Goal: Task Accomplishment & Management: Complete application form

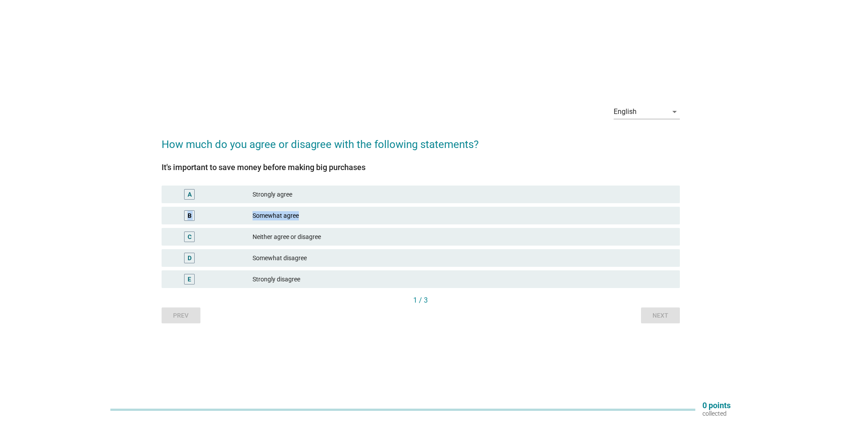
click at [318, 205] on div "A Strongly agree B Somewhat agree C Neither agree or disagree D Somewhat disagr…" at bounding box center [421, 237] width 522 height 106
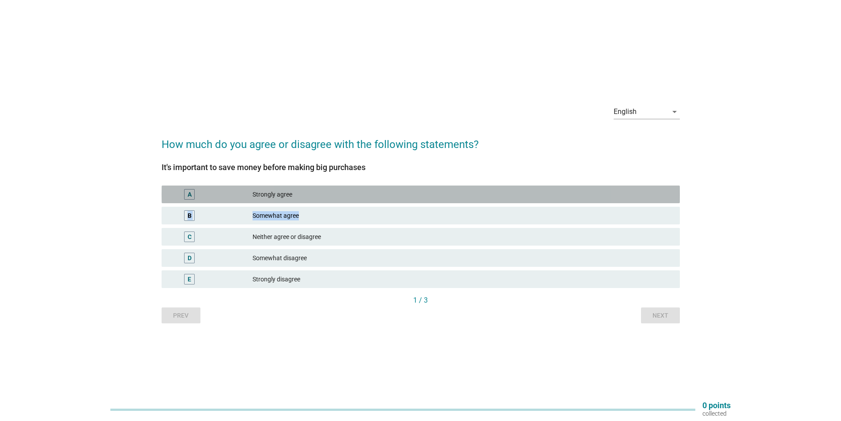
click at [330, 193] on div "Strongly agree" at bounding box center [463, 194] width 420 height 11
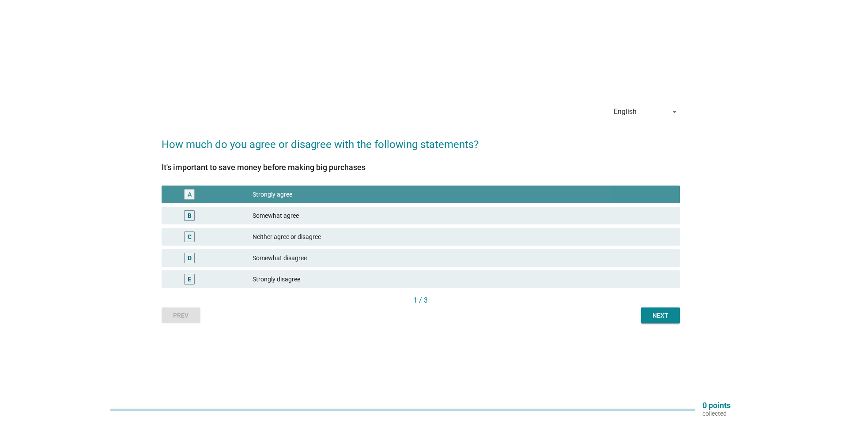
click at [333, 194] on div "Strongly agree" at bounding box center [463, 194] width 420 height 11
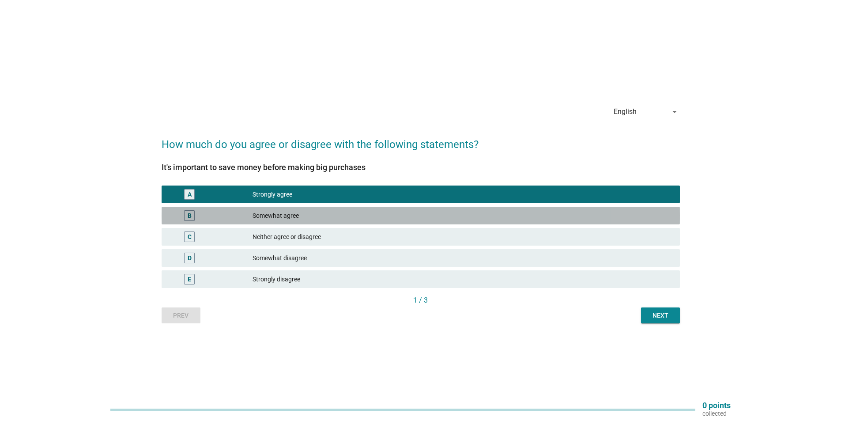
click at [338, 216] on div "Somewhat agree" at bounding box center [463, 215] width 420 height 11
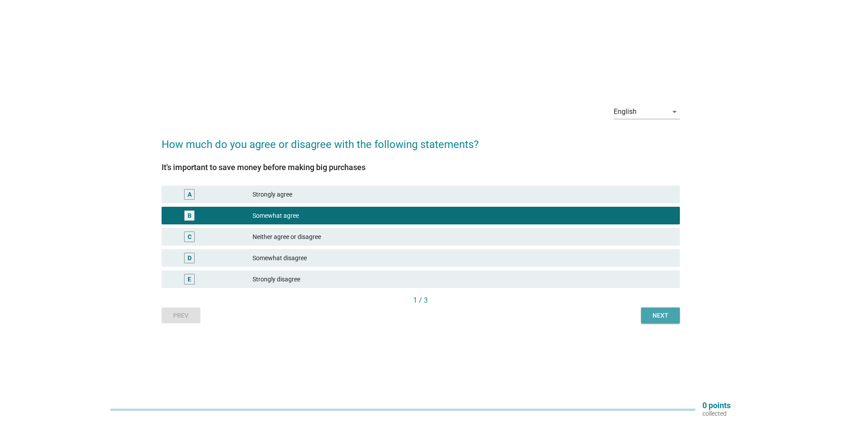
click at [650, 313] on div "Next" at bounding box center [660, 315] width 25 height 9
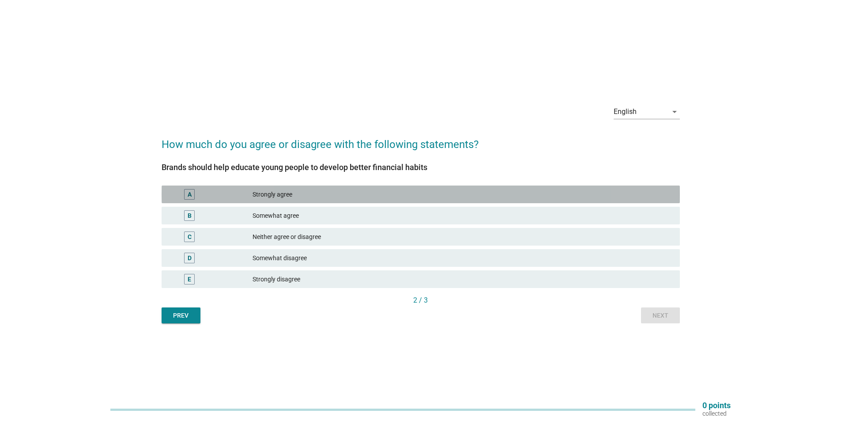
click at [318, 194] on div "Strongly agree" at bounding box center [463, 194] width 420 height 11
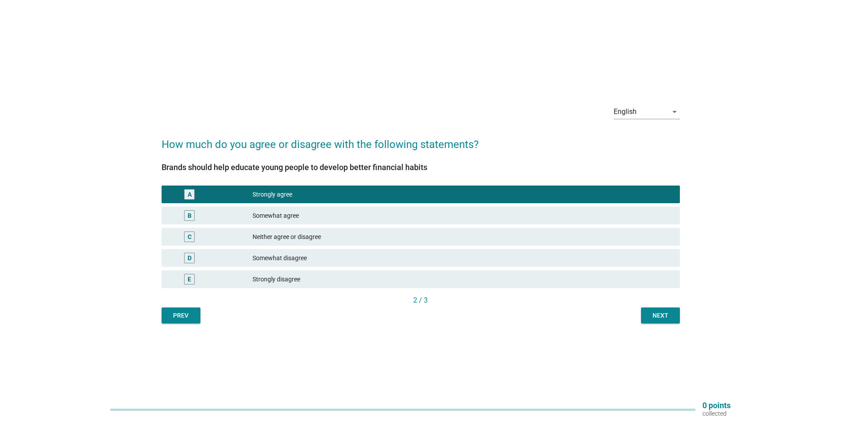
click at [644, 313] on button "Next" at bounding box center [660, 315] width 39 height 16
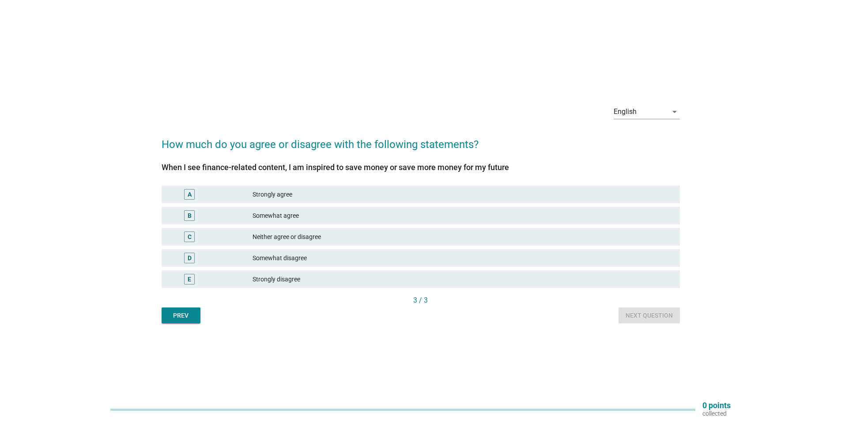
click at [353, 217] on div "Somewhat agree" at bounding box center [463, 215] width 420 height 11
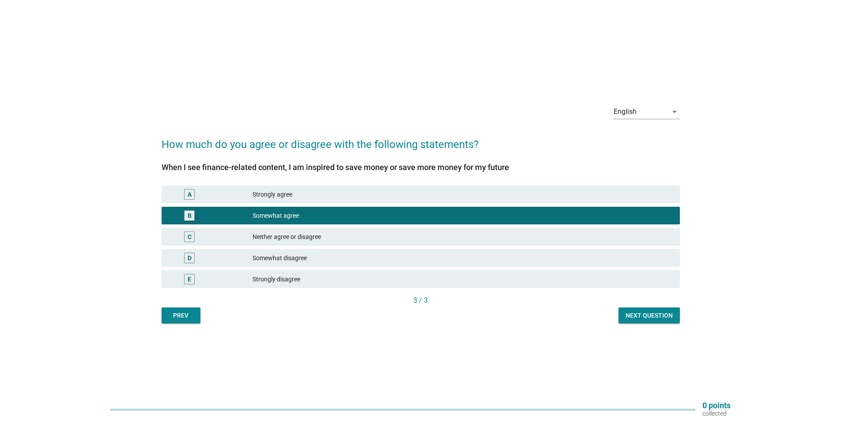
click at [628, 314] on div "Next question" at bounding box center [649, 315] width 47 height 9
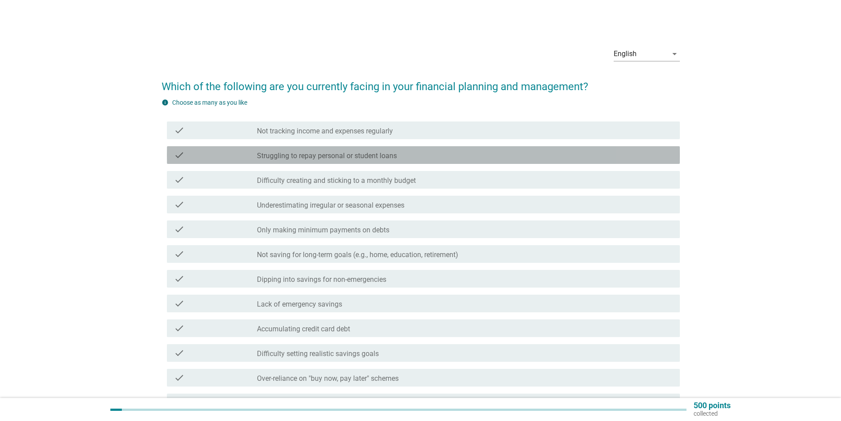
click at [441, 160] on div "check check_box_outline_blank Struggling to repay personal or student loans" at bounding box center [423, 155] width 513 height 18
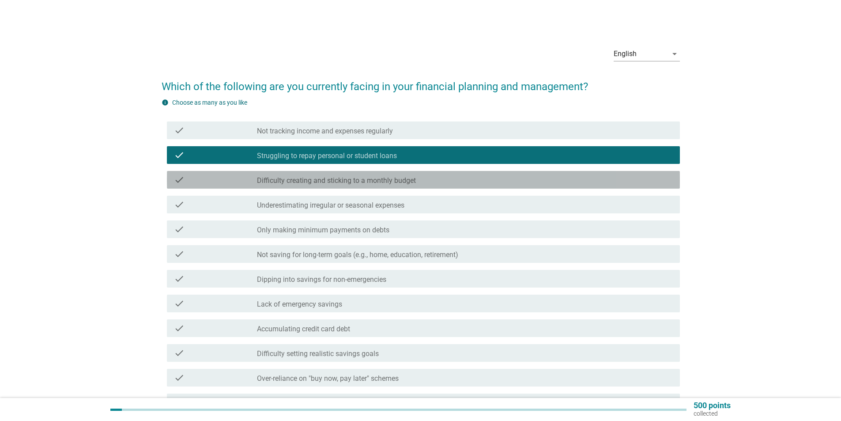
click at [448, 183] on div "check_box_outline_blank Difficulty creating and sticking to a monthly budget" at bounding box center [465, 179] width 416 height 11
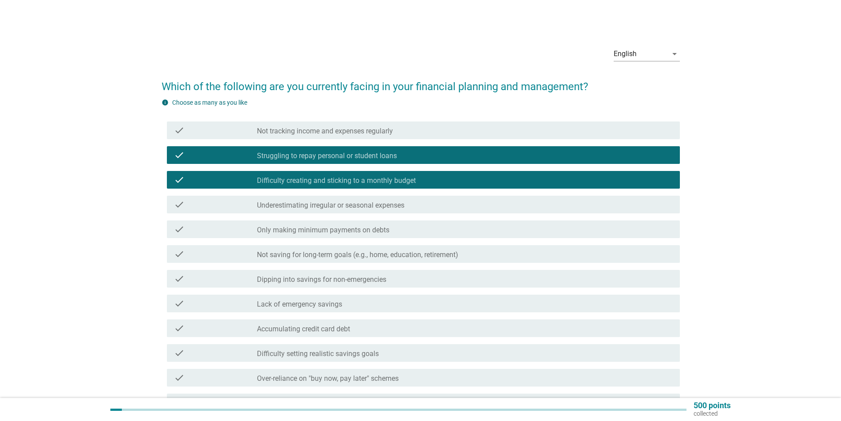
click at [381, 125] on div "check_box_outline_blank Not tracking income and expenses regularly" at bounding box center [465, 130] width 416 height 11
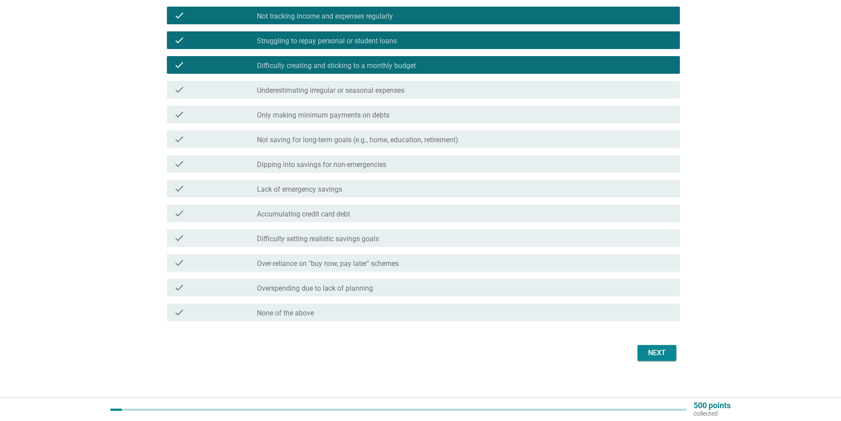
scroll to position [76, 0]
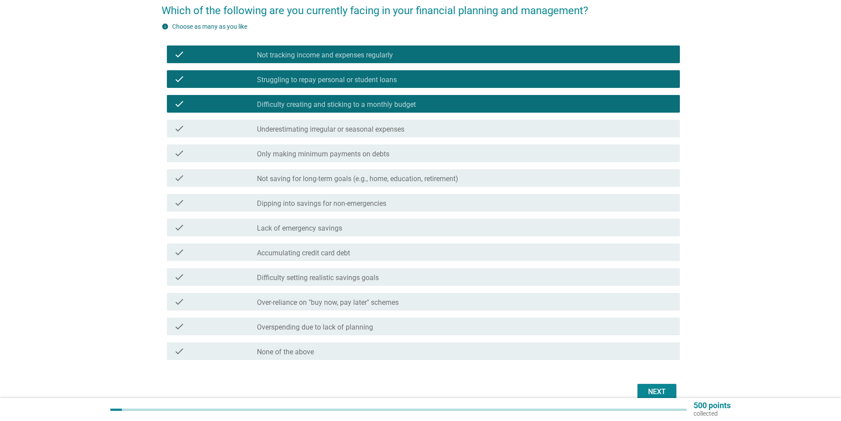
click at [650, 384] on button "Next" at bounding box center [657, 392] width 39 height 16
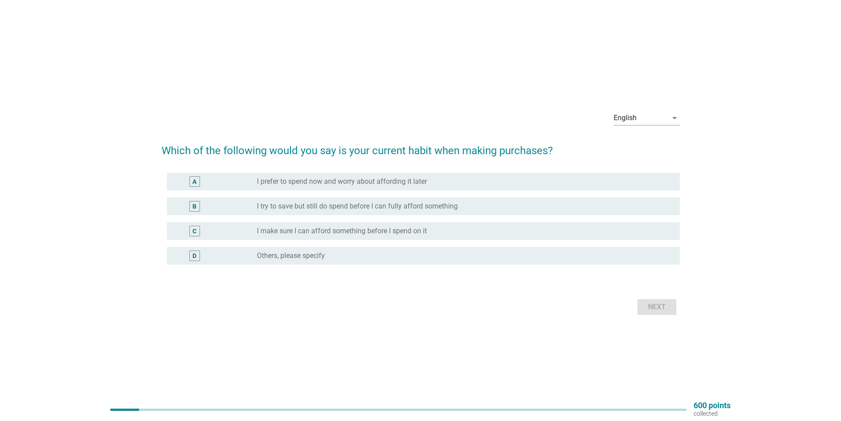
click at [488, 206] on div "radio_button_unchecked I try to save but still do spend before I can fully affo…" at bounding box center [461, 206] width 409 height 9
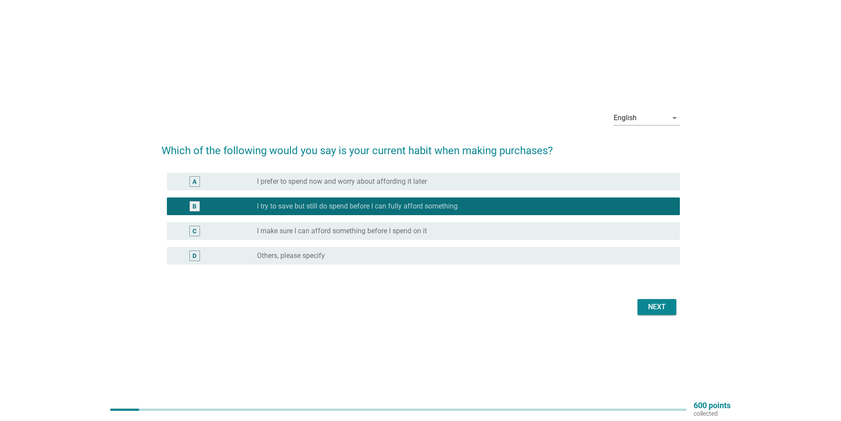
click at [660, 309] on div "Next" at bounding box center [657, 307] width 25 height 11
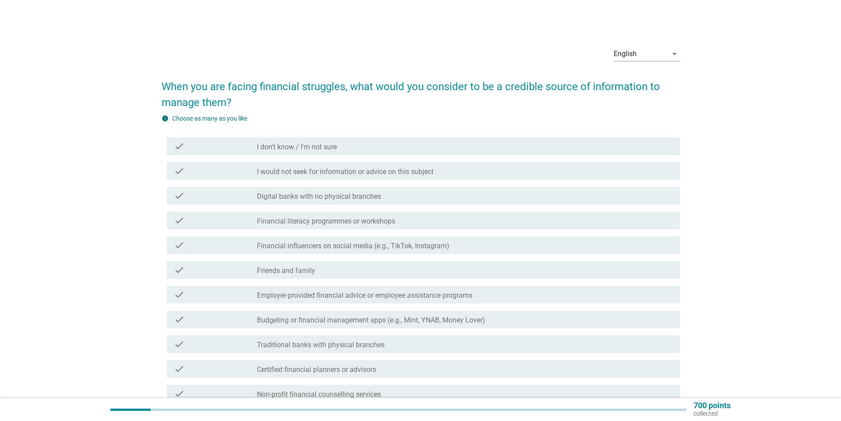
click at [463, 277] on div "check check_box_outline_blank Friends and family" at bounding box center [423, 270] width 513 height 18
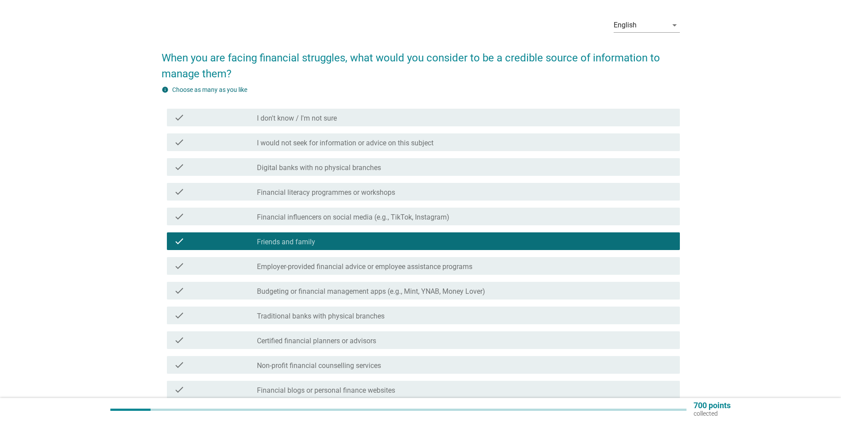
scroll to position [44, 0]
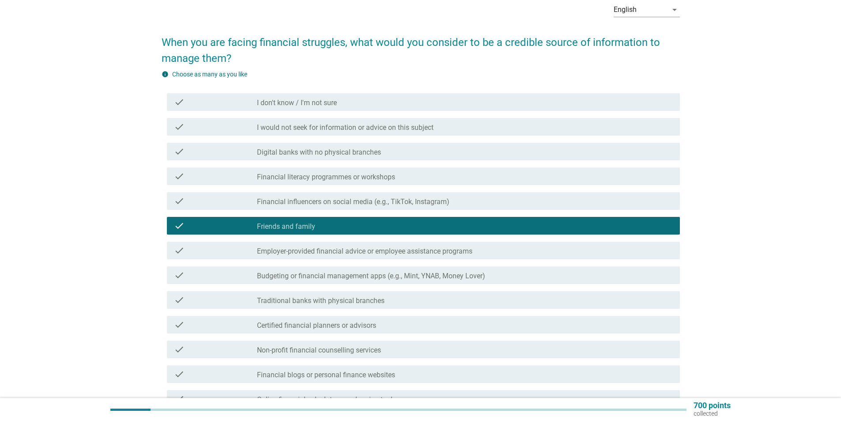
click at [482, 318] on div "check check_box_outline_blank Certified financial planners or advisors" at bounding box center [423, 325] width 513 height 18
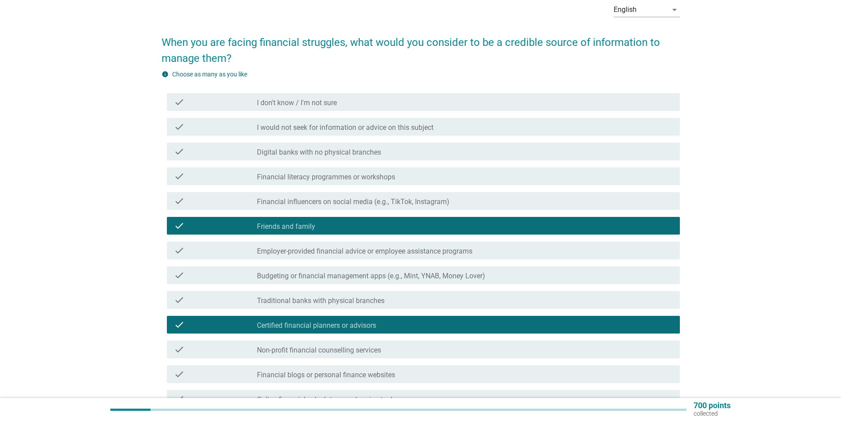
scroll to position [88, 0]
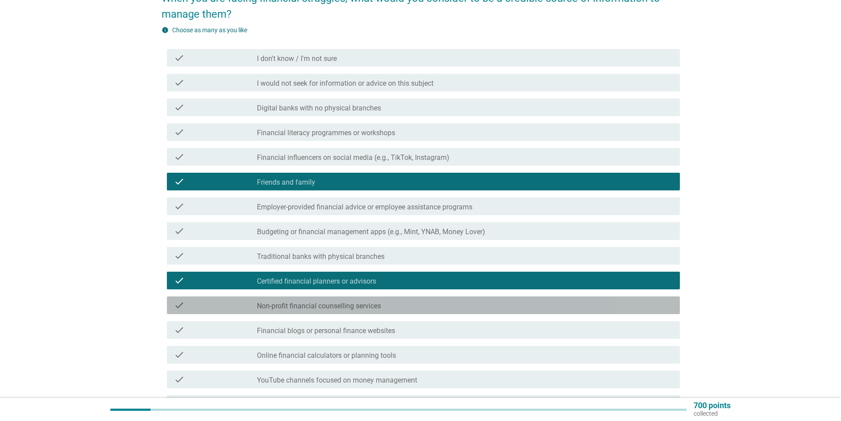
click at [484, 313] on div "check check_box_outline_blank Non-profit financial counselling services" at bounding box center [423, 305] width 513 height 18
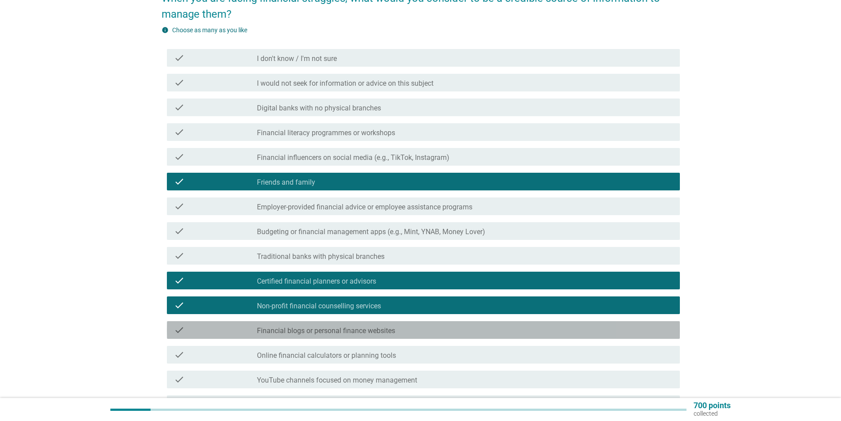
click at [496, 326] on div "check_box_outline_blank Financial blogs or personal finance websites" at bounding box center [465, 330] width 416 height 11
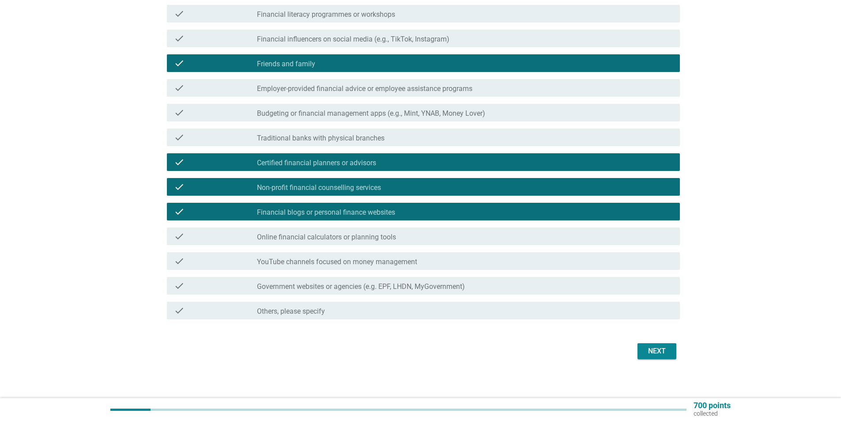
scroll to position [210, 0]
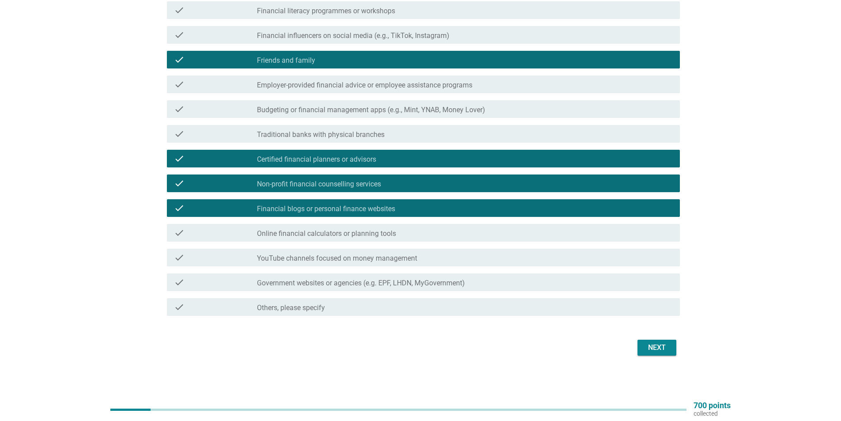
click at [653, 341] on button "Next" at bounding box center [657, 348] width 39 height 16
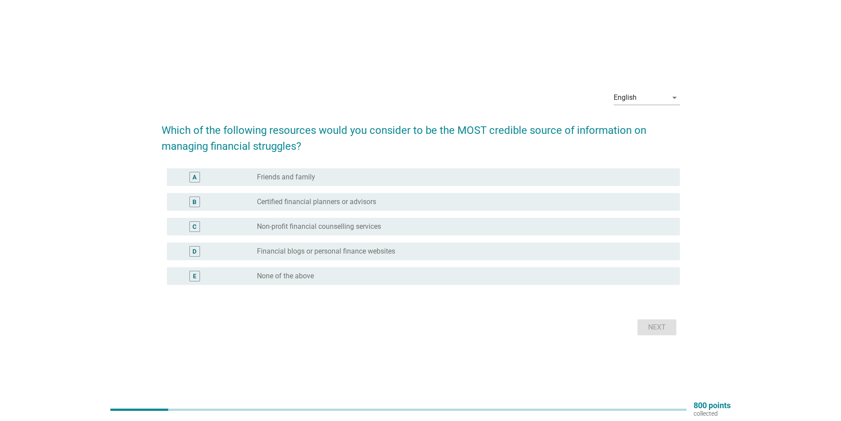
click at [420, 248] on div "radio_button_unchecked Financial blogs or personal finance websites" at bounding box center [461, 251] width 409 height 9
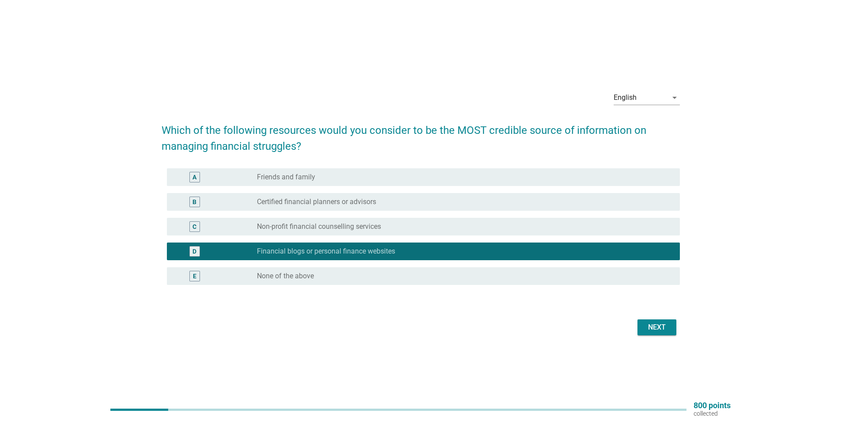
click at [422, 247] on div "radio_button_checked Financial blogs or personal finance websites" at bounding box center [461, 251] width 409 height 9
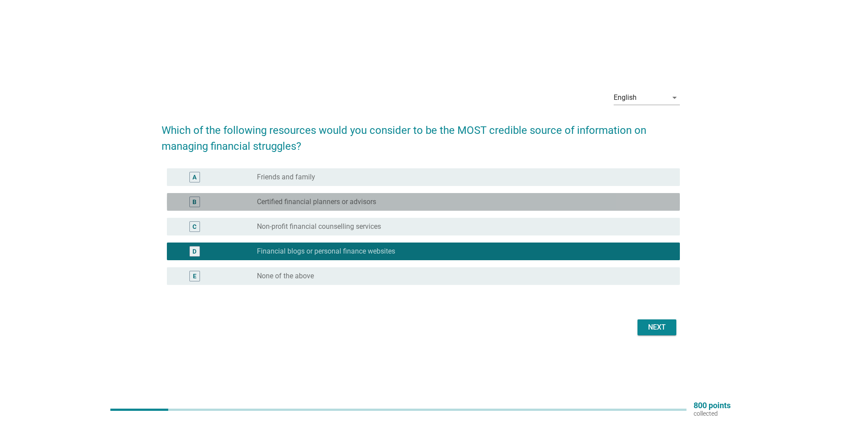
click at [417, 208] on div "B radio_button_unchecked Certified financial planners or advisors" at bounding box center [423, 202] width 513 height 18
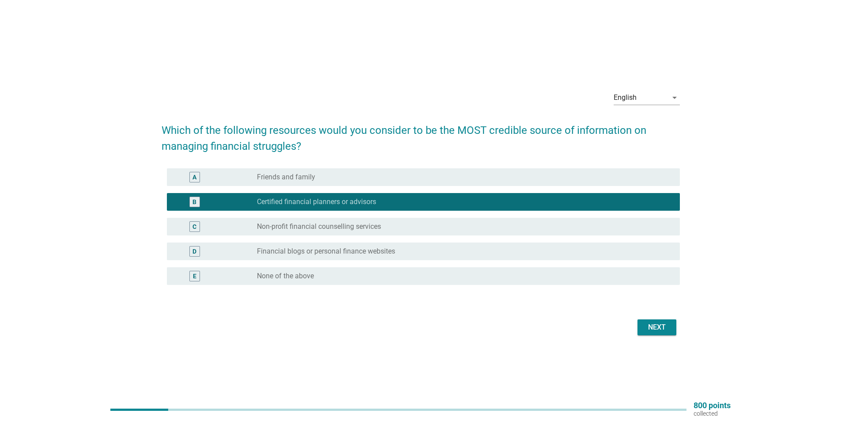
click at [634, 328] on div "Next" at bounding box center [421, 327] width 519 height 21
click at [635, 326] on div "Next" at bounding box center [421, 327] width 519 height 21
click at [639, 321] on button "Next" at bounding box center [657, 327] width 39 height 16
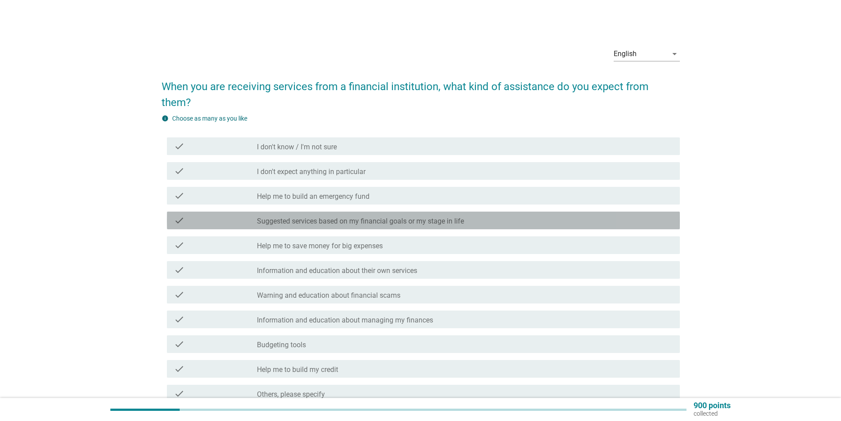
click at [436, 217] on label "Suggested services based on my financial goals or my stage in life" at bounding box center [360, 221] width 207 height 9
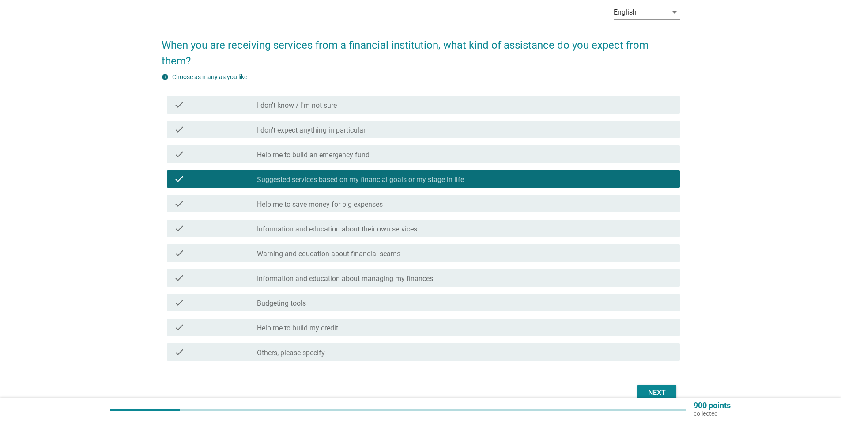
scroll to position [71, 0]
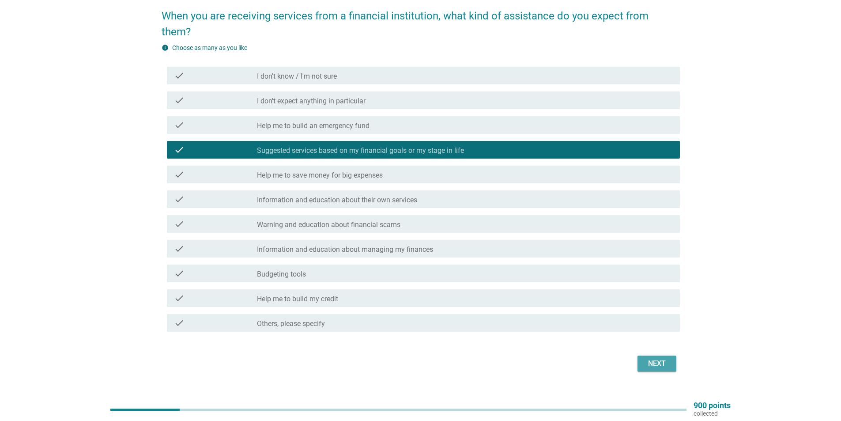
click at [640, 356] on button "Next" at bounding box center [657, 364] width 39 height 16
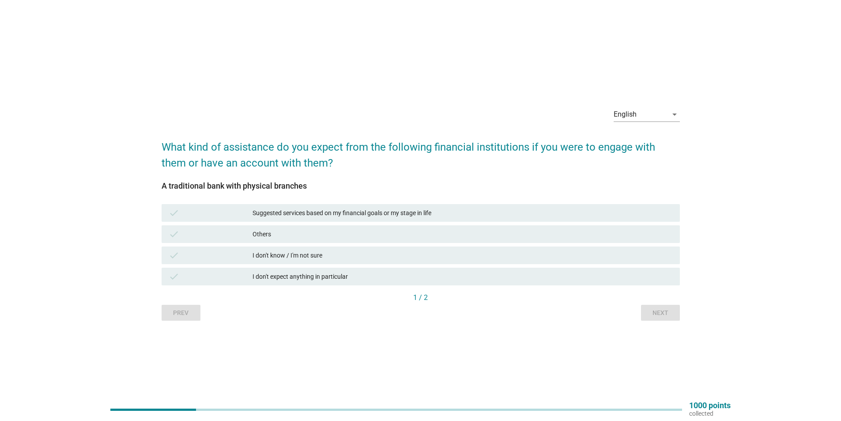
click at [451, 224] on div "check Others" at bounding box center [421, 234] width 522 height 21
click at [460, 213] on div "Suggested services based on my financial goals or my stage in life" at bounding box center [463, 213] width 420 height 11
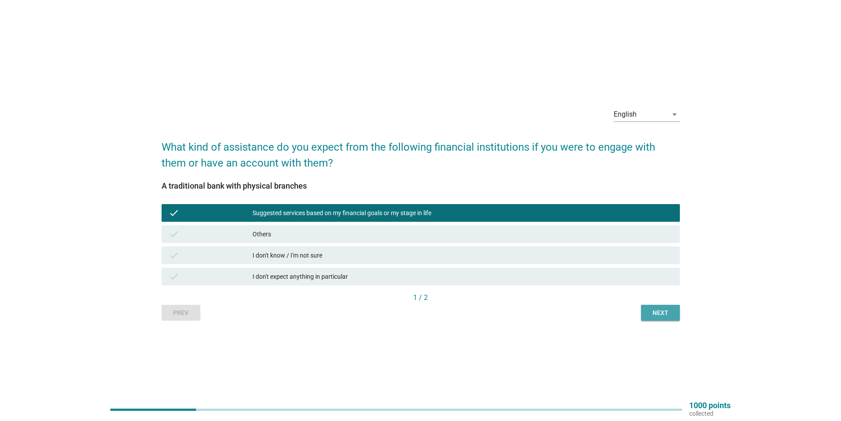
click at [669, 314] on div "Next" at bounding box center [660, 312] width 25 height 9
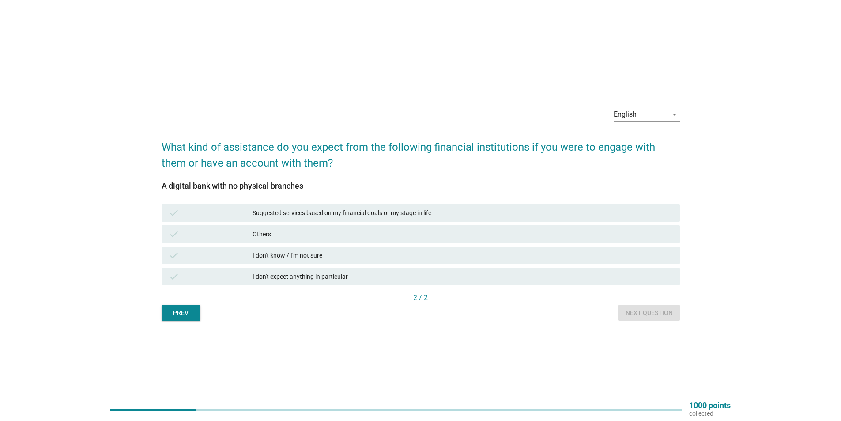
click at [203, 317] on div "Prev Next question" at bounding box center [421, 313] width 519 height 16
click at [182, 311] on div "Prev" at bounding box center [181, 312] width 25 height 9
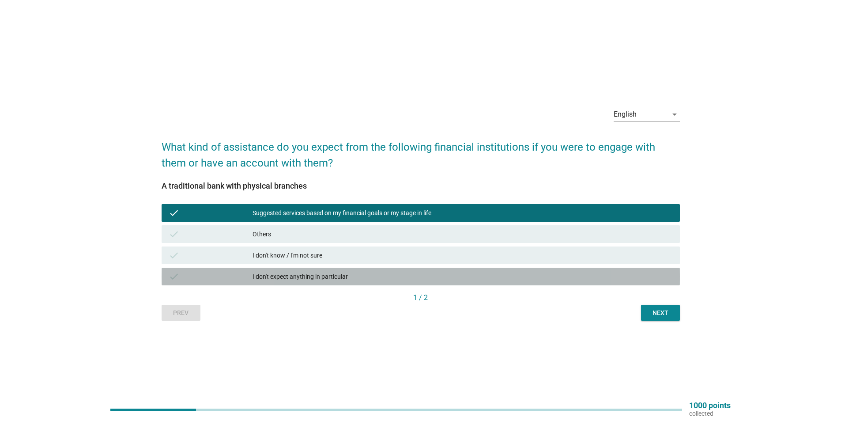
click at [376, 278] on div "I don't expect anything in particular" at bounding box center [463, 276] width 420 height 11
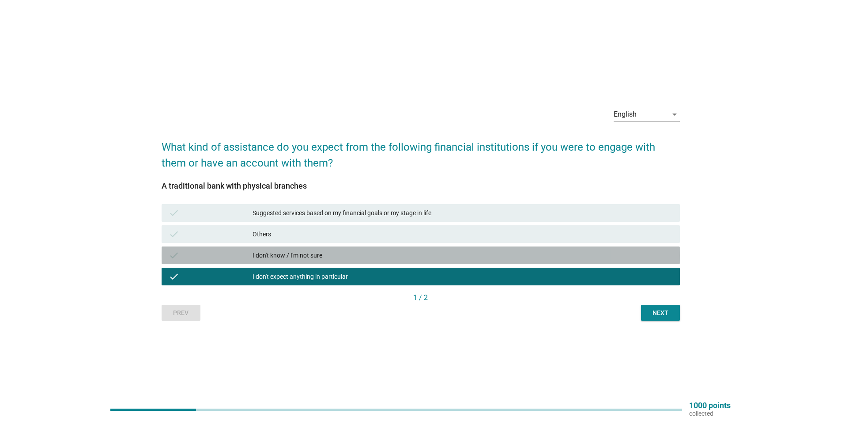
click at [341, 254] on div "I don't know / I'm not sure" at bounding box center [463, 255] width 420 height 11
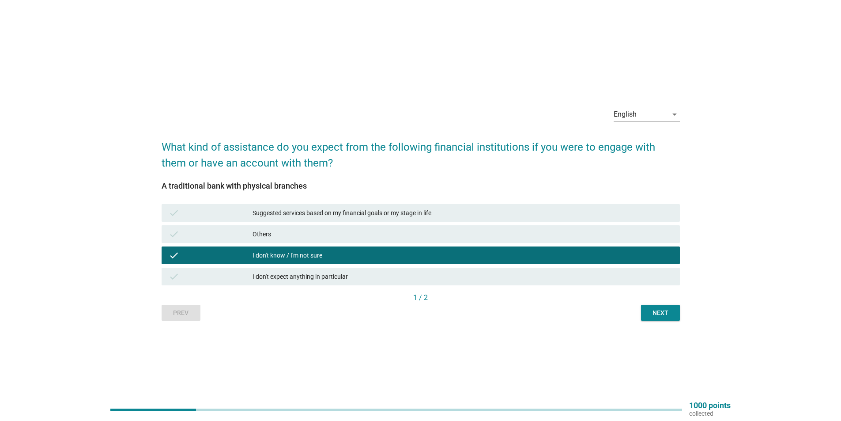
click at [662, 318] on button "Next" at bounding box center [660, 313] width 39 height 16
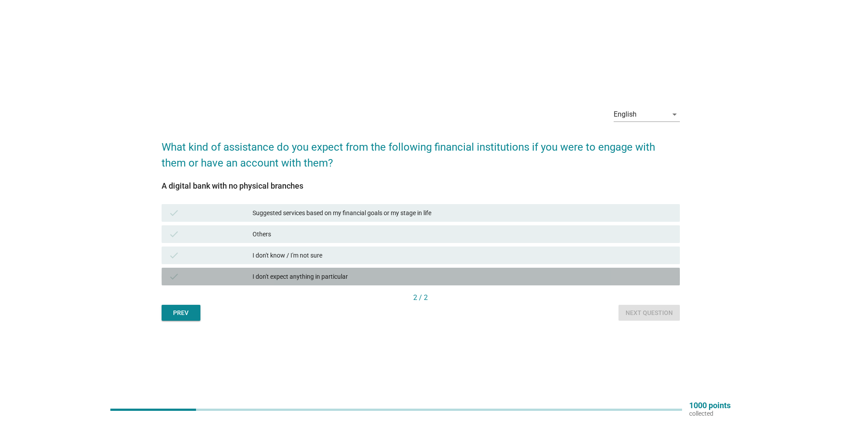
click at [374, 284] on div "check I don't expect anything in particular" at bounding box center [421, 277] width 519 height 18
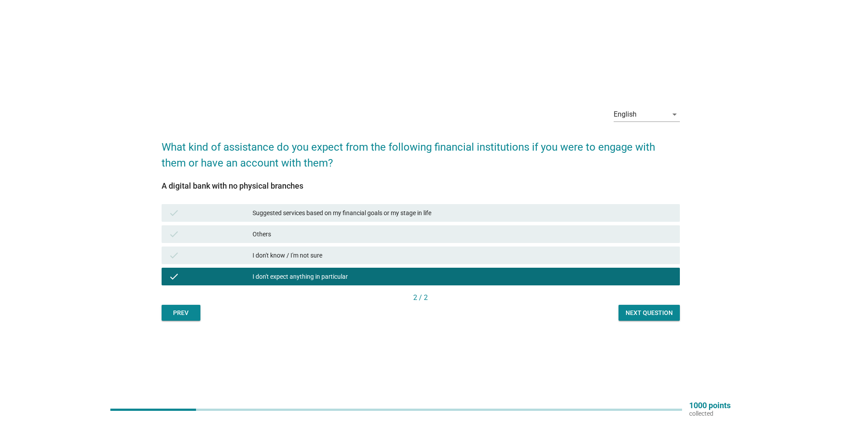
click at [641, 325] on div "English arrow_drop_down What kind of assistance do you expect from the followin…" at bounding box center [421, 210] width 533 height 235
click at [645, 318] on button "Next question" at bounding box center [649, 313] width 61 height 16
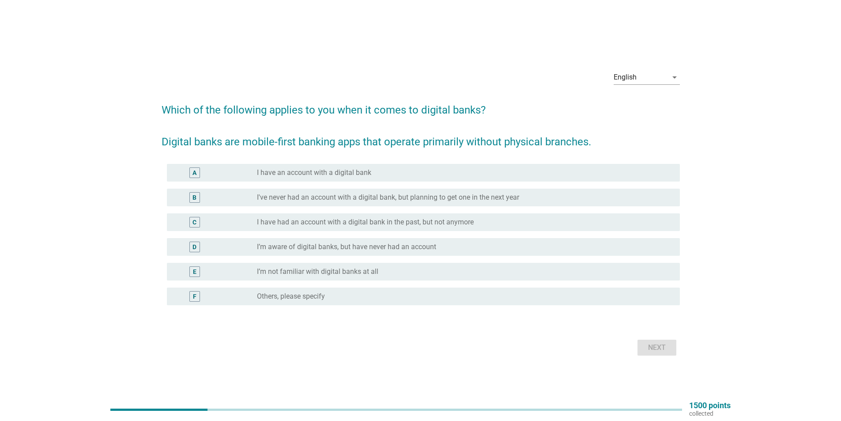
drag, startPoint x: 474, startPoint y: 288, endPoint x: 593, endPoint y: 288, distance: 118.8
click at [591, 289] on div "F radio_button_unchecked Others, please specify" at bounding box center [423, 297] width 513 height 18
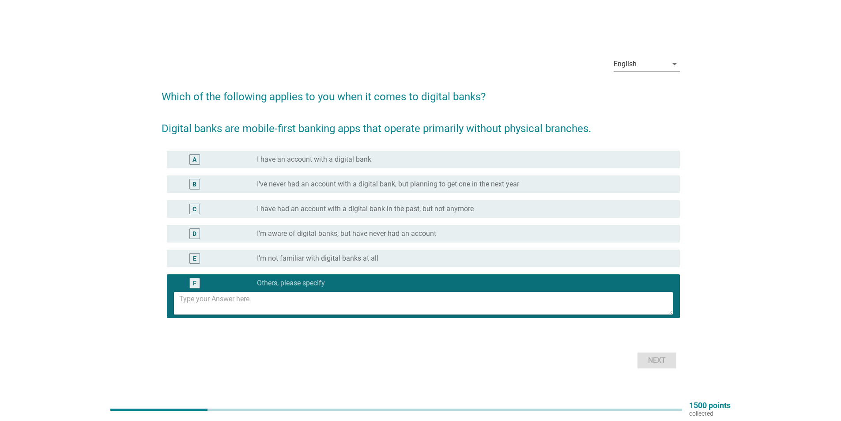
click at [408, 156] on div "radio_button_unchecked I have an account with a digital bank" at bounding box center [461, 159] width 409 height 9
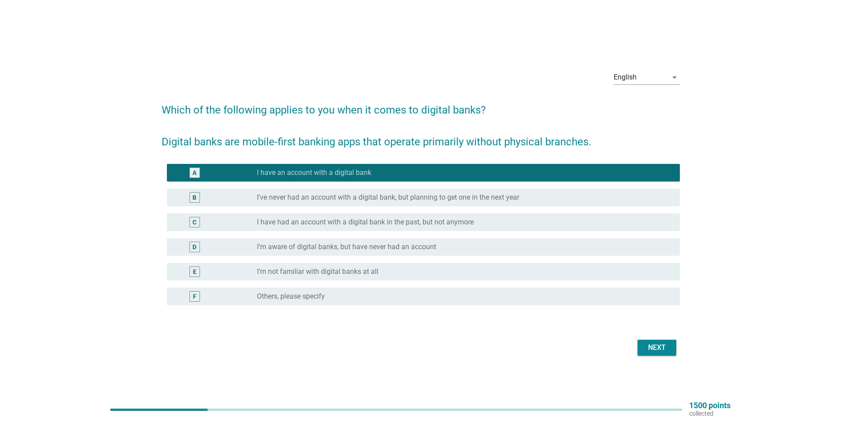
click at [668, 359] on div "English arrow_drop_down Which of the following applies to you when it comes to …" at bounding box center [421, 210] width 533 height 309
click at [666, 347] on div "Next" at bounding box center [657, 347] width 25 height 11
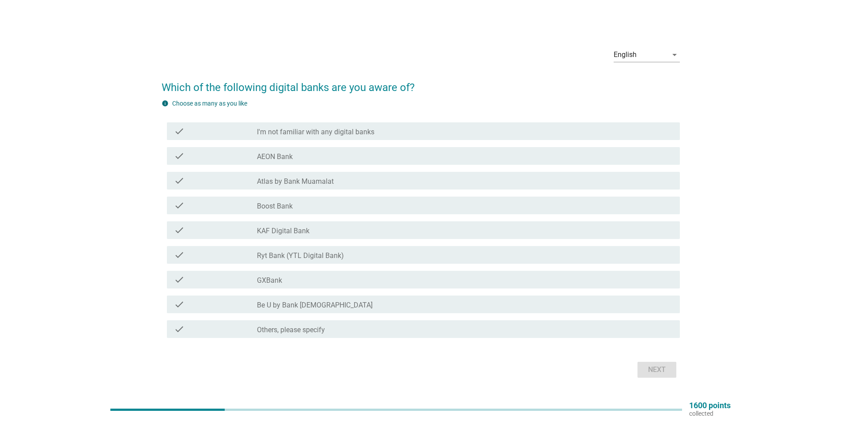
click at [326, 160] on div "check_box_outline_blank AEON Bank" at bounding box center [465, 156] width 416 height 11
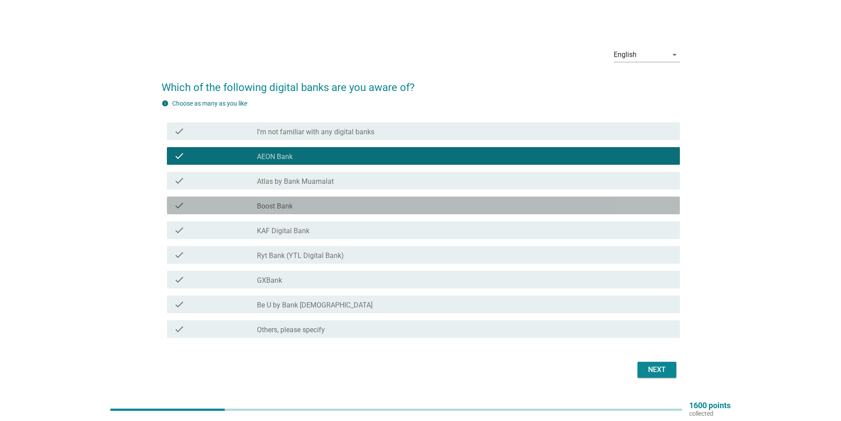
click at [297, 203] on div "check_box_outline_blank Boost Bank" at bounding box center [465, 205] width 416 height 11
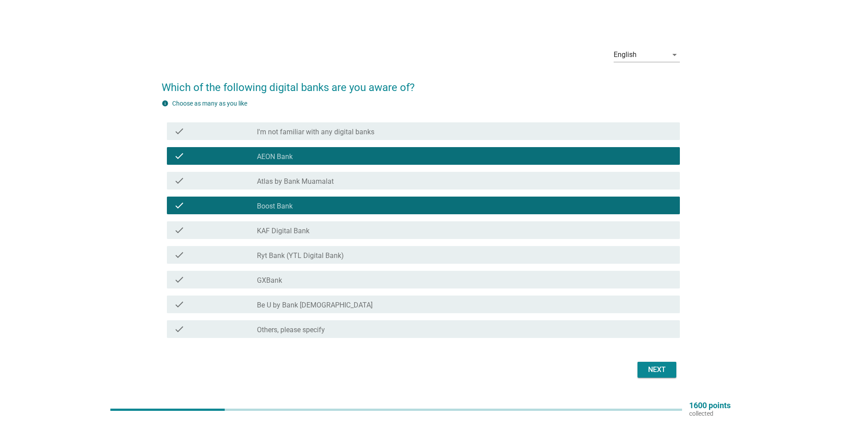
click at [309, 277] on div "check_box_outline_blank GXBank" at bounding box center [465, 279] width 416 height 11
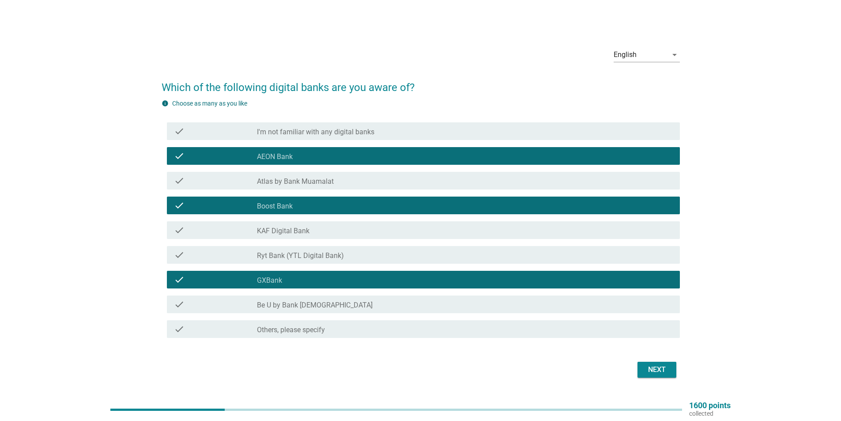
click at [673, 375] on button "Next" at bounding box center [657, 370] width 39 height 16
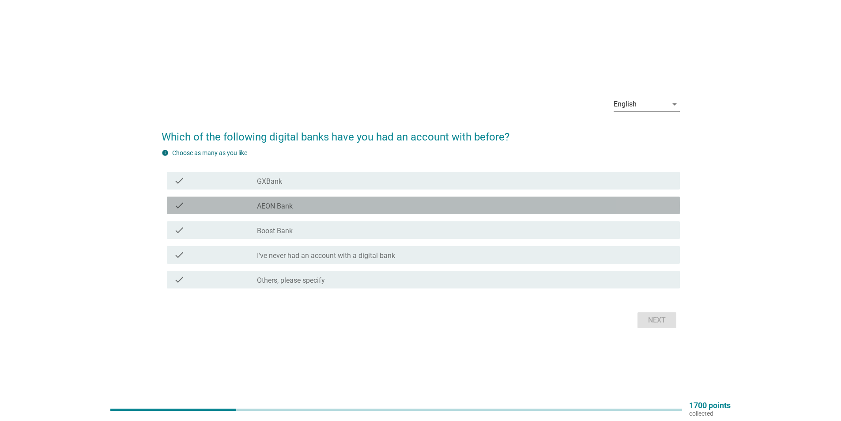
click at [355, 209] on div "check_box_outline_blank AEON Bank" at bounding box center [465, 205] width 416 height 11
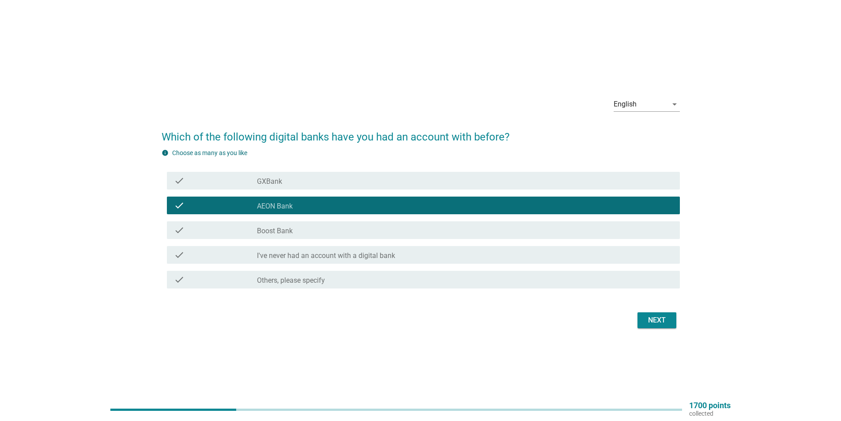
click at [355, 209] on div "check_box_outline_blank AEON Bank" at bounding box center [465, 205] width 416 height 11
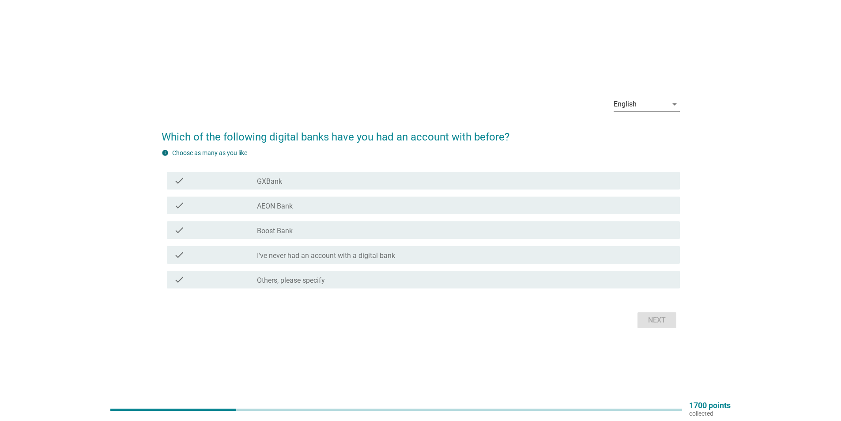
click at [355, 209] on div "check_box_outline_blank AEON Bank" at bounding box center [465, 205] width 416 height 11
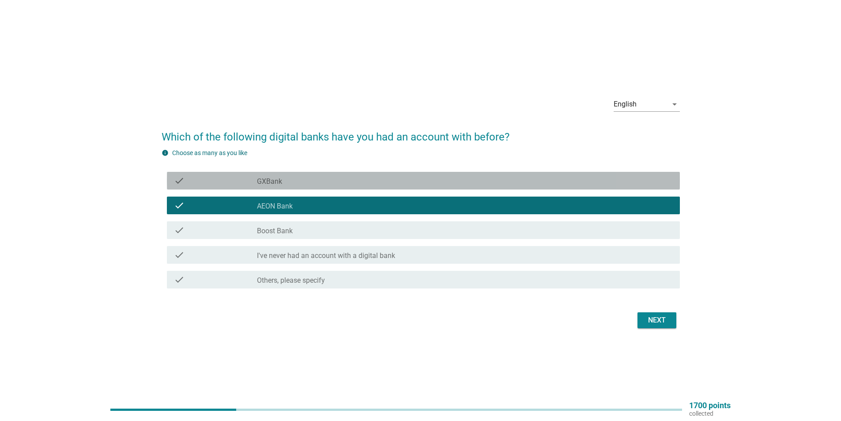
click at [345, 184] on div "check_box_outline_blank GXBank" at bounding box center [465, 180] width 416 height 11
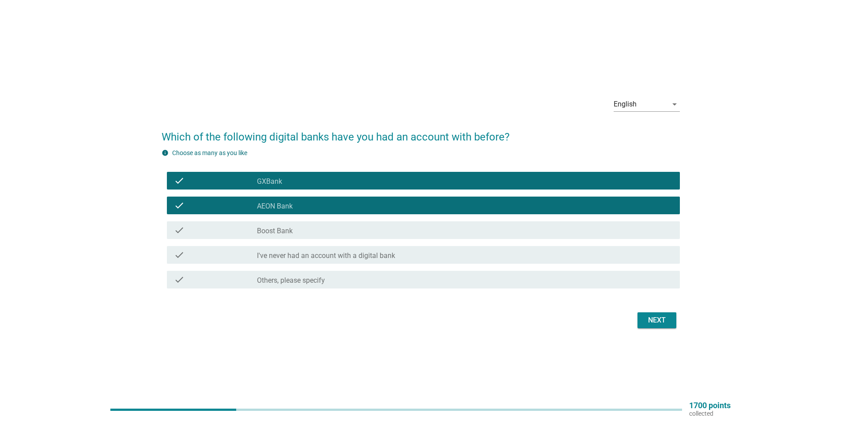
click at [336, 217] on div "check check_box_outline_blank AEON Bank" at bounding box center [421, 205] width 519 height 25
click at [339, 226] on div "check_box_outline_blank Boost Bank" at bounding box center [465, 230] width 416 height 11
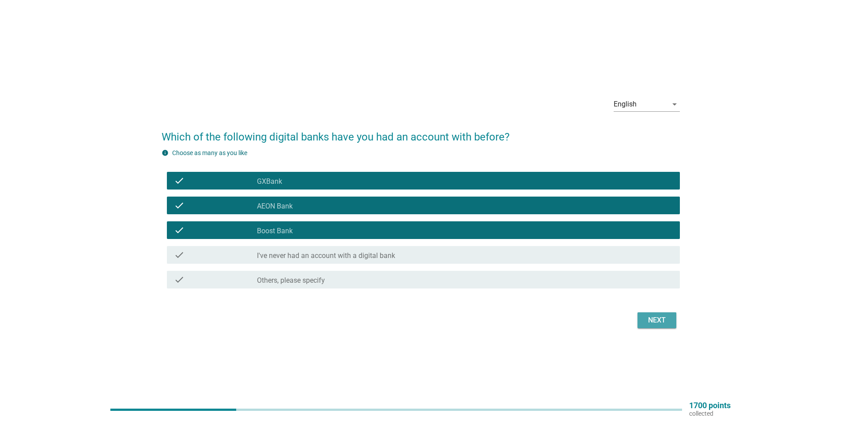
click at [665, 320] on div "Next" at bounding box center [657, 320] width 25 height 11
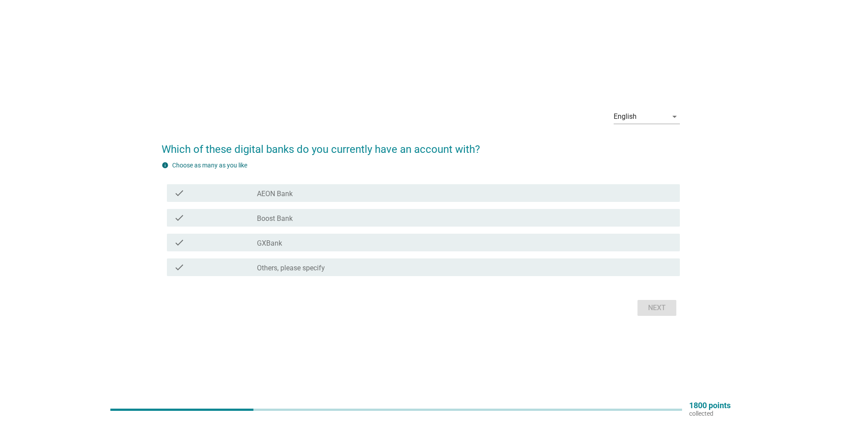
drag, startPoint x: 341, startPoint y: 188, endPoint x: 326, endPoint y: 242, distance: 55.8
click at [341, 187] on div "check check_box AEON Bank" at bounding box center [423, 193] width 513 height 18
click at [326, 244] on div "check_box GXBank" at bounding box center [465, 242] width 416 height 11
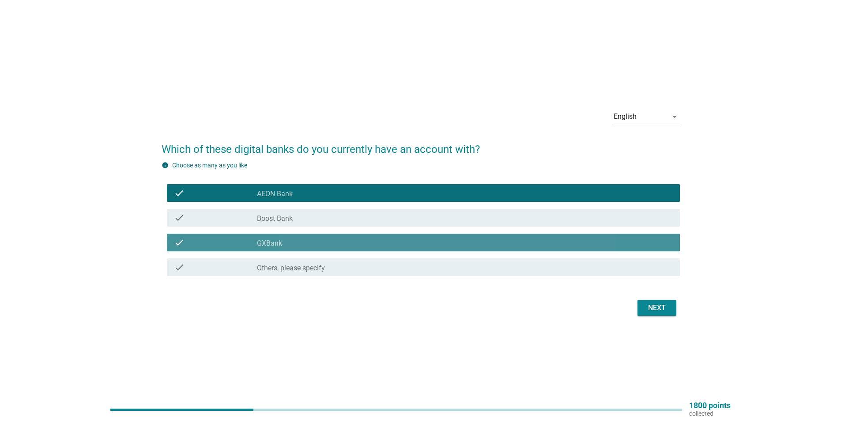
click at [328, 238] on div "check_box GXBank" at bounding box center [465, 242] width 416 height 11
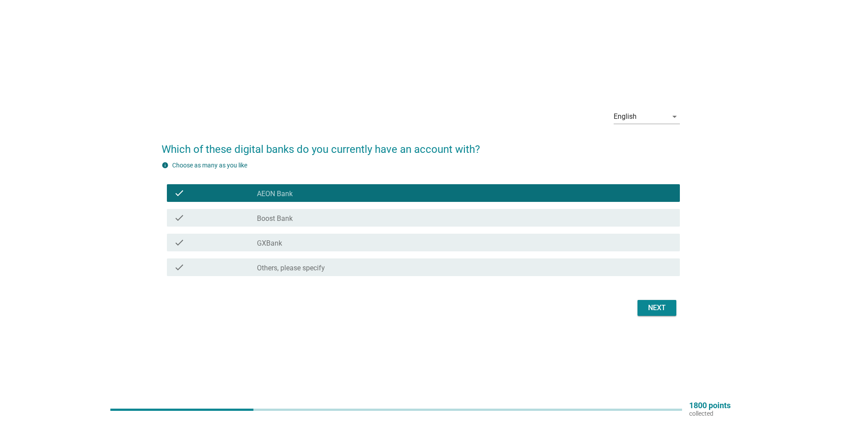
click at [368, 247] on div "check_box GXBank" at bounding box center [465, 242] width 416 height 11
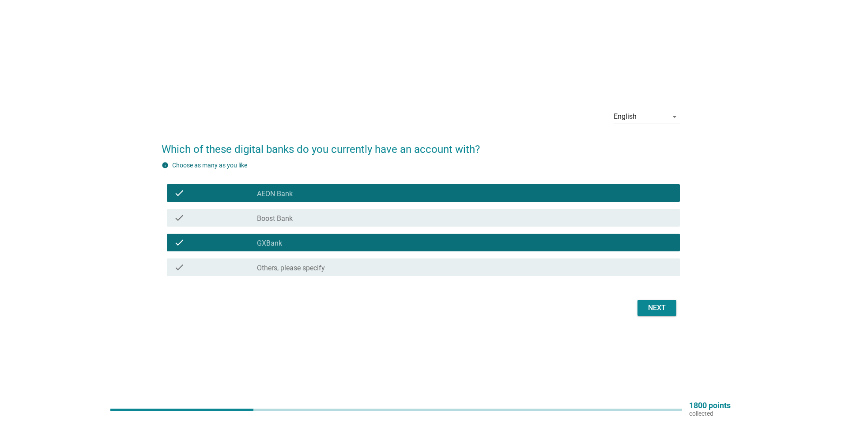
click at [378, 219] on div "check_box Boost Bank" at bounding box center [465, 217] width 416 height 11
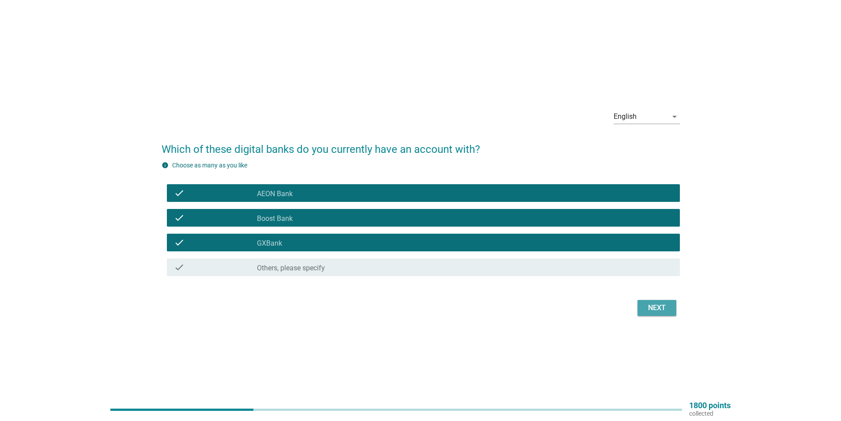
click at [659, 302] on button "Next" at bounding box center [657, 308] width 39 height 16
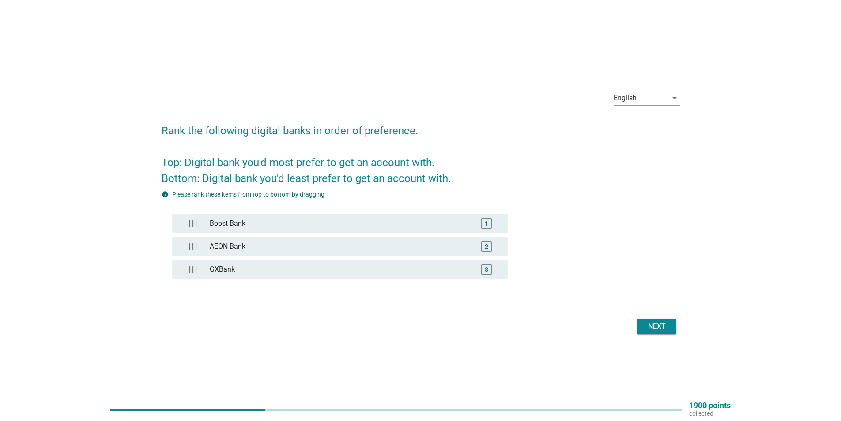
click at [659, 324] on div "Next" at bounding box center [657, 326] width 25 height 11
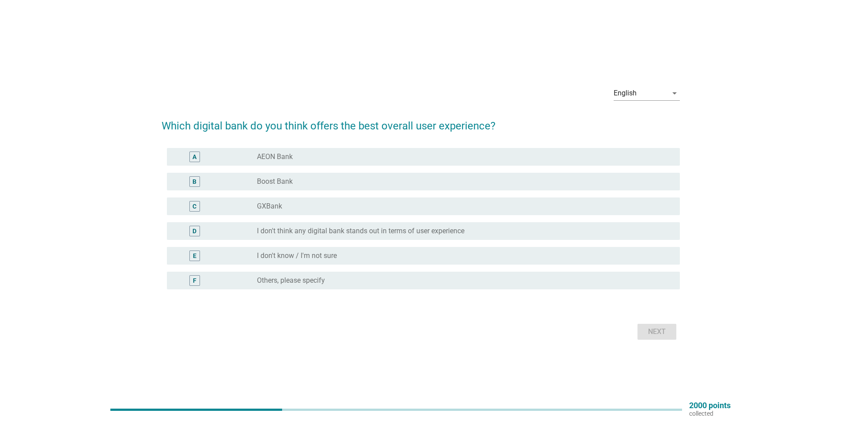
click at [398, 248] on div "E radio_button_unchecked I don't know / I'm not sure" at bounding box center [423, 256] width 513 height 18
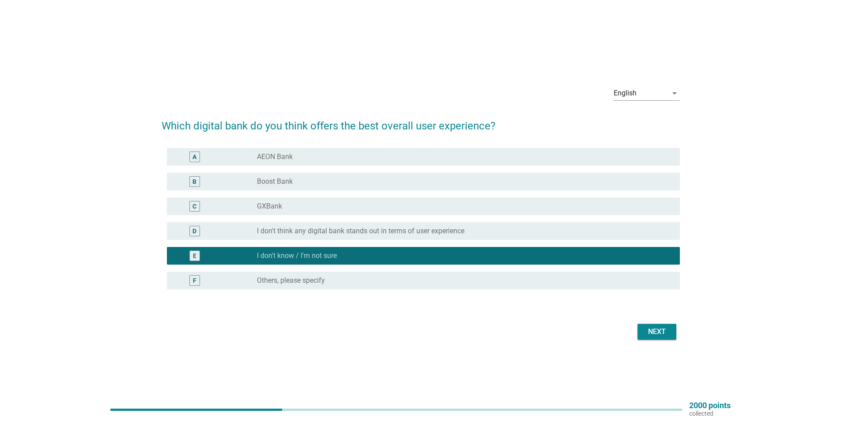
click at [409, 235] on label "I don't think any digital bank stands out in terms of user experience" at bounding box center [361, 231] width 208 height 9
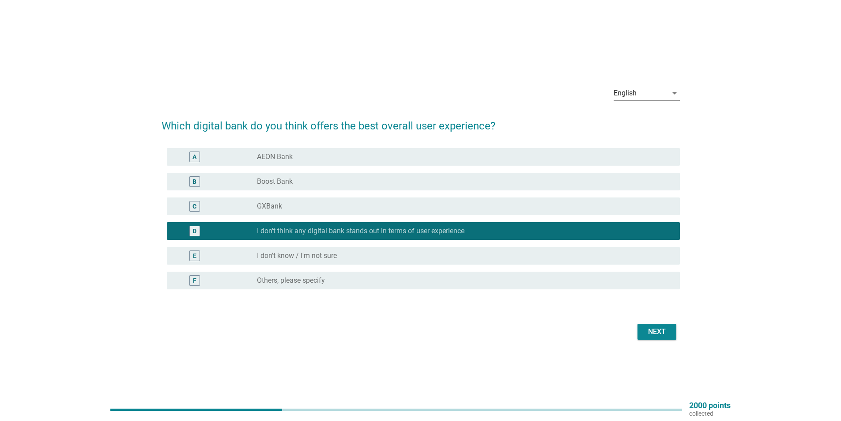
click at [365, 254] on div "radio_button_unchecked I don't know / I'm not sure" at bounding box center [461, 255] width 409 height 9
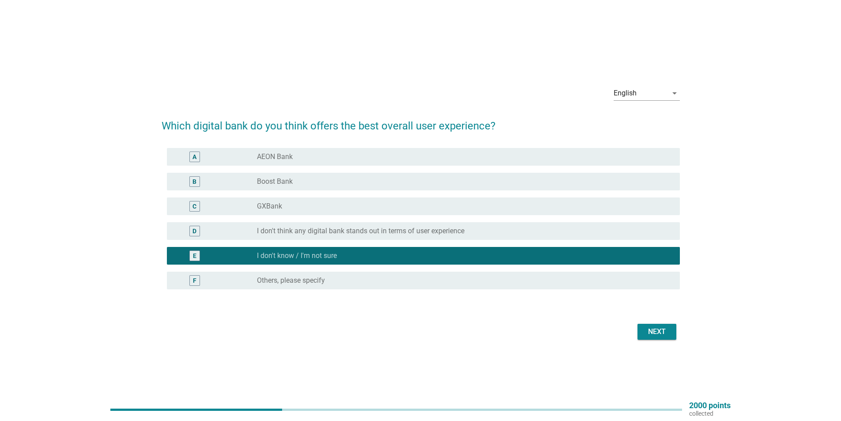
click at [679, 338] on div "Next" at bounding box center [421, 331] width 519 height 21
click at [651, 329] on div "Next" at bounding box center [657, 331] width 25 height 11
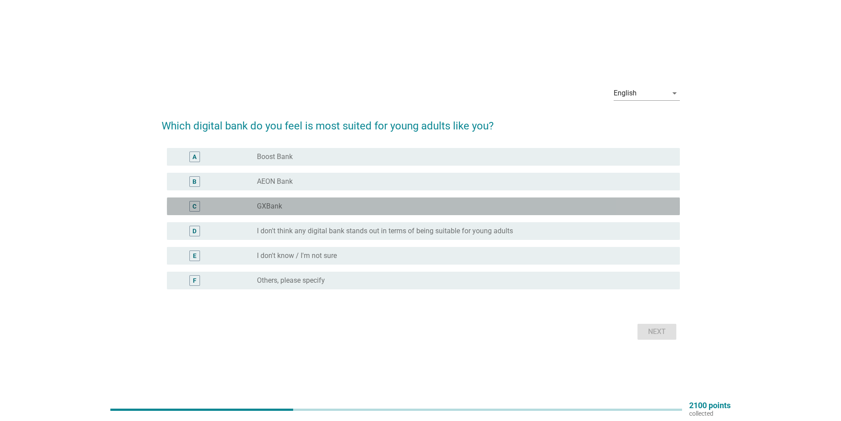
click at [342, 203] on div "radio_button_unchecked GXBank" at bounding box center [461, 206] width 409 height 9
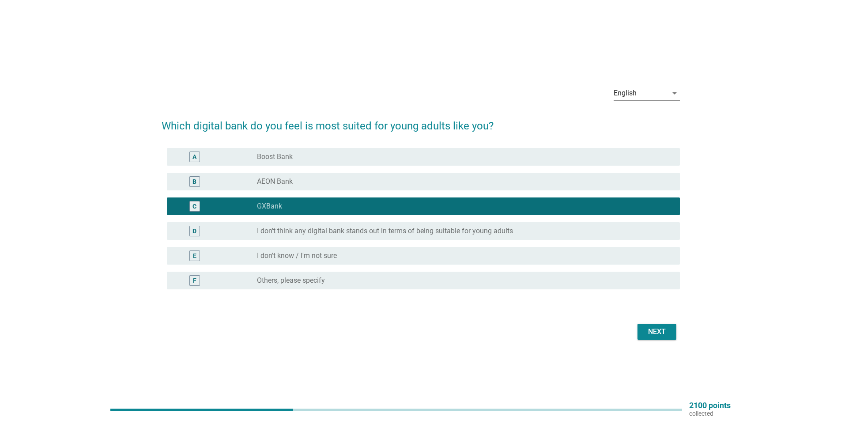
click at [660, 333] on div "Next" at bounding box center [657, 331] width 25 height 11
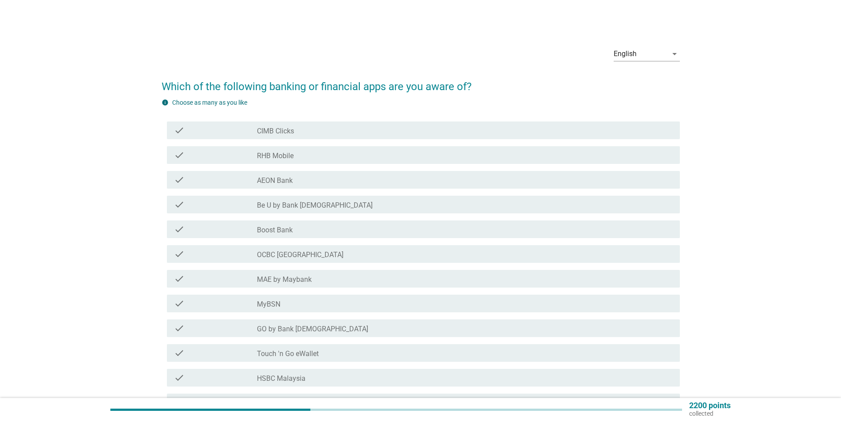
click at [304, 280] on label "MAE by Maybank" at bounding box center [284, 279] width 55 height 9
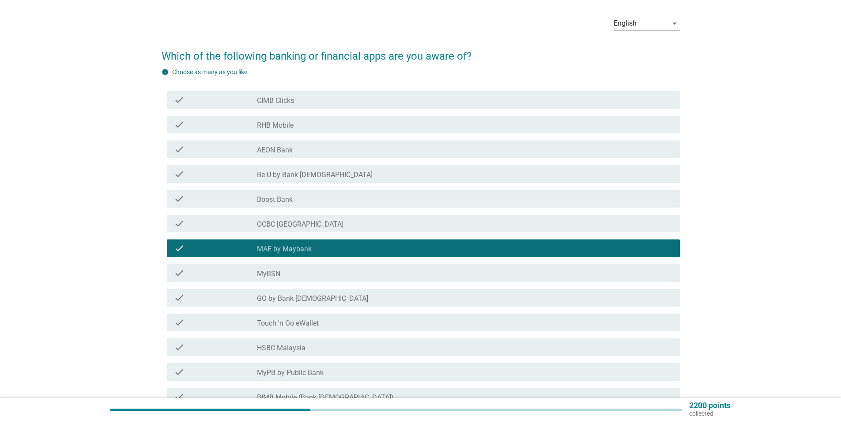
scroll to position [44, 0]
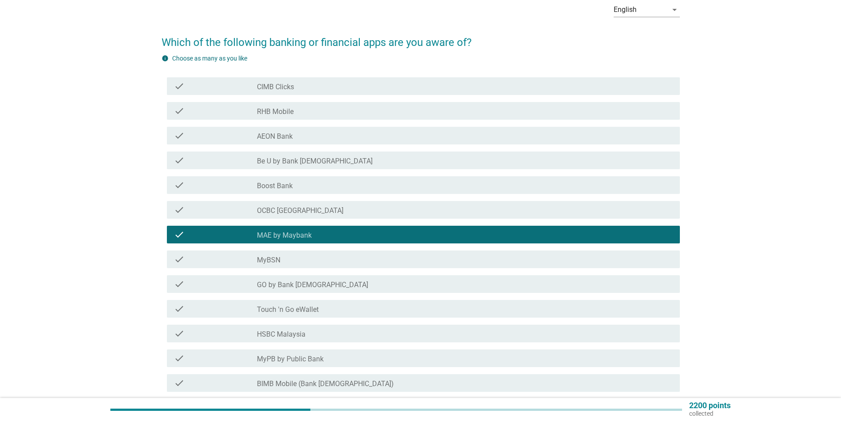
click at [320, 307] on div "check_box_outline_blank Touch 'n Go eWallet" at bounding box center [465, 308] width 416 height 11
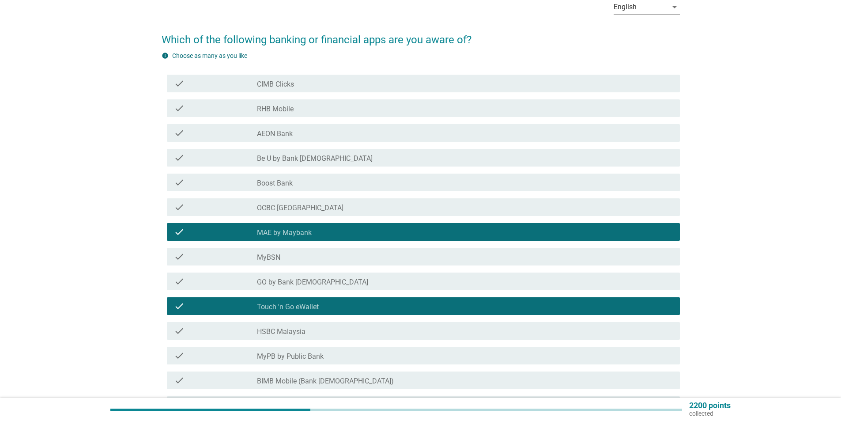
scroll to position [219, 0]
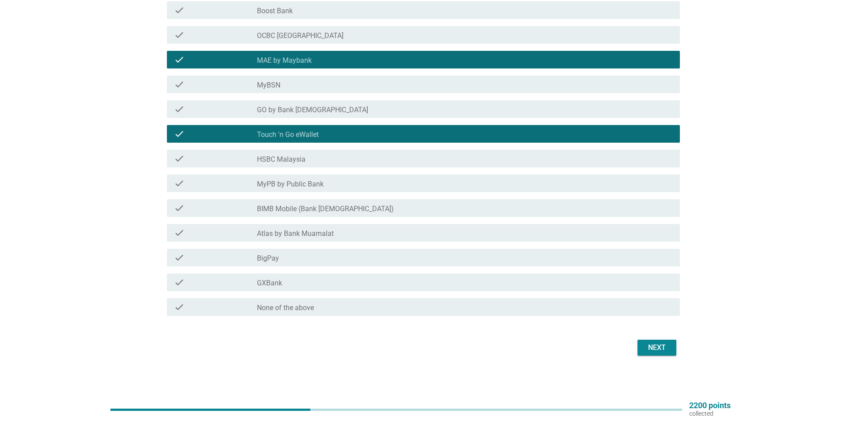
click at [295, 264] on div "check check_box_outline_blank BigPay" at bounding box center [423, 258] width 513 height 18
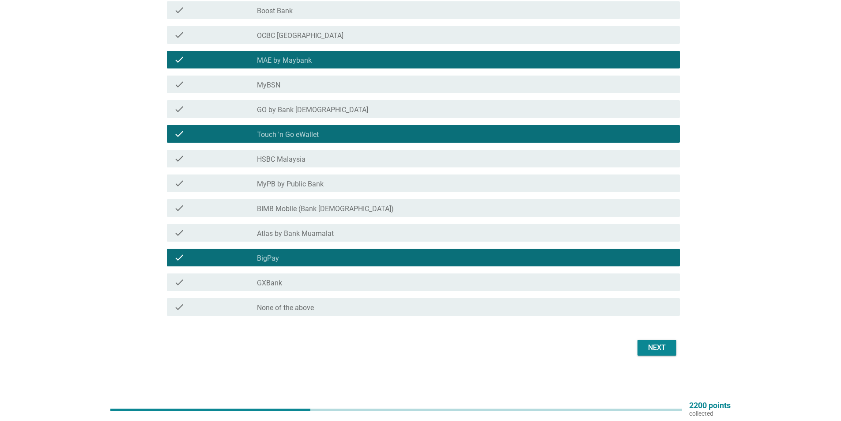
click at [303, 280] on div "check_box_outline_blank GXBank" at bounding box center [465, 282] width 416 height 11
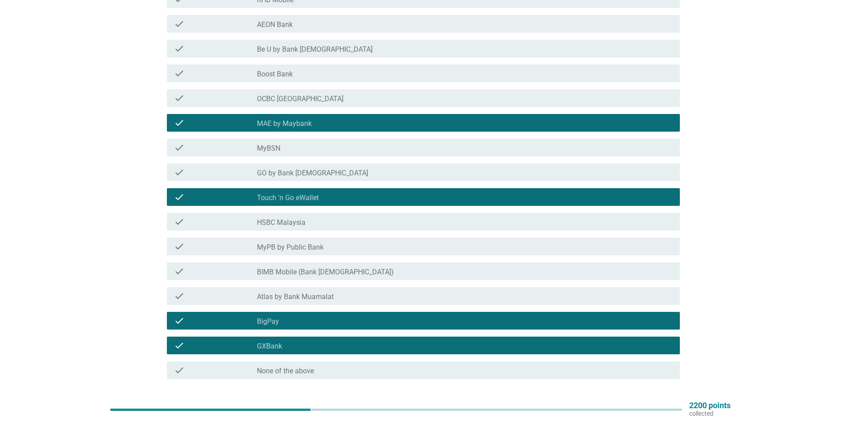
scroll to position [42, 0]
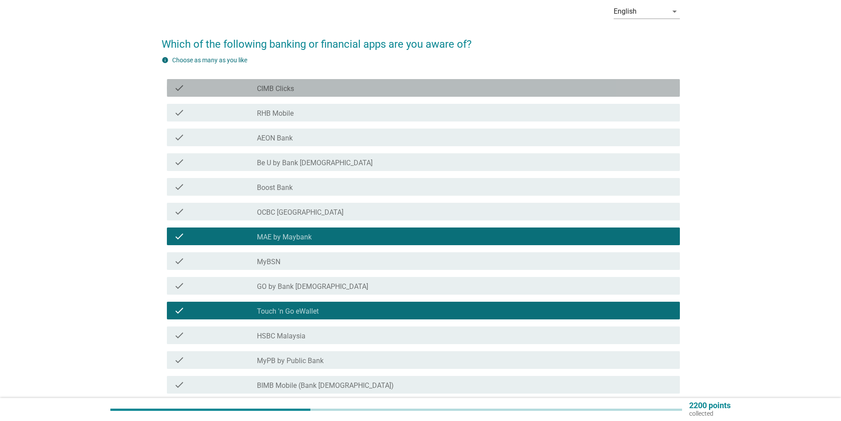
click at [336, 87] on div "check_box_outline_blank CIMB Clicks" at bounding box center [465, 88] width 416 height 11
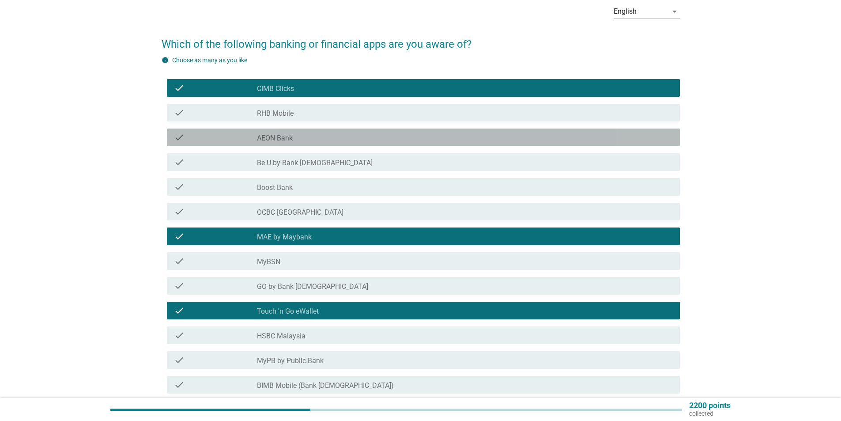
click at [322, 135] on div "check_box_outline_blank AEON Bank" at bounding box center [465, 137] width 416 height 11
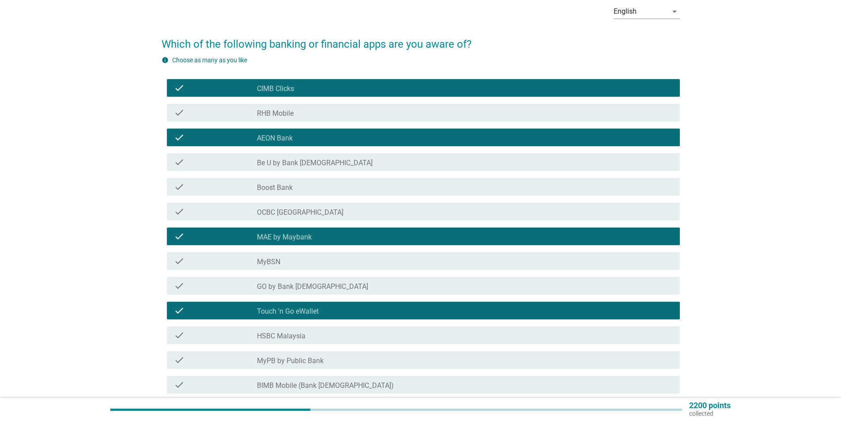
click at [333, 189] on div "check_box_outline_blank Boost Bank" at bounding box center [465, 187] width 416 height 11
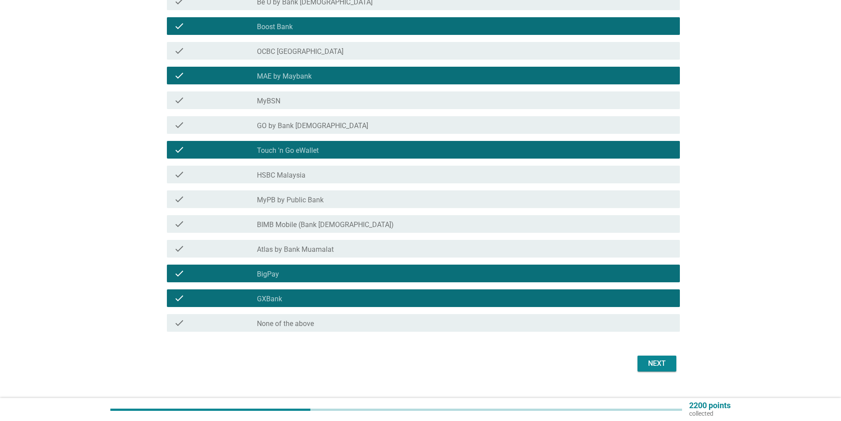
scroll to position [219, 0]
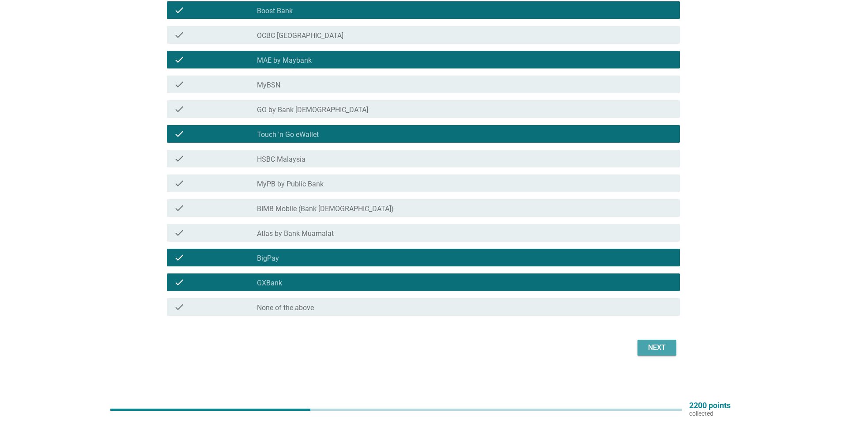
click at [665, 347] on div "Next" at bounding box center [657, 347] width 25 height 11
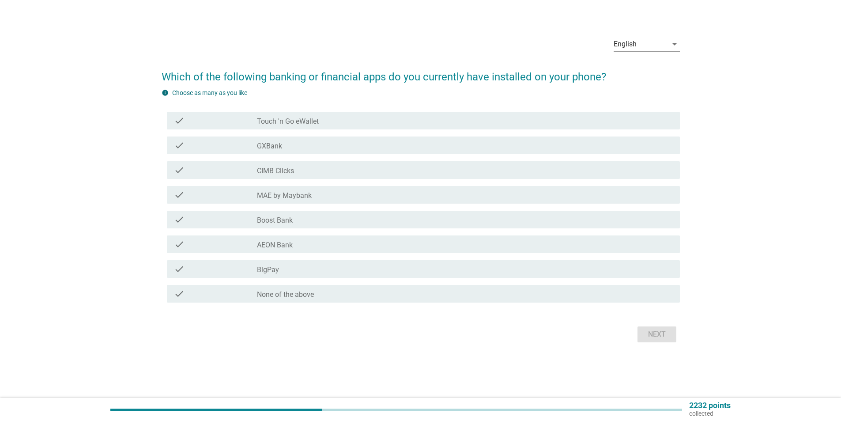
scroll to position [0, 0]
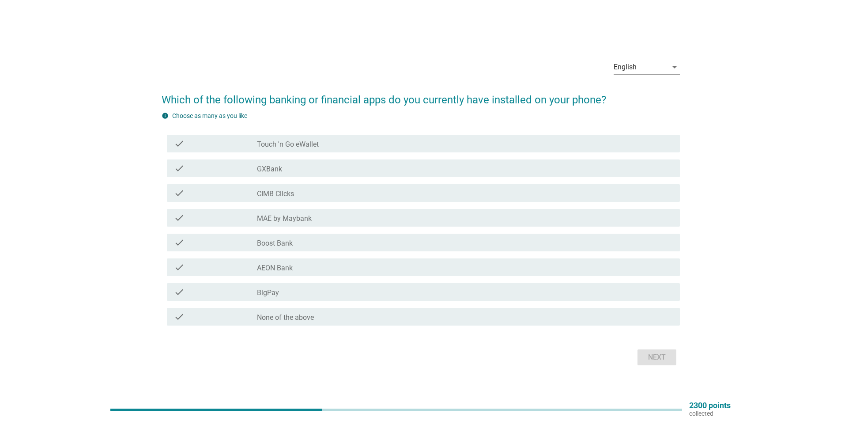
click at [370, 148] on div "check_box_outline_blank Touch 'n Go eWallet" at bounding box center [465, 143] width 416 height 11
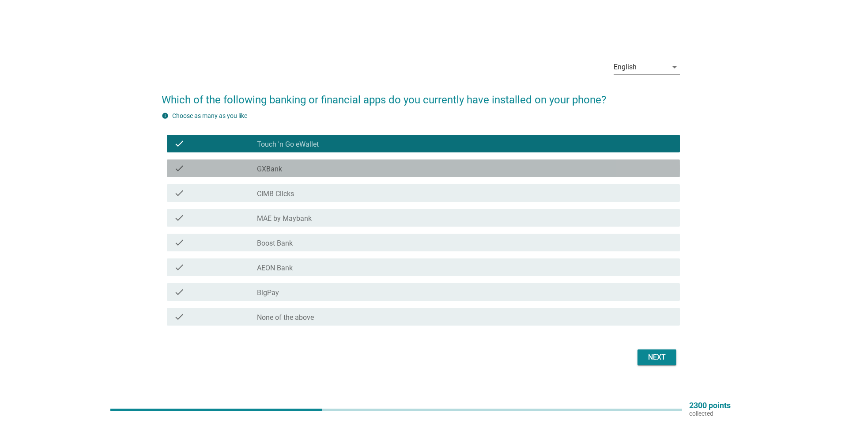
click at [344, 165] on div "check_box_outline_blank GXBank" at bounding box center [465, 168] width 416 height 11
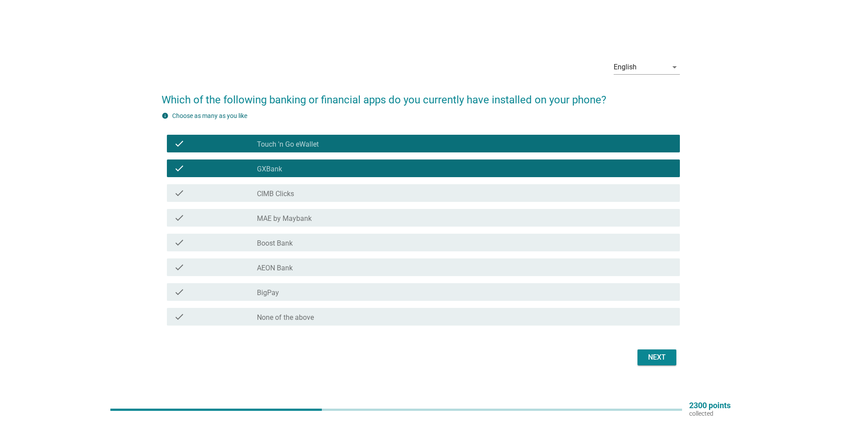
click at [313, 217] on div "check_box_outline_blank MAE by Maybank" at bounding box center [465, 217] width 416 height 11
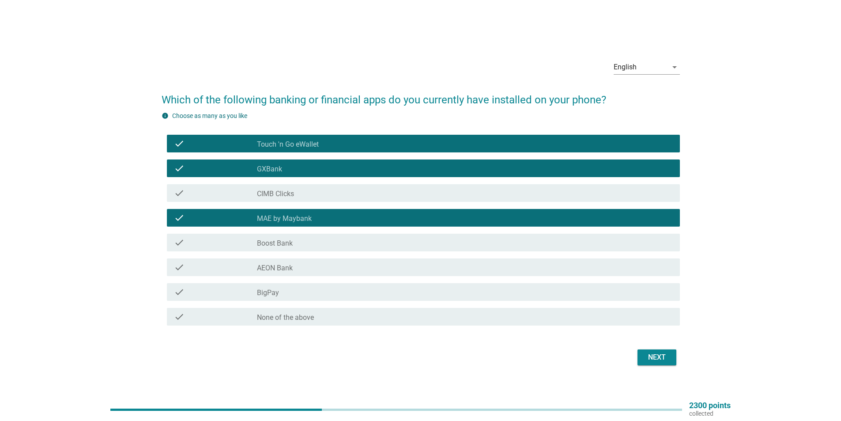
click at [310, 270] on div "check_box_outline_blank AEON Bank" at bounding box center [465, 267] width 416 height 11
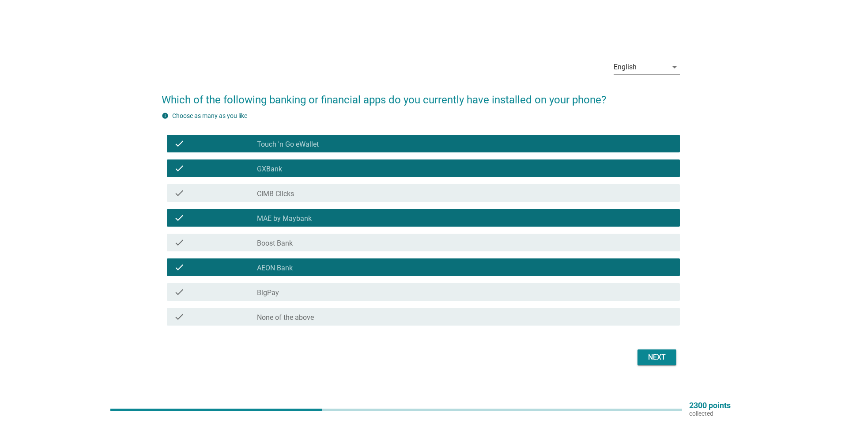
click at [667, 358] on div "Next" at bounding box center [657, 357] width 25 height 11
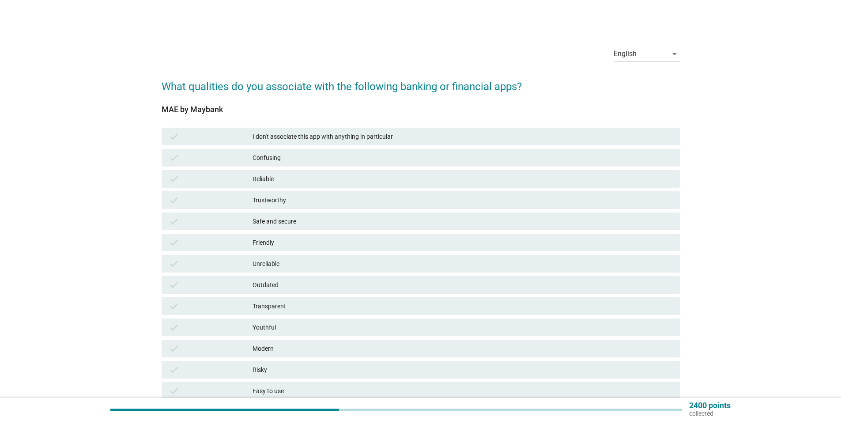
click at [306, 221] on div "Safe and secure" at bounding box center [463, 221] width 420 height 11
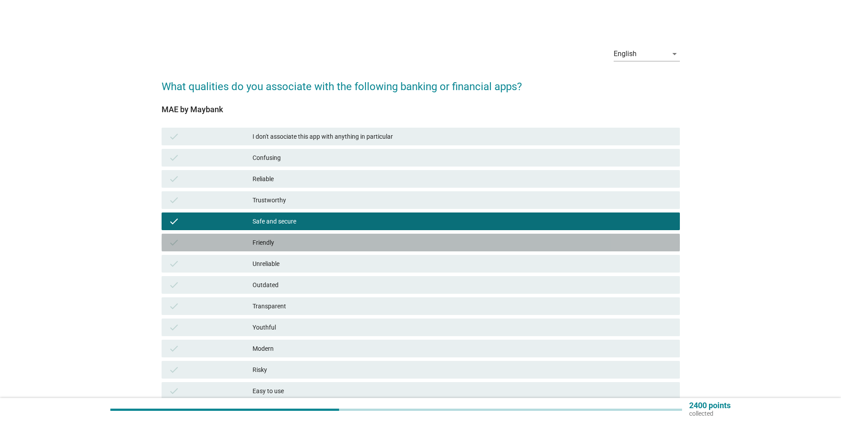
click at [300, 240] on div "Friendly" at bounding box center [463, 242] width 420 height 11
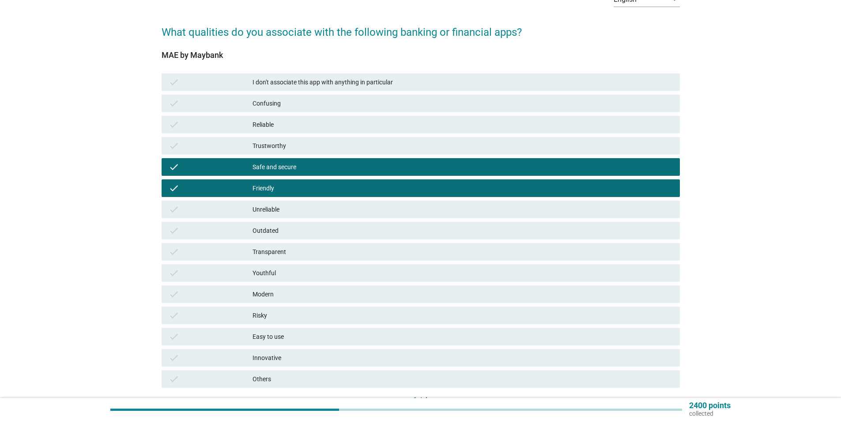
scroll to position [88, 0]
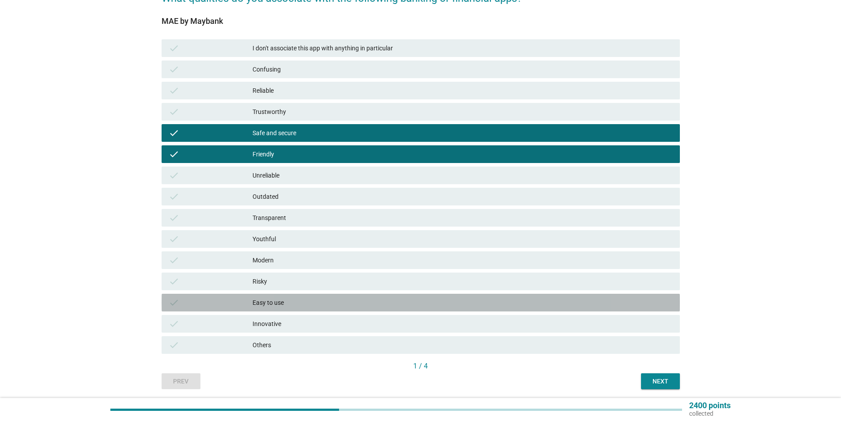
click at [367, 302] on div "Easy to use" at bounding box center [463, 302] width 420 height 11
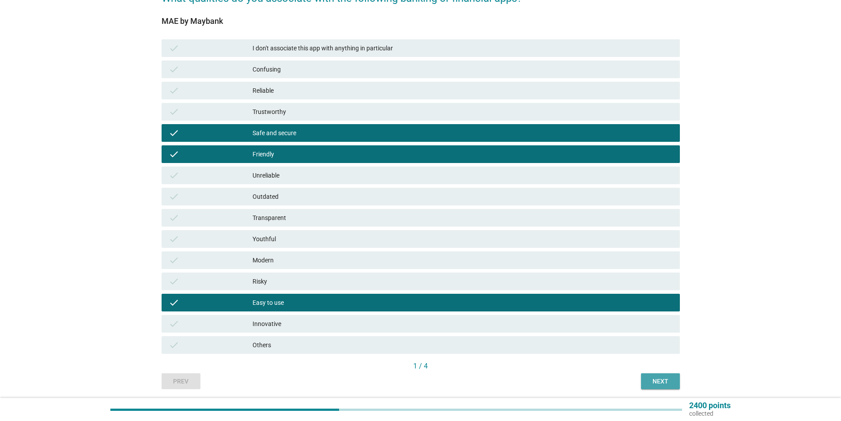
click at [650, 377] on div "Next" at bounding box center [660, 381] width 25 height 9
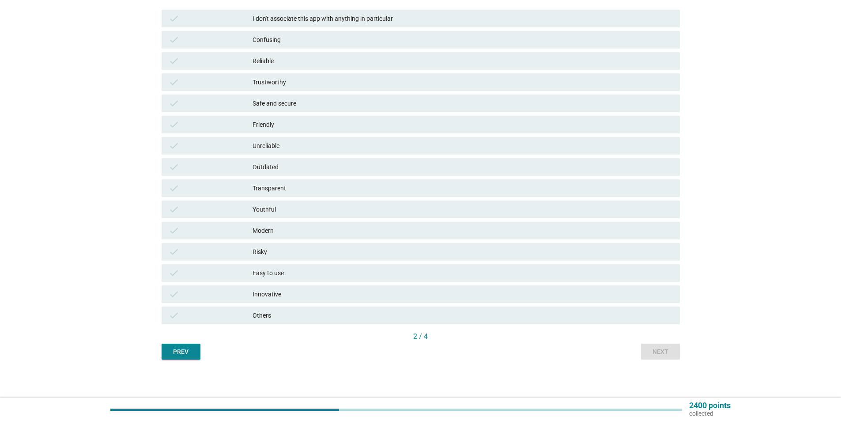
scroll to position [119, 0]
click at [315, 272] on div "Easy to use" at bounding box center [463, 271] width 420 height 11
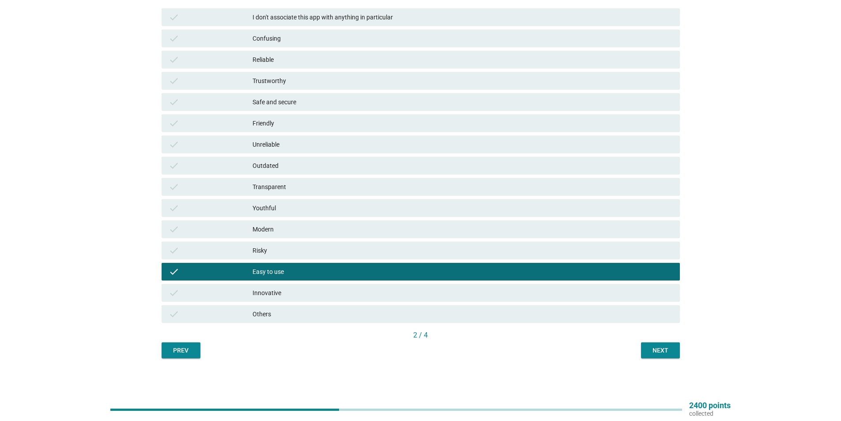
click at [653, 348] on div "Next" at bounding box center [660, 350] width 25 height 9
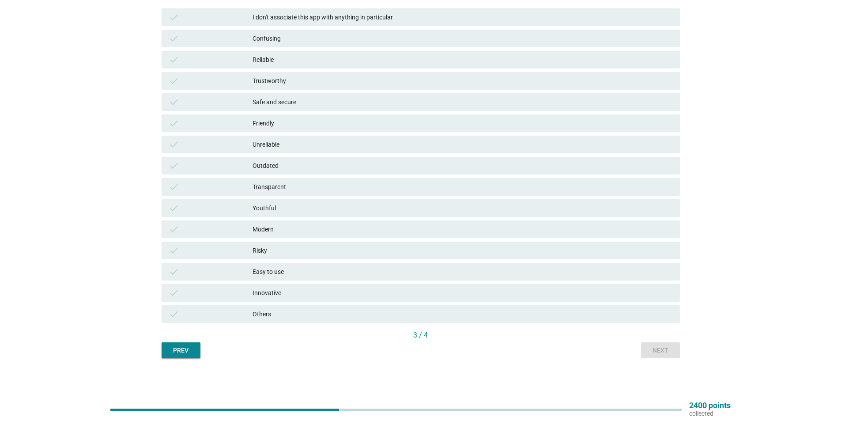
click at [314, 273] on div "Easy to use" at bounding box center [463, 271] width 420 height 11
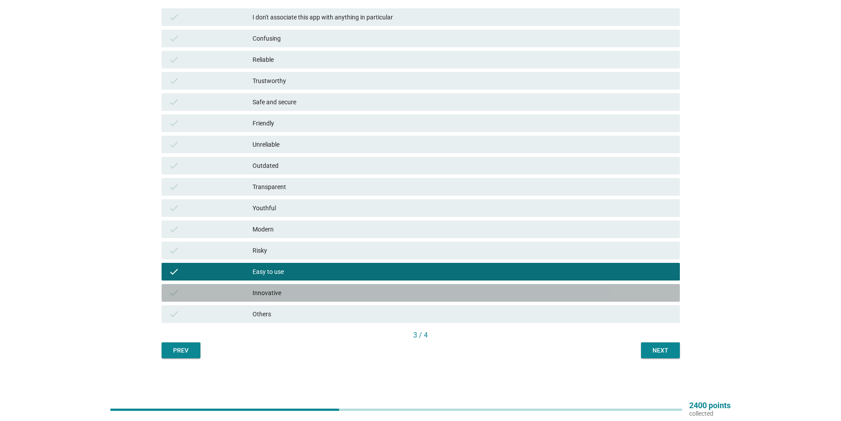
click at [313, 288] on div "Innovative" at bounding box center [463, 293] width 420 height 11
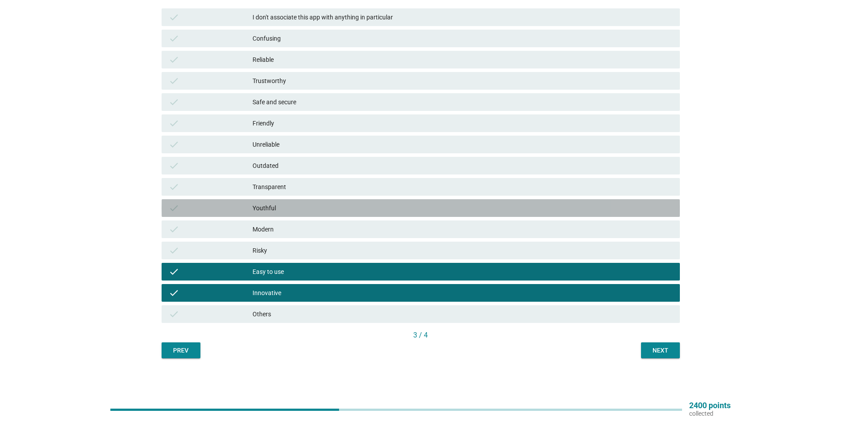
click at [312, 208] on div "Youthful" at bounding box center [463, 208] width 420 height 11
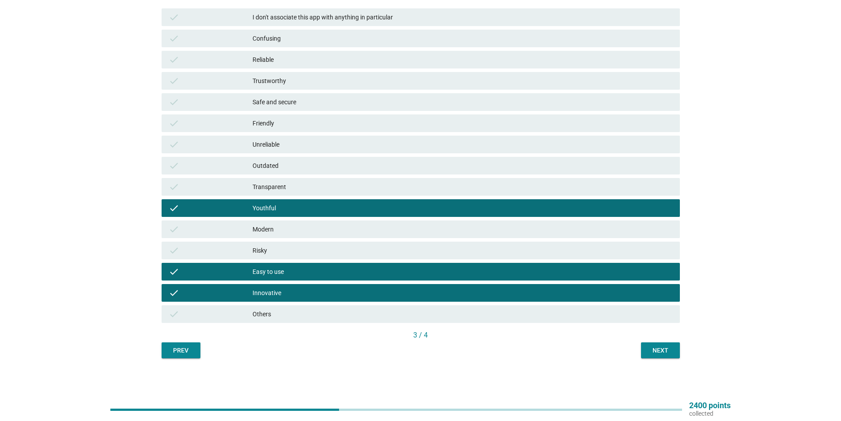
click at [646, 344] on button "Next" at bounding box center [660, 350] width 39 height 16
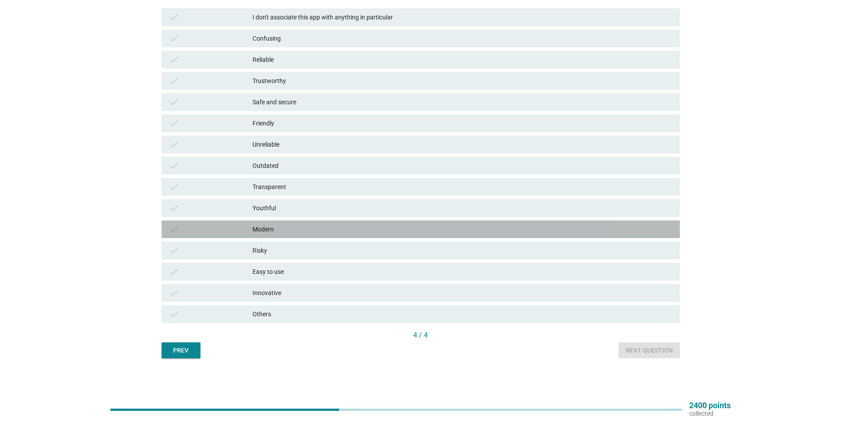
click at [322, 236] on div "check Modern" at bounding box center [421, 229] width 519 height 18
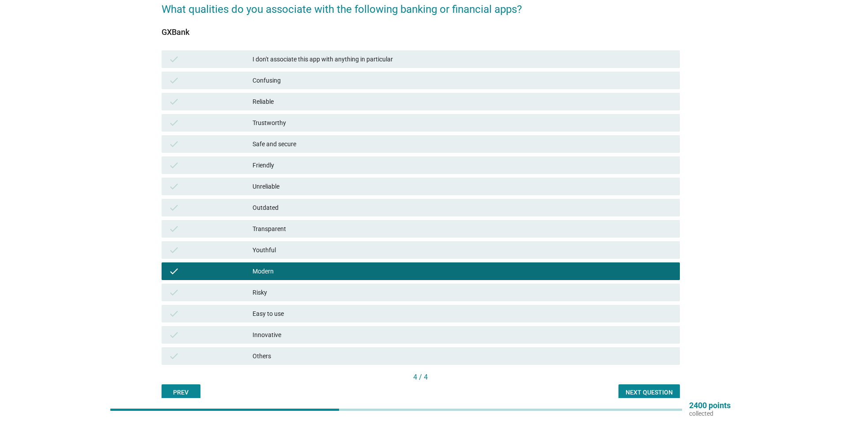
scroll to position [75, 0]
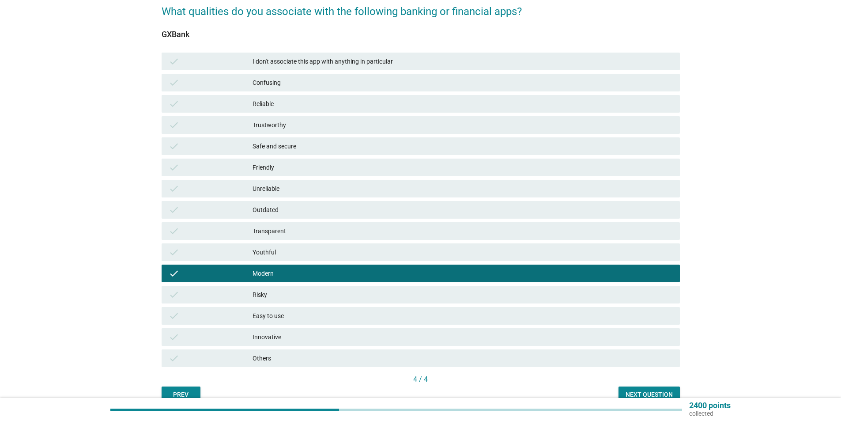
click at [307, 188] on div "Unreliable" at bounding box center [463, 188] width 420 height 11
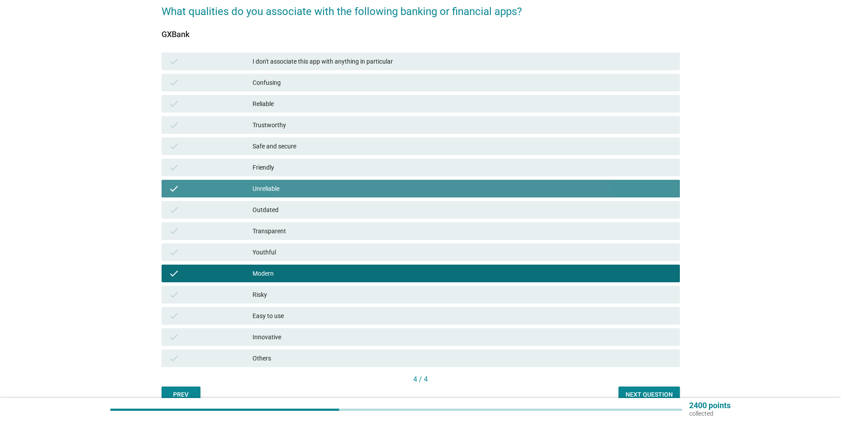
click at [286, 186] on div "Unreliable" at bounding box center [463, 188] width 420 height 11
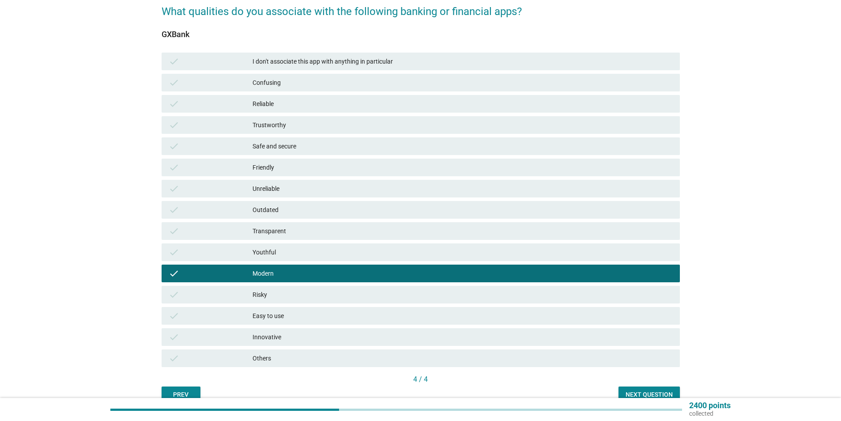
click at [287, 295] on div "Risky" at bounding box center [463, 294] width 420 height 11
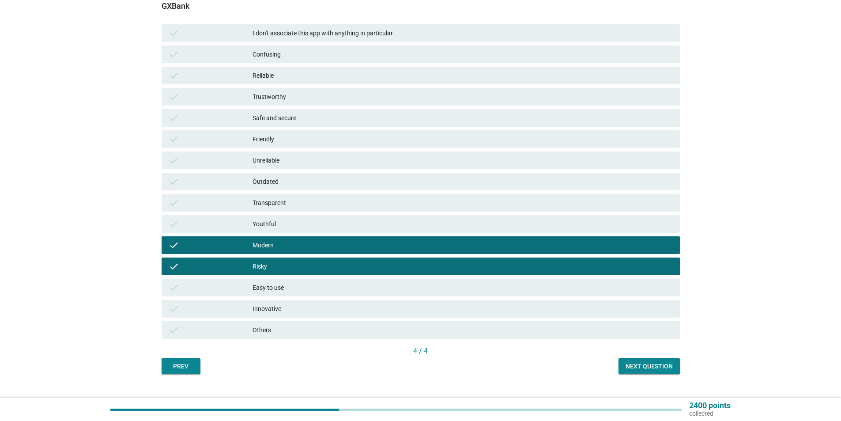
scroll to position [119, 0]
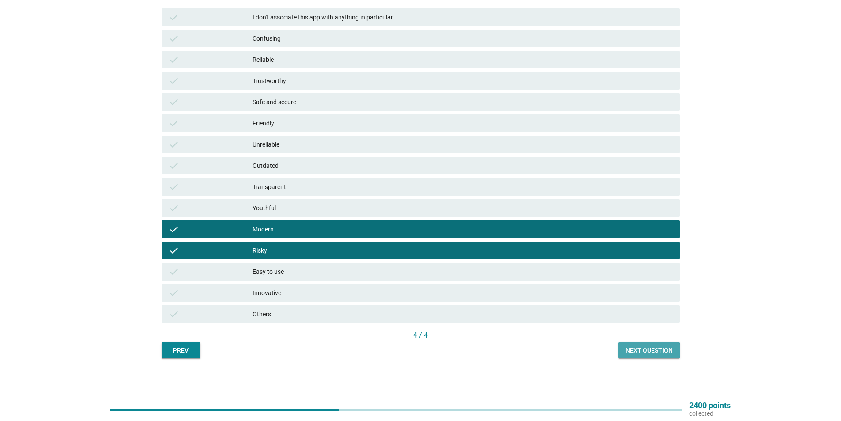
click at [640, 351] on div "Next question" at bounding box center [649, 350] width 47 height 9
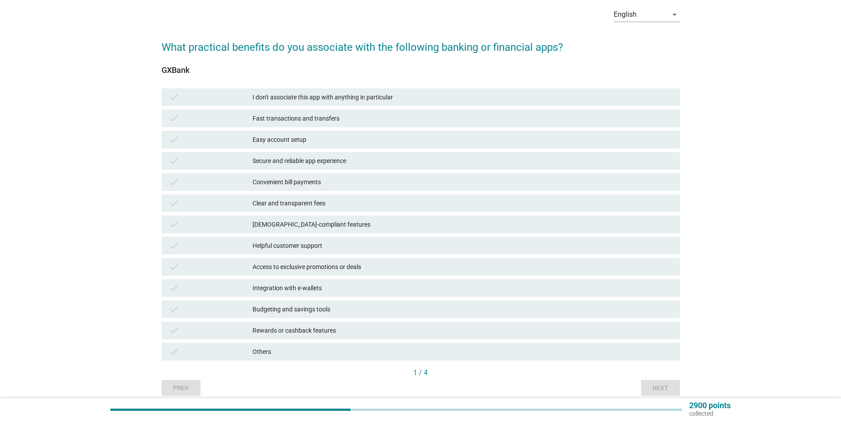
scroll to position [77, 0]
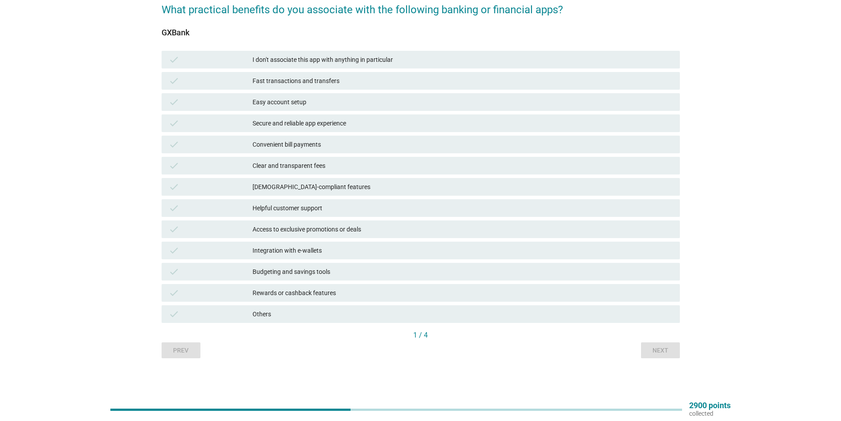
click at [193, 349] on div "Prev Next" at bounding box center [421, 350] width 519 height 16
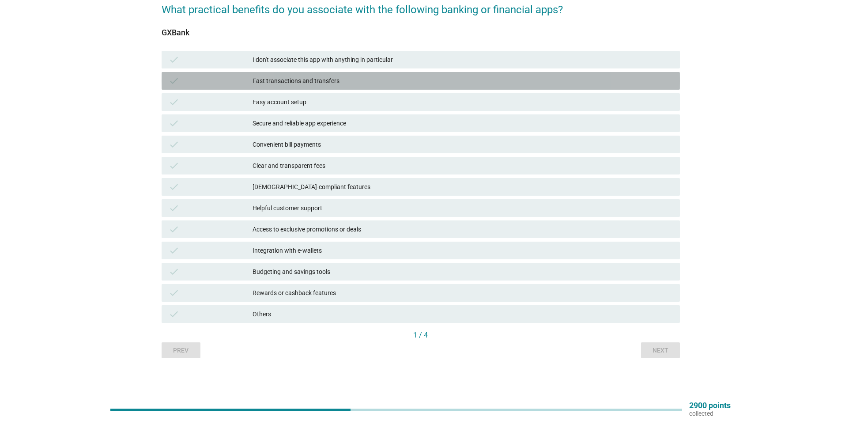
click at [363, 79] on div "Fast transactions and transfers" at bounding box center [463, 81] width 420 height 11
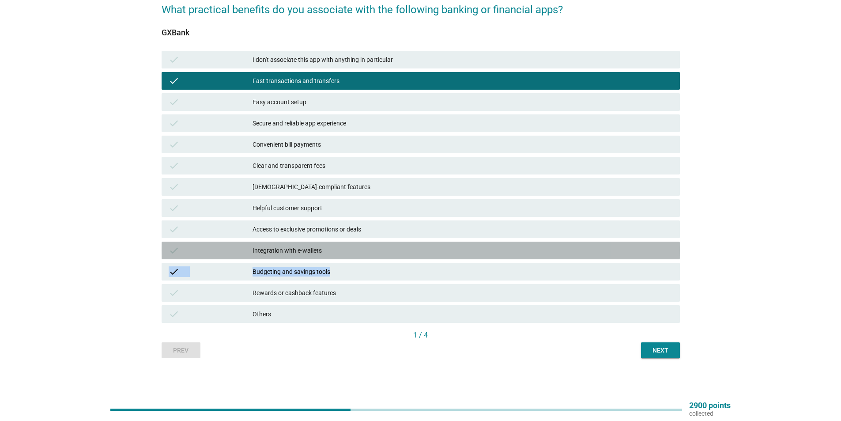
drag, startPoint x: 359, startPoint y: 251, endPoint x: 442, endPoint y: 272, distance: 85.1
click at [470, 268] on div "check I don't associate this app with anything in particular check Fast transac…" at bounding box center [421, 187] width 522 height 276
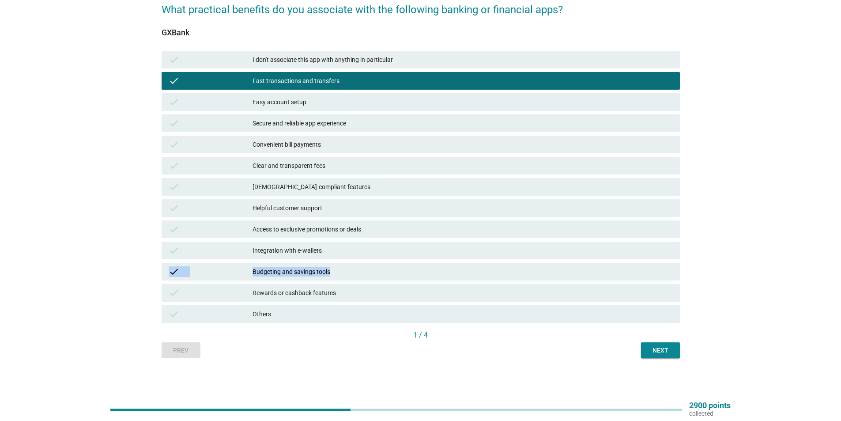
click at [292, 267] on div "Budgeting and savings tools" at bounding box center [463, 271] width 420 height 11
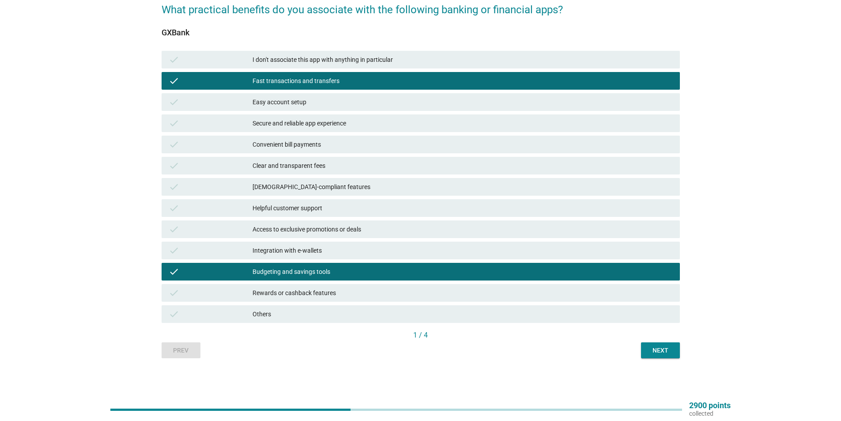
click at [425, 294] on div "Rewards or cashback features" at bounding box center [463, 293] width 420 height 11
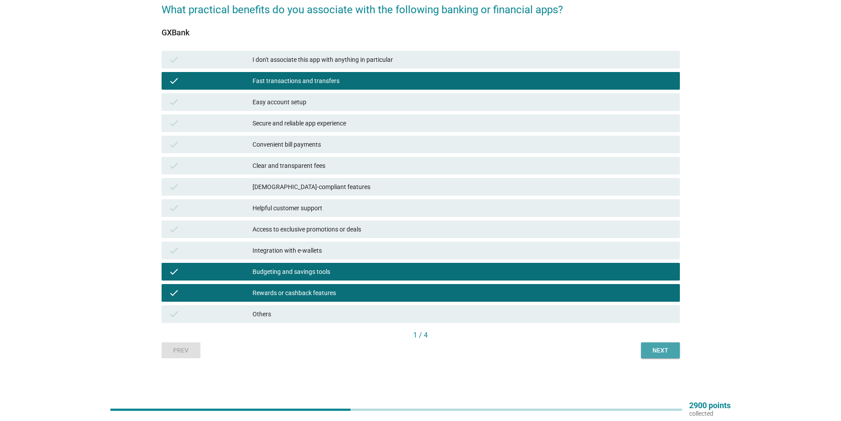
click at [669, 351] on div "Next" at bounding box center [660, 350] width 25 height 9
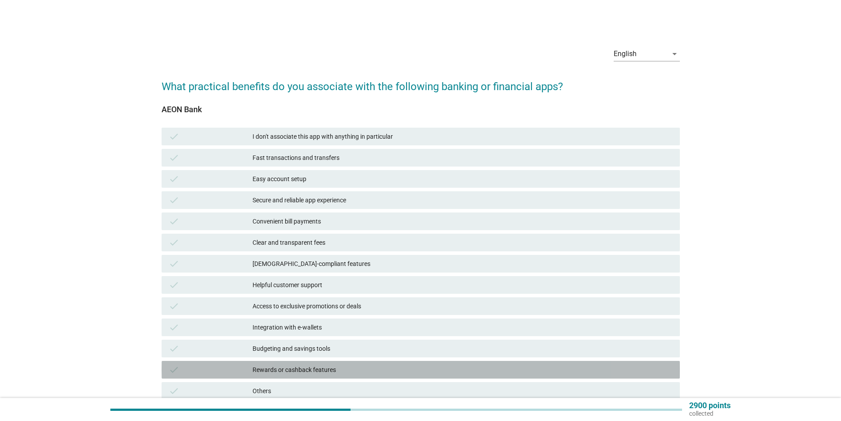
click at [386, 361] on div "check Rewards or cashback features" at bounding box center [421, 370] width 519 height 18
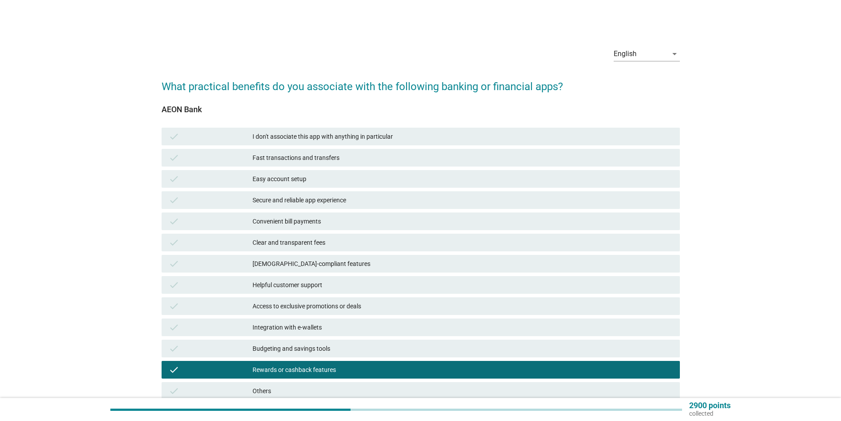
click at [356, 352] on div "Budgeting and savings tools" at bounding box center [463, 348] width 420 height 11
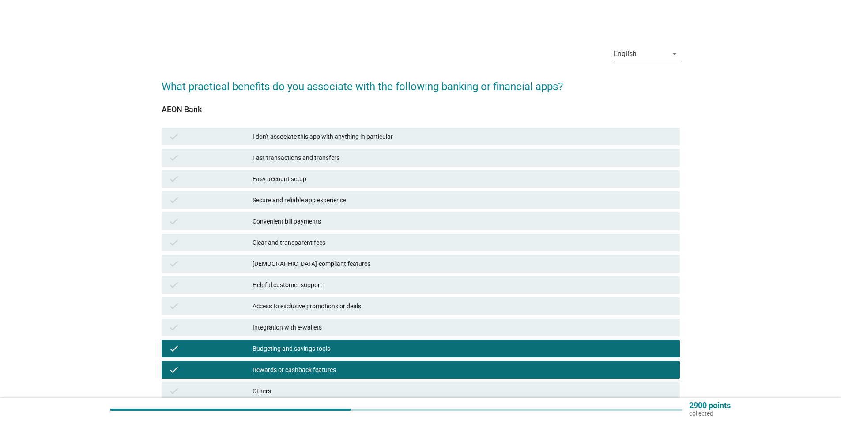
click at [334, 332] on div "Integration with e-wallets" at bounding box center [463, 327] width 420 height 11
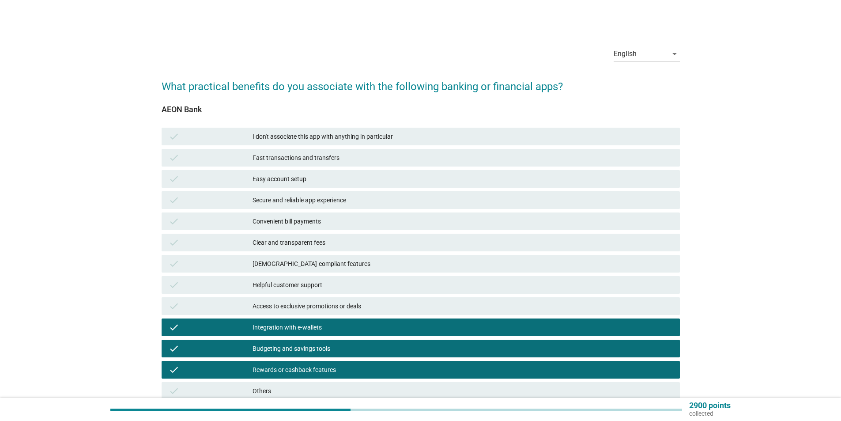
click at [347, 181] on div "Easy account setup" at bounding box center [463, 179] width 420 height 11
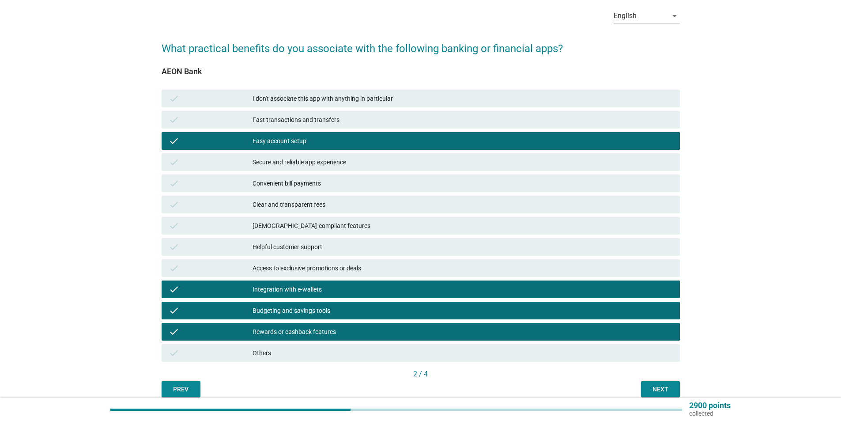
scroll to position [77, 0]
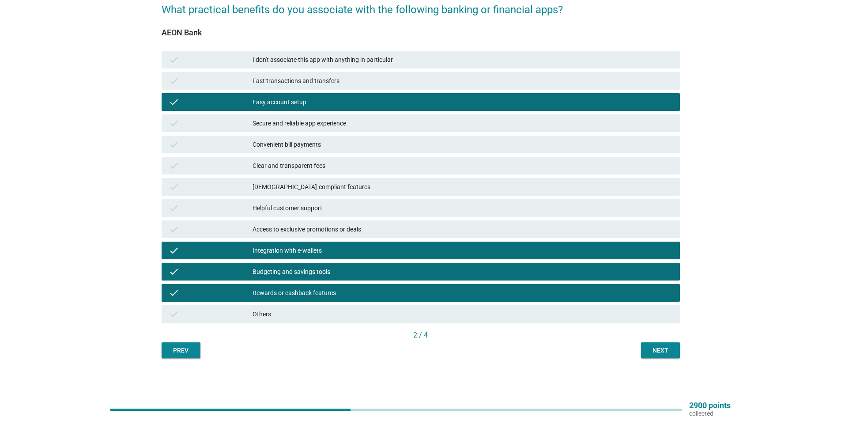
click at [659, 352] on div "Next" at bounding box center [660, 350] width 25 height 9
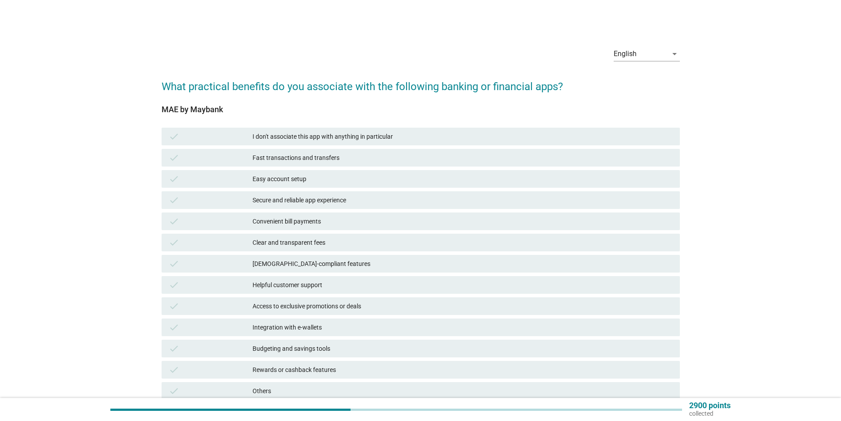
click at [353, 167] on div "check Fast transactions and transfers" at bounding box center [421, 157] width 522 height 21
click at [355, 160] on div "Fast transactions and transfers" at bounding box center [463, 157] width 420 height 11
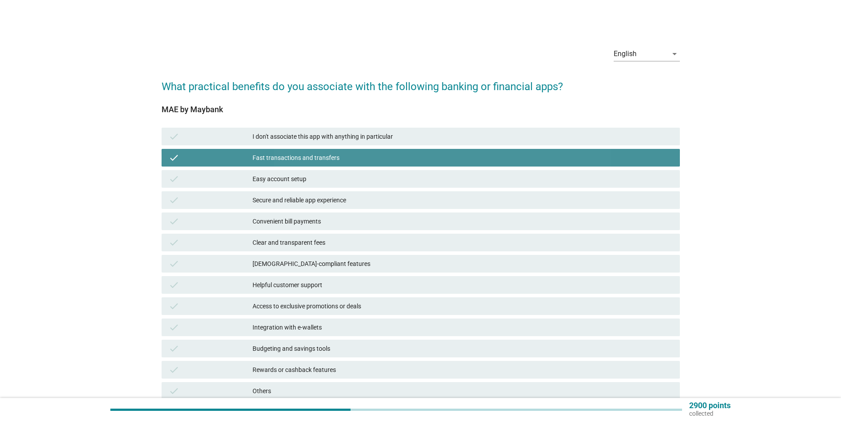
click at [341, 200] on div "Secure and reliable app experience" at bounding box center [463, 200] width 420 height 11
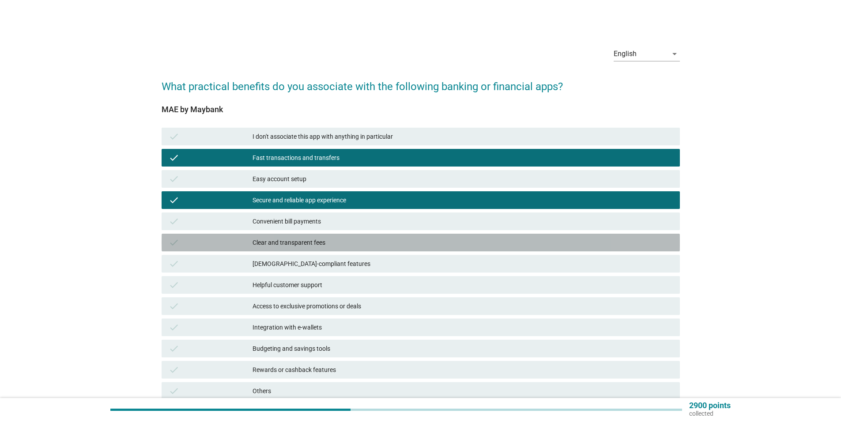
click at [323, 242] on div "Clear and transparent fees" at bounding box center [463, 242] width 420 height 11
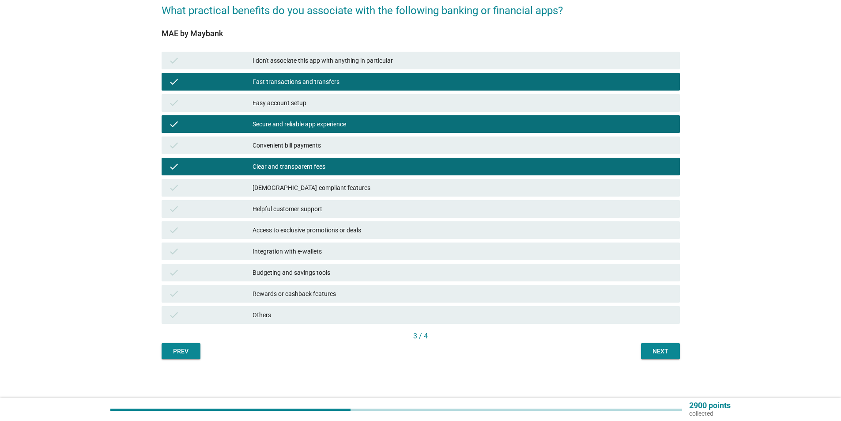
scroll to position [77, 0]
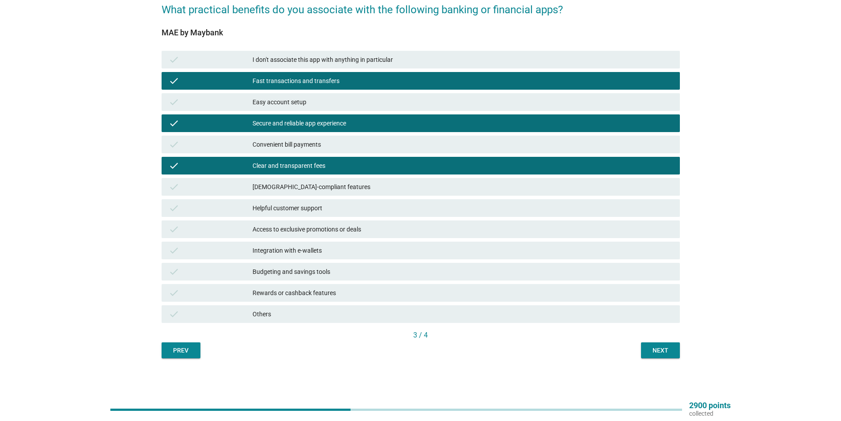
click at [329, 296] on div "Rewards or cashback features" at bounding box center [463, 293] width 420 height 11
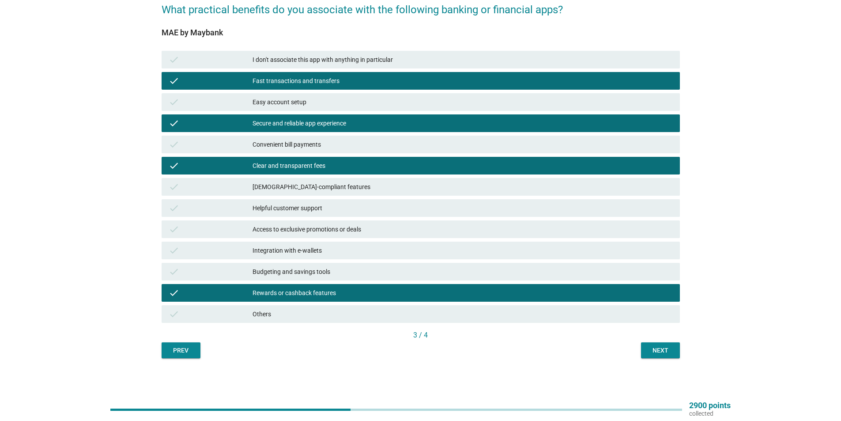
click at [391, 271] on div "Budgeting and savings tools" at bounding box center [463, 271] width 420 height 11
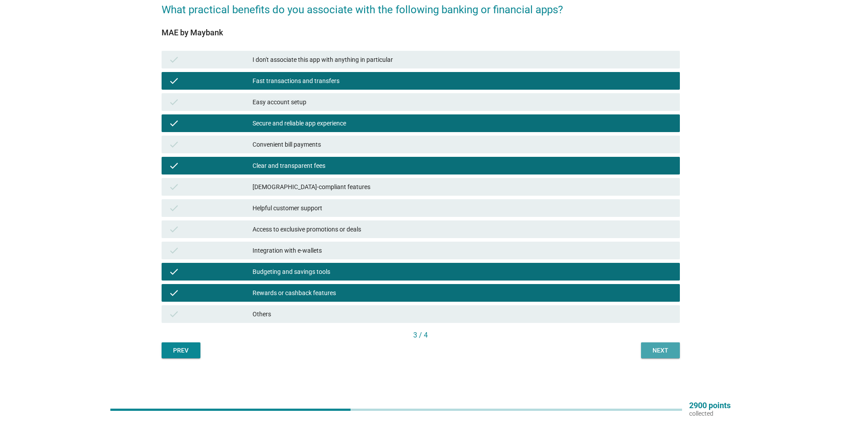
click at [665, 354] on div "Next" at bounding box center [660, 350] width 25 height 9
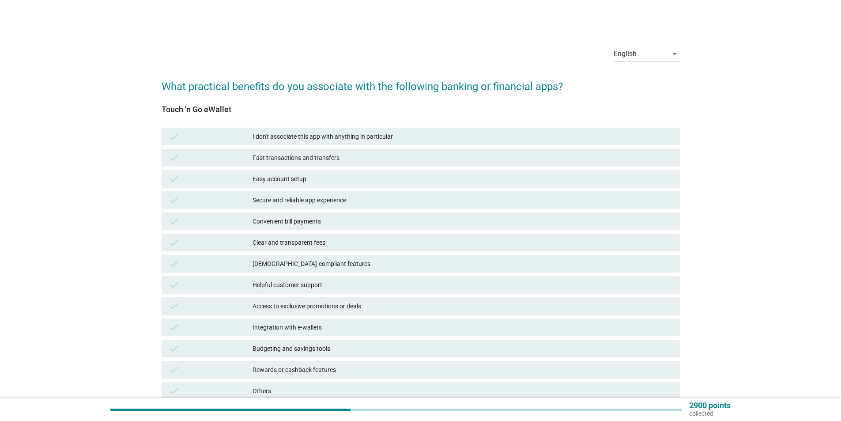
scroll to position [44, 0]
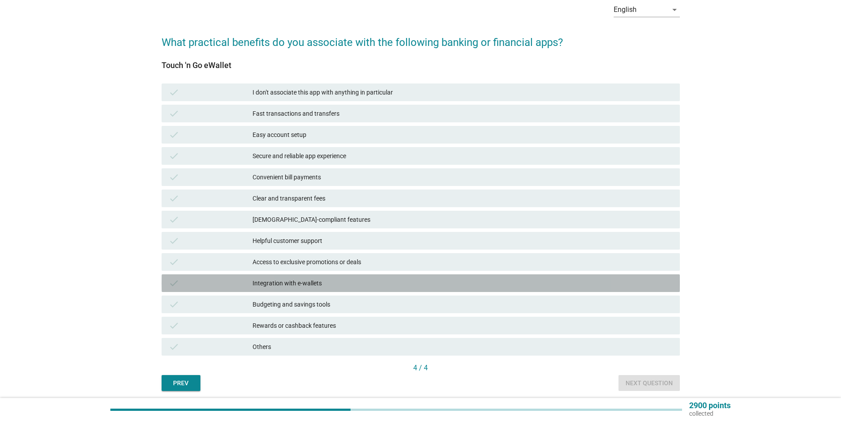
click at [315, 283] on div "Integration with e-wallets" at bounding box center [463, 283] width 420 height 11
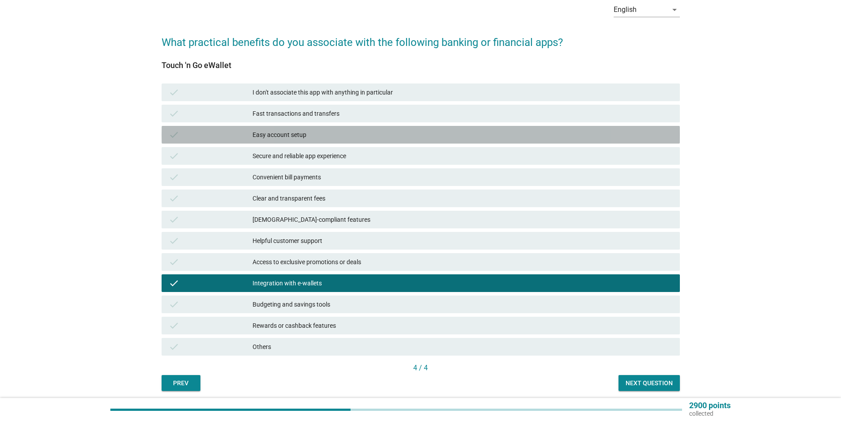
click at [345, 131] on div "Easy account setup" at bounding box center [463, 134] width 420 height 11
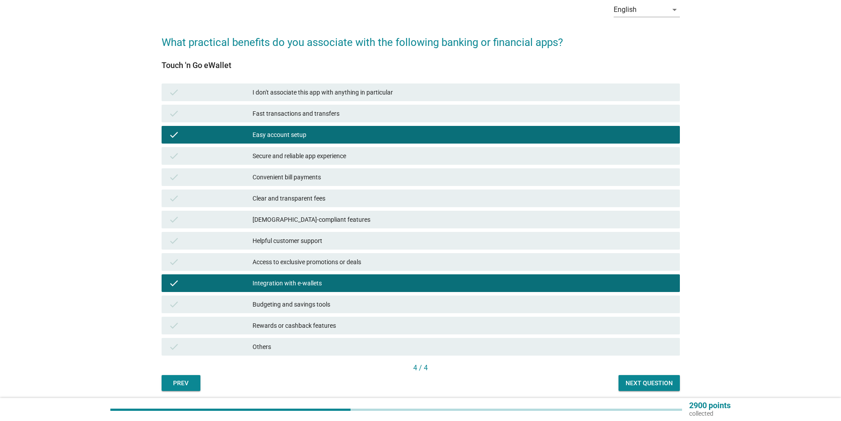
click at [376, 119] on div "check Fast transactions and transfers" at bounding box center [421, 114] width 519 height 18
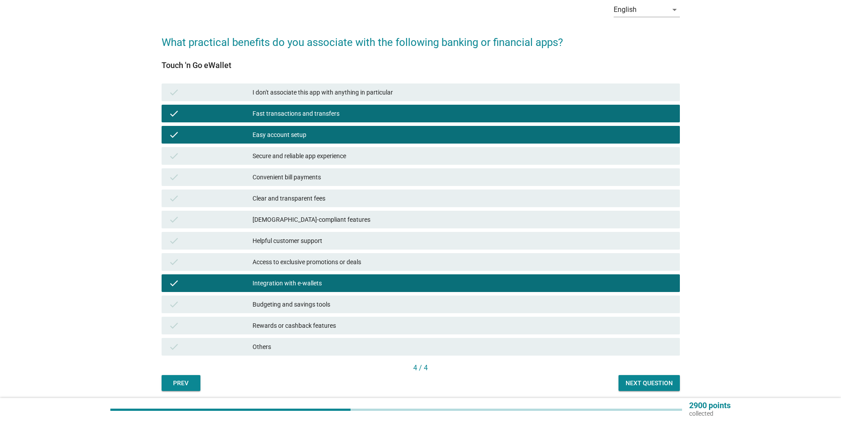
click at [636, 369] on div "4 / 4" at bounding box center [421, 368] width 519 height 11
click at [642, 377] on button "Next question" at bounding box center [649, 383] width 61 height 16
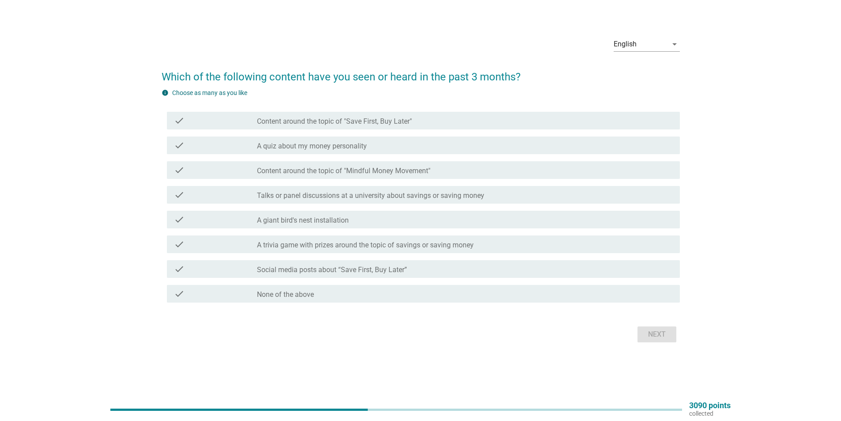
scroll to position [0, 0]
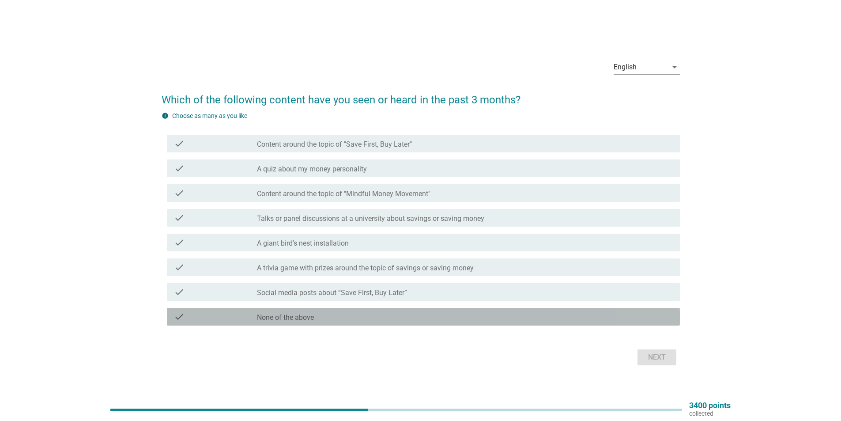
click at [426, 315] on div "check_box_outline_blank None of the above" at bounding box center [465, 316] width 416 height 11
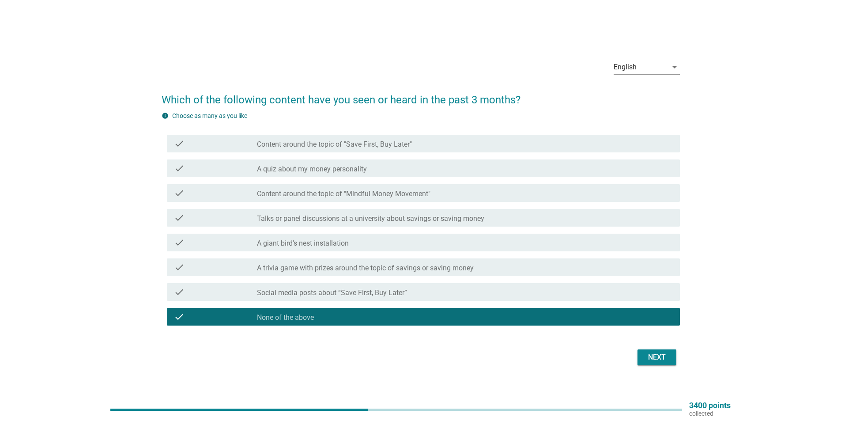
click at [665, 354] on div "Next" at bounding box center [657, 357] width 25 height 11
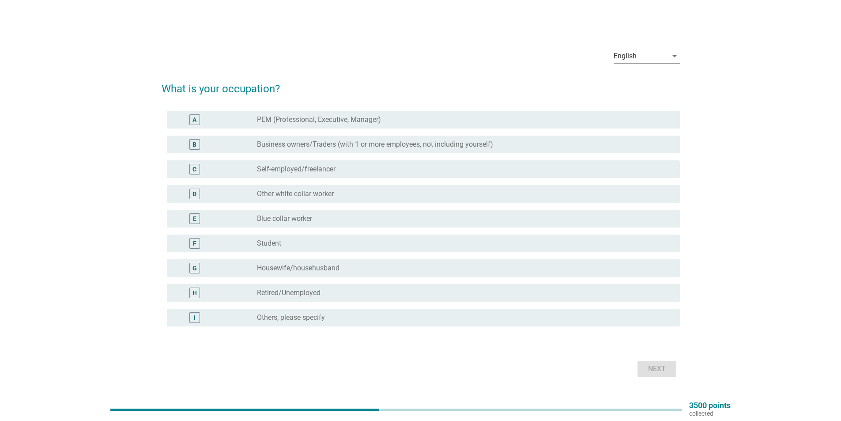
click at [330, 247] on div "radio_button_unchecked Student" at bounding box center [461, 243] width 409 height 9
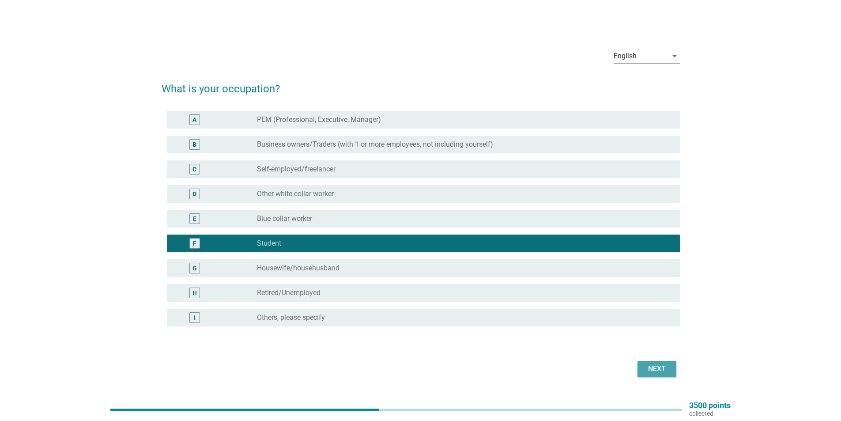
click at [660, 365] on div "Next" at bounding box center [657, 369] width 25 height 11
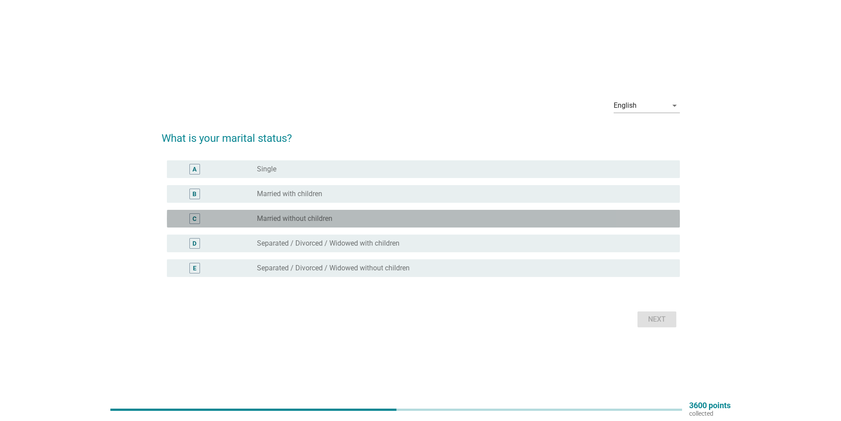
click at [349, 217] on div "radio_button_unchecked Married without children" at bounding box center [461, 218] width 409 height 9
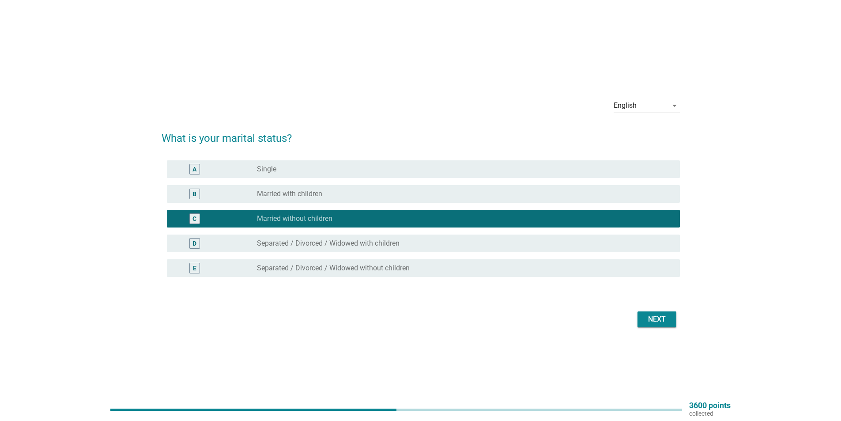
click at [645, 322] on div "Next" at bounding box center [657, 319] width 25 height 11
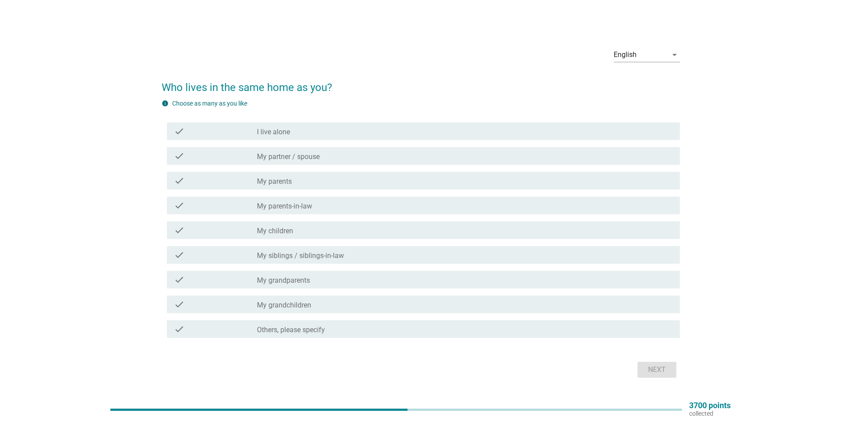
click at [332, 158] on div "check_box_outline_blank My partner / spouse" at bounding box center [465, 156] width 416 height 11
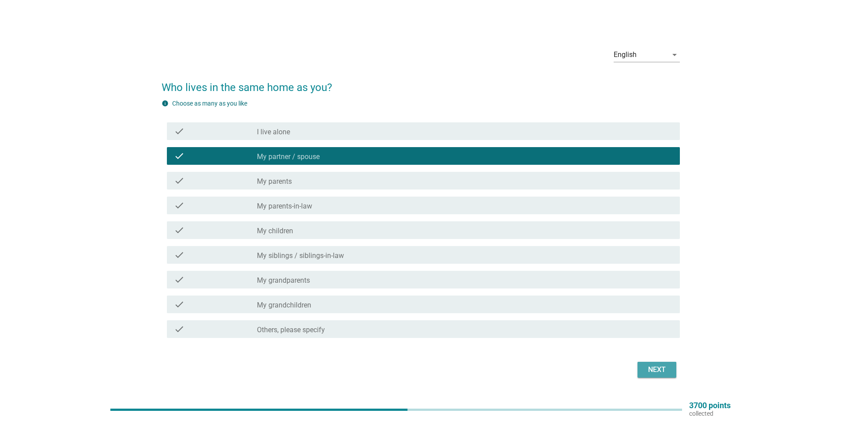
click at [663, 365] on div "Next" at bounding box center [657, 369] width 25 height 11
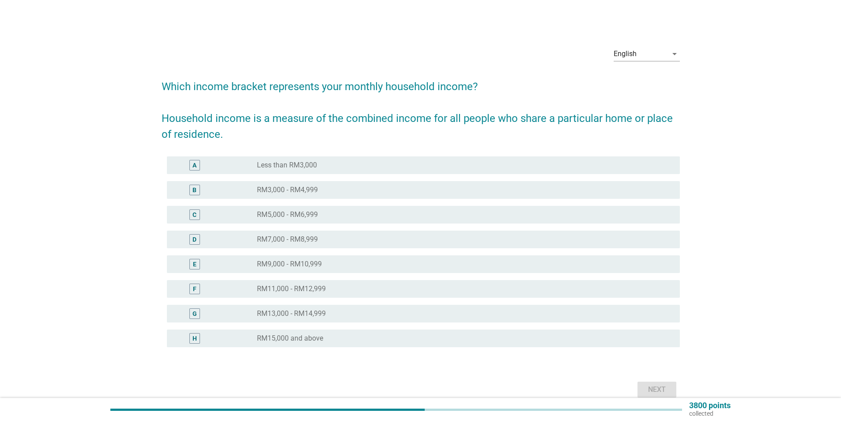
click at [423, 197] on div "B radio_button_unchecked RM3,000 - RM4,999" at bounding box center [423, 190] width 513 height 18
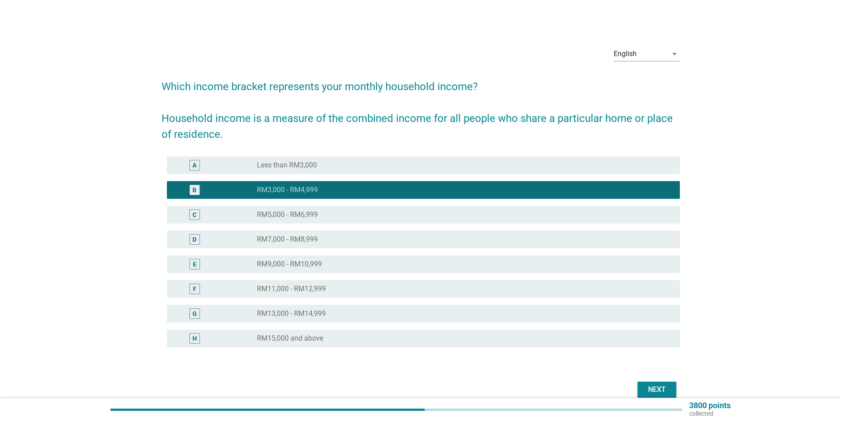
click at [653, 387] on div "Next" at bounding box center [657, 389] width 25 height 11
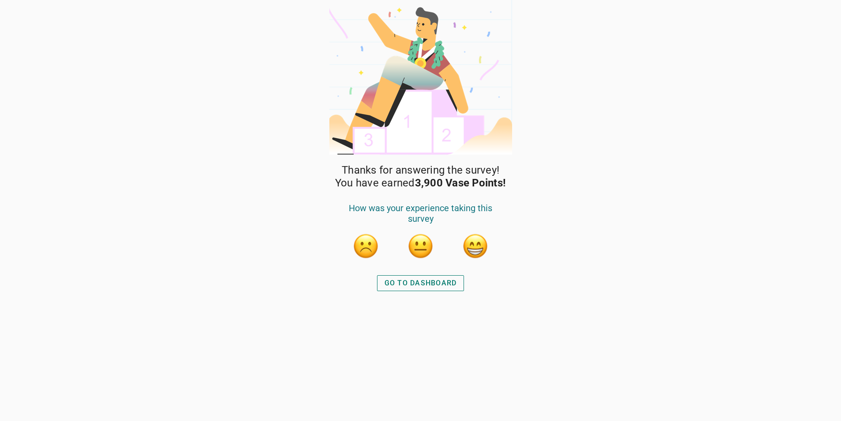
click at [471, 252] on button "button" at bounding box center [475, 246] width 27 height 27
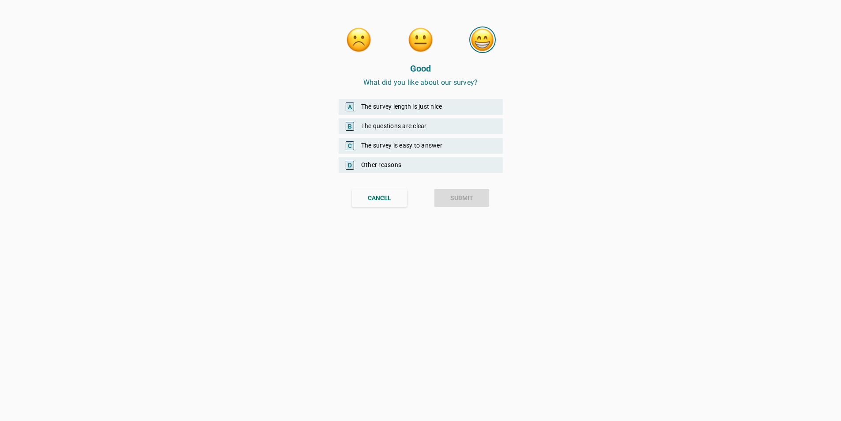
click at [451, 109] on div "A The survey length is just nice" at bounding box center [421, 107] width 164 height 16
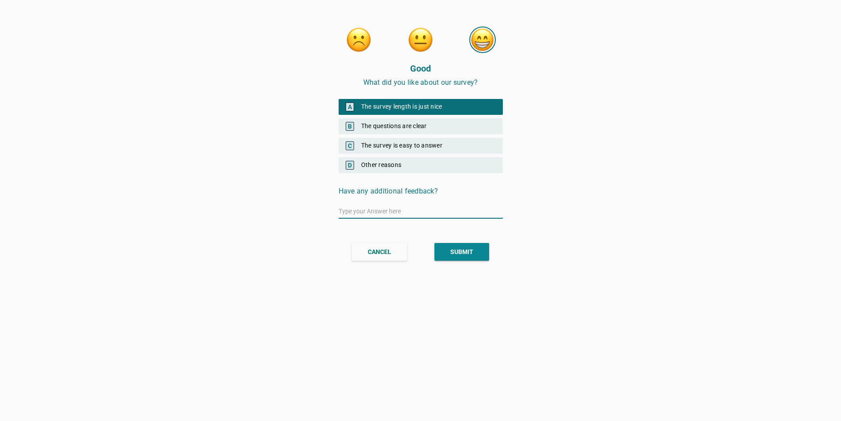
click at [483, 254] on button "SUBMIT" at bounding box center [462, 252] width 55 height 18
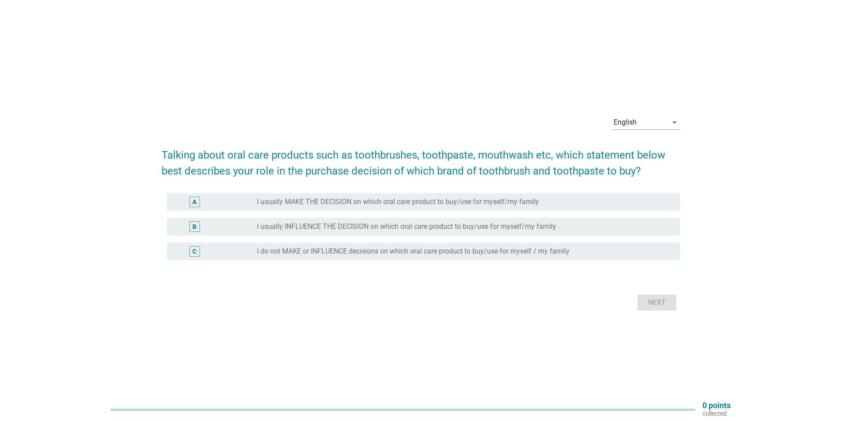
click at [455, 207] on div "radio_button_unchecked I usually MAKE THE DECISION on which oral care product t…" at bounding box center [465, 202] width 416 height 11
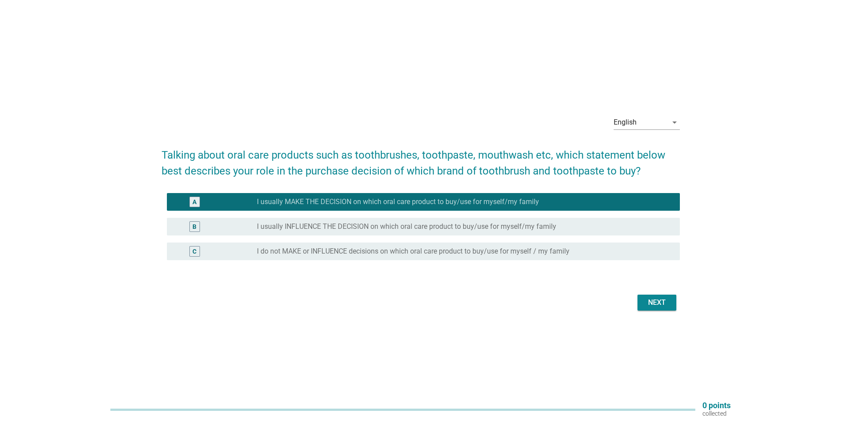
click at [645, 293] on div "Next" at bounding box center [421, 302] width 519 height 21
click at [651, 304] on div "Next" at bounding box center [657, 302] width 25 height 11
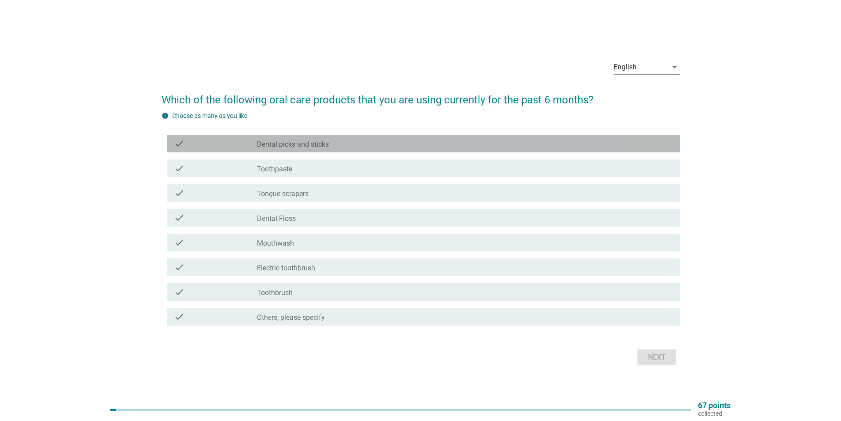
click at [328, 150] on div "check check_box_outline_blank Dental picks and sticks" at bounding box center [423, 144] width 513 height 18
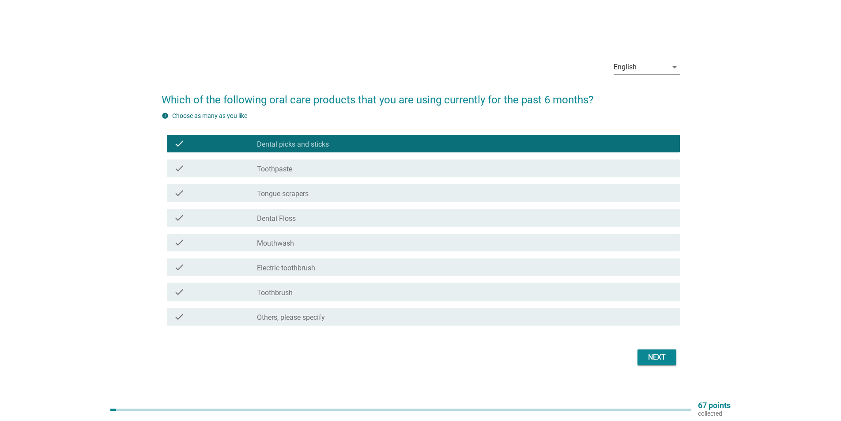
click at [328, 169] on div "check_box_outline_blank Toothpaste" at bounding box center [465, 168] width 416 height 11
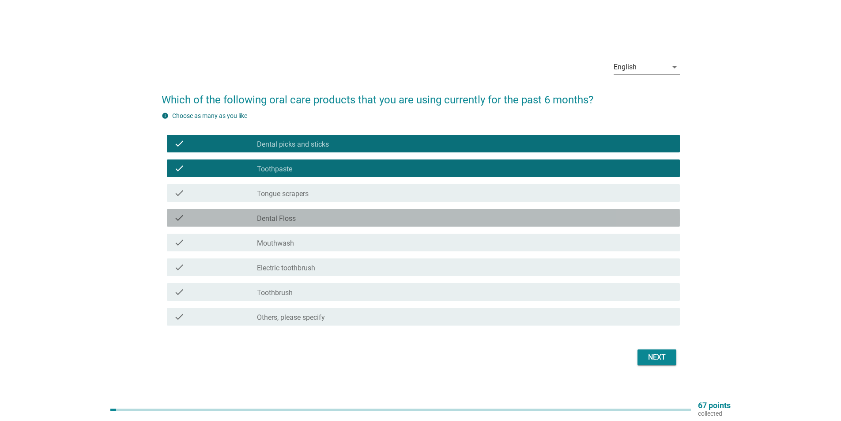
click at [333, 217] on div "check_box_outline_blank Dental Floss" at bounding box center [465, 217] width 416 height 11
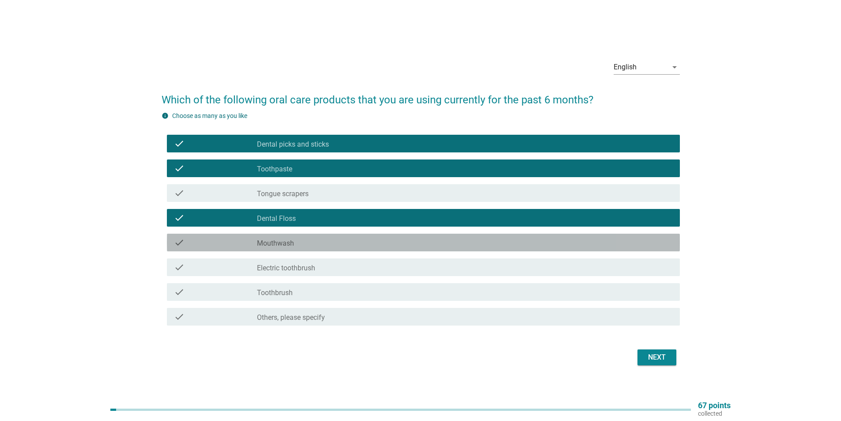
click at [333, 242] on div "check_box_outline_blank Mouthwash" at bounding box center [465, 242] width 416 height 11
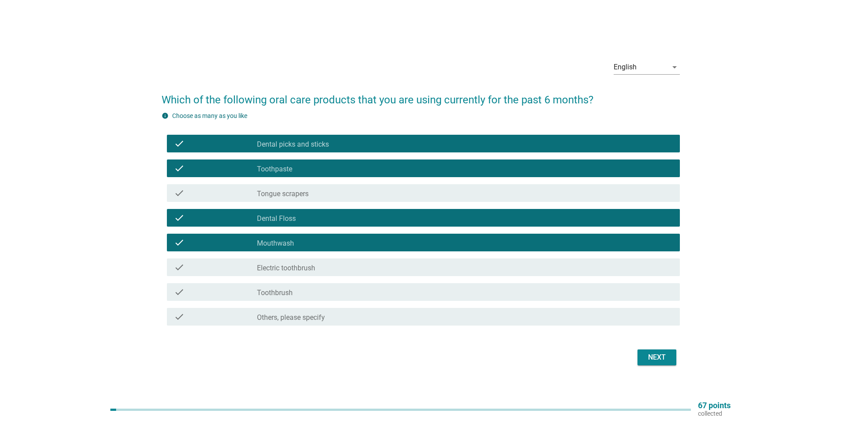
click at [367, 270] on div "check_box_outline_blank Electric toothbrush" at bounding box center [465, 267] width 416 height 11
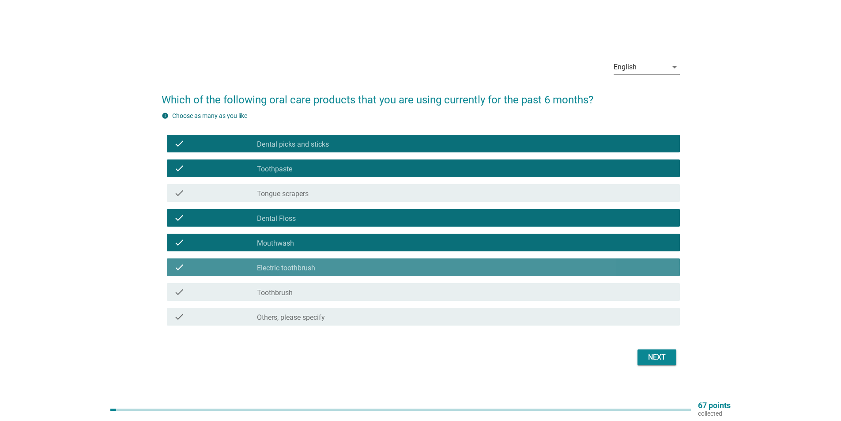
click at [370, 296] on div "check_box_outline_blank Toothbrush" at bounding box center [465, 292] width 416 height 11
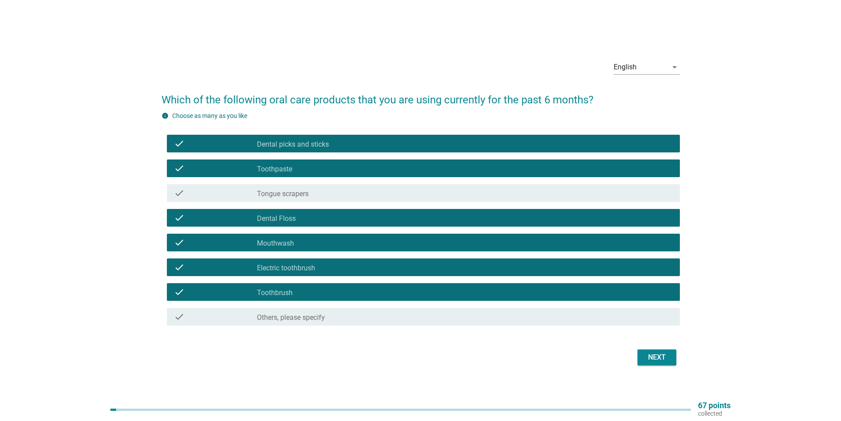
click at [665, 358] on div "Next" at bounding box center [657, 357] width 25 height 11
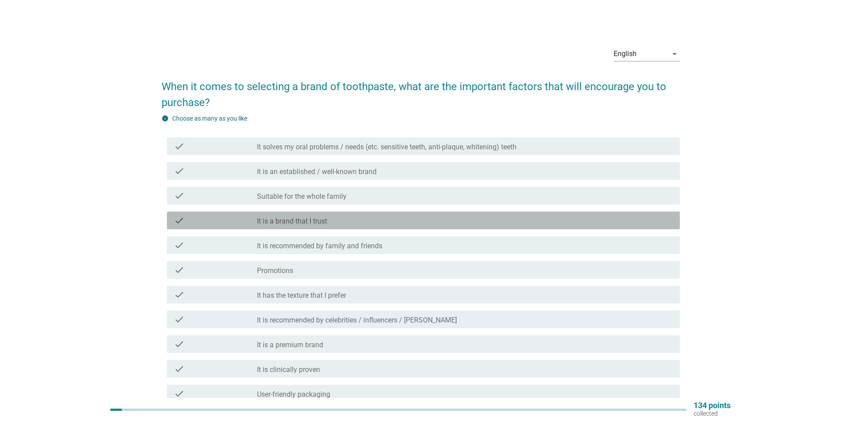
click at [369, 225] on div "check_box_outline_blank It is a brand that I trust" at bounding box center [465, 220] width 416 height 11
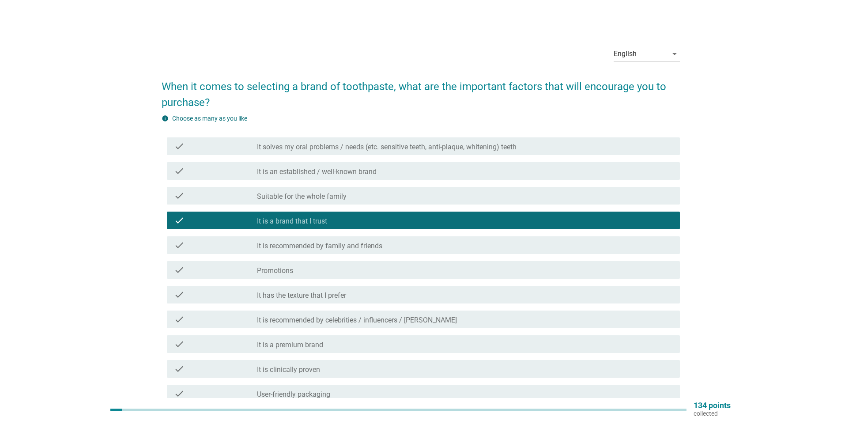
click at [378, 292] on div "check_box_outline_blank It has the texture that I prefer" at bounding box center [465, 294] width 416 height 11
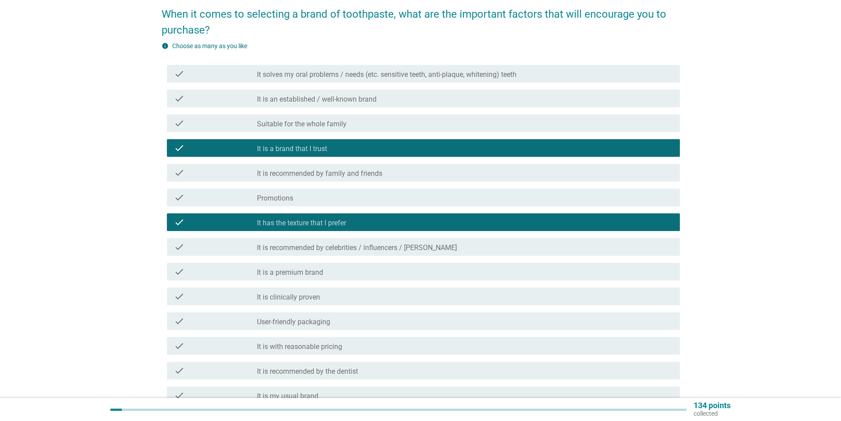
scroll to position [88, 0]
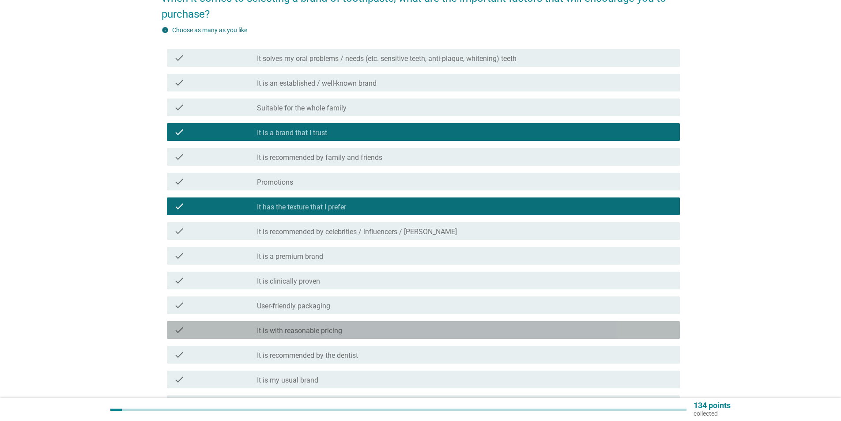
click at [385, 330] on div "check_box_outline_blank It is with reasonable pricing" at bounding box center [465, 330] width 416 height 11
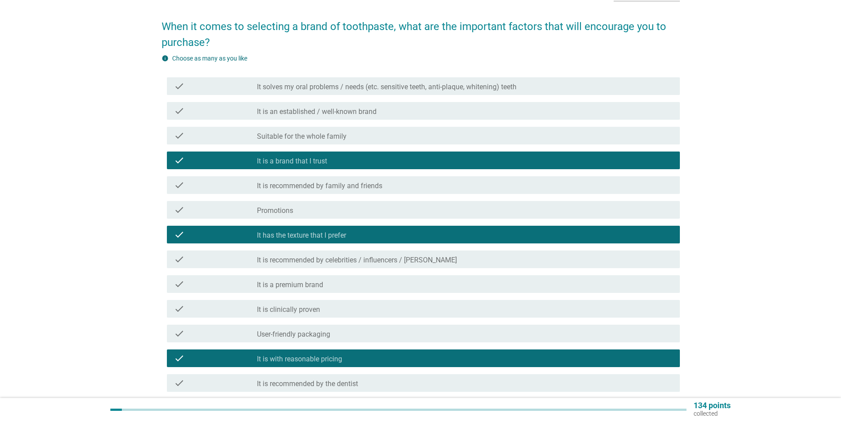
scroll to position [44, 0]
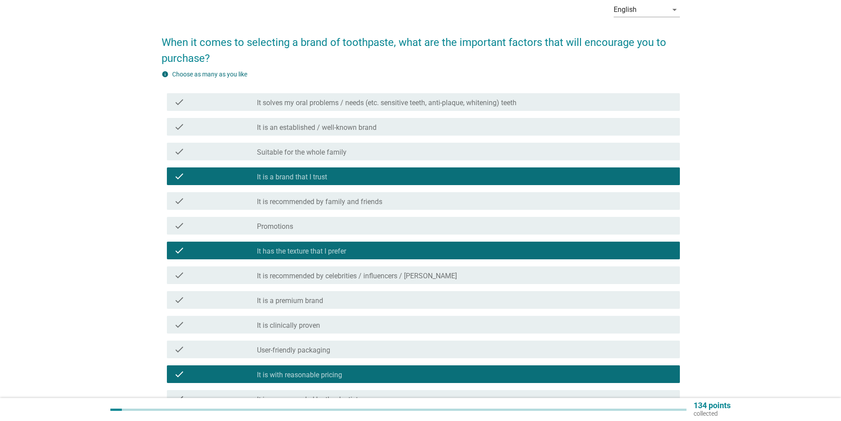
click at [423, 107] on label "It solves my oral problems / needs (etc. sensitive teeth, anti-plaque, whitenin…" at bounding box center [387, 102] width 260 height 9
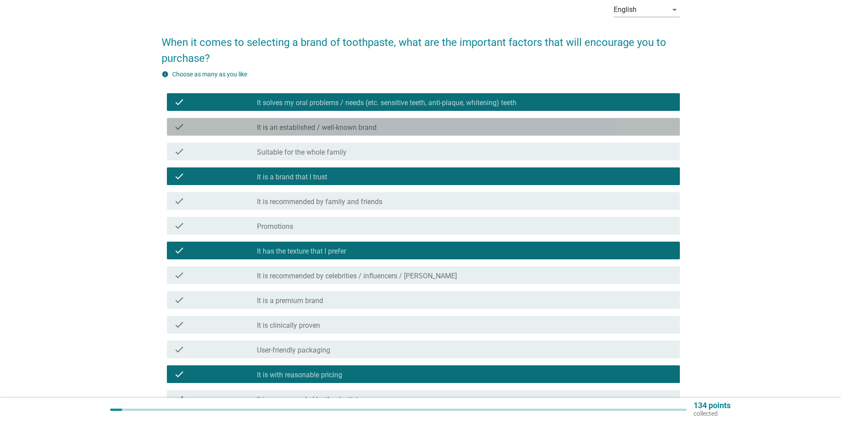
click at [416, 131] on div "check_box_outline_blank It is an established / well-known brand" at bounding box center [465, 126] width 416 height 11
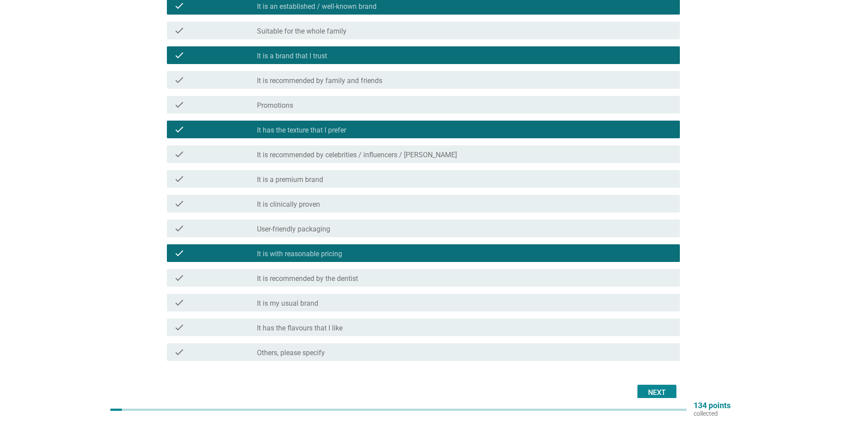
scroll to position [122, 0]
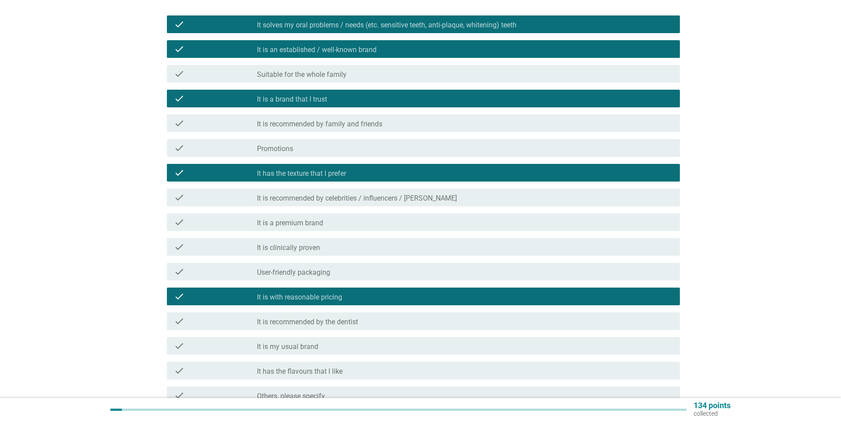
click at [372, 75] on div "check_box_outline_blank Suitable for the whole family" at bounding box center [465, 73] width 416 height 11
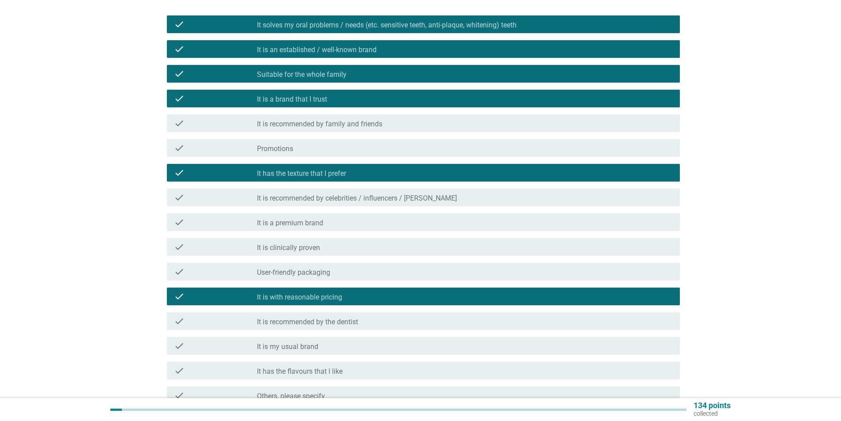
click at [405, 121] on div "check_box_outline_blank It is recommended by family and friends" at bounding box center [465, 123] width 416 height 11
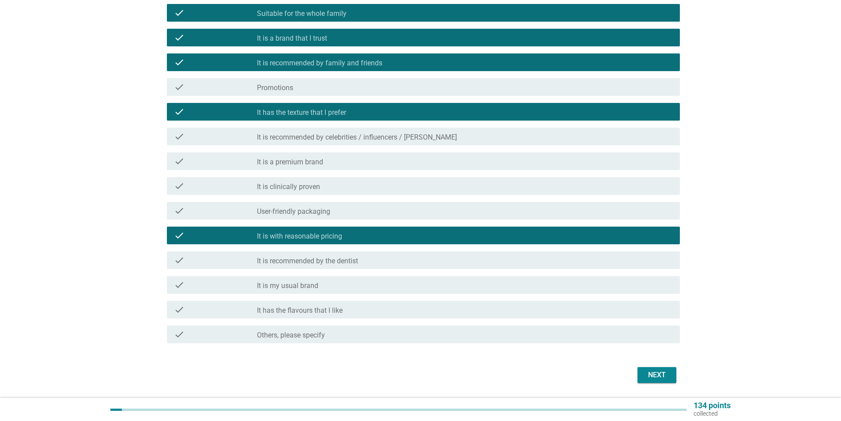
scroll to position [210, 0]
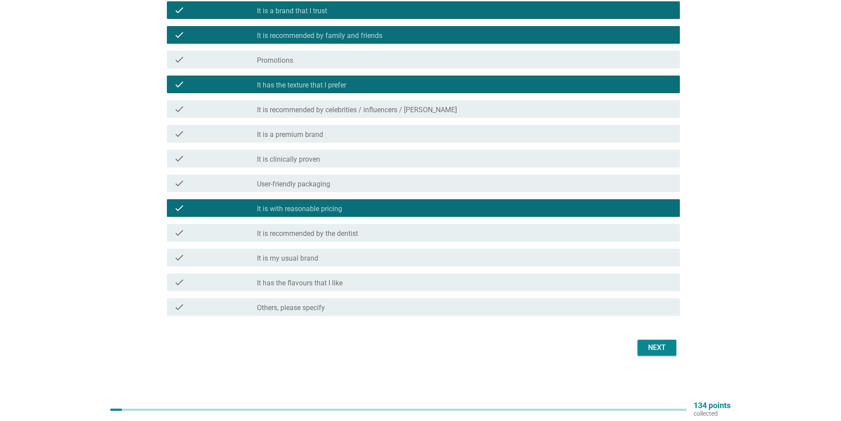
click at [649, 345] on div "Next" at bounding box center [657, 347] width 25 height 11
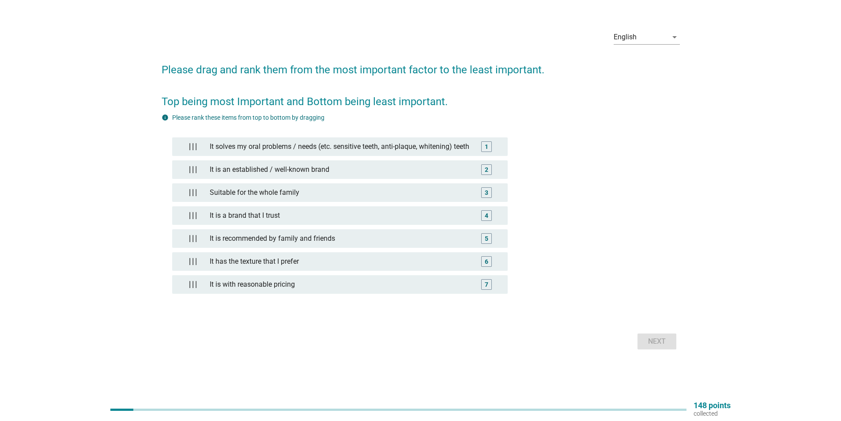
scroll to position [0, 0]
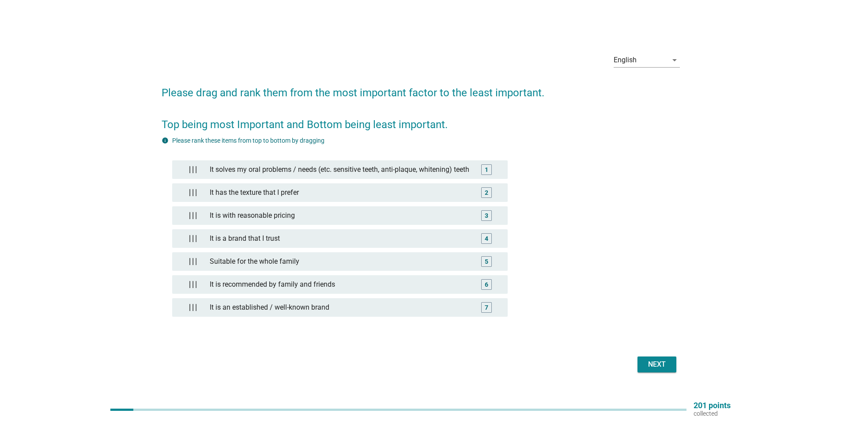
click at [656, 369] on div "Next" at bounding box center [657, 364] width 25 height 11
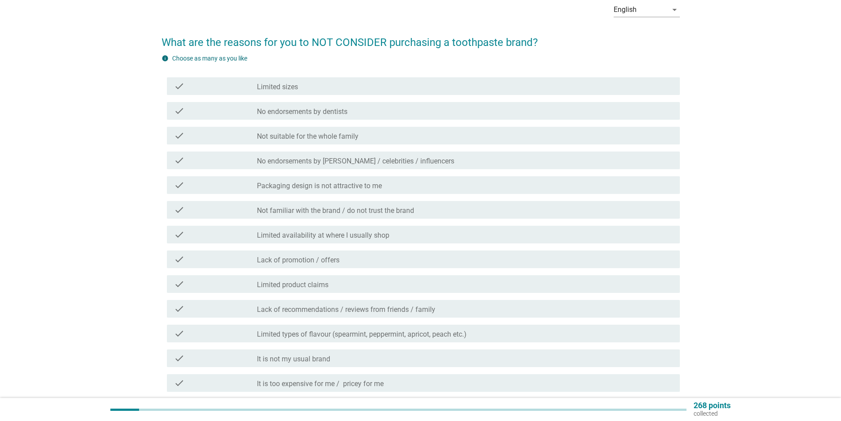
scroll to position [88, 0]
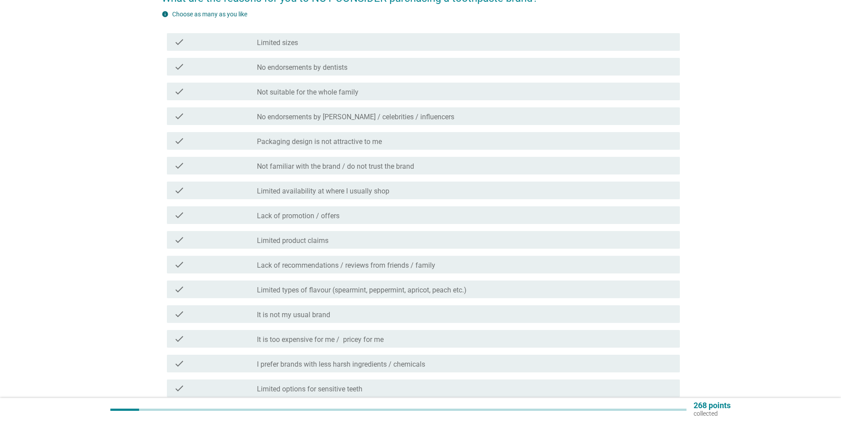
click at [423, 337] on div "check_box_outline_blank It is too expensive for me / pricey for me" at bounding box center [465, 338] width 416 height 11
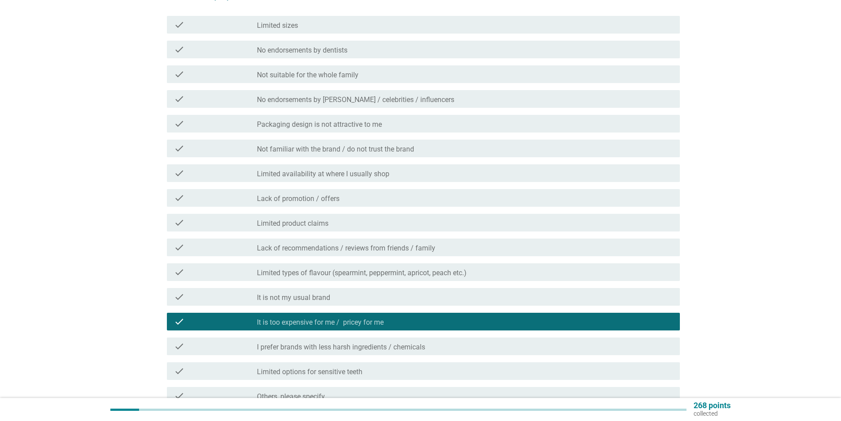
scroll to position [177, 0]
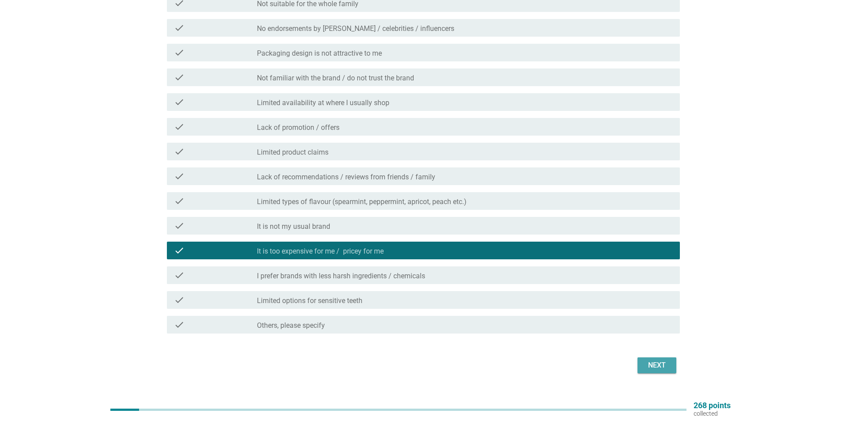
click at [648, 367] on div "Next" at bounding box center [657, 365] width 25 height 11
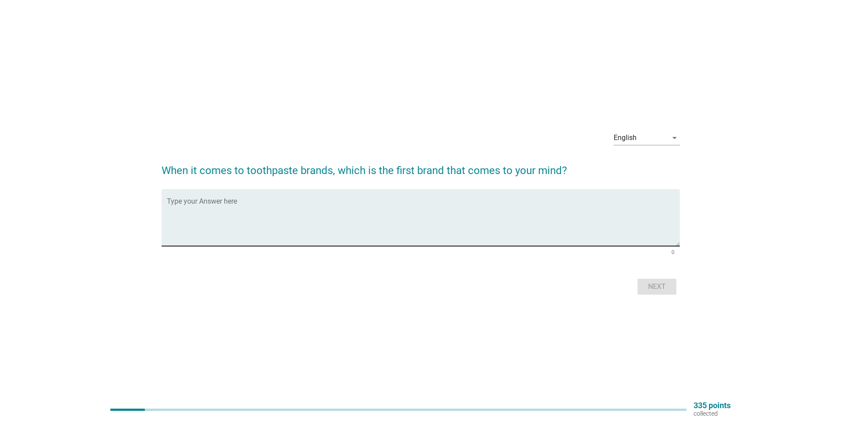
click at [434, 231] on textarea "Type your Answer here" at bounding box center [423, 223] width 513 height 46
click at [433, 225] on textarea "Type your Answer here" at bounding box center [423, 223] width 513 height 46
click at [169, 216] on textarea "Amwa y Glister" at bounding box center [423, 223] width 513 height 46
click at [214, 209] on textarea "Amway Glister" at bounding box center [423, 223] width 513 height 46
click at [167, 214] on textarea "Amway Glister, Co lgate" at bounding box center [423, 223] width 513 height 46
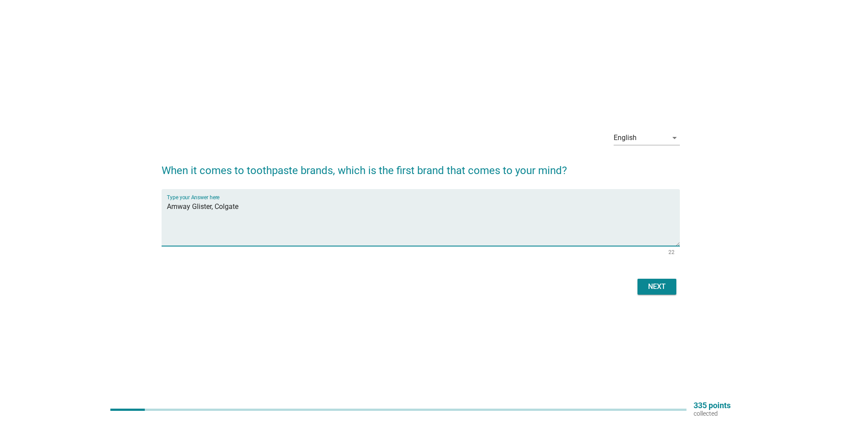
click at [242, 204] on textarea "Amway Glister, Colgate" at bounding box center [423, 223] width 513 height 46
type textarea "Amway Glister, Colgate,Darlie,[GEOGRAPHIC_DATA]"
click at [665, 282] on div "Next" at bounding box center [657, 286] width 25 height 11
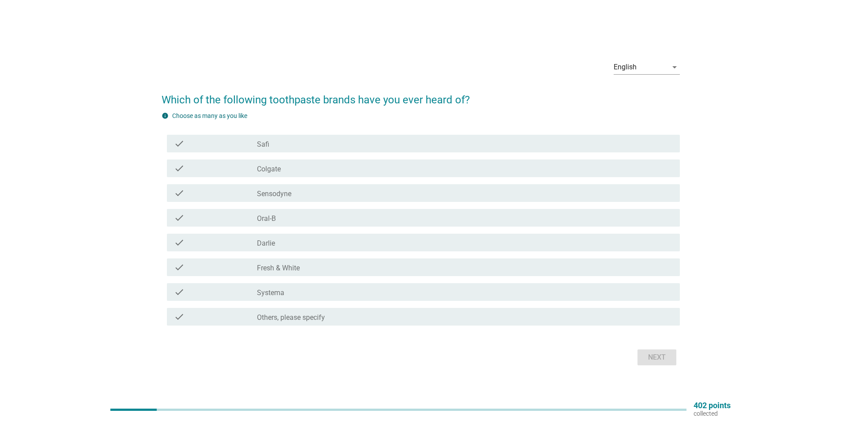
click at [312, 172] on div "check_box_outline_blank Colgate" at bounding box center [465, 168] width 416 height 11
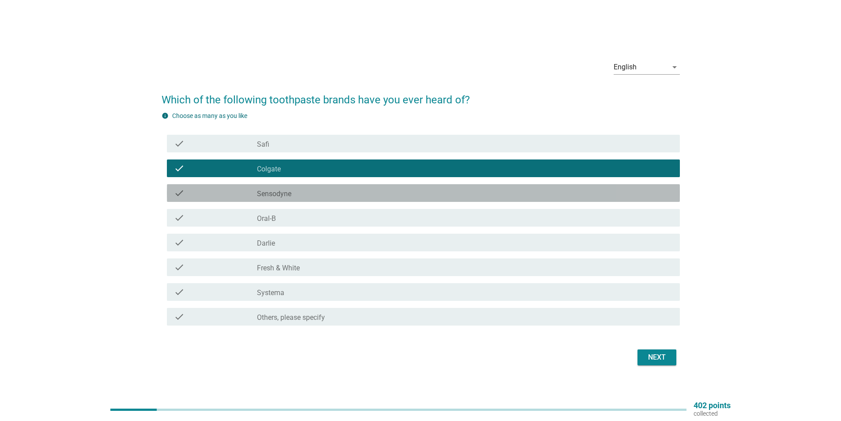
click at [316, 193] on div "check_box_outline_blank Sensodyne" at bounding box center [465, 193] width 416 height 11
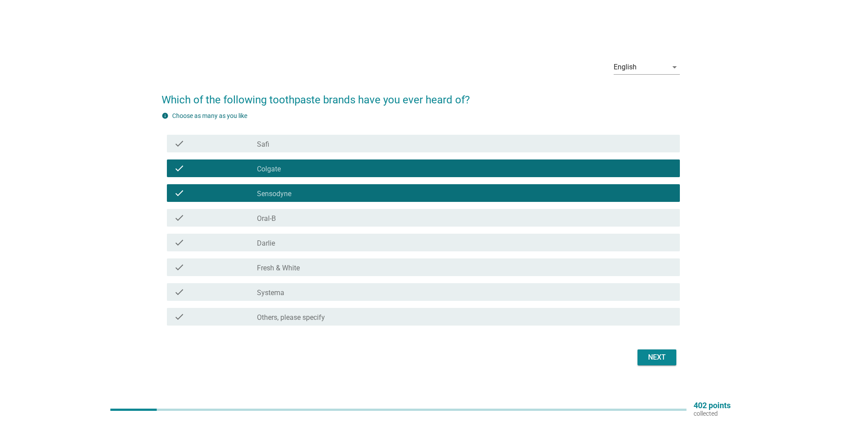
click at [316, 216] on div "check_box_outline_blank Oral-B" at bounding box center [465, 217] width 416 height 11
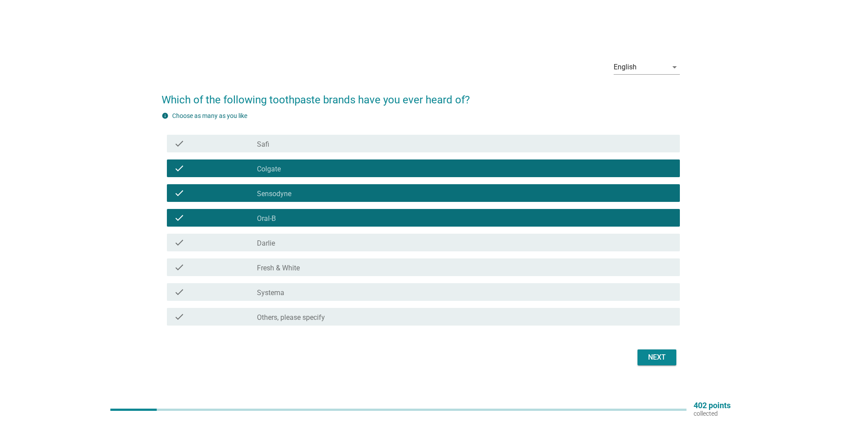
click at [316, 240] on div "check_box_outline_blank [PERSON_NAME]" at bounding box center [465, 242] width 416 height 11
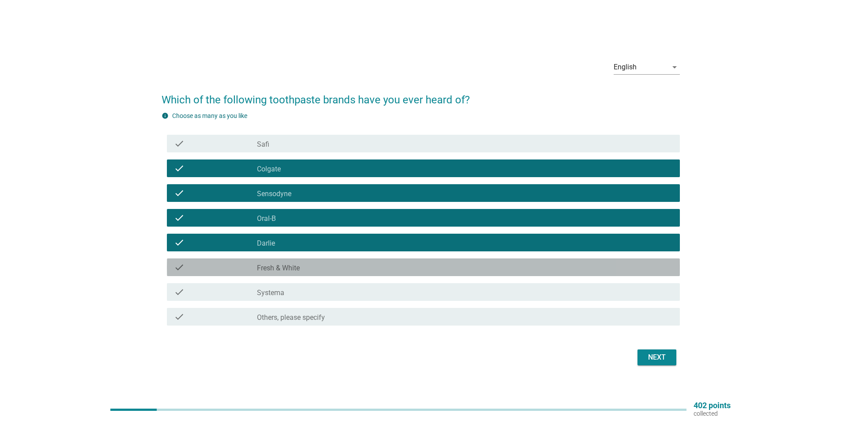
click at [319, 265] on div "check_box_outline_blank Fresh & White" at bounding box center [465, 267] width 416 height 11
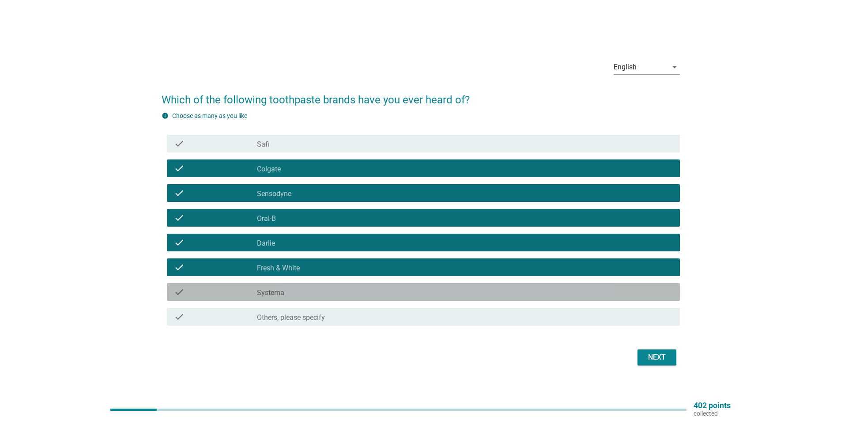
click at [319, 289] on div "check_box_outline_blank Systema" at bounding box center [465, 292] width 416 height 11
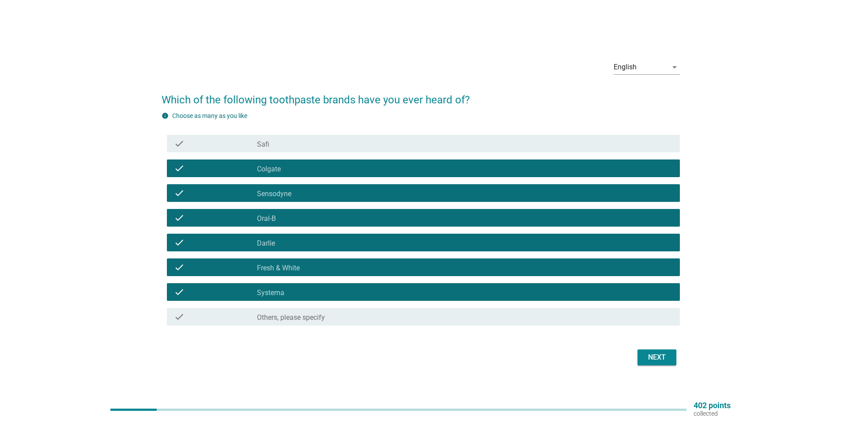
click at [665, 352] on div "Next" at bounding box center [657, 357] width 25 height 11
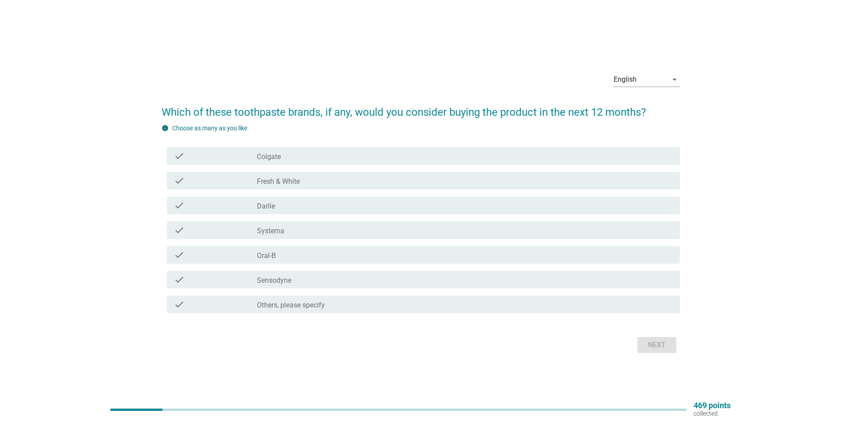
click at [401, 314] on div "check check_box Others, please specify" at bounding box center [421, 304] width 519 height 25
click at [400, 305] on div "check_box Others, please specify" at bounding box center [465, 304] width 416 height 11
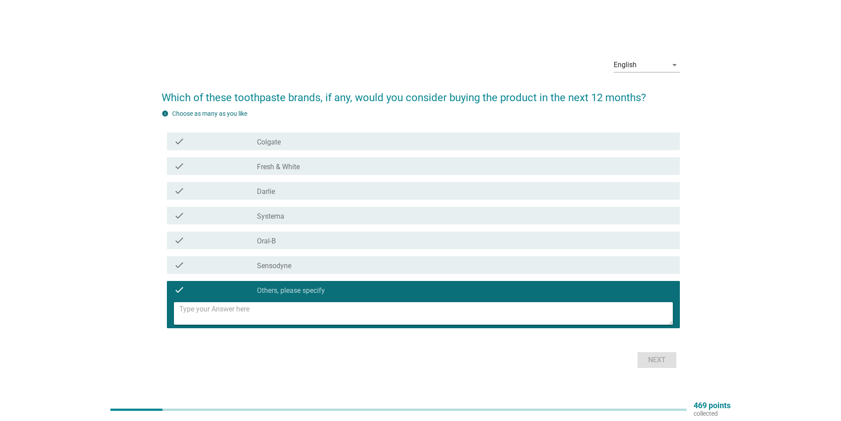
click at [365, 321] on textarea at bounding box center [426, 313] width 494 height 23
type textarea "Glister"
click at [641, 364] on button "Next" at bounding box center [657, 360] width 39 height 16
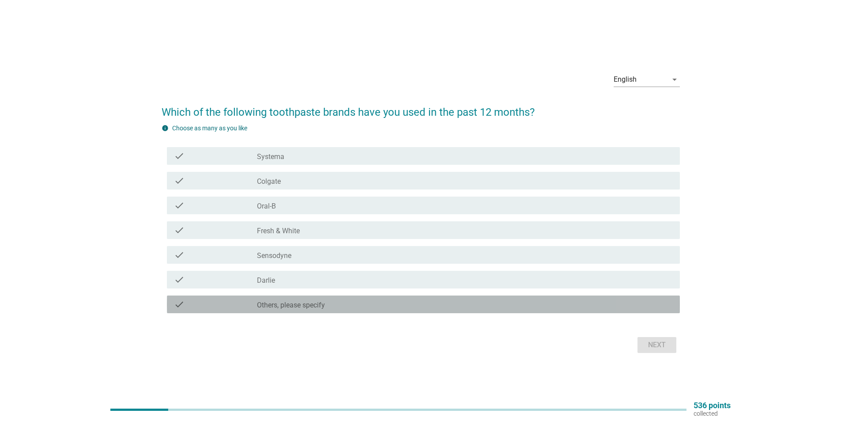
click at [345, 300] on div "check_box Others, please specify" at bounding box center [465, 304] width 416 height 11
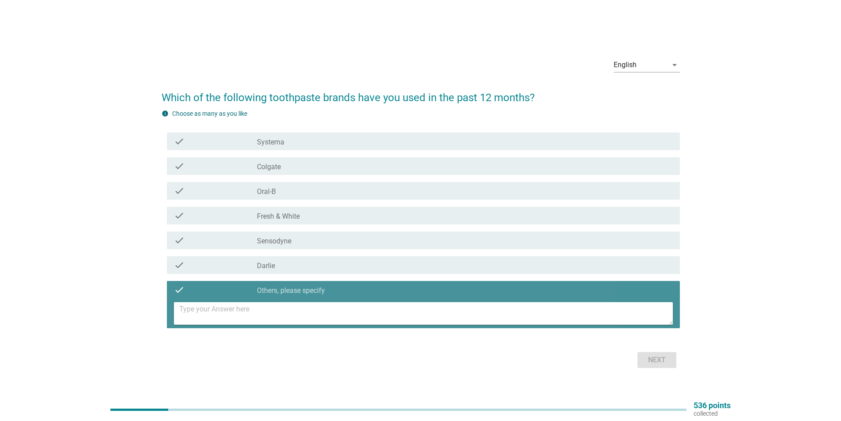
click at [246, 318] on textarea at bounding box center [426, 313] width 494 height 23
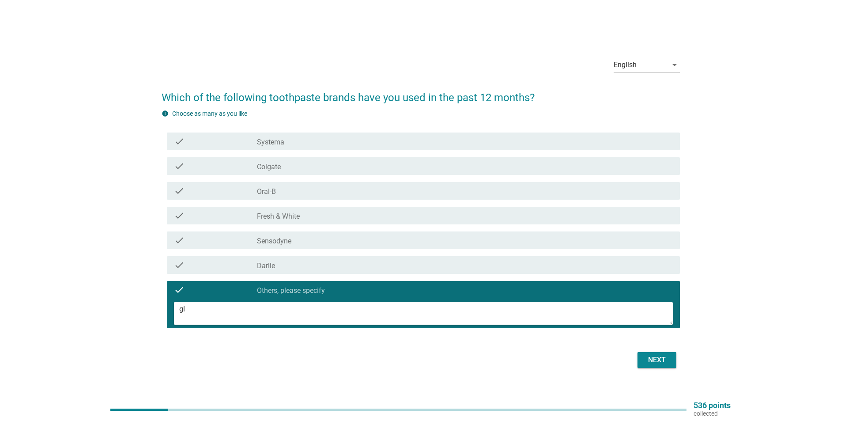
type textarea "g"
type textarea "Glister"
click at [644, 355] on button "Next" at bounding box center [657, 360] width 39 height 16
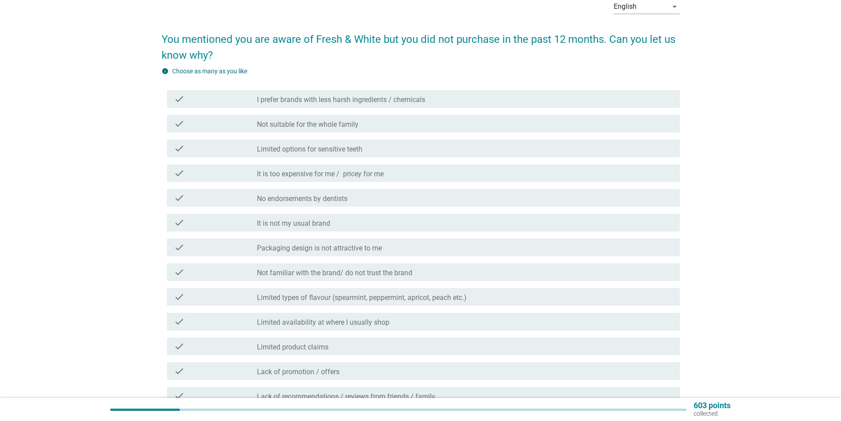
scroll to position [34, 0]
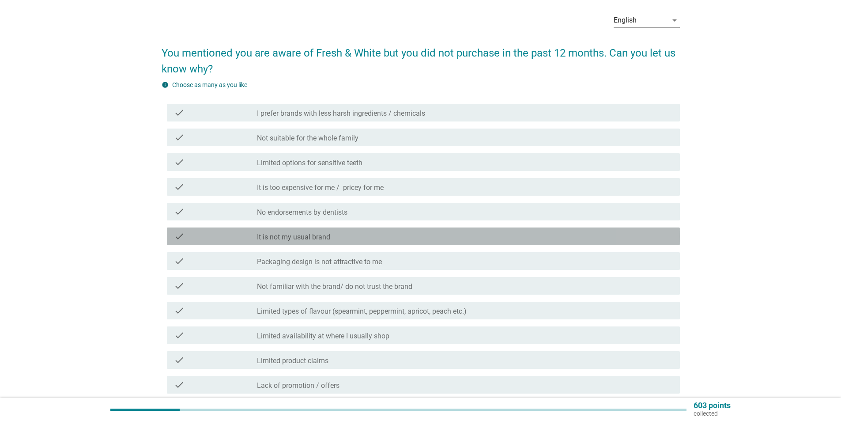
click at [340, 235] on div "check_box_outline_blank It is not my usual brand" at bounding box center [465, 236] width 416 height 11
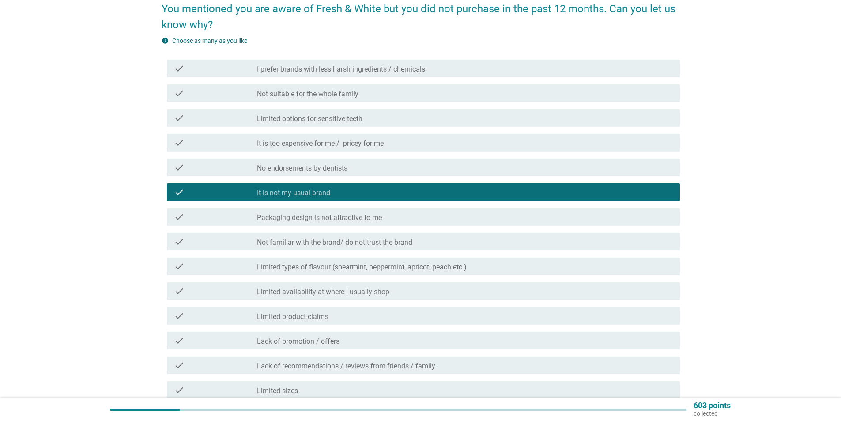
scroll to position [122, 0]
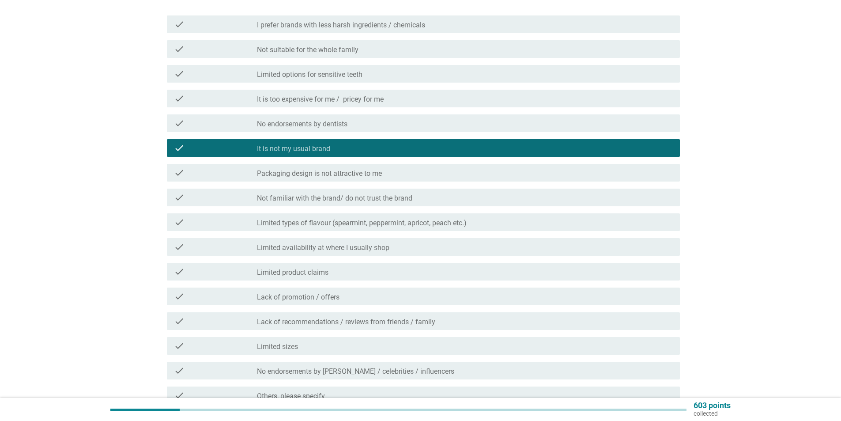
click at [404, 296] on div "check_box_outline_blank Lack of promotion / offers" at bounding box center [465, 296] width 416 height 11
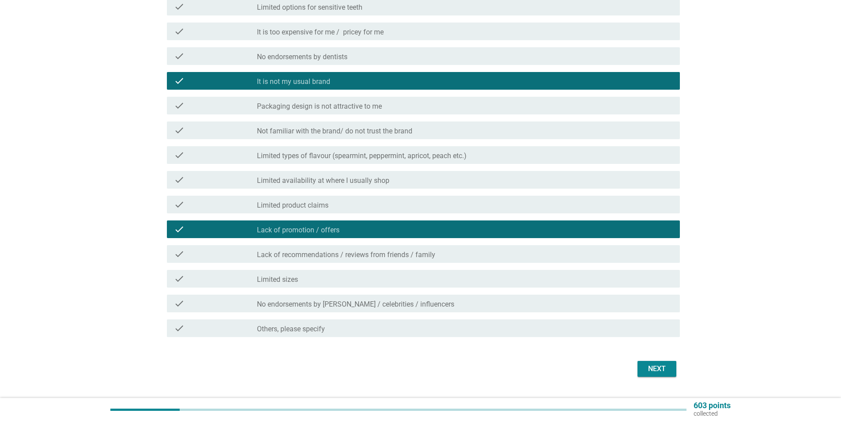
scroll to position [210, 0]
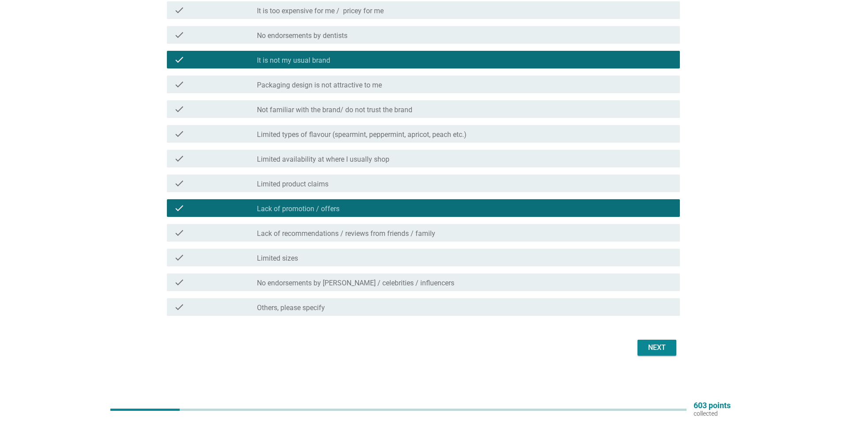
click at [650, 351] on div "Next" at bounding box center [657, 347] width 25 height 11
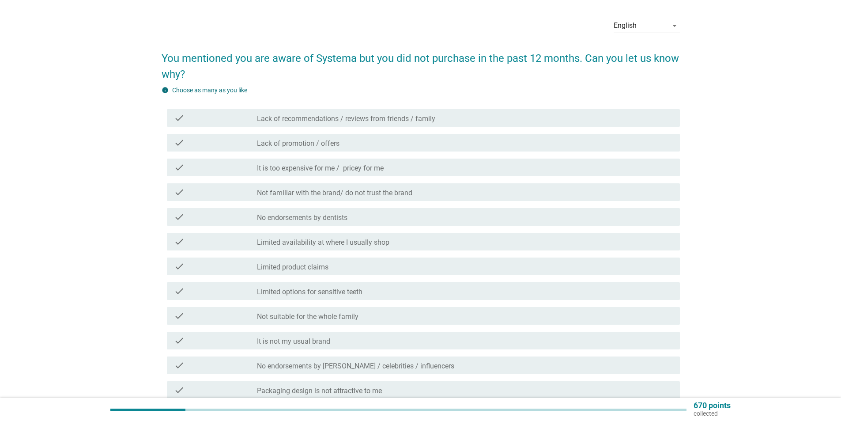
scroll to position [44, 0]
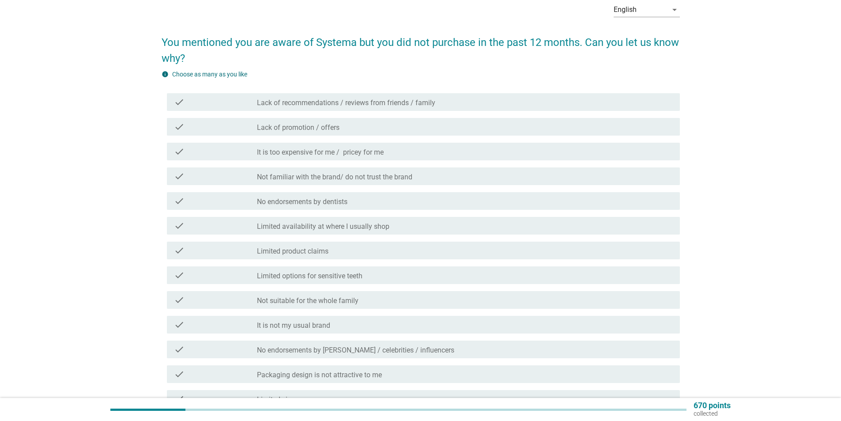
click at [367, 330] on div "check_box_outline_blank It is not my usual brand" at bounding box center [465, 324] width 416 height 11
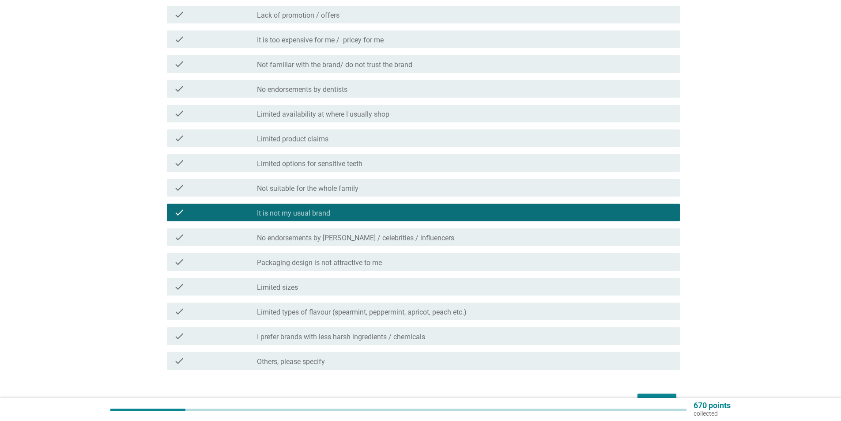
scroll to position [210, 0]
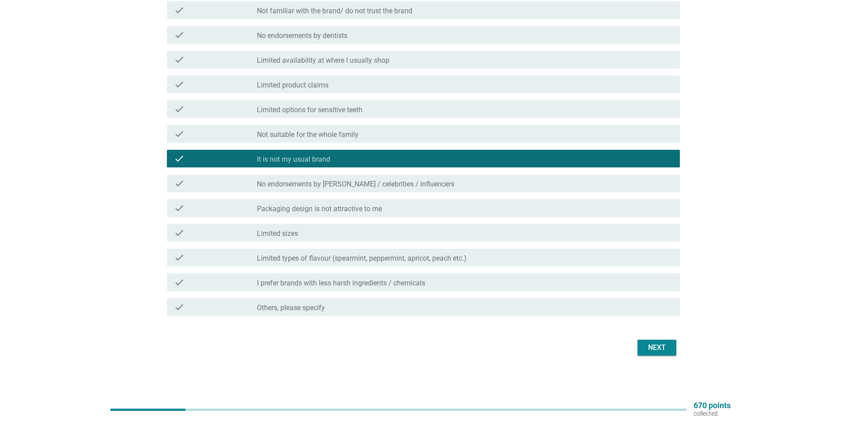
click at [653, 339] on div "Next" at bounding box center [421, 347] width 519 height 21
click at [660, 349] on div "Next" at bounding box center [657, 347] width 25 height 11
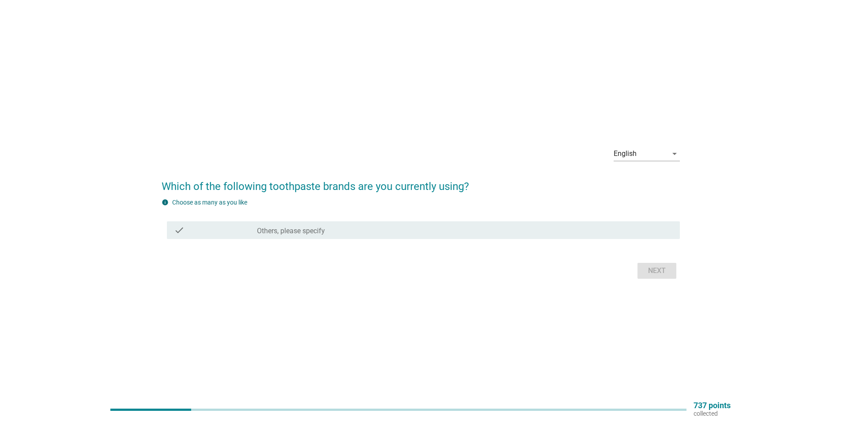
click at [421, 239] on div "check check_box Others, please specify" at bounding box center [423, 230] width 513 height 18
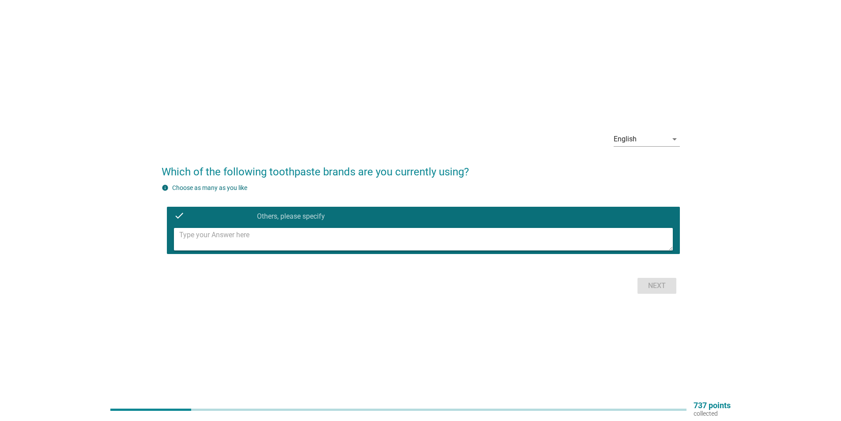
click at [375, 243] on textarea at bounding box center [426, 239] width 494 height 23
type textarea "Glister"
click at [662, 280] on button "Next" at bounding box center [657, 286] width 39 height 16
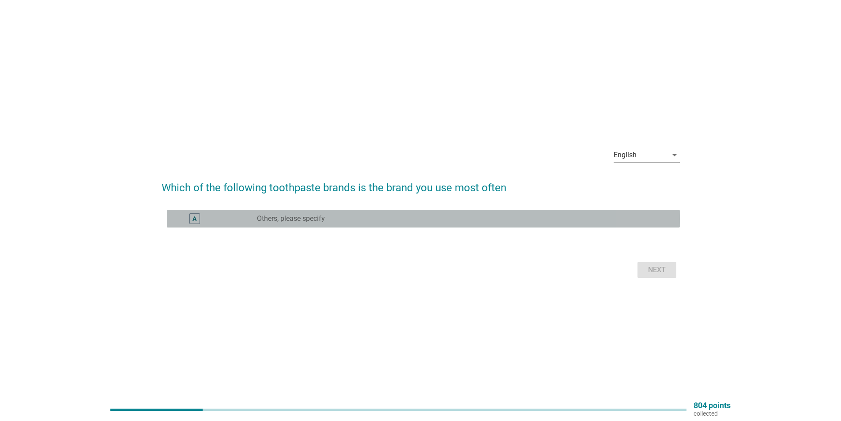
click at [431, 218] on div "radio_button_unchecked Others, please specify" at bounding box center [461, 218] width 409 height 9
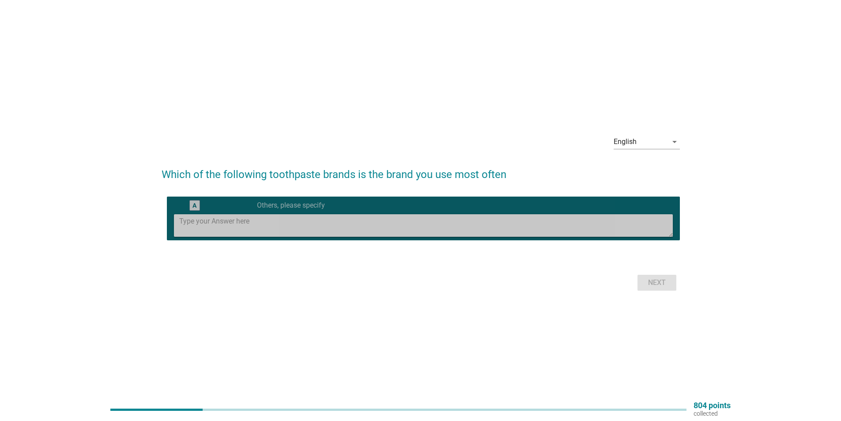
click at [417, 222] on textarea at bounding box center [426, 225] width 494 height 23
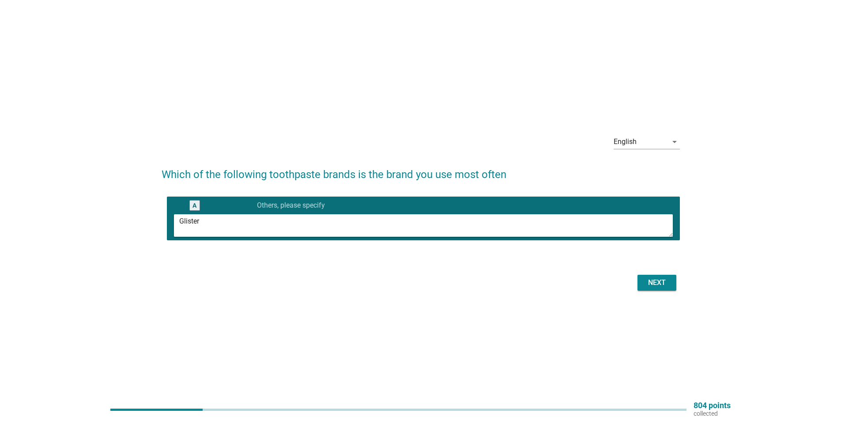
type textarea "Glister"
click at [664, 278] on div "Next" at bounding box center [657, 282] width 25 height 11
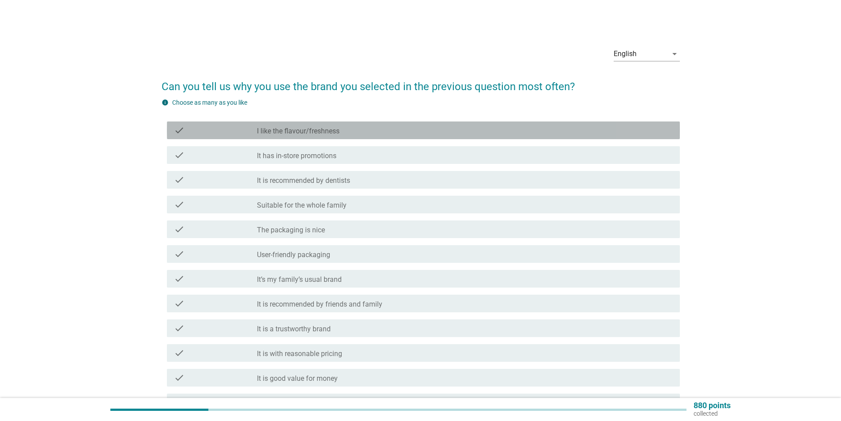
click at [415, 131] on div "check_box_outline_blank I like the flavour/freshness" at bounding box center [465, 130] width 416 height 11
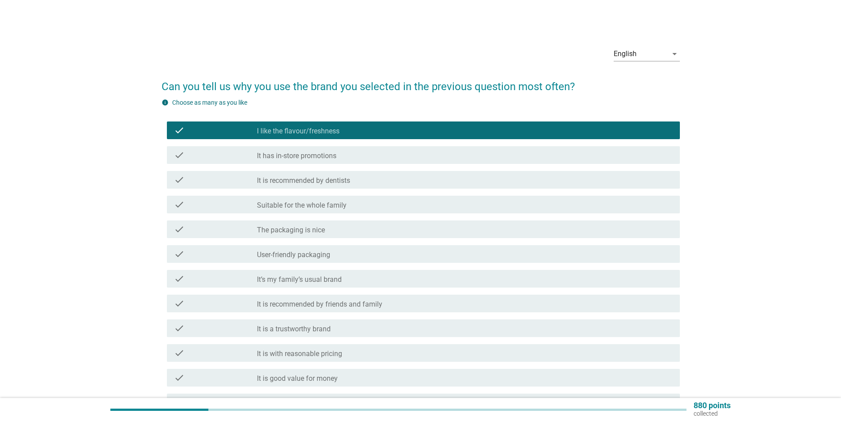
click at [384, 280] on div "check_box_outline_blank It’s my family’s usual brand" at bounding box center [465, 278] width 416 height 11
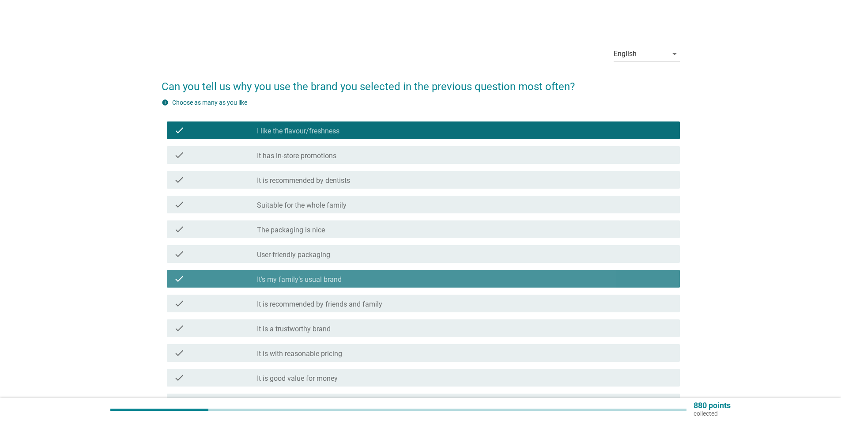
click at [383, 277] on div "check_box_outline_blank It’s my family’s usual brand" at bounding box center [465, 278] width 416 height 11
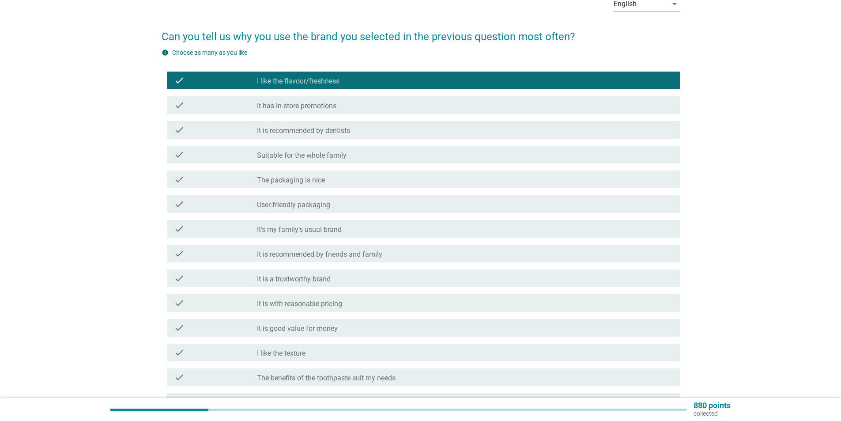
scroll to position [88, 0]
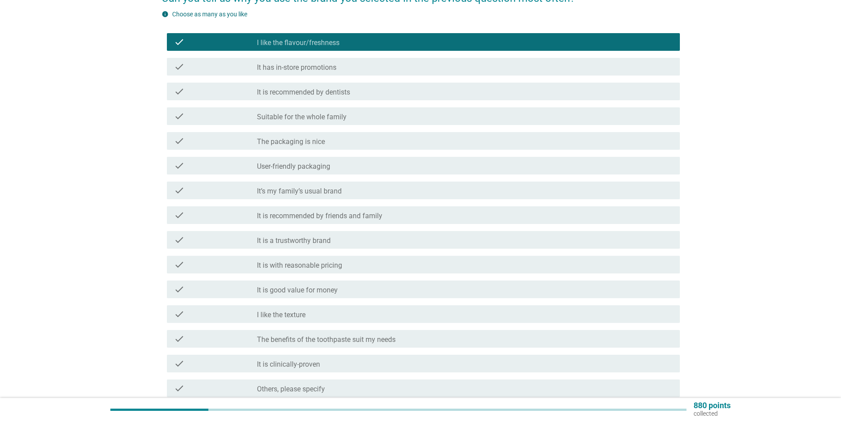
click at [337, 311] on div "check_box_outline_blank I like the texture" at bounding box center [465, 314] width 416 height 11
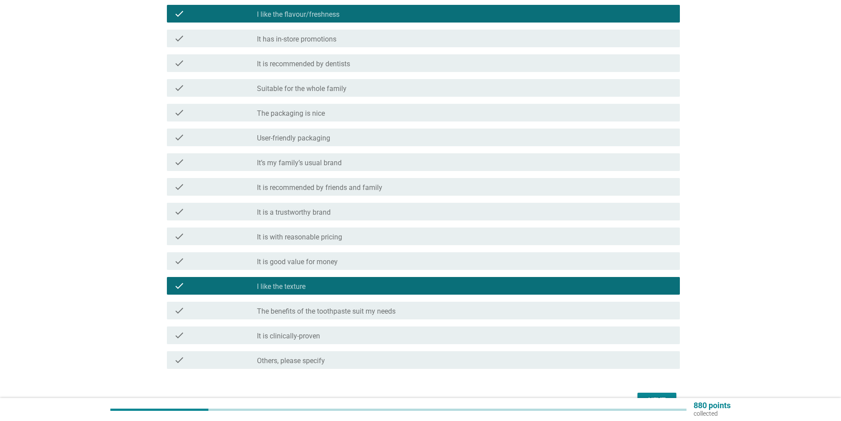
scroll to position [133, 0]
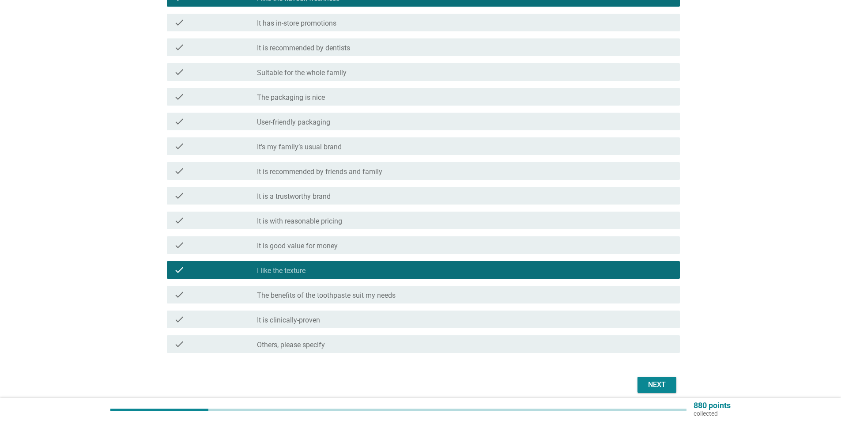
click at [649, 384] on div "Next" at bounding box center [657, 384] width 25 height 11
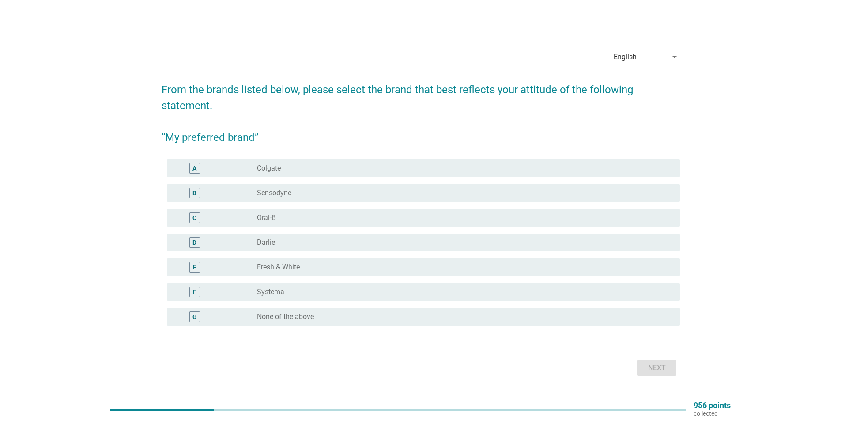
click at [330, 322] on div "radio_button_unchecked None of the above" at bounding box center [465, 316] width 416 height 11
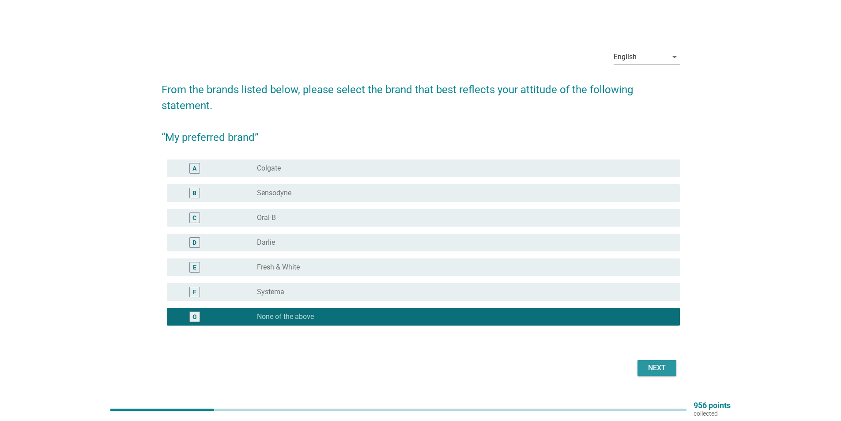
click at [665, 361] on button "Next" at bounding box center [657, 368] width 39 height 16
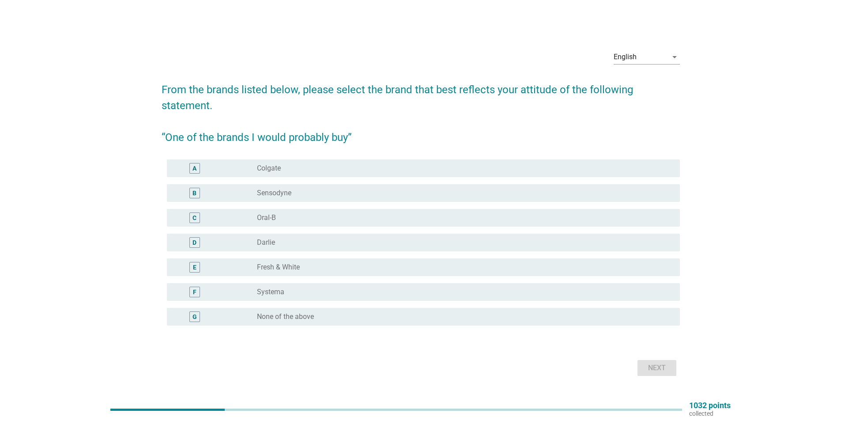
click at [300, 170] on div "radio_button_unchecked Colgate" at bounding box center [461, 168] width 409 height 9
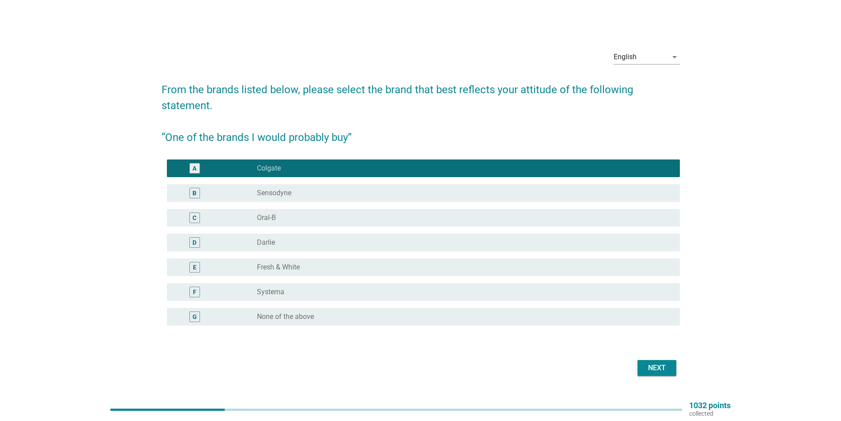
click at [656, 364] on div "Next" at bounding box center [657, 368] width 25 height 11
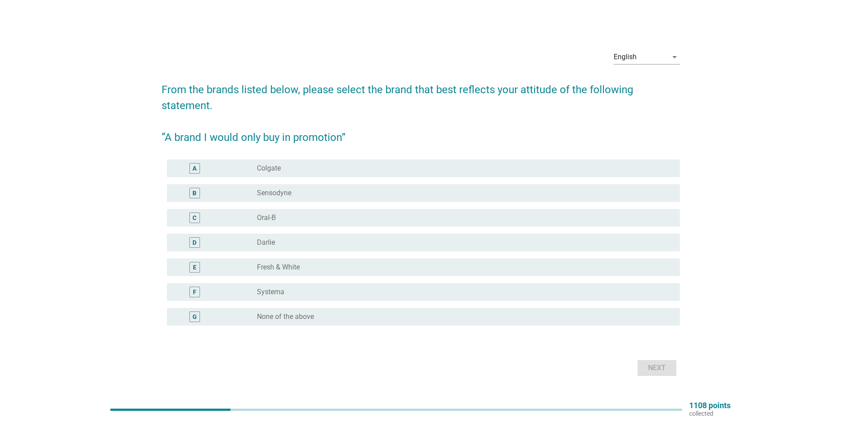
click at [298, 169] on div "radio_button_unchecked Colgate" at bounding box center [461, 168] width 409 height 9
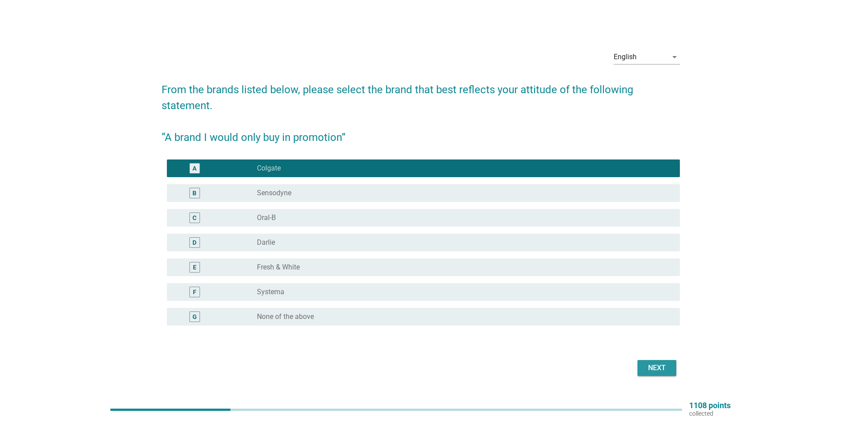
click at [650, 371] on div "Next" at bounding box center [657, 368] width 25 height 11
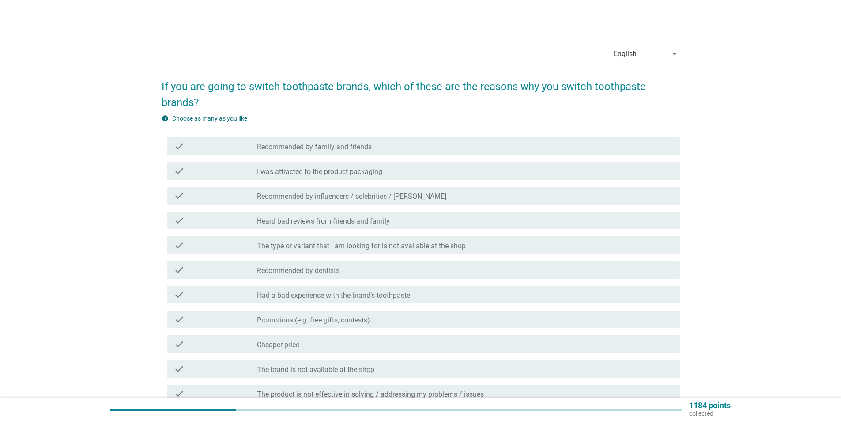
click at [383, 149] on div "check_box_outline_blank Recommended by family and friends" at bounding box center [465, 146] width 416 height 11
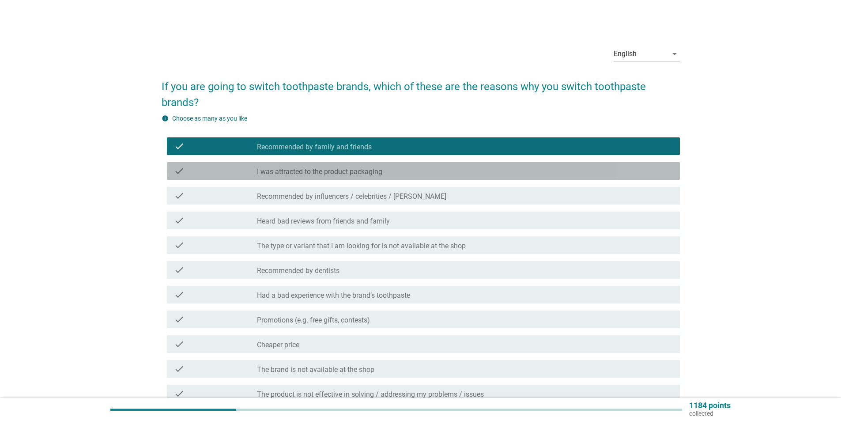
click at [383, 168] on label "I was attracted to the product packaging" at bounding box center [319, 171] width 125 height 9
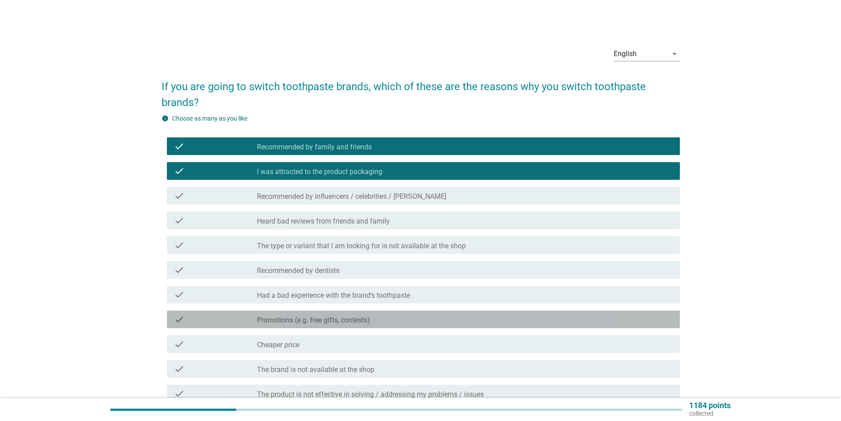
click at [413, 314] on div "check check_box_outline_blank Promotions (e.g. free gifts, contests)" at bounding box center [423, 320] width 513 height 18
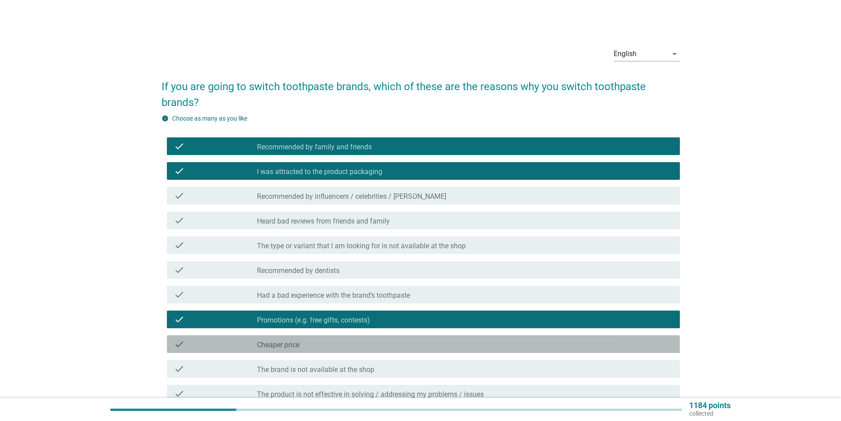
click at [403, 336] on div "check check_box_outline_blank Cheaper price" at bounding box center [423, 344] width 513 height 18
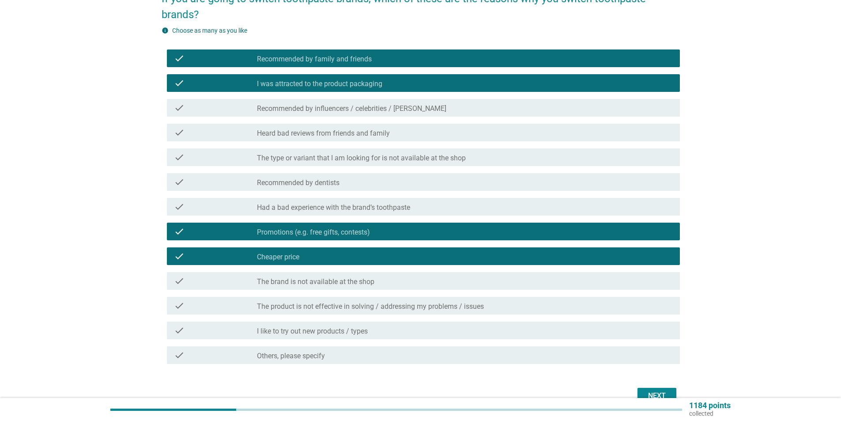
scroll to position [88, 0]
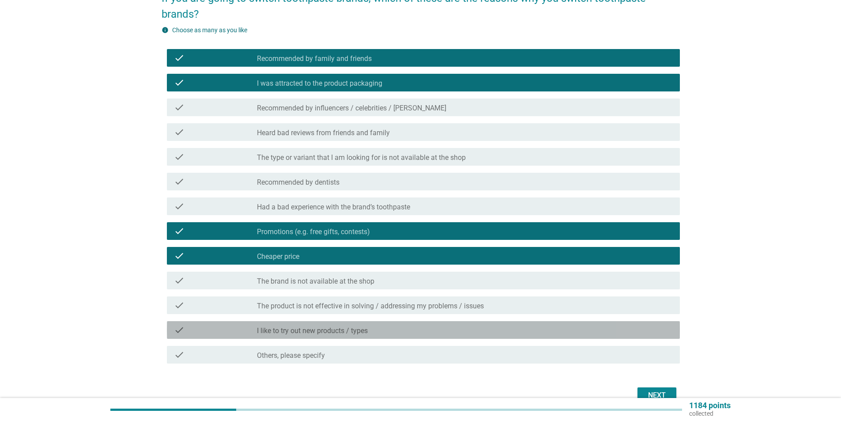
click at [500, 326] on div "check_box_outline_blank I like to try out new products / types" at bounding box center [465, 330] width 416 height 11
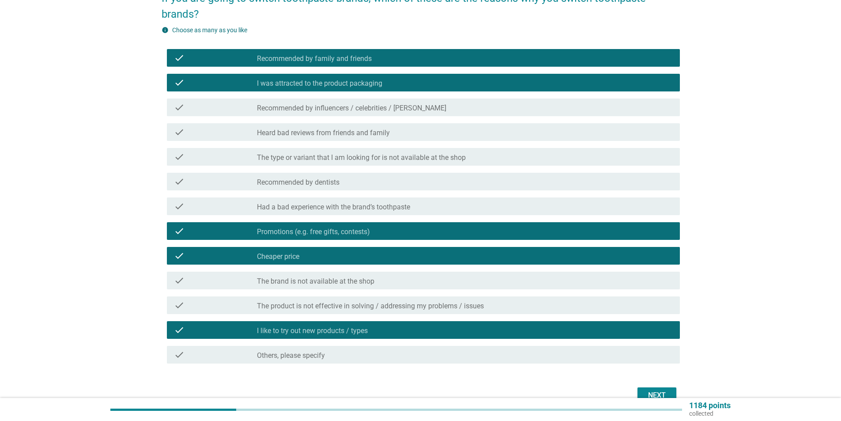
click at [658, 391] on div "Next" at bounding box center [657, 395] width 25 height 11
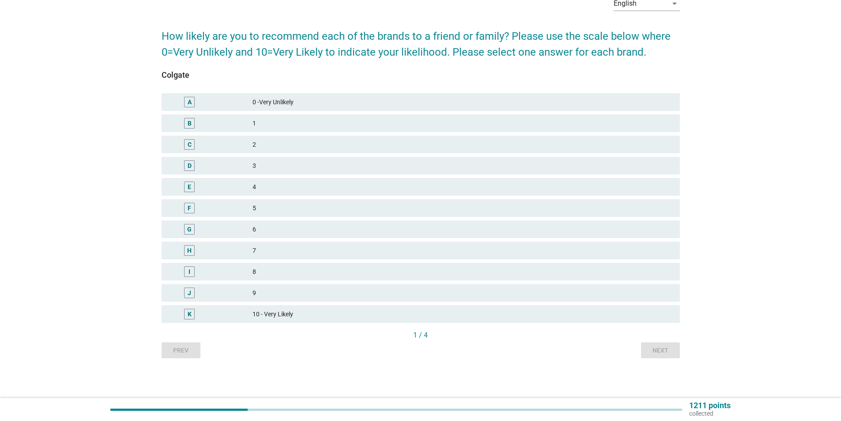
scroll to position [0, 0]
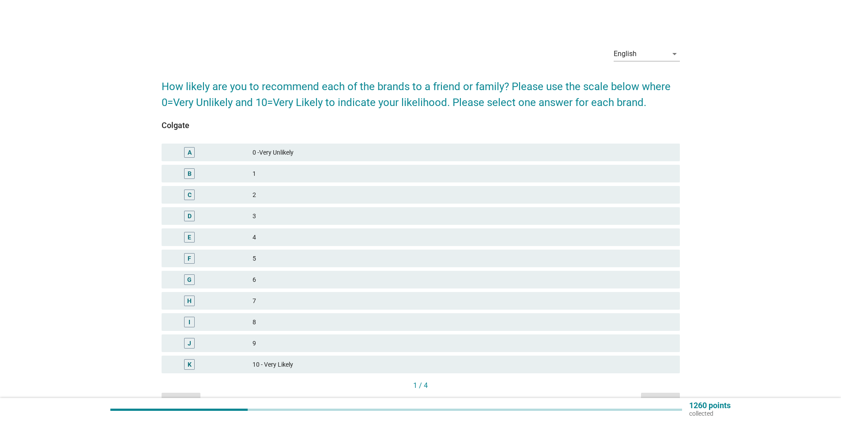
click at [335, 308] on div "H 7" at bounding box center [421, 301] width 519 height 18
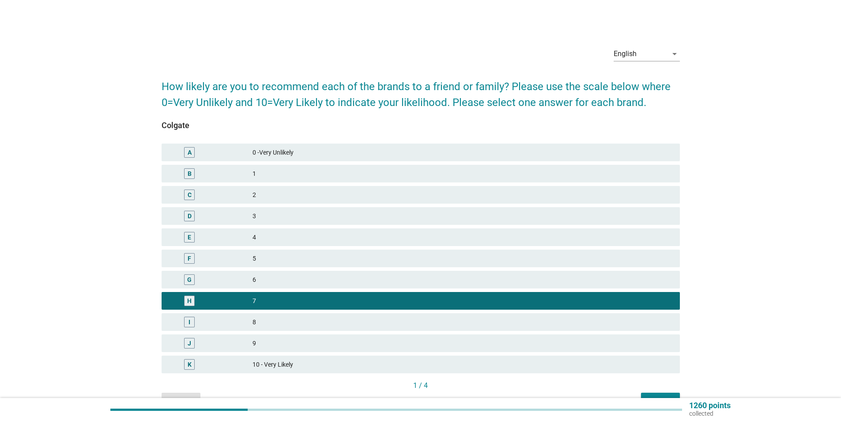
click at [307, 280] on div "6" at bounding box center [463, 279] width 420 height 11
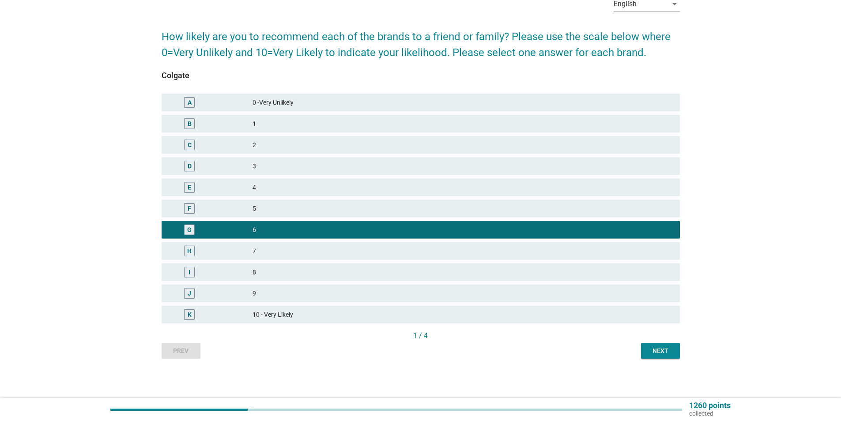
scroll to position [50, 0]
click at [671, 354] on div "Next" at bounding box center [660, 350] width 25 height 9
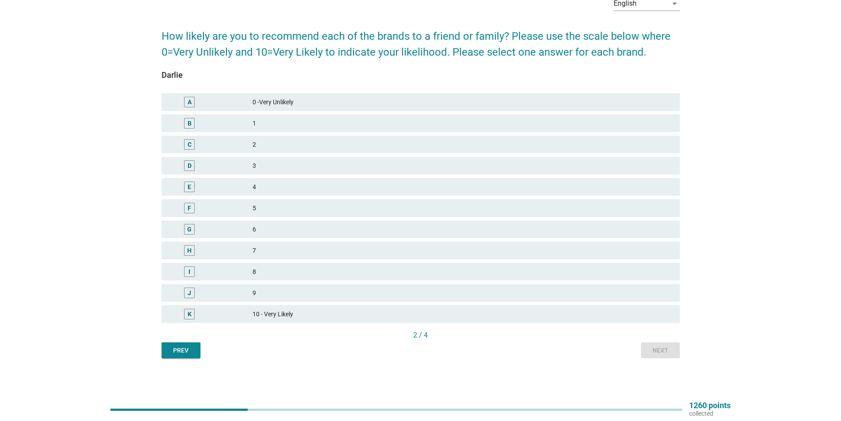
click at [182, 349] on div "Prev" at bounding box center [181, 350] width 25 height 9
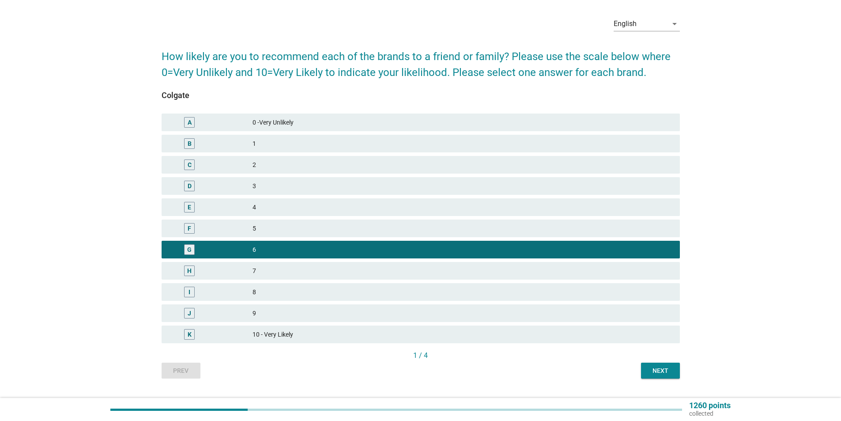
scroll to position [44, 0]
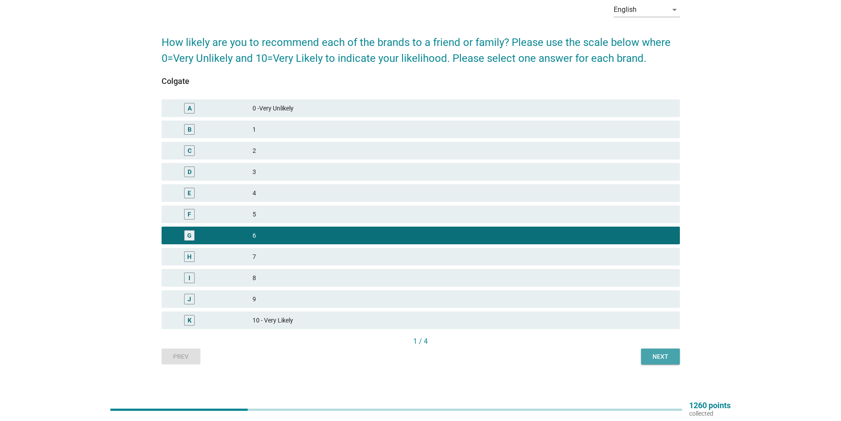
click at [659, 354] on div "Next" at bounding box center [660, 356] width 25 height 9
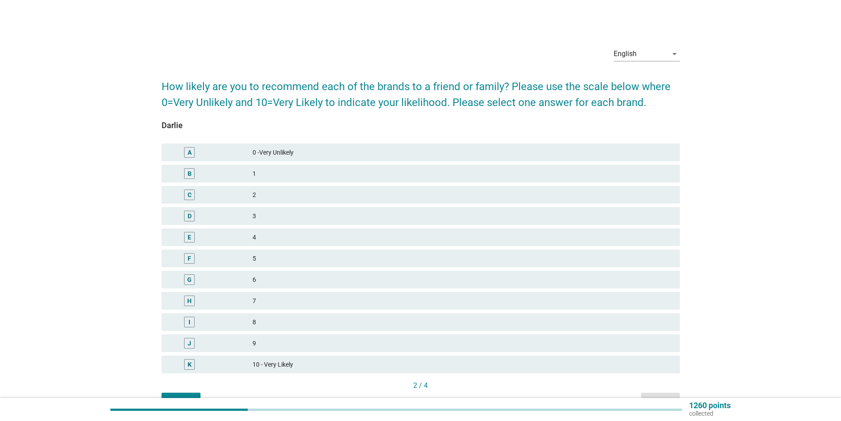
click at [293, 259] on div "5" at bounding box center [463, 258] width 420 height 11
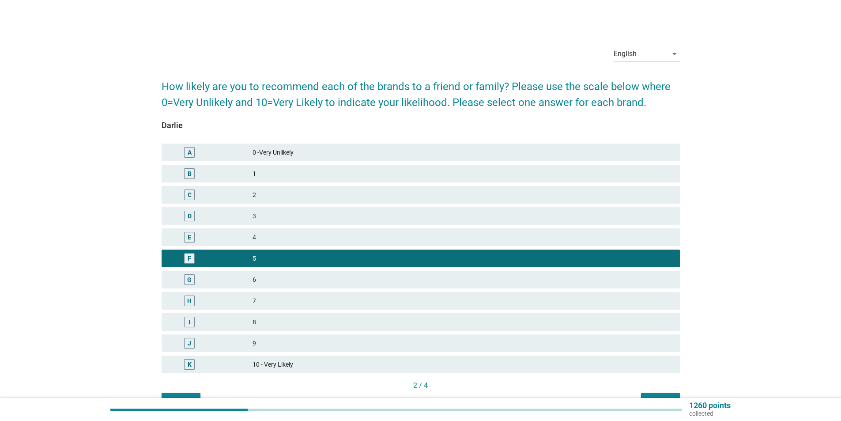
click at [653, 390] on div "2 / 4" at bounding box center [421, 385] width 519 height 11
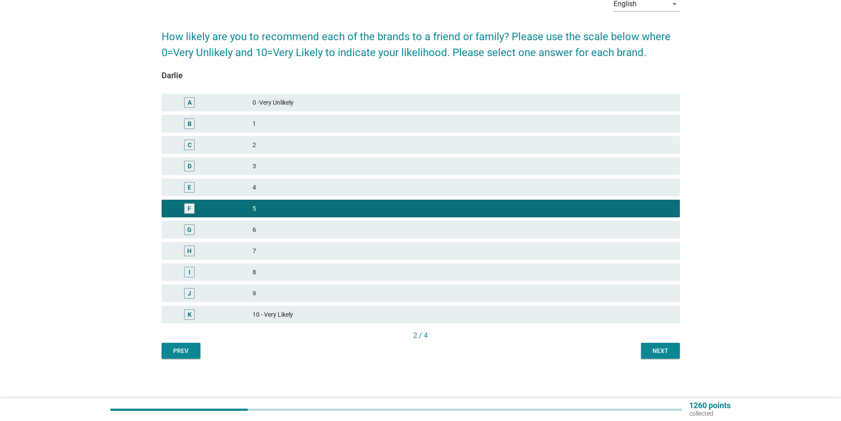
scroll to position [50, 0]
click at [651, 353] on div "Next" at bounding box center [660, 350] width 25 height 9
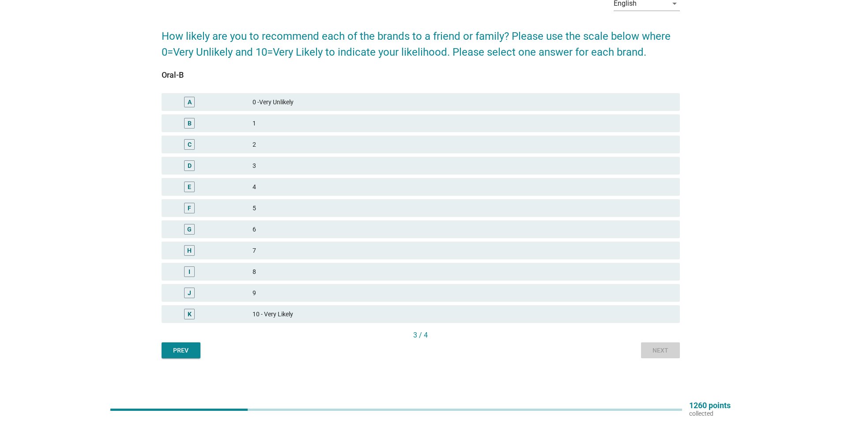
scroll to position [0, 0]
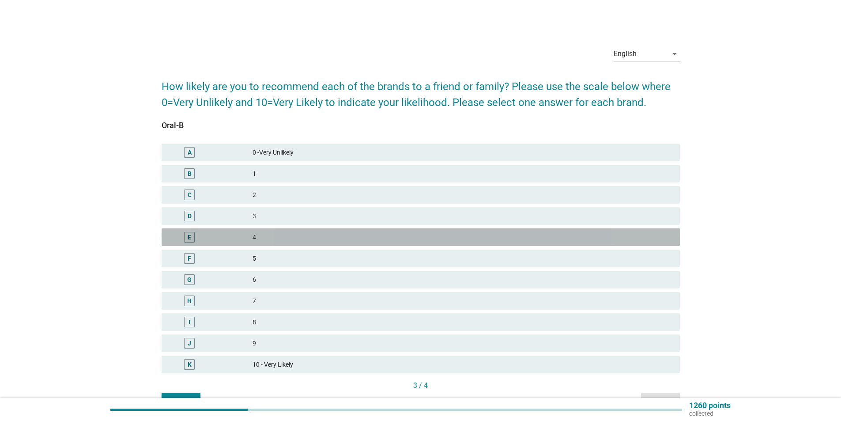
click at [299, 241] on div "4" at bounding box center [463, 237] width 420 height 11
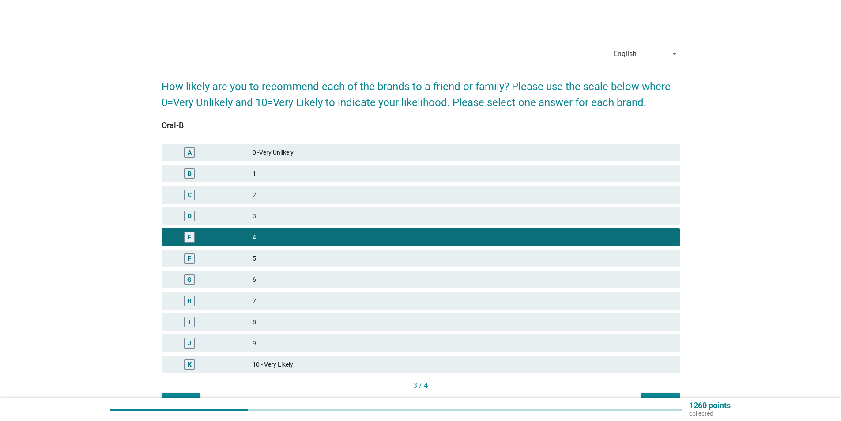
click at [422, 265] on div "F 5" at bounding box center [421, 259] width 519 height 18
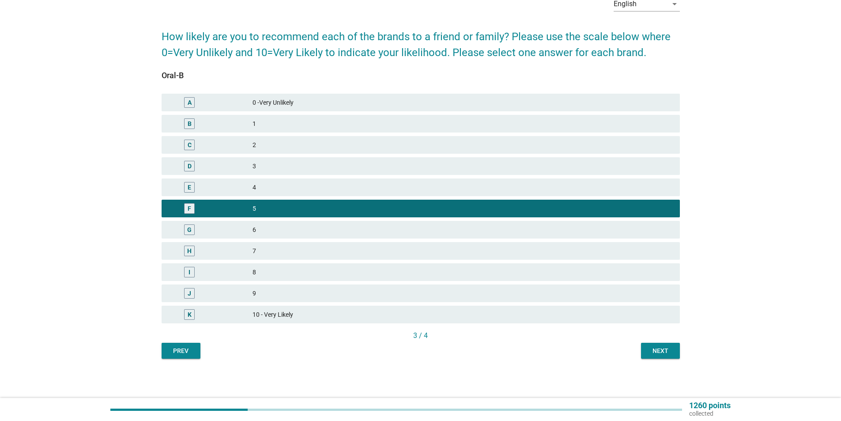
scroll to position [50, 0]
click at [666, 356] on button "Next" at bounding box center [660, 350] width 39 height 16
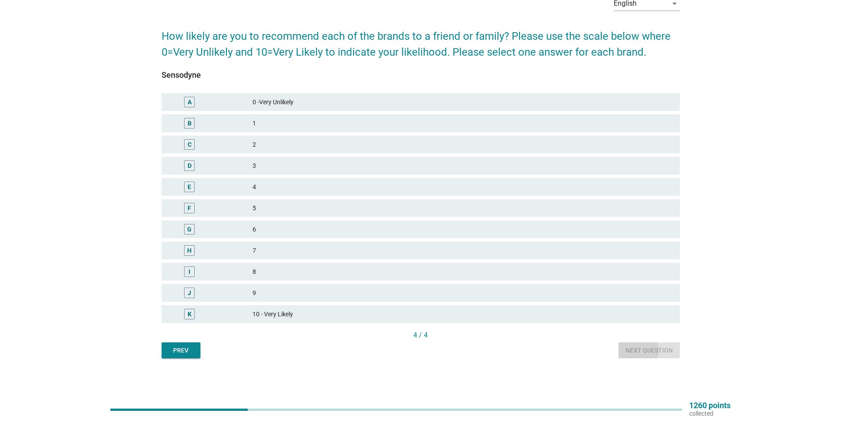
scroll to position [0, 0]
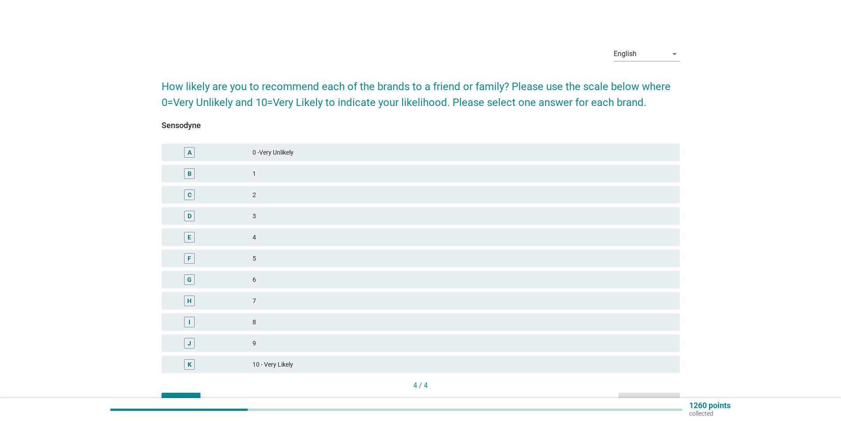
click at [299, 299] on div "7" at bounding box center [463, 300] width 420 height 11
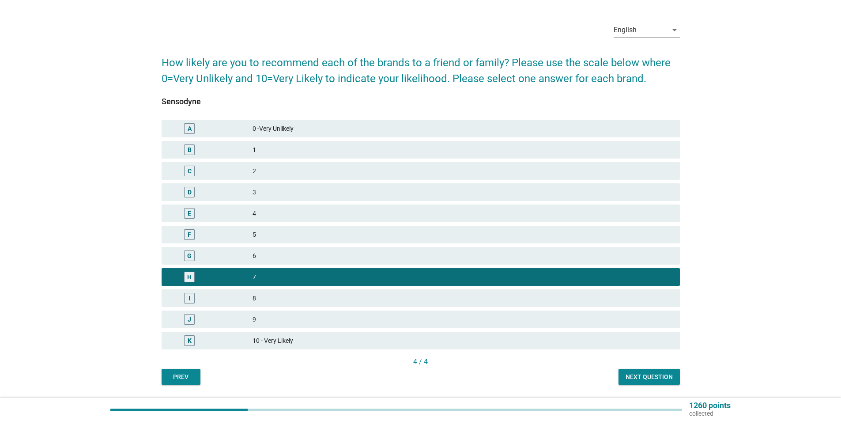
scroll to position [44, 0]
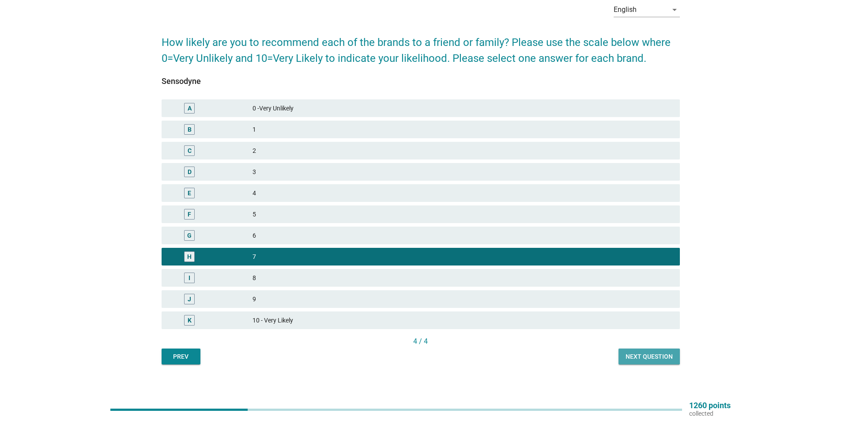
click at [640, 362] on button "Next question" at bounding box center [649, 357] width 61 height 16
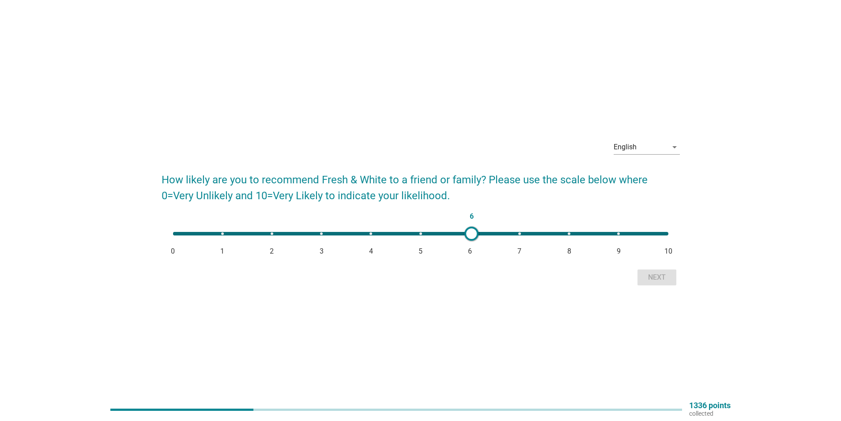
type input "5"
drag, startPoint x: 173, startPoint y: 229, endPoint x: 424, endPoint y: 236, distance: 251.9
click at [424, 236] on div at bounding box center [429, 234] width 14 height 14
drag, startPoint x: 664, startPoint y: 279, endPoint x: 671, endPoint y: 282, distance: 7.3
click at [671, 282] on button "Next" at bounding box center [657, 277] width 39 height 16
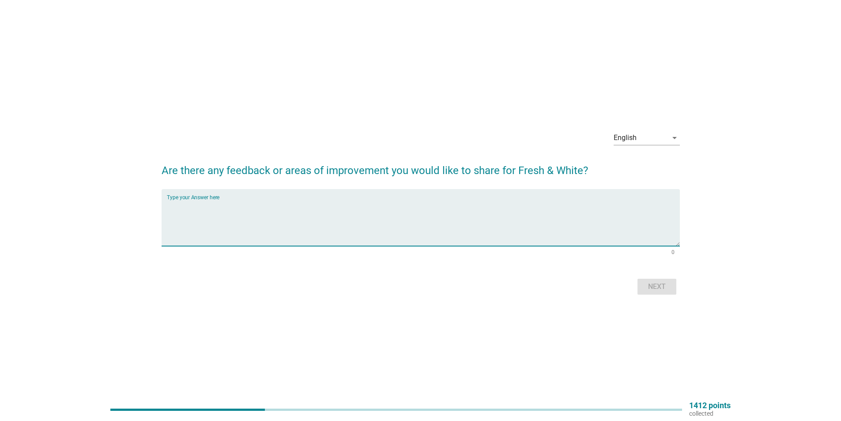
click at [398, 227] on textarea "Type your Answer here" at bounding box center [423, 223] width 513 height 46
type textarea "Can do more promotion, design attractive packaging"
click at [657, 280] on button "Next" at bounding box center [657, 287] width 39 height 16
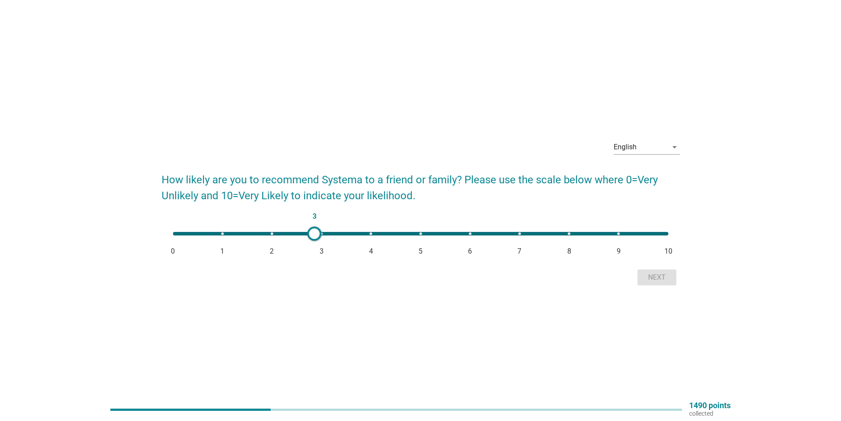
type input "4"
drag, startPoint x: 169, startPoint y: 236, endPoint x: 383, endPoint y: 236, distance: 213.3
click at [383, 236] on div at bounding box center [389, 234] width 14 height 14
click at [628, 268] on div "Next" at bounding box center [421, 277] width 519 height 21
click at [653, 280] on div "Next" at bounding box center [657, 277] width 25 height 11
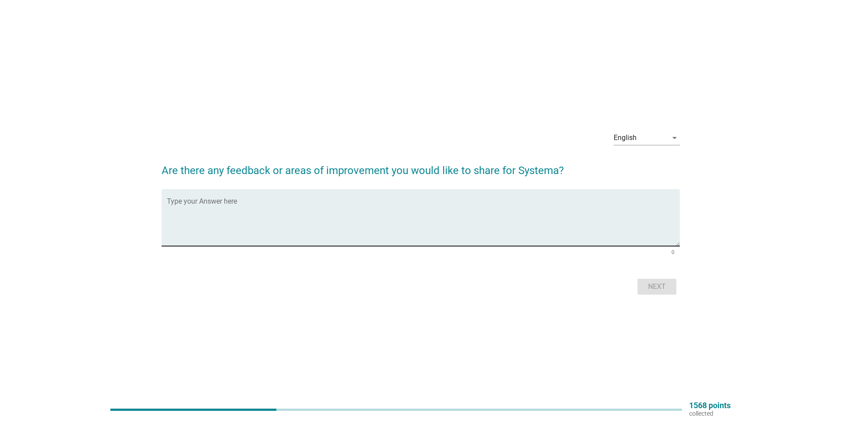
click at [458, 225] on textarea "Type your Answer here" at bounding box center [423, 223] width 513 height 46
type textarea "A"
type textarea "Try to improve the texture and flavour"
click at [648, 285] on div "Next" at bounding box center [657, 286] width 25 height 11
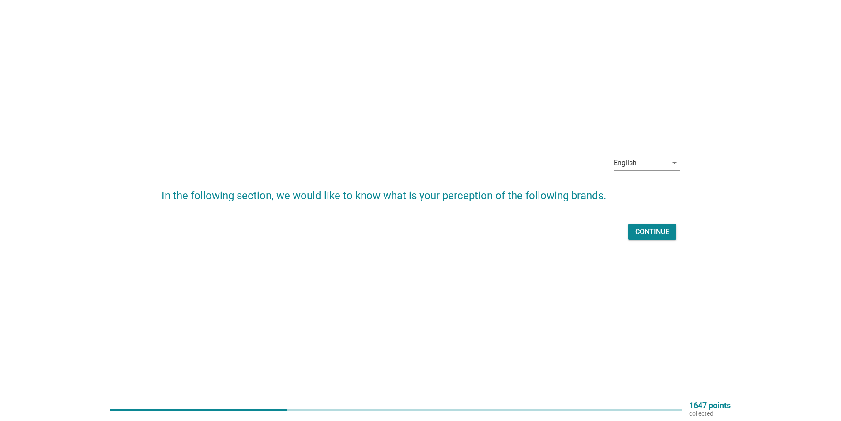
scroll to position [23, 0]
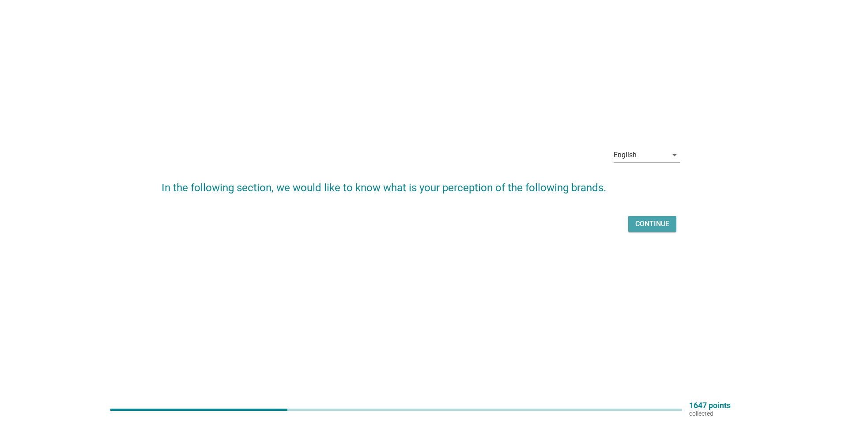
click at [644, 225] on div "Continue" at bounding box center [653, 224] width 34 height 11
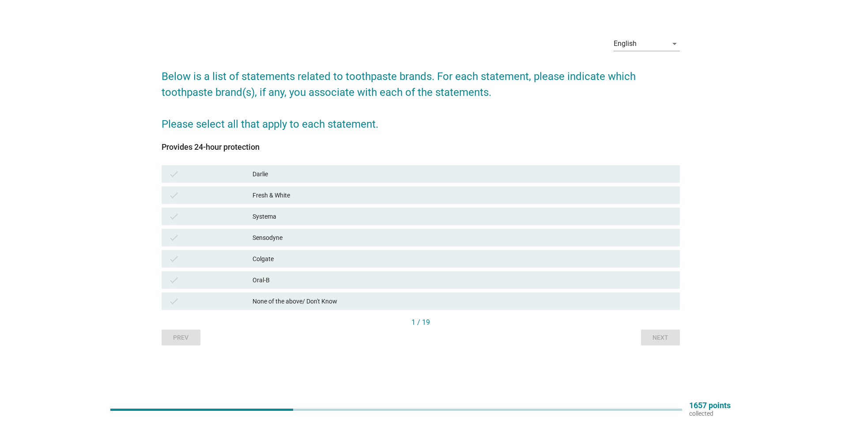
scroll to position [0, 0]
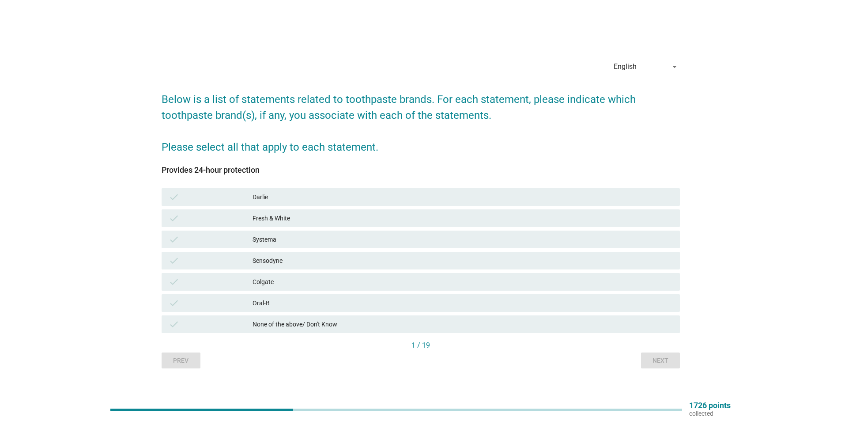
click at [337, 285] on div "Colgate" at bounding box center [463, 282] width 420 height 11
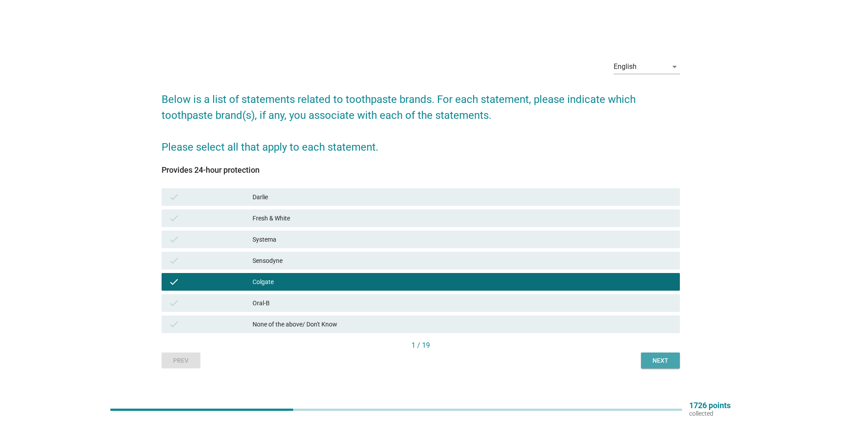
click at [661, 355] on button "Next" at bounding box center [660, 360] width 39 height 16
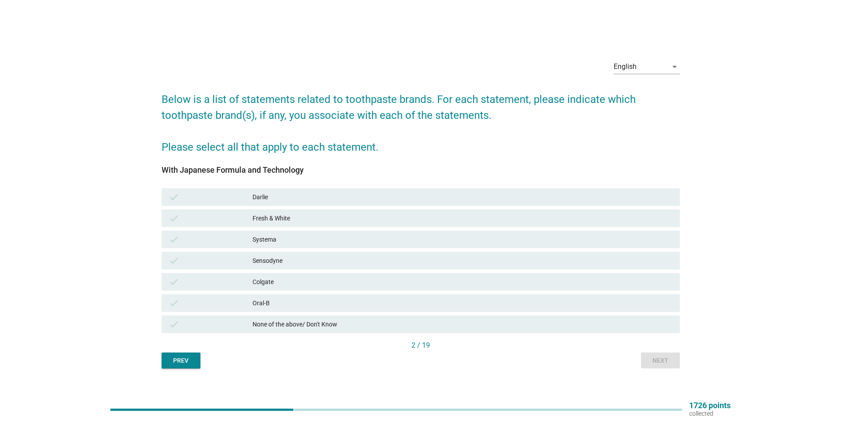
click at [312, 216] on div "Fresh & White" at bounding box center [463, 218] width 420 height 11
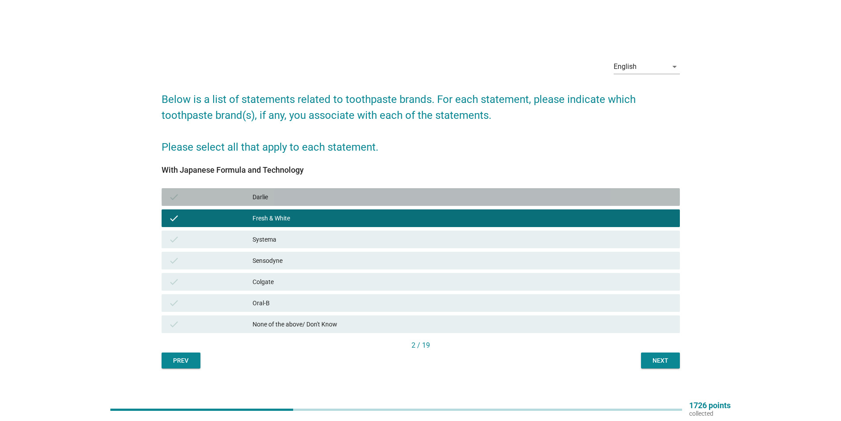
click at [324, 198] on div "Darlie" at bounding box center [463, 197] width 420 height 11
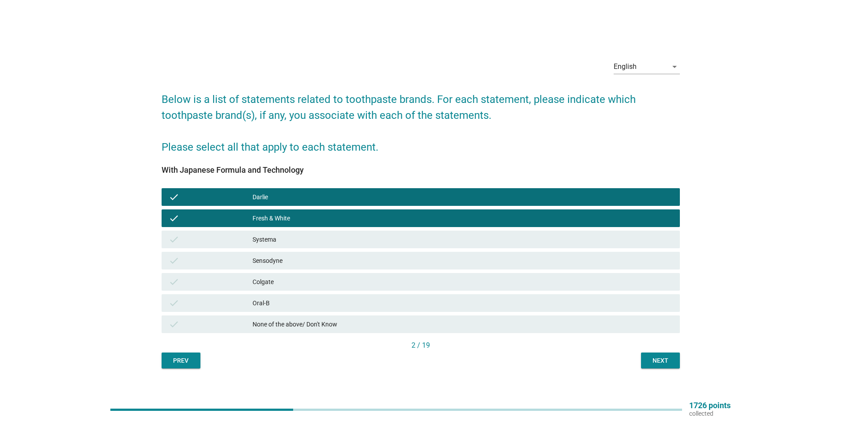
click at [325, 228] on div "check Fresh & White" at bounding box center [421, 218] width 522 height 21
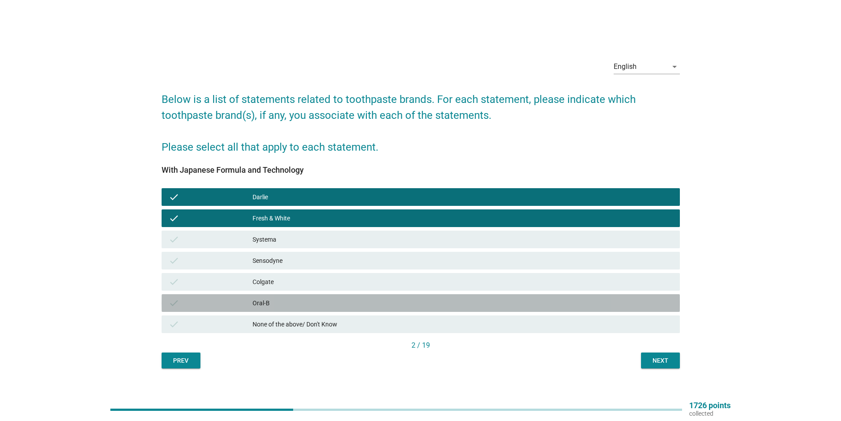
click at [301, 300] on div "Oral-B" at bounding box center [463, 303] width 420 height 11
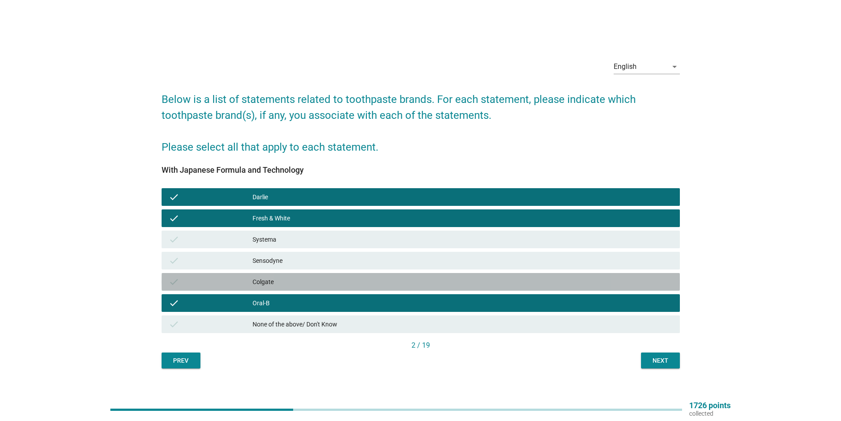
click at [299, 280] on div "Colgate" at bounding box center [463, 282] width 420 height 11
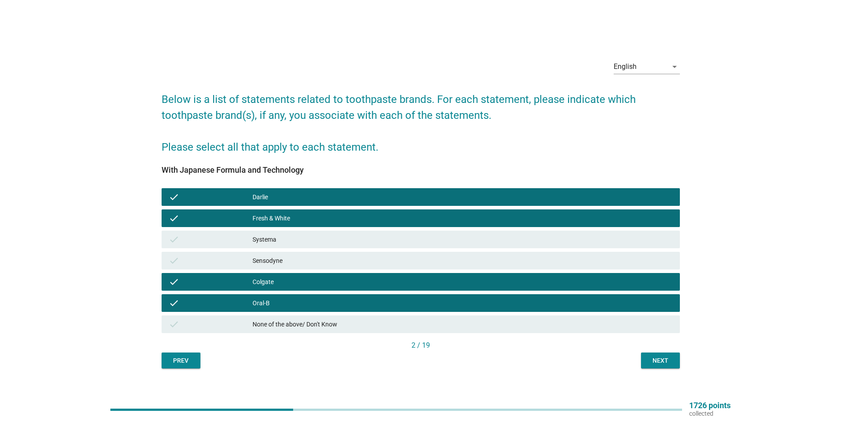
click at [299, 248] on div "check Systema" at bounding box center [421, 239] width 522 height 21
click at [298, 237] on div "Systema" at bounding box center [463, 239] width 420 height 11
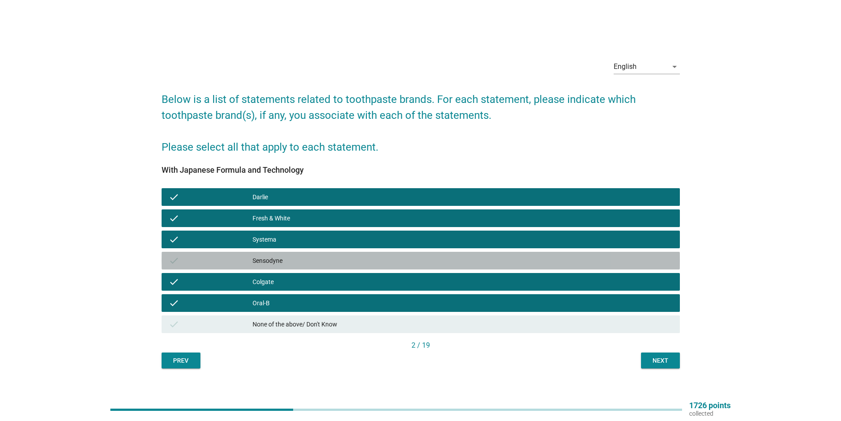
click at [298, 256] on div "Sensodyne" at bounding box center [463, 260] width 420 height 11
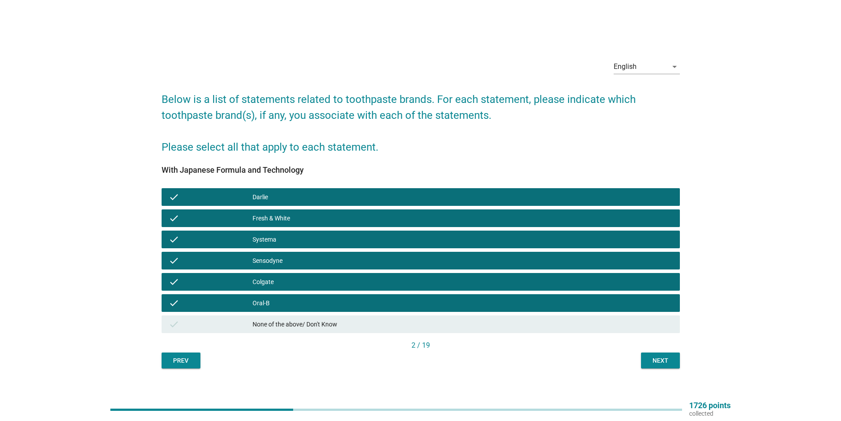
click at [656, 362] on div "Next" at bounding box center [660, 360] width 25 height 9
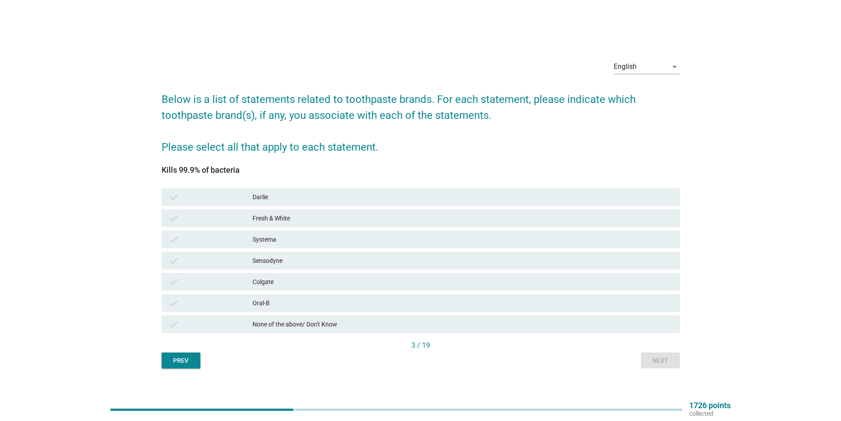
click at [286, 279] on div "Colgate" at bounding box center [463, 282] width 420 height 11
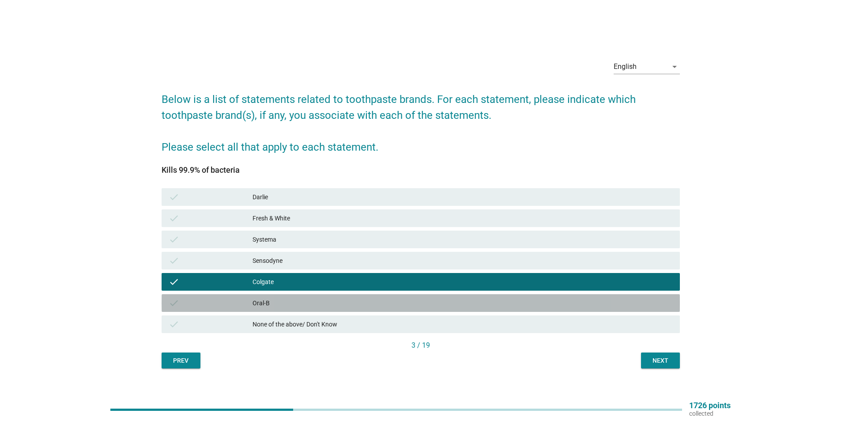
click at [273, 295] on div "check Oral-B" at bounding box center [421, 303] width 519 height 18
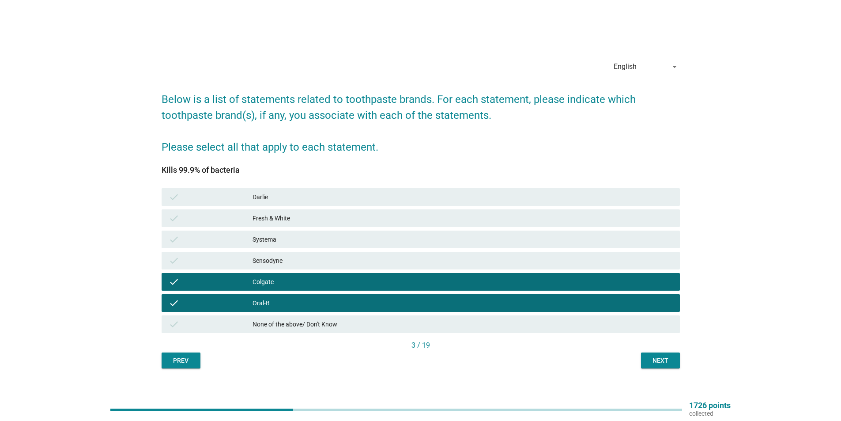
click at [289, 203] on div "check [PERSON_NAME]" at bounding box center [421, 197] width 519 height 18
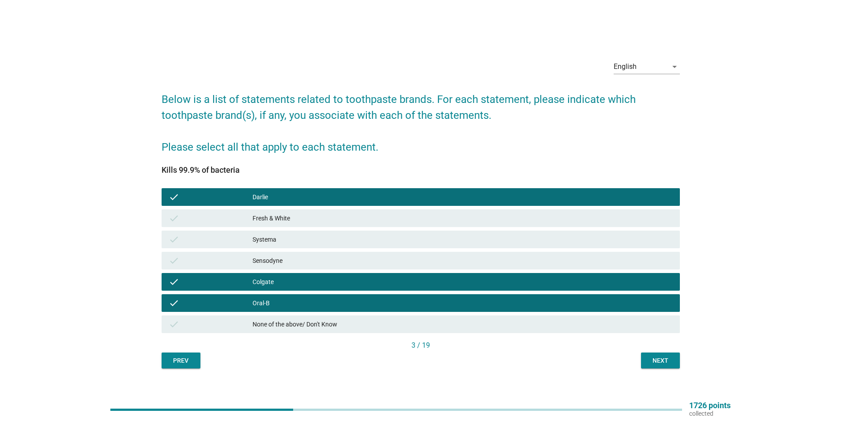
click at [371, 220] on div "Fresh & White" at bounding box center [463, 218] width 420 height 11
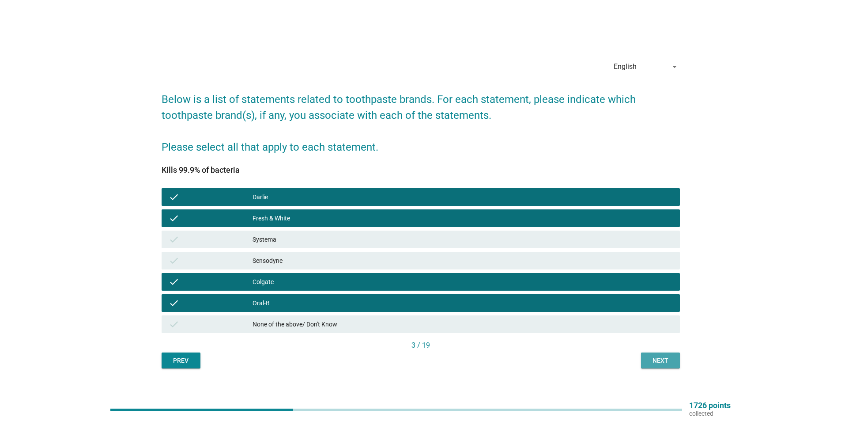
click at [658, 360] on div "Next" at bounding box center [660, 360] width 25 height 9
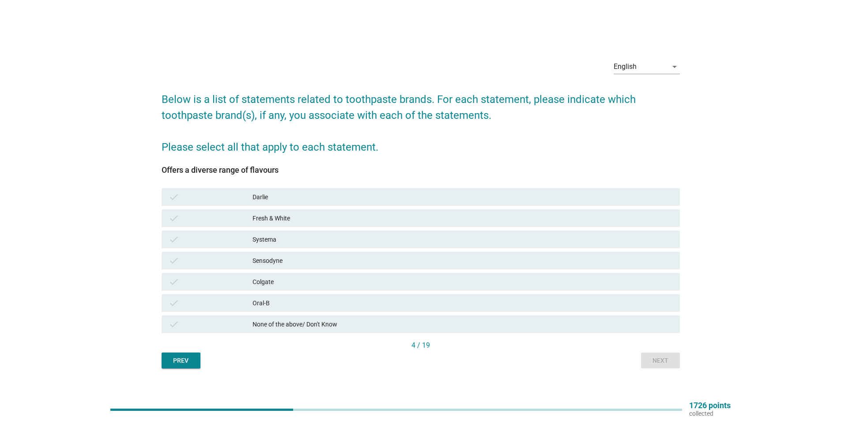
click at [266, 284] on div "Colgate" at bounding box center [463, 282] width 420 height 11
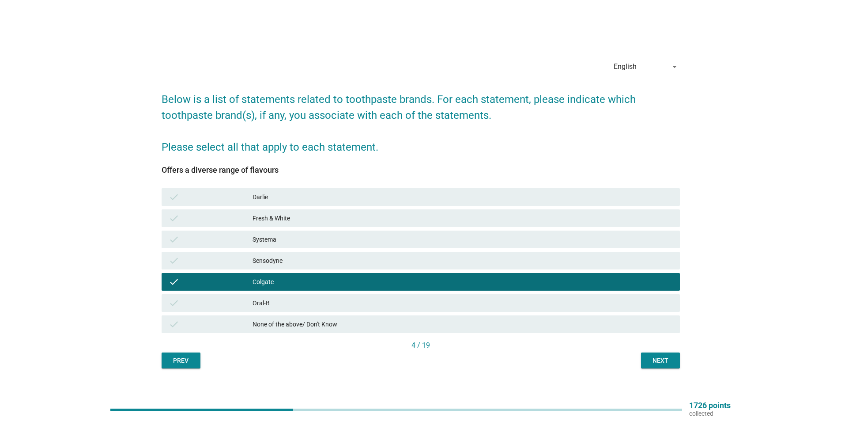
click at [656, 363] on div "Next" at bounding box center [660, 360] width 25 height 9
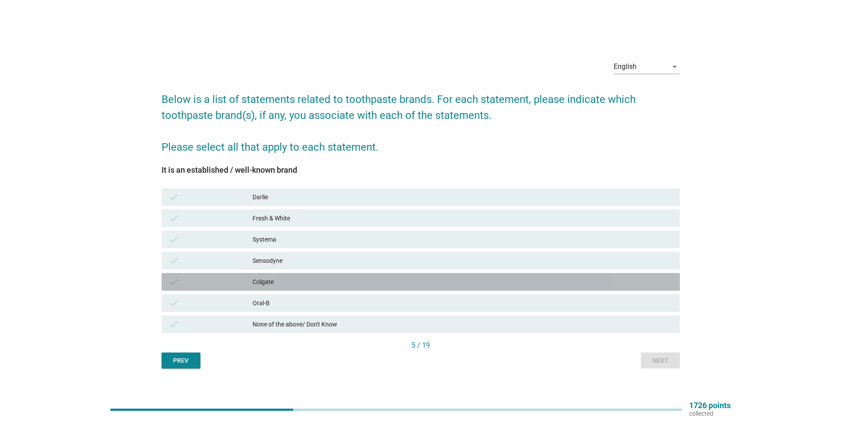
click at [288, 274] on div "check Colgate" at bounding box center [421, 282] width 519 height 18
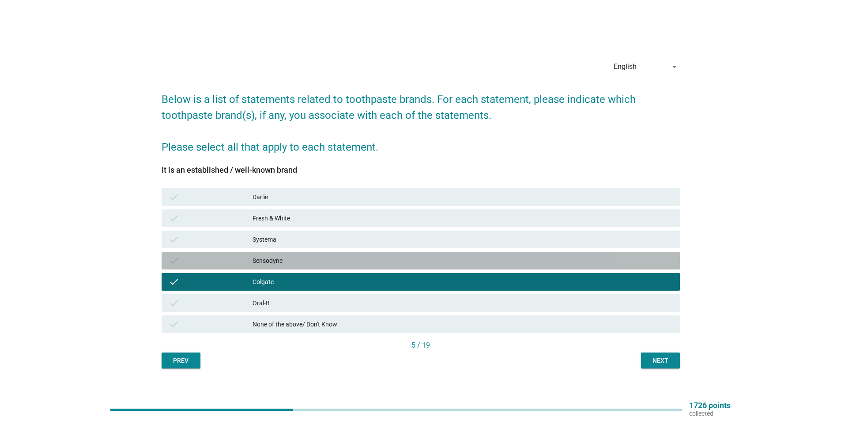
click at [287, 263] on div "Sensodyne" at bounding box center [463, 260] width 420 height 11
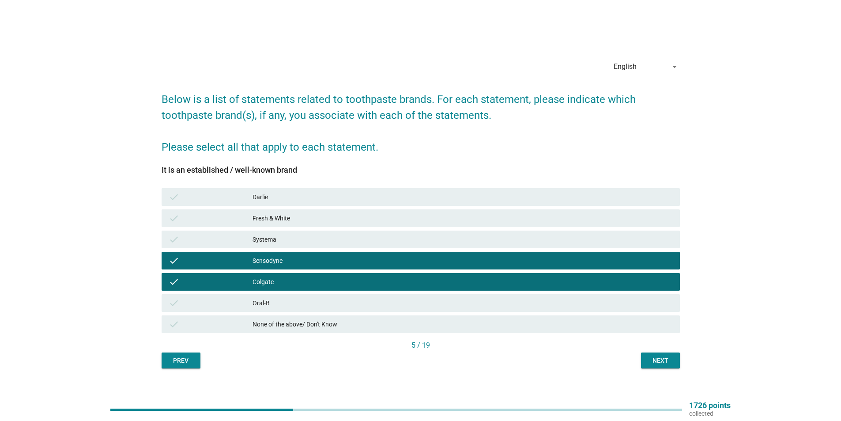
click at [313, 201] on div "Darlie" at bounding box center [463, 197] width 420 height 11
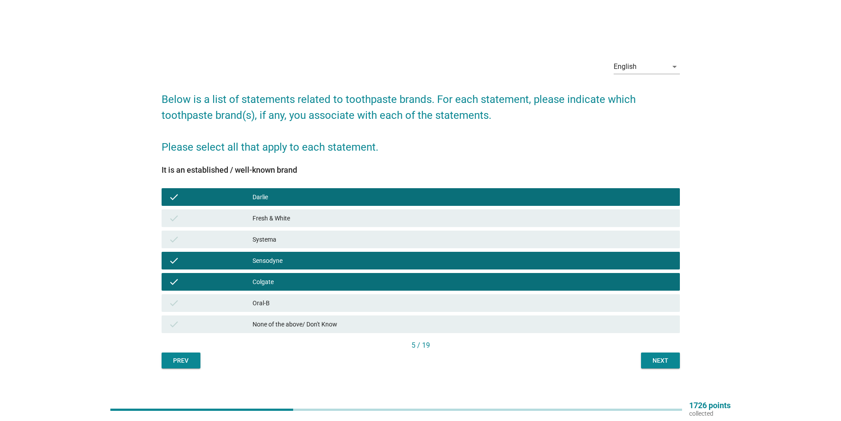
click at [310, 217] on div "Fresh & White" at bounding box center [463, 218] width 420 height 11
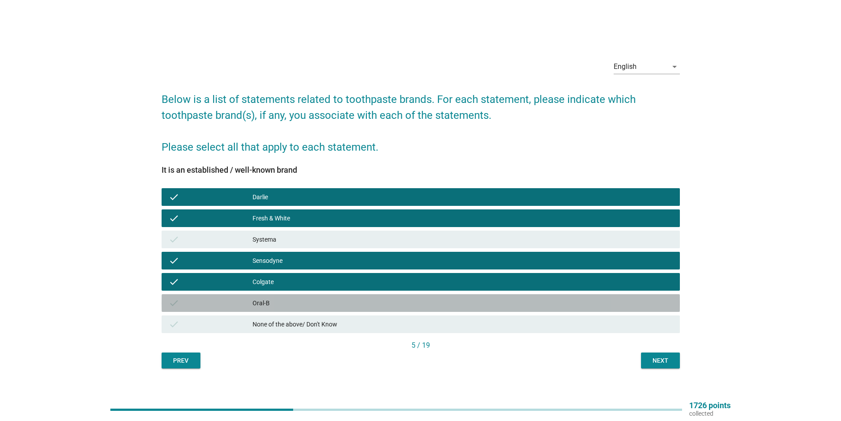
click at [308, 302] on div "Oral-B" at bounding box center [463, 303] width 420 height 11
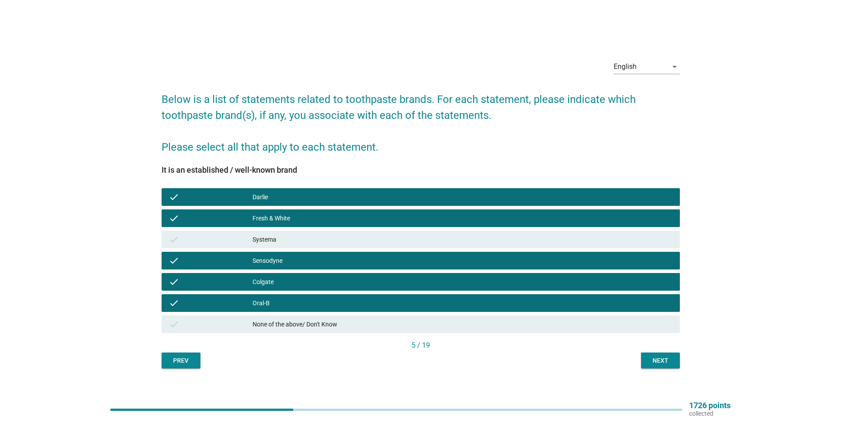
click at [663, 367] on button "Next" at bounding box center [660, 360] width 39 height 16
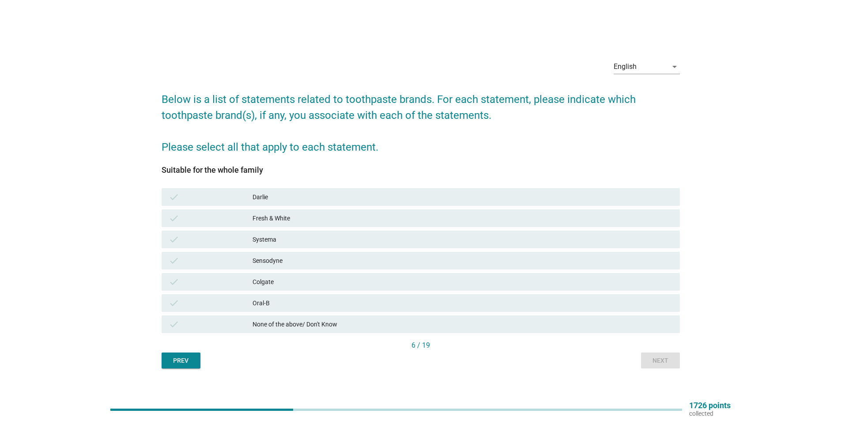
click at [296, 280] on div "Colgate" at bounding box center [463, 282] width 420 height 11
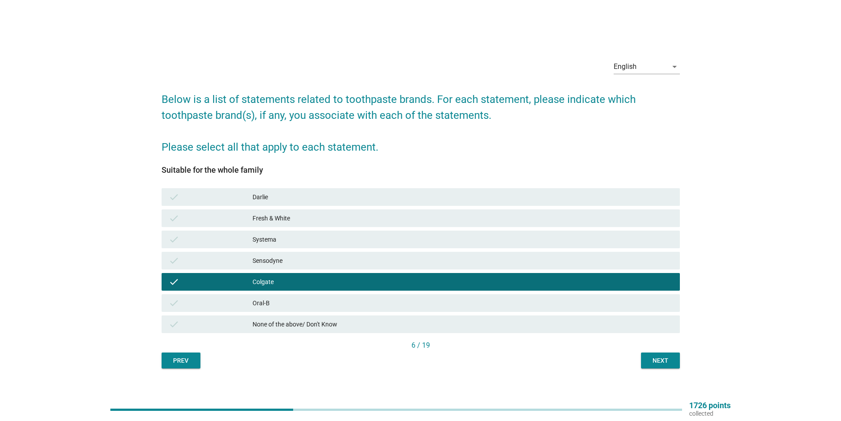
click at [311, 219] on div "Fresh & White" at bounding box center [463, 218] width 420 height 11
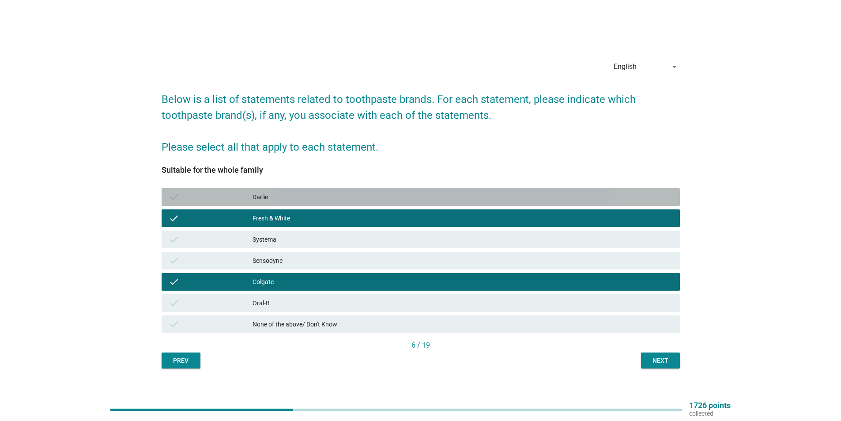
click at [311, 203] on div "check [PERSON_NAME]" at bounding box center [421, 197] width 519 height 18
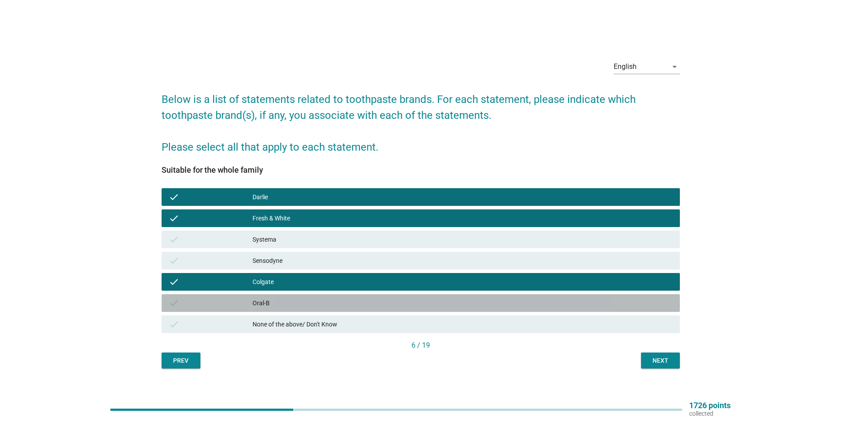
click at [445, 298] on div "Oral-B" at bounding box center [463, 303] width 420 height 11
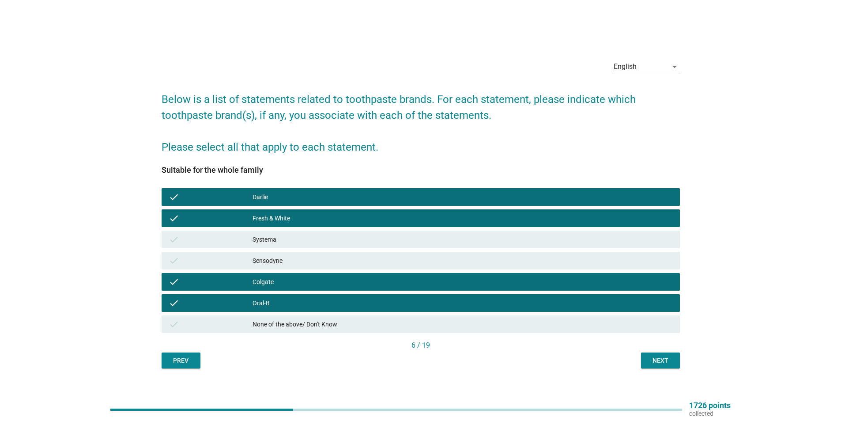
click at [470, 298] on div "Oral-B" at bounding box center [463, 303] width 420 height 11
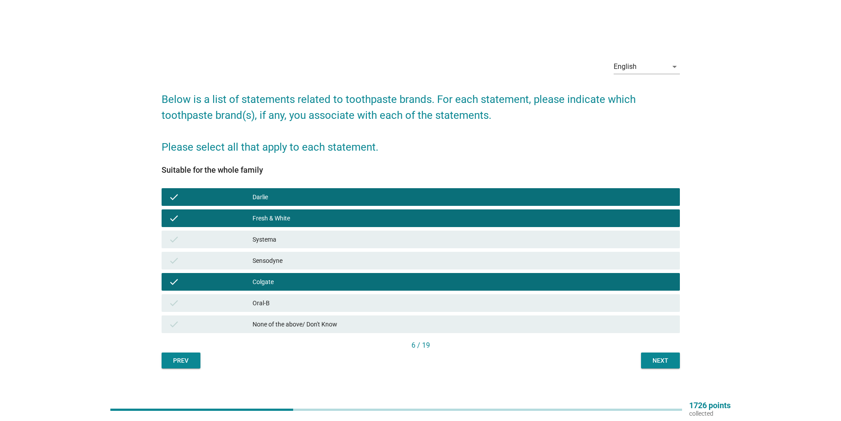
click at [667, 361] on div "Next" at bounding box center [660, 360] width 25 height 9
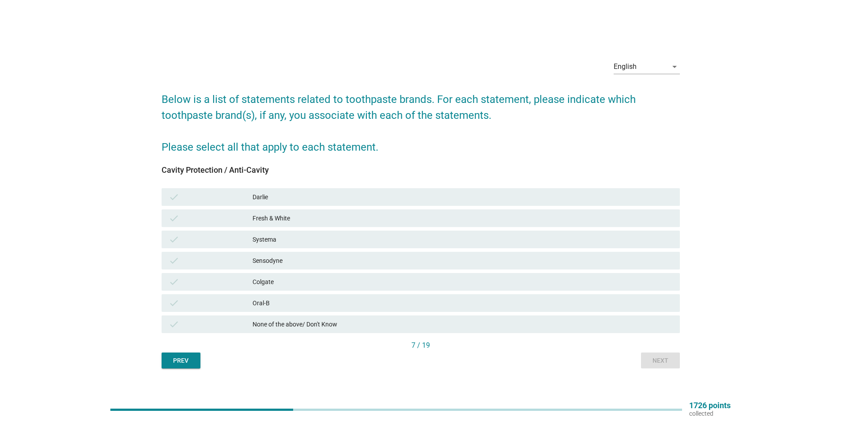
click at [295, 214] on div "Fresh & White" at bounding box center [463, 218] width 420 height 11
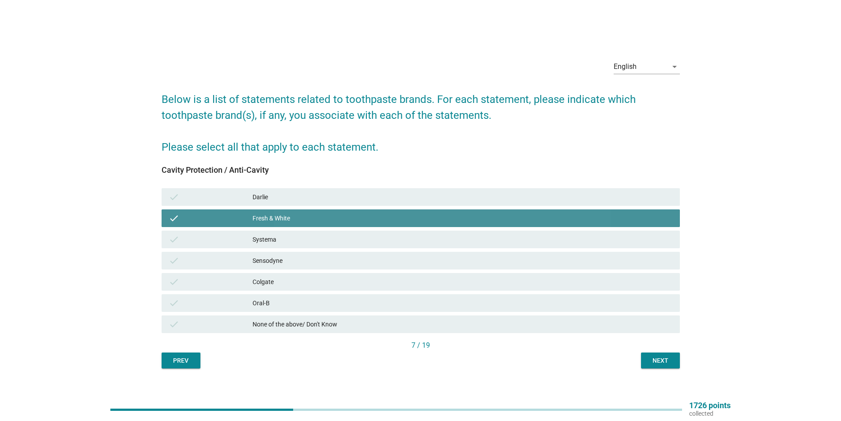
click at [292, 193] on div "Darlie" at bounding box center [463, 197] width 420 height 11
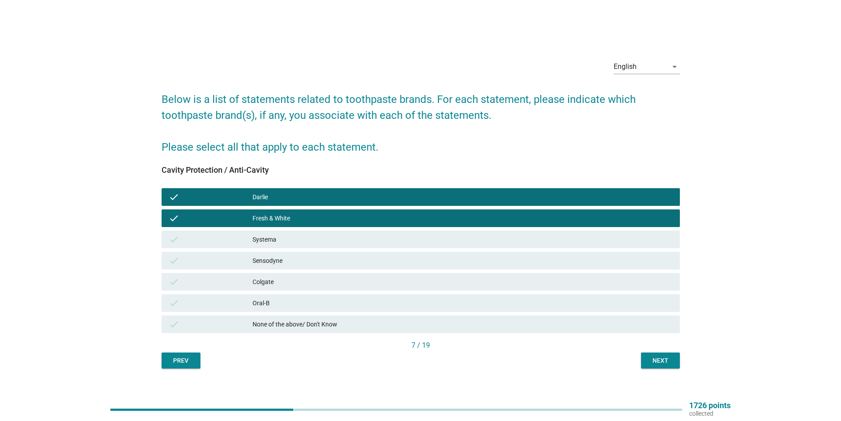
click at [291, 238] on div "Systema" at bounding box center [463, 239] width 420 height 11
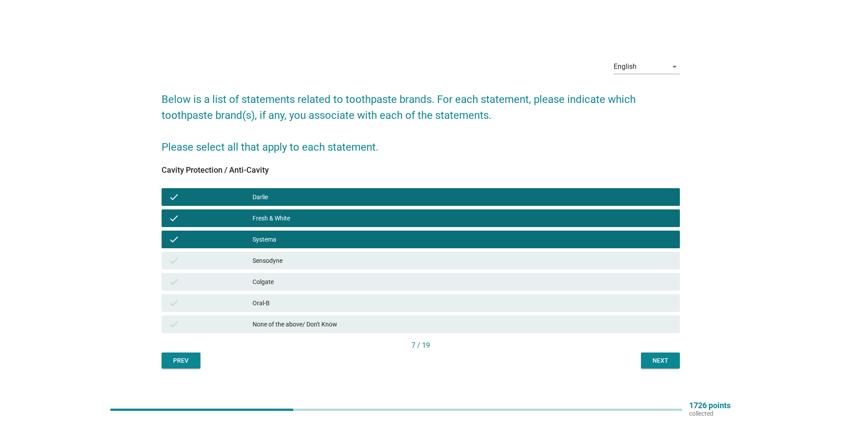
click at [294, 258] on div "Sensodyne" at bounding box center [463, 260] width 420 height 11
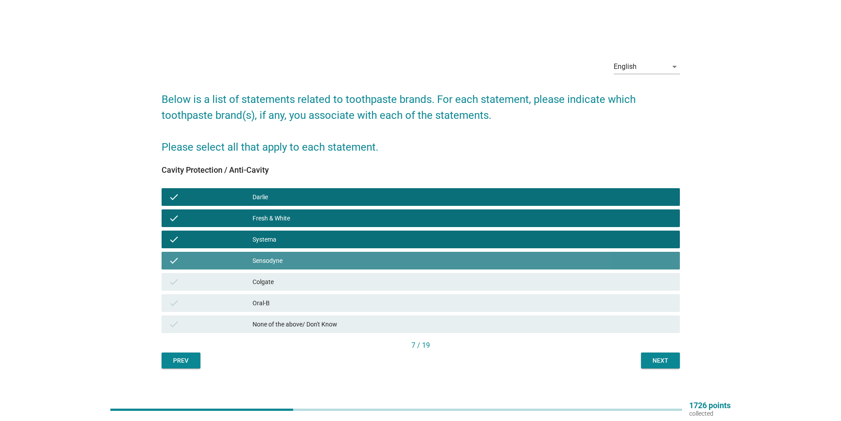
click at [295, 274] on div "check Colgate" at bounding box center [421, 282] width 519 height 18
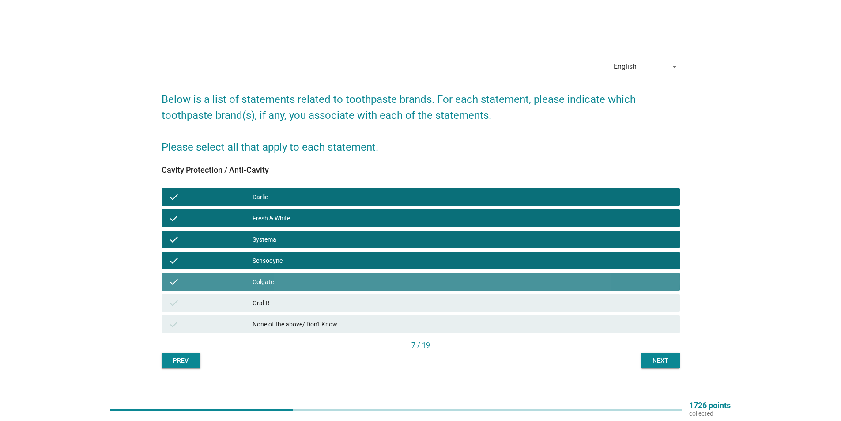
click at [299, 294] on div "check Oral-B" at bounding box center [421, 303] width 519 height 18
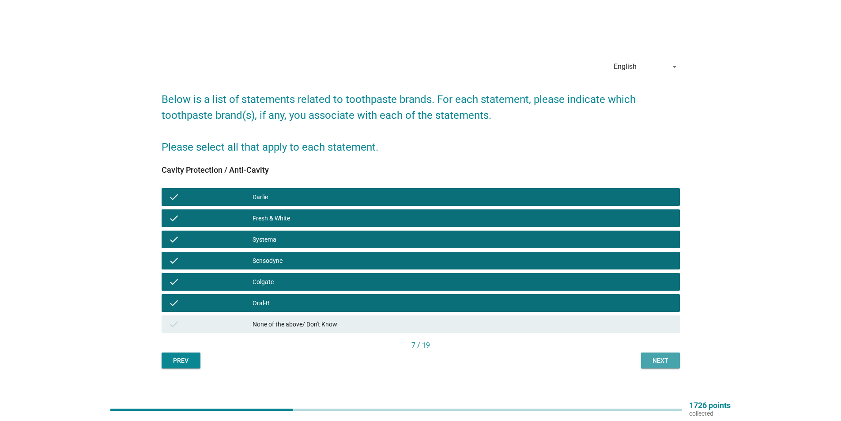
click at [644, 359] on button "Next" at bounding box center [660, 360] width 39 height 16
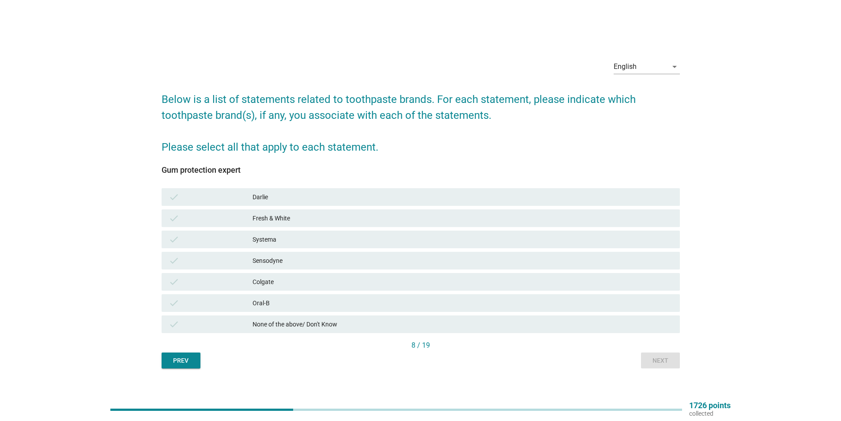
click at [292, 201] on div "Darlie" at bounding box center [463, 197] width 420 height 11
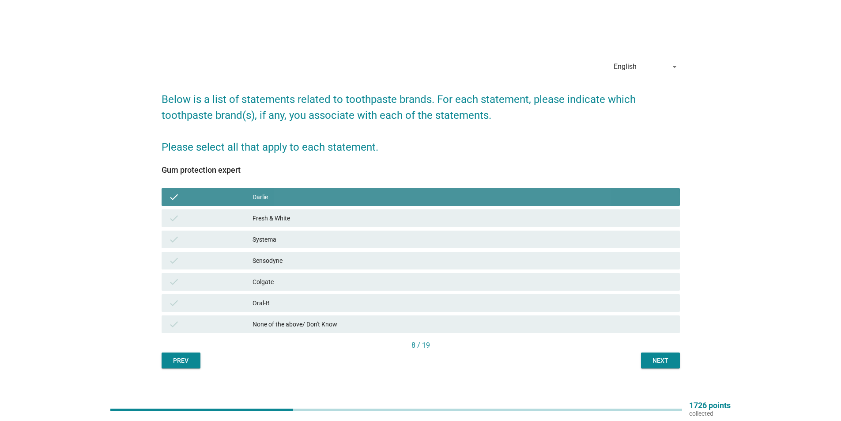
click at [292, 217] on div "Fresh & White" at bounding box center [463, 218] width 420 height 11
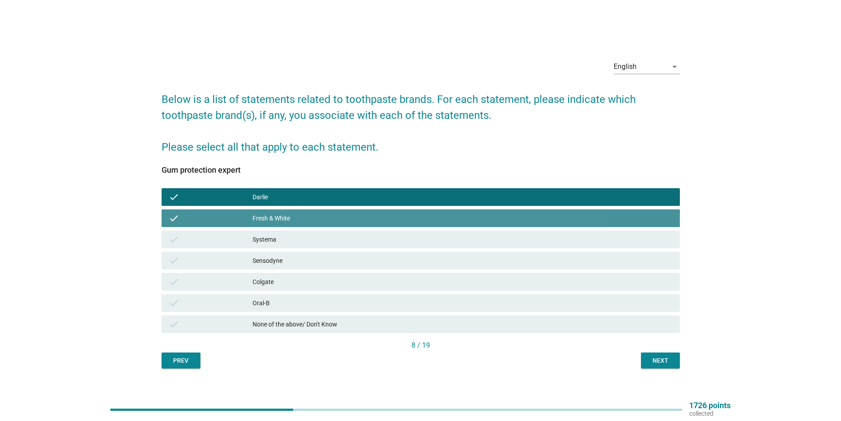
click at [287, 236] on div "Systema" at bounding box center [463, 239] width 420 height 11
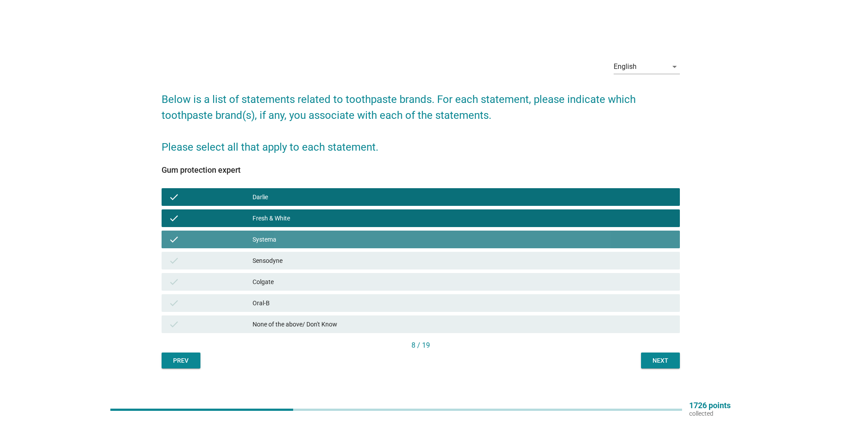
click at [287, 249] on div "check Systema" at bounding box center [421, 239] width 522 height 21
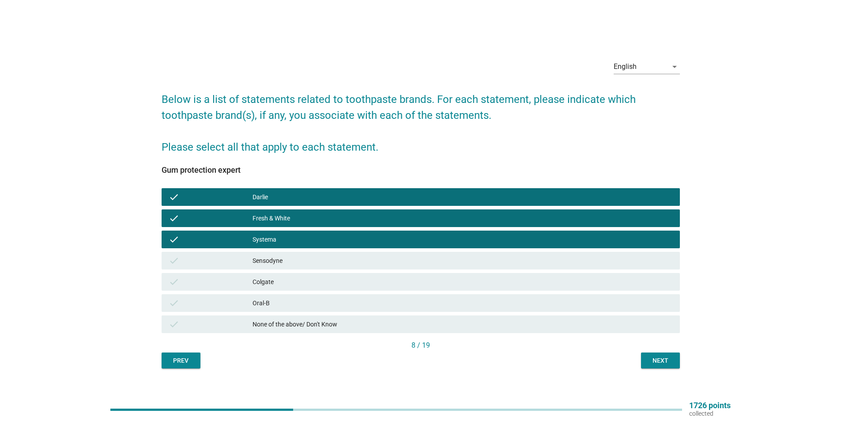
click at [288, 263] on div "Sensodyne" at bounding box center [463, 260] width 420 height 11
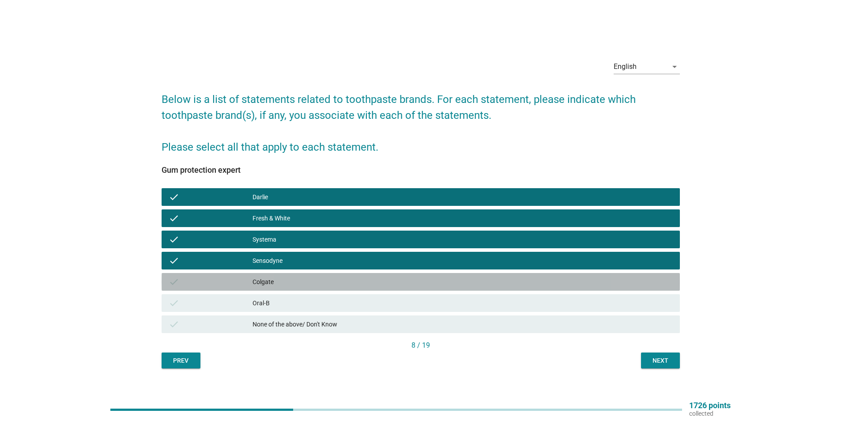
click at [292, 282] on div "Colgate" at bounding box center [463, 282] width 420 height 11
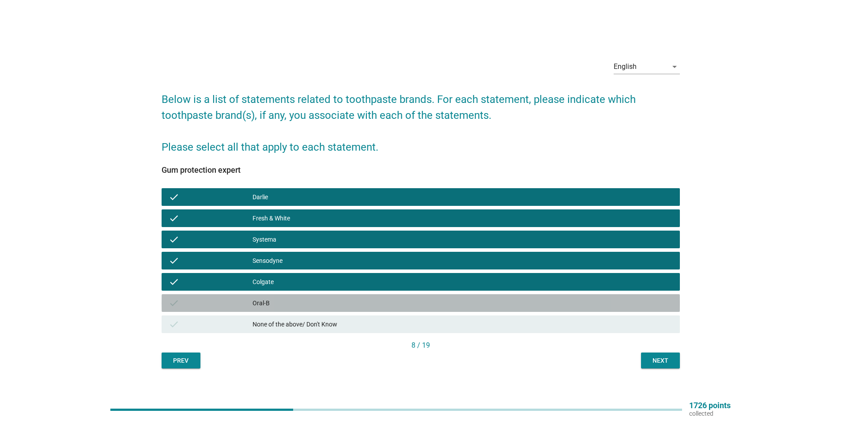
click at [295, 304] on div "Oral-B" at bounding box center [463, 303] width 420 height 11
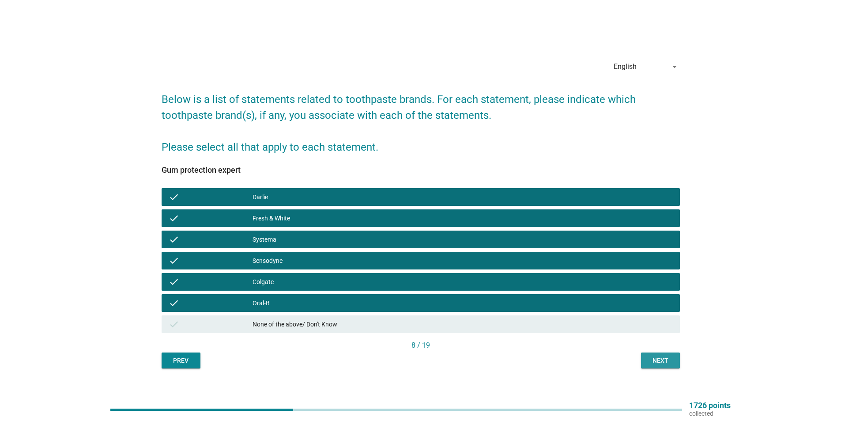
click at [654, 361] on div "Next" at bounding box center [660, 360] width 25 height 9
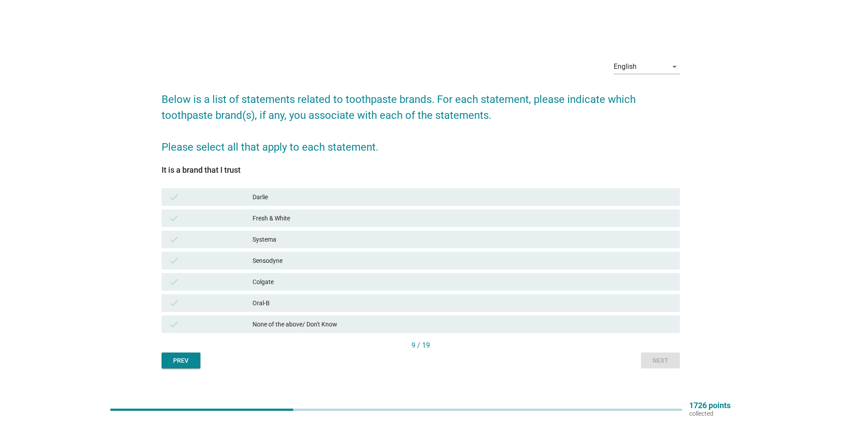
click at [315, 284] on div "Colgate" at bounding box center [463, 282] width 420 height 11
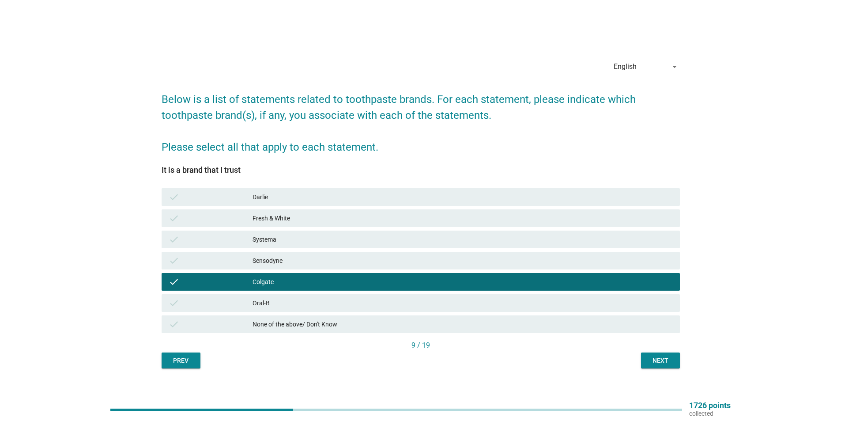
click at [318, 205] on div "check [PERSON_NAME]" at bounding box center [421, 197] width 519 height 18
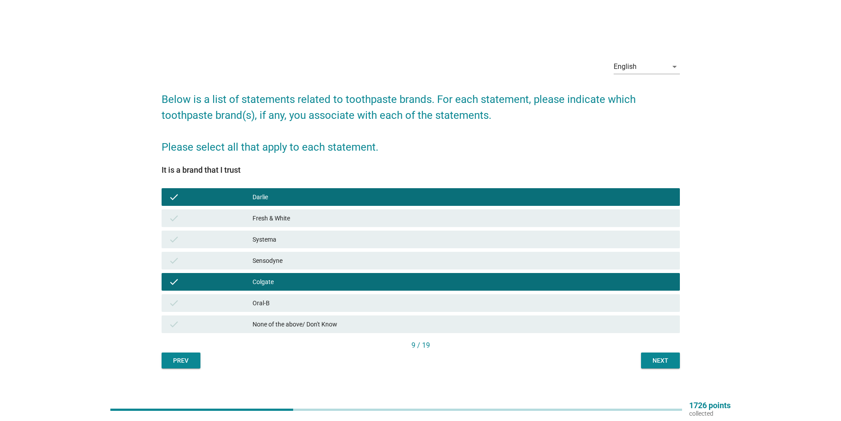
click at [658, 364] on div "Next" at bounding box center [660, 360] width 25 height 9
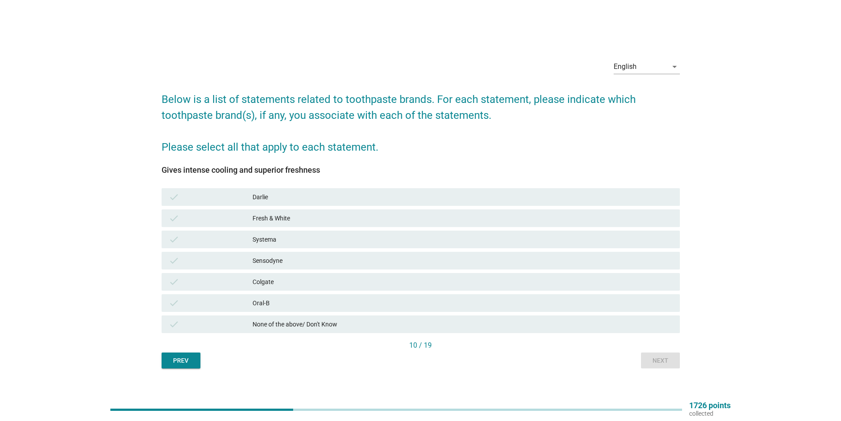
click at [277, 284] on div "Colgate" at bounding box center [463, 282] width 420 height 11
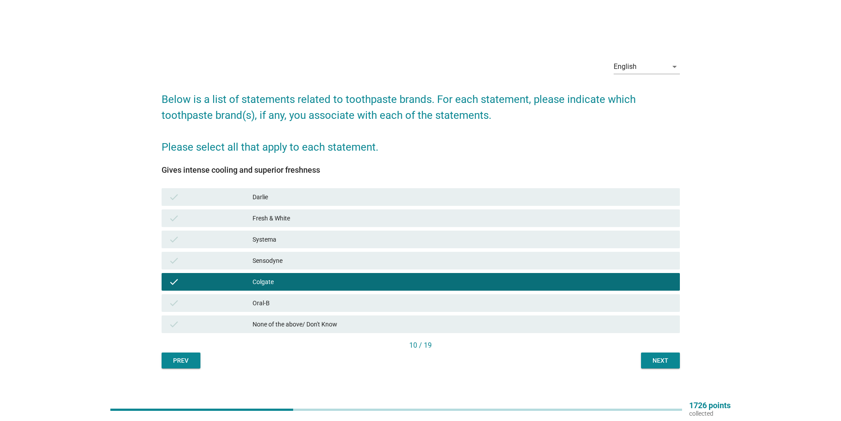
click at [292, 223] on div "Fresh & White" at bounding box center [463, 218] width 420 height 11
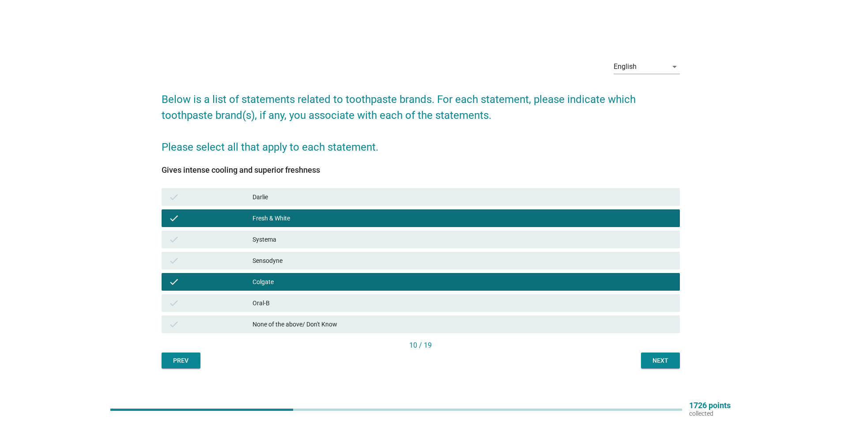
click at [296, 199] on div "Darlie" at bounding box center [463, 197] width 420 height 11
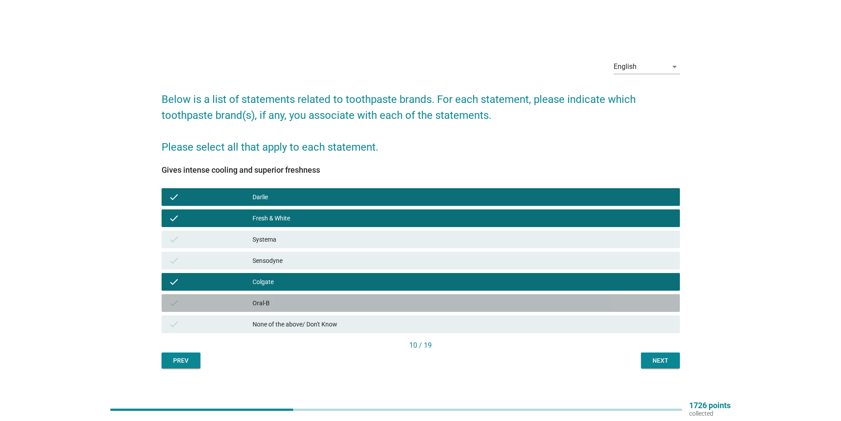
click at [506, 297] on div "check Oral-B" at bounding box center [421, 303] width 519 height 18
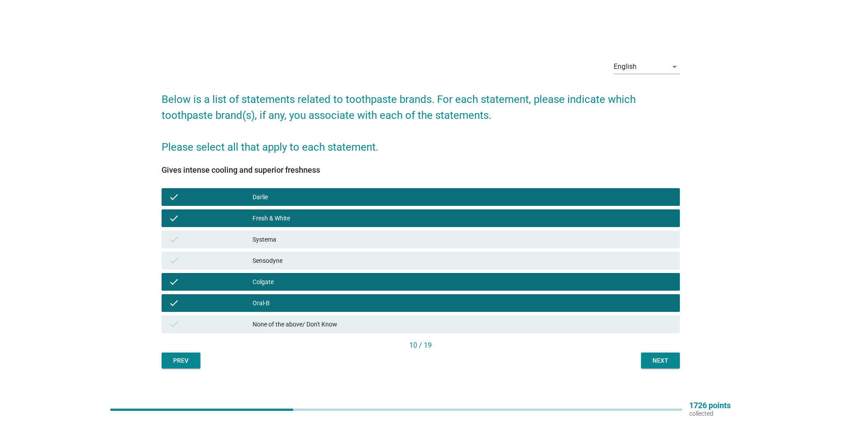
click at [662, 359] on div "Next" at bounding box center [660, 360] width 25 height 9
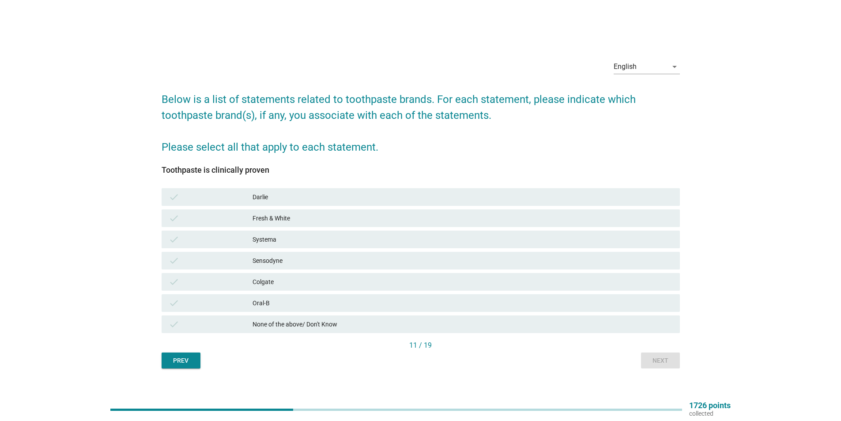
drag, startPoint x: 355, startPoint y: 261, endPoint x: 292, endPoint y: 280, distance: 65.7
click at [292, 280] on div "Colgate" at bounding box center [463, 282] width 420 height 11
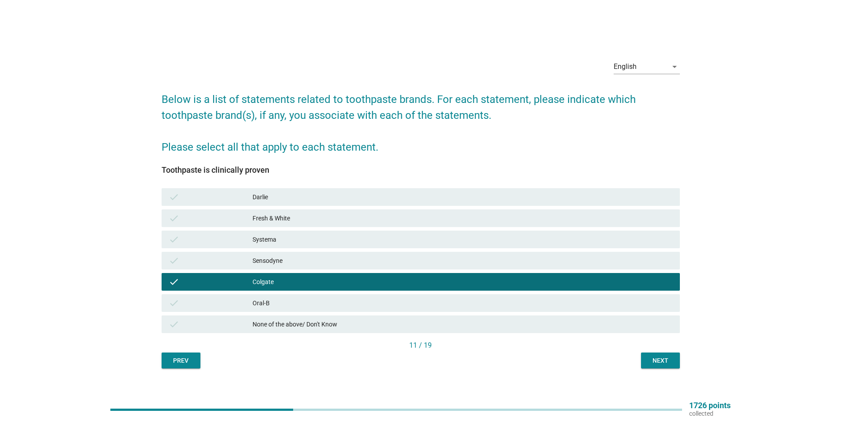
click at [304, 259] on div "Sensodyne" at bounding box center [463, 260] width 420 height 11
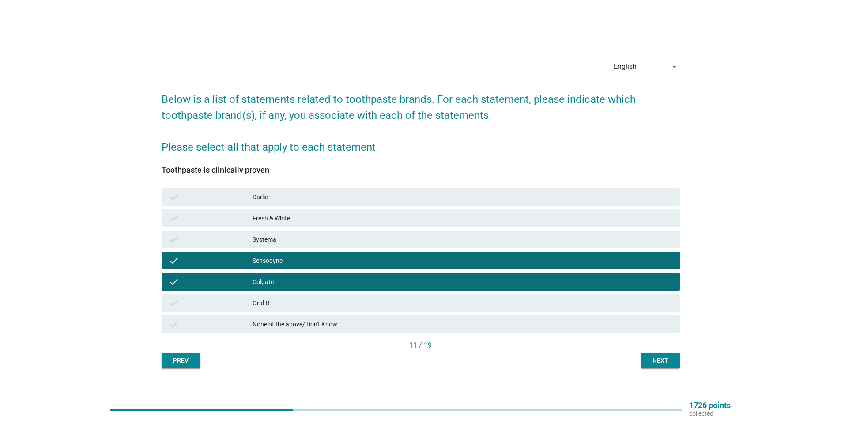
click at [288, 292] on div "check Oral-B" at bounding box center [421, 302] width 522 height 21
click at [281, 201] on div "Darlie" at bounding box center [463, 197] width 420 height 11
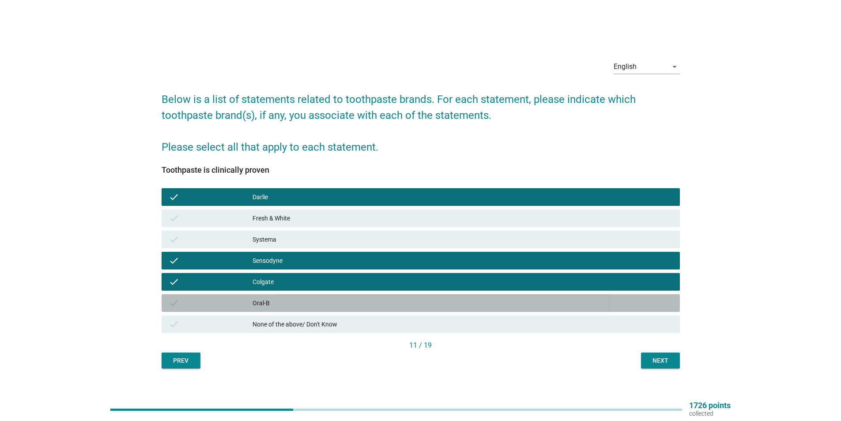
click at [450, 301] on div "Oral-B" at bounding box center [463, 303] width 420 height 11
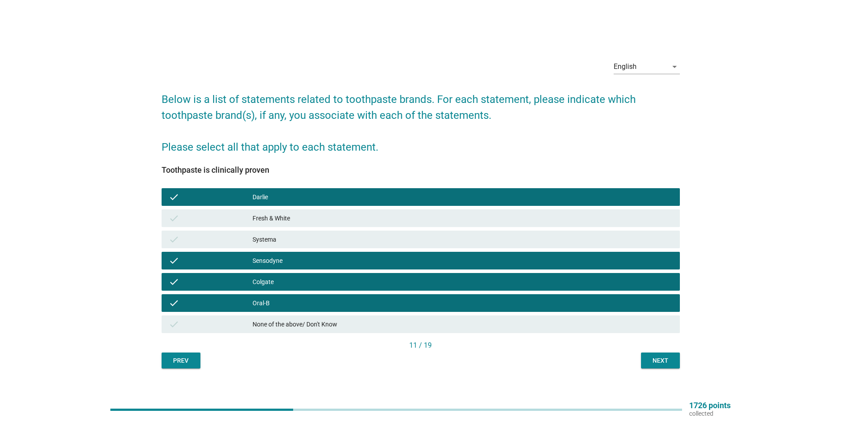
click at [666, 365] on div "Next" at bounding box center [660, 360] width 25 height 9
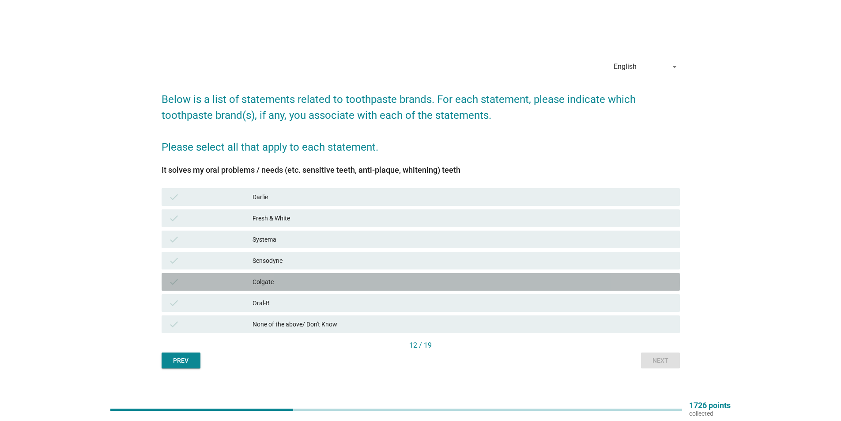
click at [313, 284] on div "Colgate" at bounding box center [463, 282] width 420 height 11
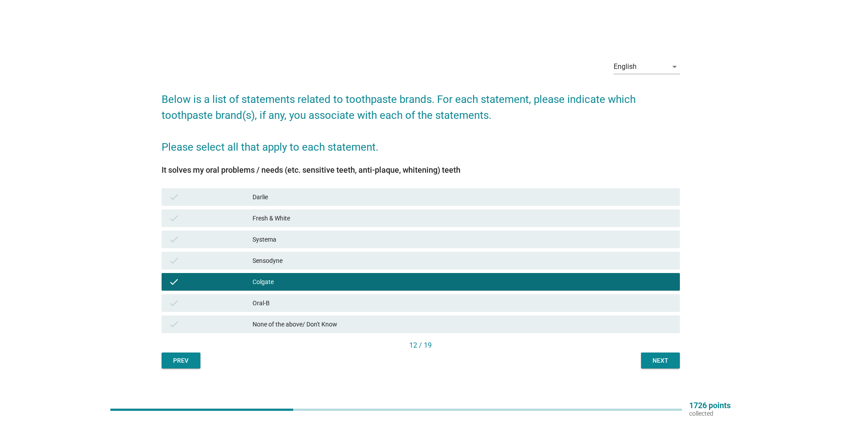
click at [294, 258] on div "Sensodyne" at bounding box center [463, 260] width 420 height 11
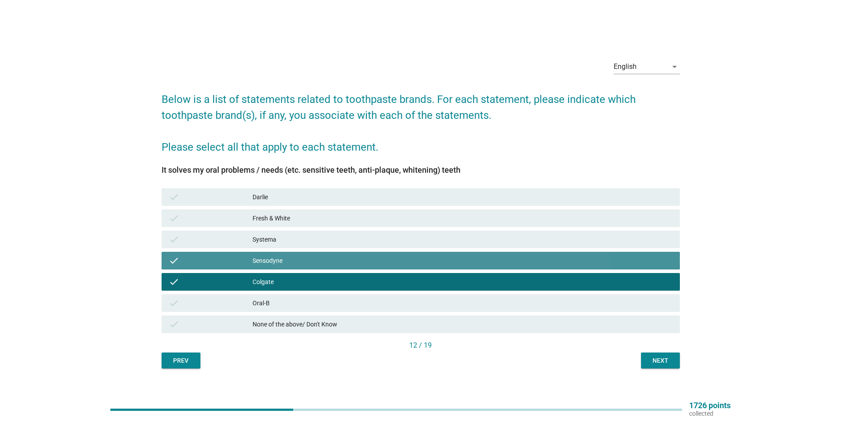
click at [292, 246] on div "check Systema" at bounding box center [421, 240] width 519 height 18
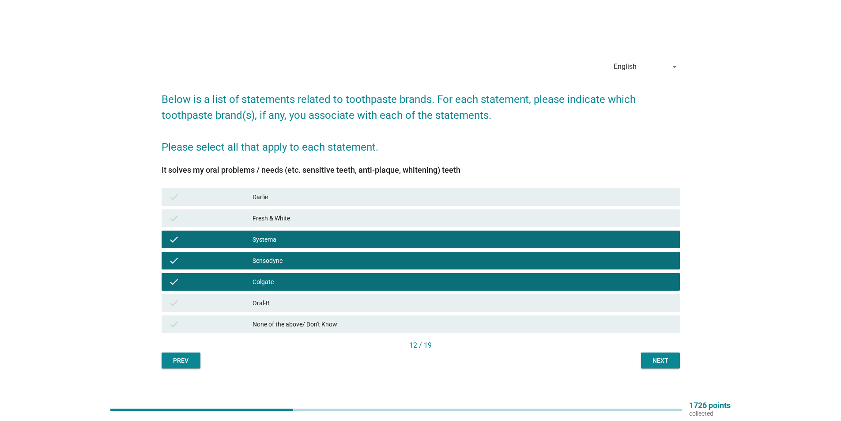
click at [293, 219] on div "Fresh & White" at bounding box center [463, 218] width 420 height 11
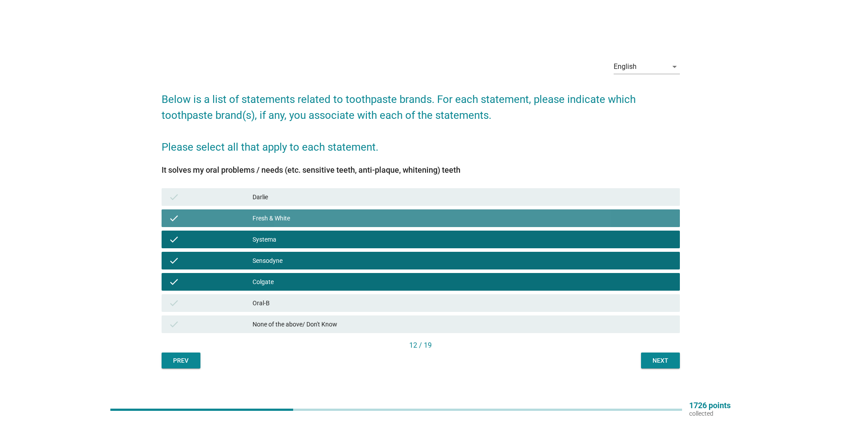
click at [293, 202] on div "Darlie" at bounding box center [463, 197] width 420 height 11
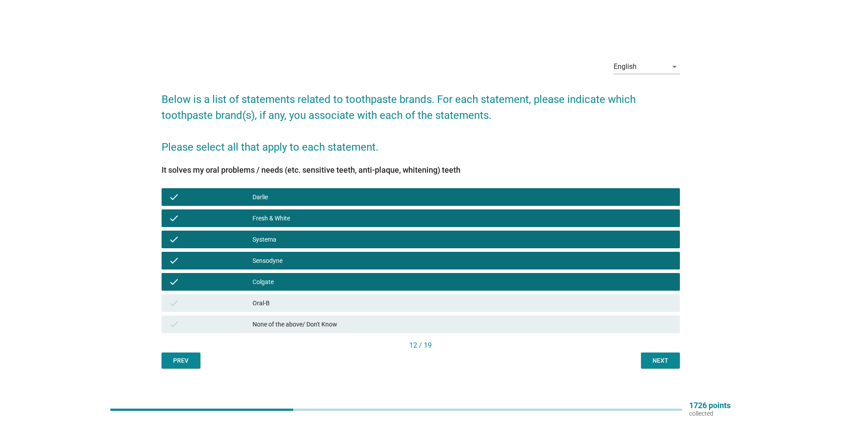
click at [453, 298] on div "Oral-B" at bounding box center [463, 303] width 420 height 11
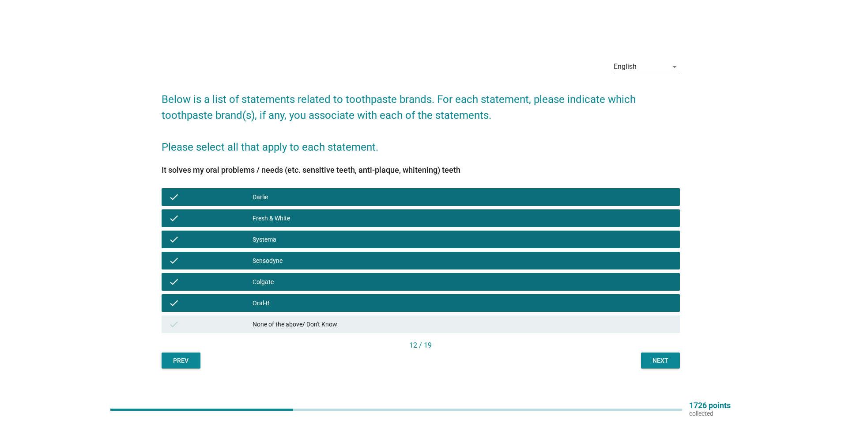
click at [666, 360] on div "Next" at bounding box center [660, 360] width 25 height 9
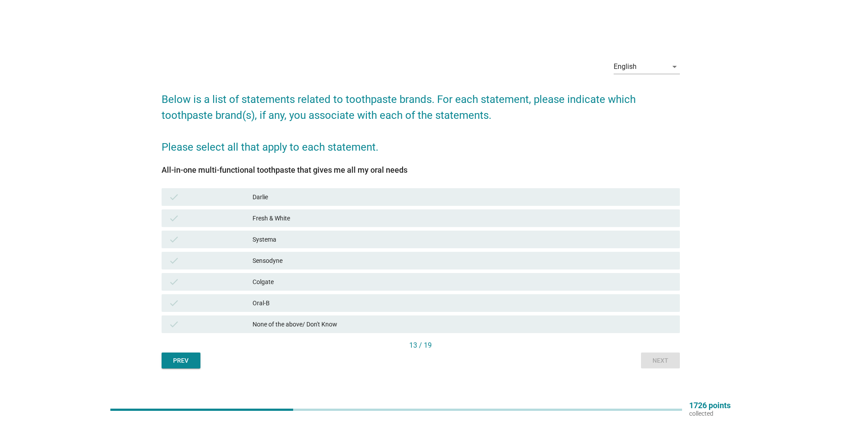
click at [283, 215] on div "Fresh & White" at bounding box center [463, 218] width 420 height 11
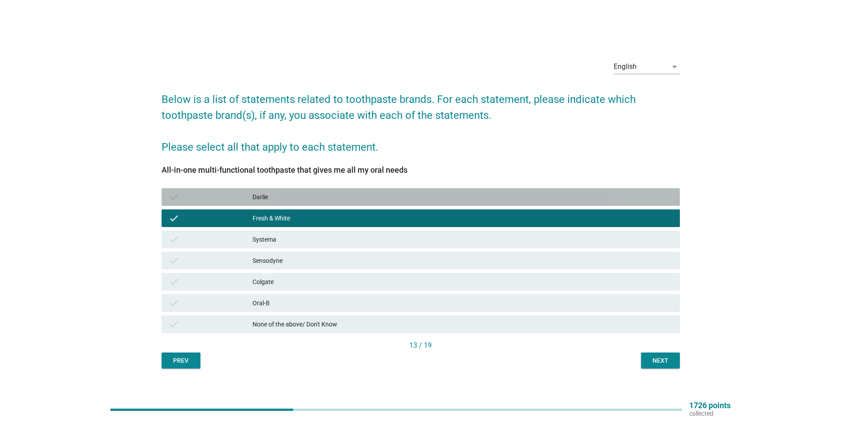
click at [283, 202] on div "Darlie" at bounding box center [463, 197] width 420 height 11
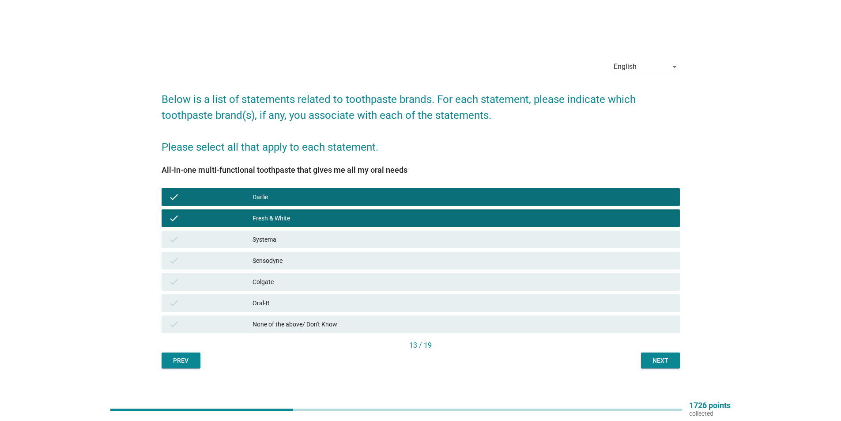
click at [288, 279] on div "Colgate" at bounding box center [463, 282] width 420 height 11
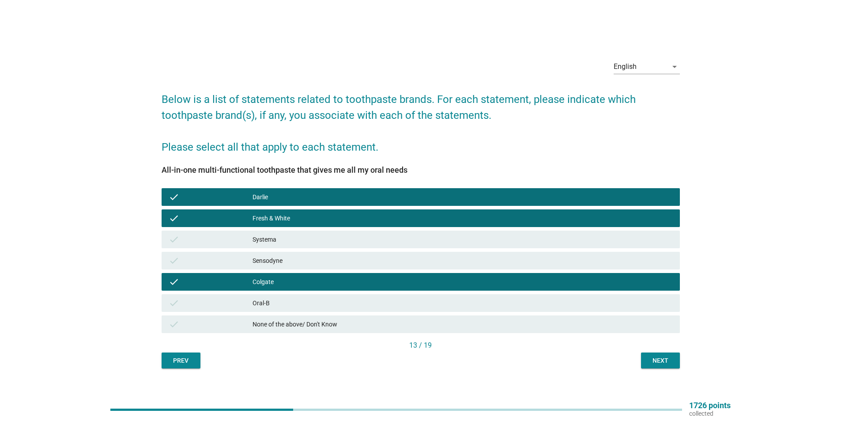
click at [663, 358] on div "Next" at bounding box center [660, 360] width 25 height 9
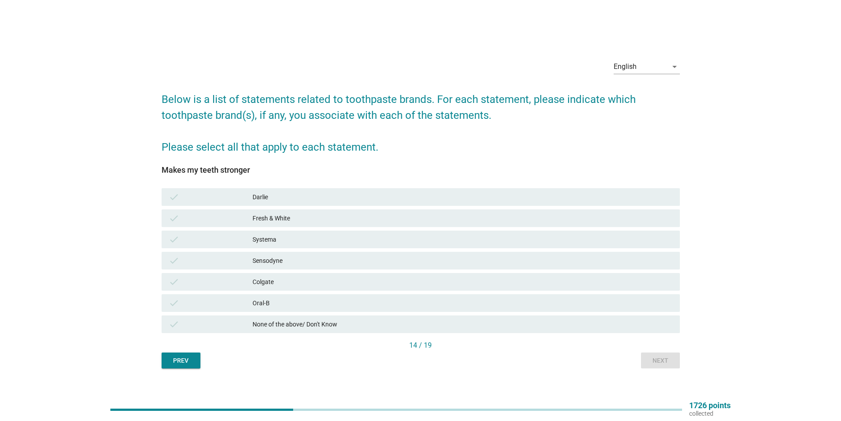
drag, startPoint x: 274, startPoint y: 265, endPoint x: 279, endPoint y: 245, distance: 20.8
click at [274, 265] on div "Sensodyne" at bounding box center [463, 260] width 420 height 11
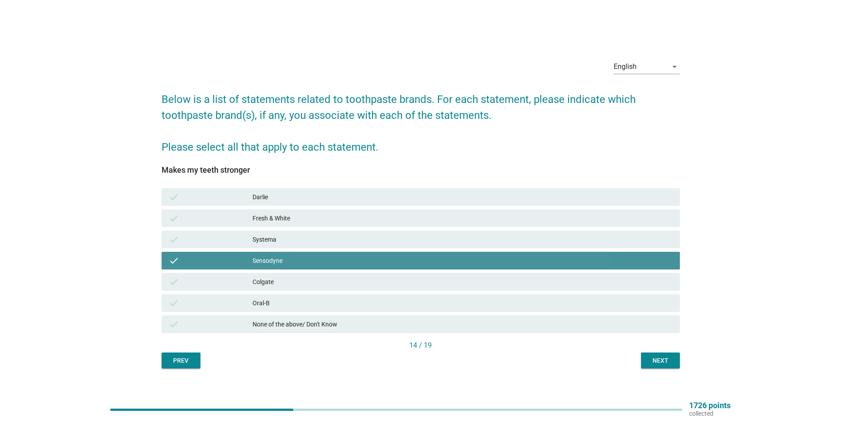
click at [282, 238] on div "Systema" at bounding box center [463, 239] width 420 height 11
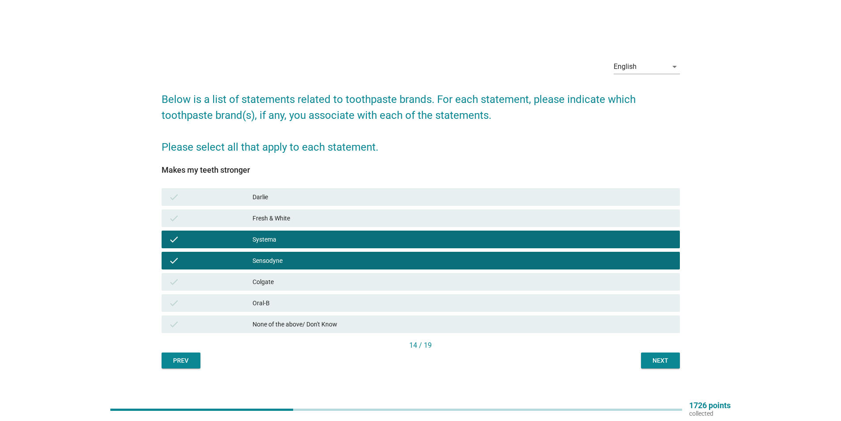
click at [667, 356] on div "Next" at bounding box center [660, 360] width 25 height 9
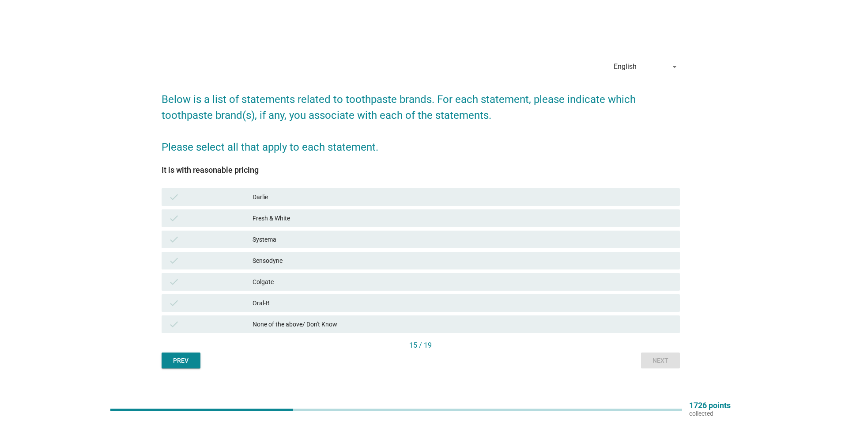
click at [306, 282] on div "Colgate" at bounding box center [463, 282] width 420 height 11
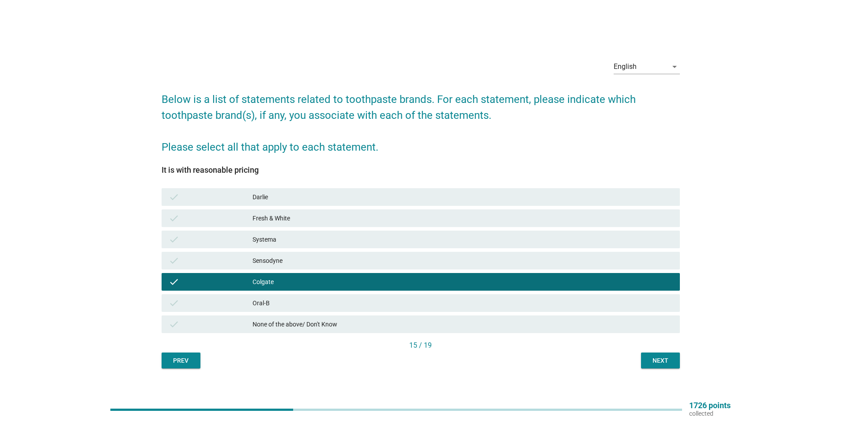
click at [305, 297] on div "check Oral-B" at bounding box center [421, 303] width 519 height 18
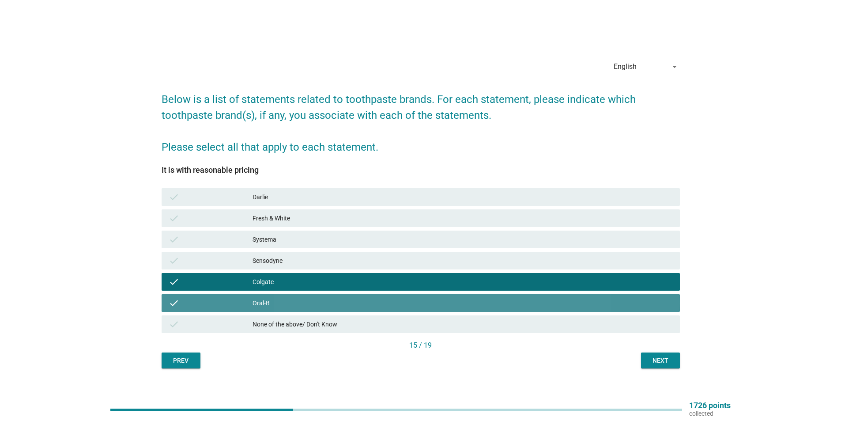
click at [349, 295] on div "check Oral-B" at bounding box center [421, 303] width 519 height 18
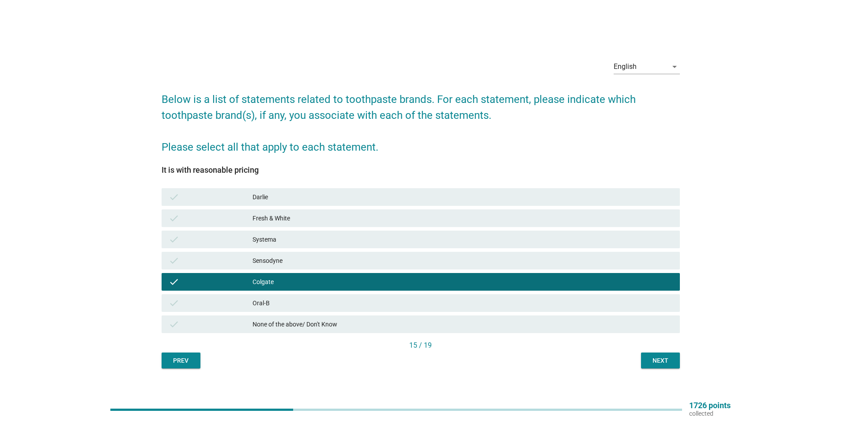
click at [326, 264] on div "Sensodyne" at bounding box center [463, 260] width 420 height 11
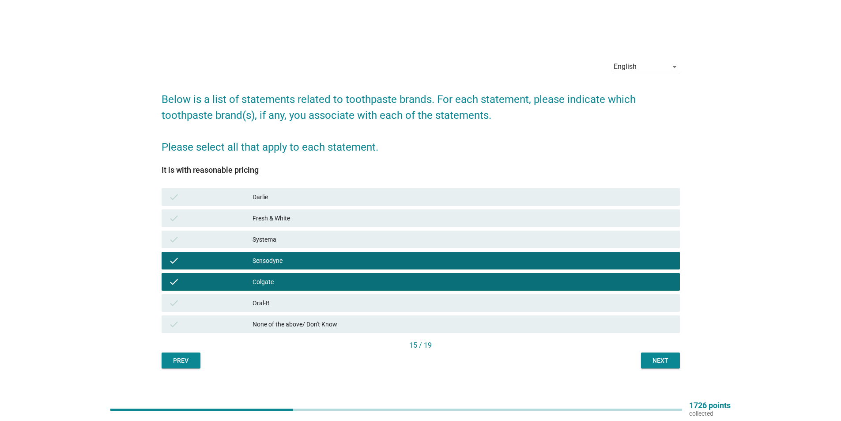
click at [322, 262] on div "Sensodyne" at bounding box center [463, 260] width 420 height 11
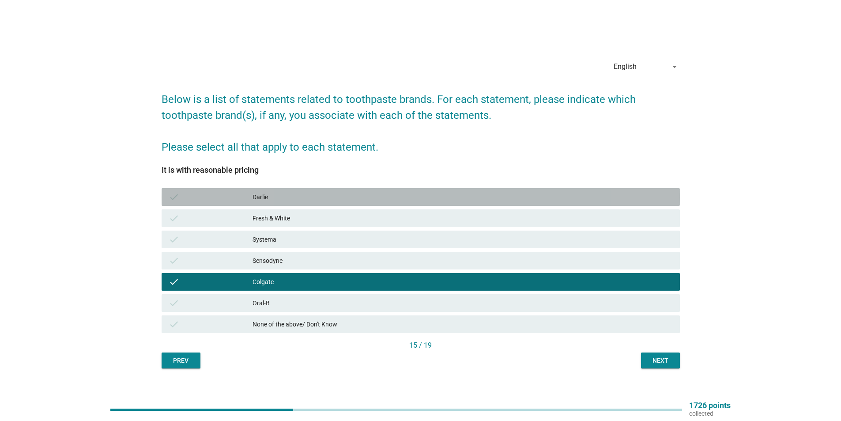
click at [353, 198] on div "Darlie" at bounding box center [463, 197] width 420 height 11
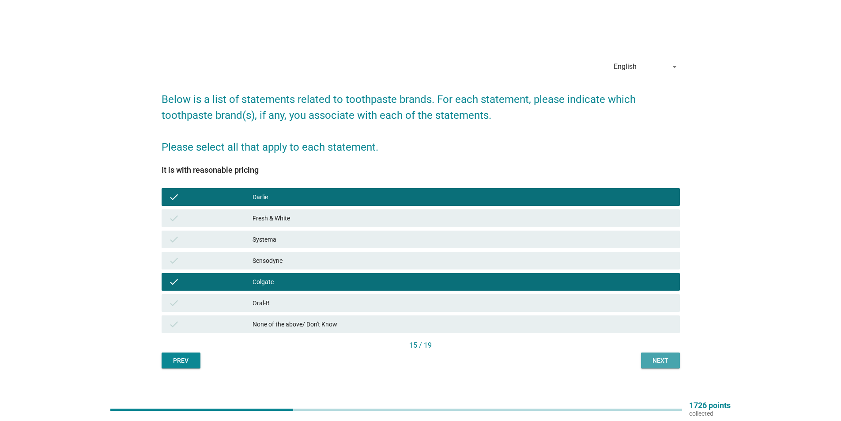
click at [666, 360] on div "Next" at bounding box center [660, 360] width 25 height 9
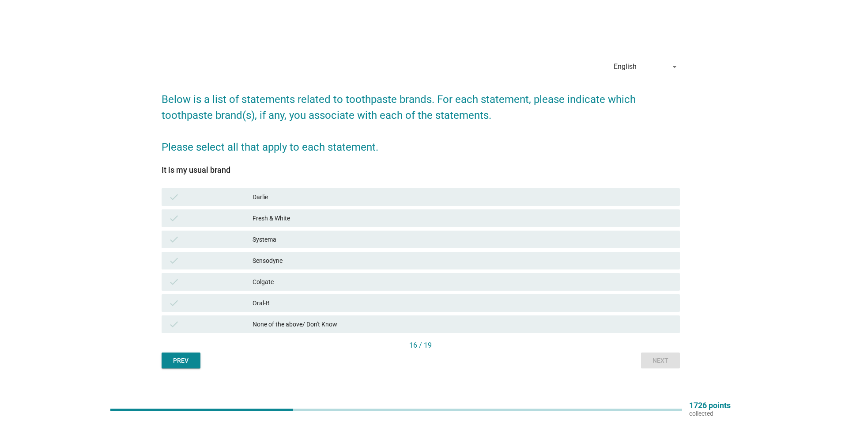
click at [294, 326] on div "None of the above/ Don't Know" at bounding box center [463, 324] width 420 height 11
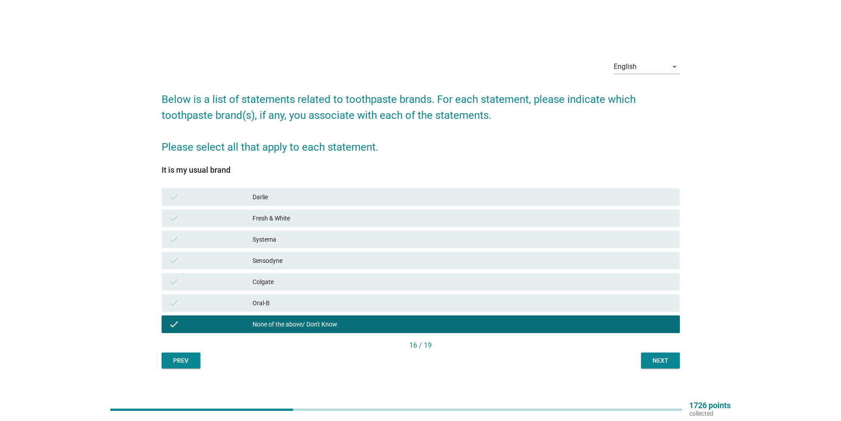
click at [651, 360] on div "Next" at bounding box center [660, 360] width 25 height 9
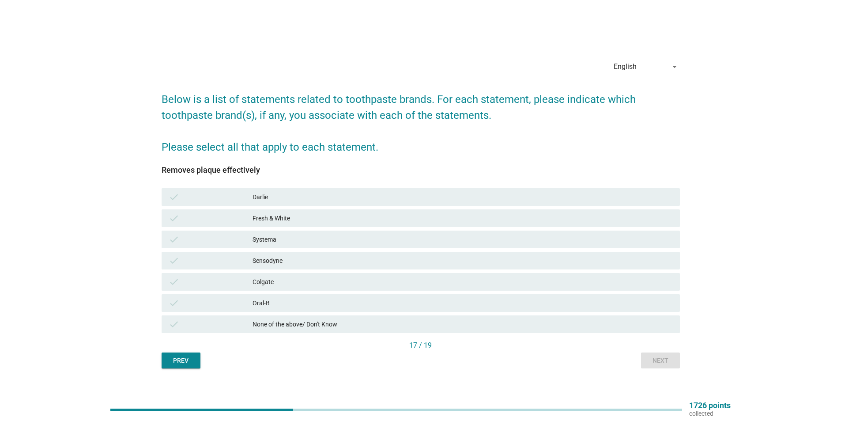
click at [288, 285] on div "Colgate" at bounding box center [463, 282] width 420 height 11
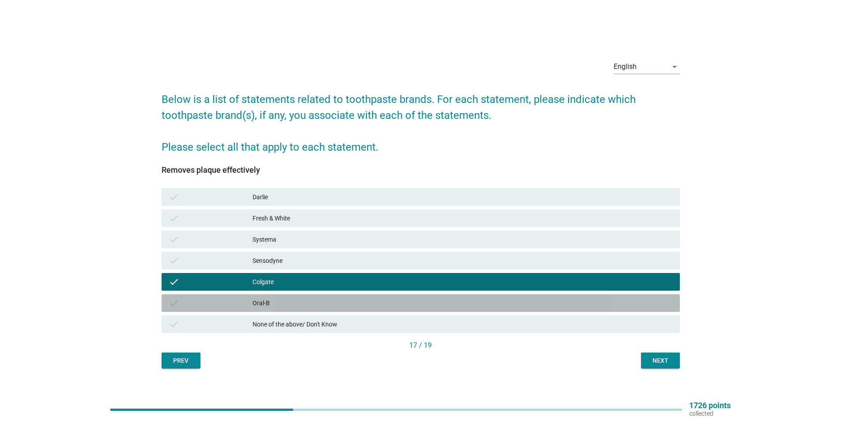
click at [288, 301] on div "Oral-B" at bounding box center [463, 303] width 420 height 11
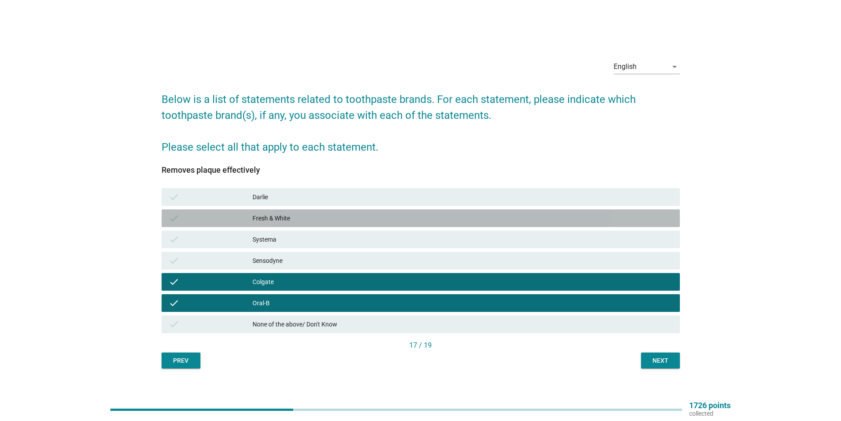
click at [293, 219] on div "Fresh & White" at bounding box center [463, 218] width 420 height 11
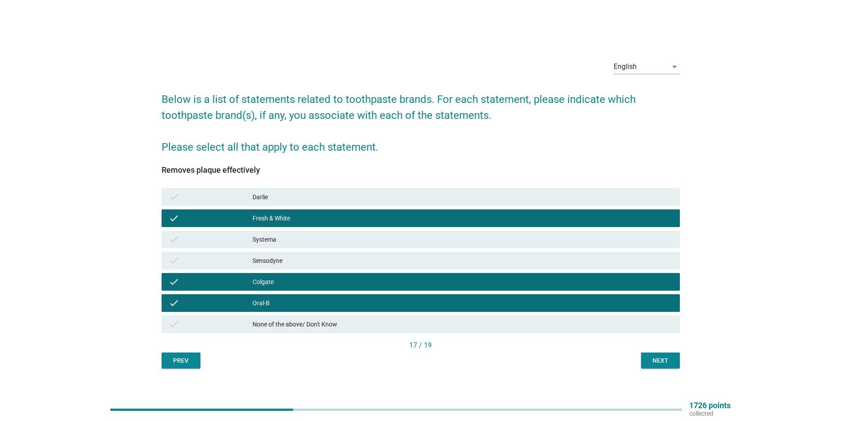
click at [296, 206] on div "check [PERSON_NAME]" at bounding box center [421, 196] width 522 height 21
click at [370, 197] on div "Darlie" at bounding box center [463, 197] width 420 height 11
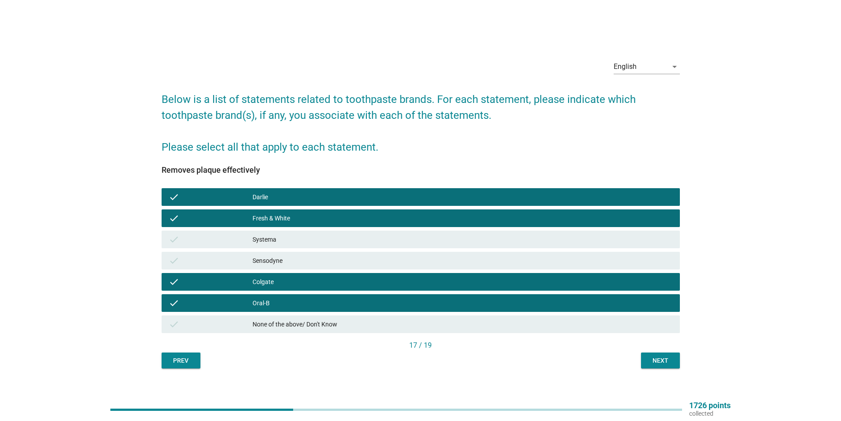
click at [375, 211] on div "check Fresh & White" at bounding box center [421, 218] width 519 height 18
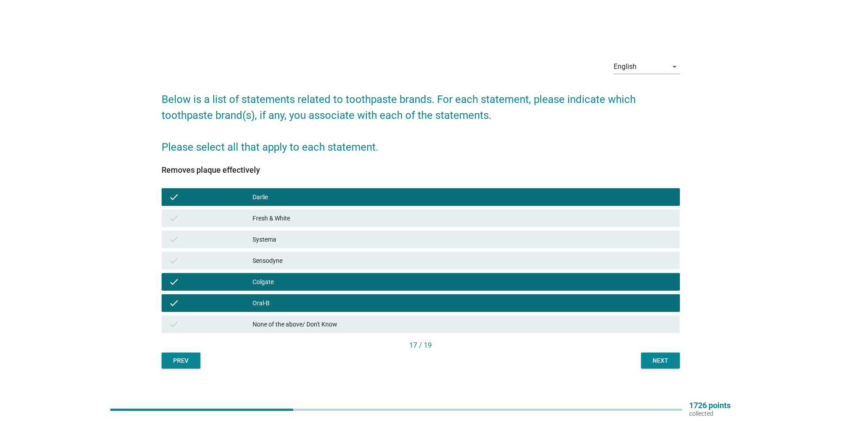
click at [644, 352] on div "17 / 19" at bounding box center [421, 346] width 519 height 12
click at [651, 360] on div "Next" at bounding box center [660, 360] width 25 height 9
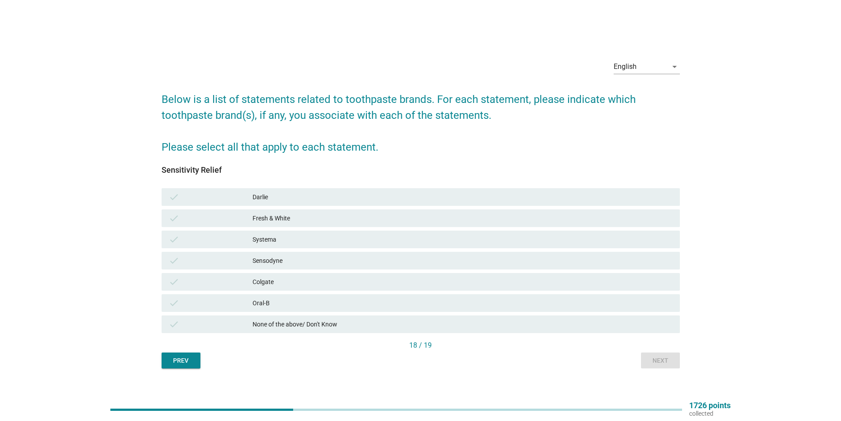
click at [290, 260] on div "Sensodyne" at bounding box center [463, 260] width 420 height 11
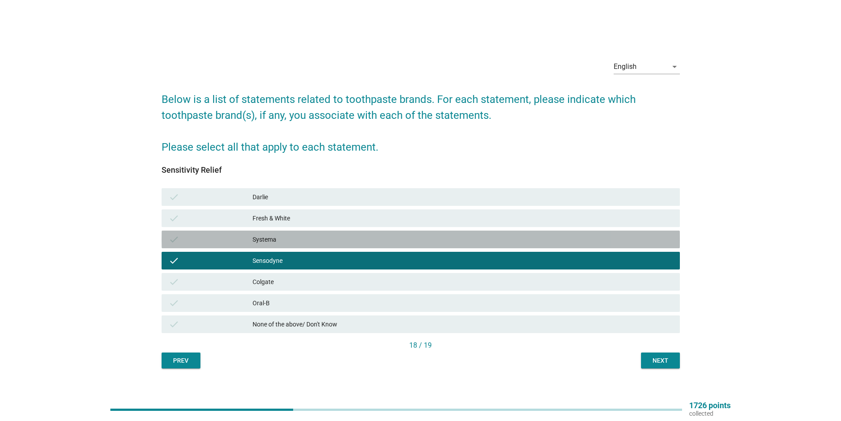
click at [295, 246] on div "check Systema" at bounding box center [421, 240] width 519 height 18
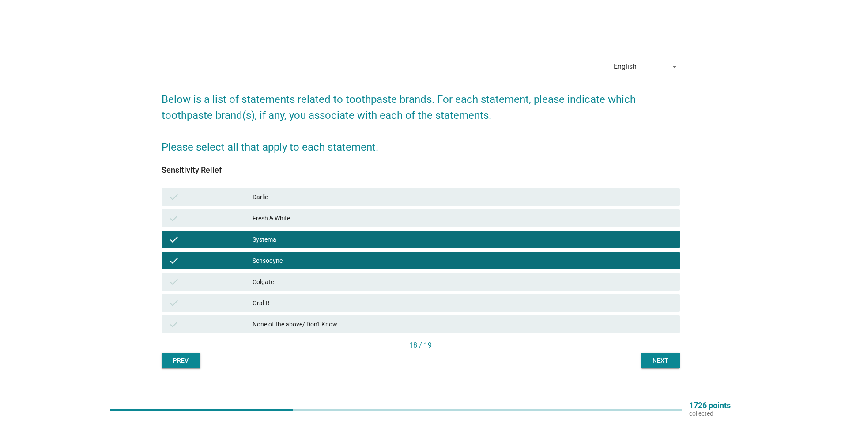
click at [535, 294] on div "check Oral-B" at bounding box center [421, 303] width 519 height 18
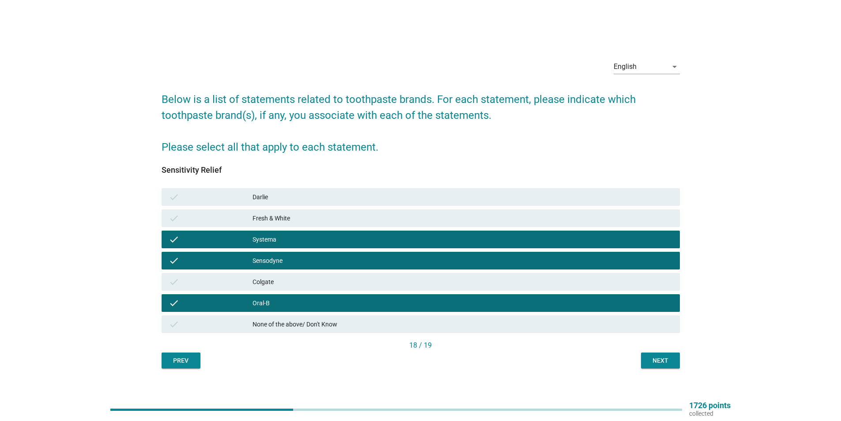
click at [630, 313] on div "check Oral-B" at bounding box center [421, 302] width 522 height 21
click at [652, 304] on div "Oral-B" at bounding box center [463, 303] width 420 height 11
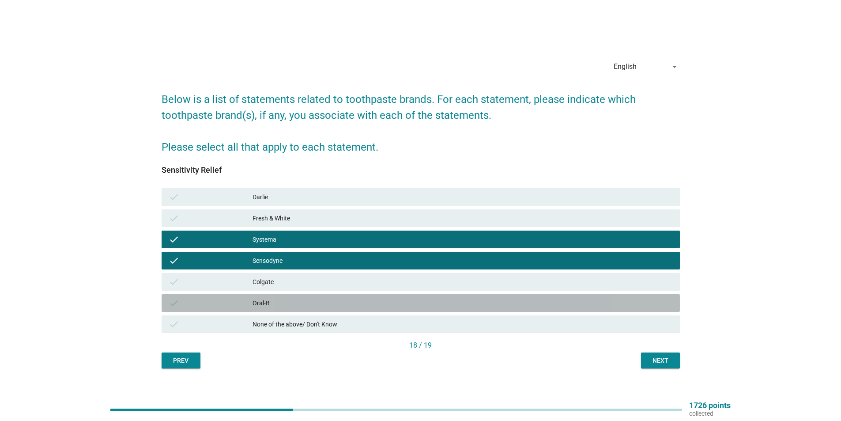
click at [672, 353] on button "Next" at bounding box center [660, 360] width 39 height 16
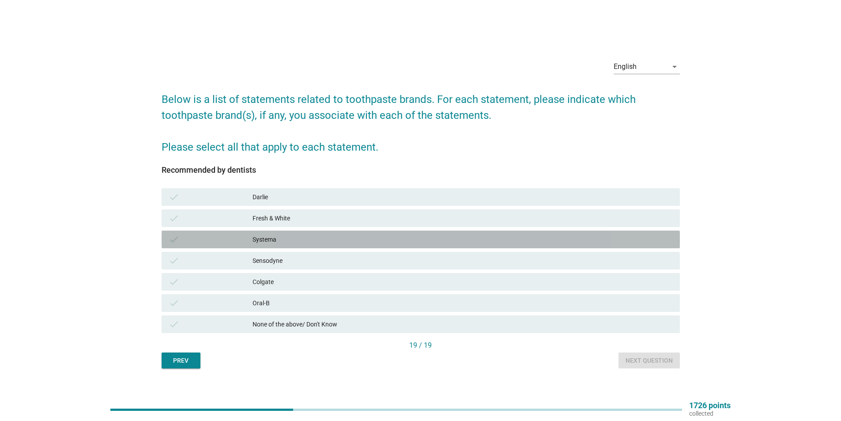
click at [301, 238] on div "Systema" at bounding box center [463, 239] width 420 height 11
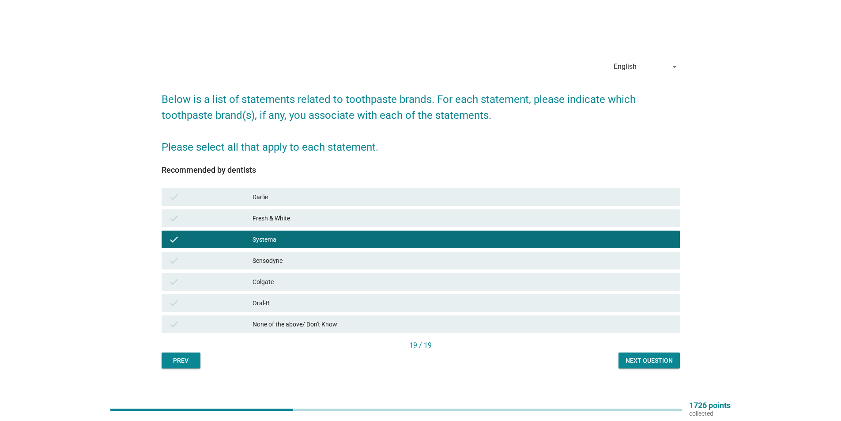
click at [304, 262] on div "Sensodyne" at bounding box center [463, 260] width 420 height 11
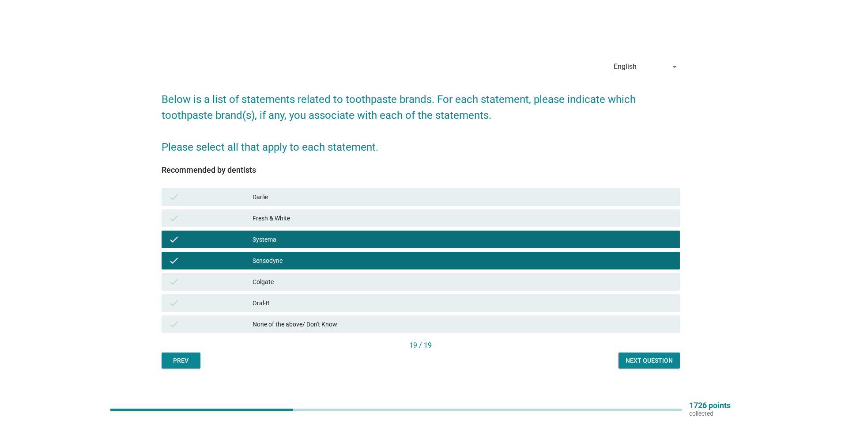
click at [307, 231] on div "check Systema" at bounding box center [421, 240] width 519 height 18
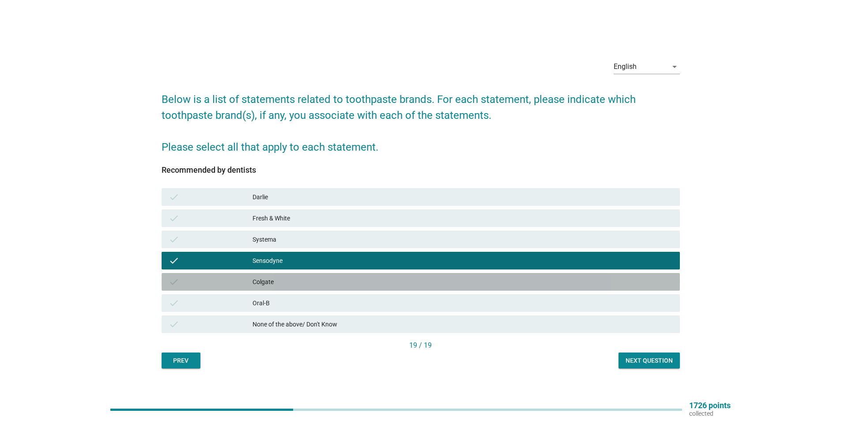
click at [296, 282] on div "Colgate" at bounding box center [463, 282] width 420 height 11
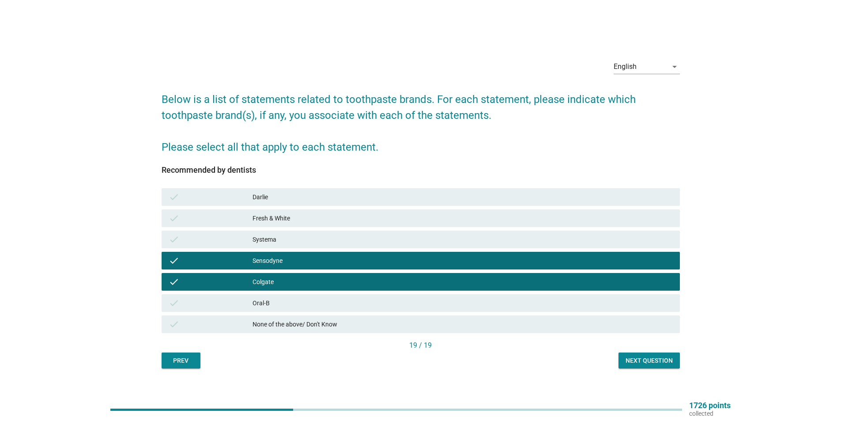
drag, startPoint x: 296, startPoint y: 196, endPoint x: 296, endPoint y: 191, distance: 4.4
click at [295, 193] on div "Darlie" at bounding box center [463, 197] width 420 height 11
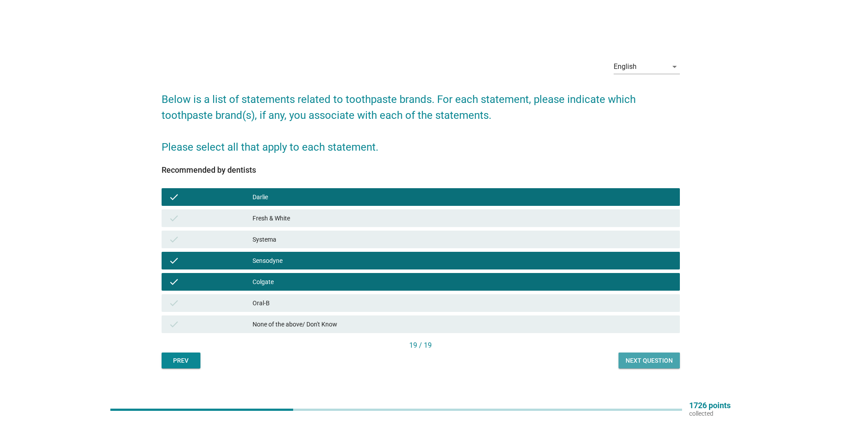
click at [644, 355] on button "Next question" at bounding box center [649, 360] width 61 height 16
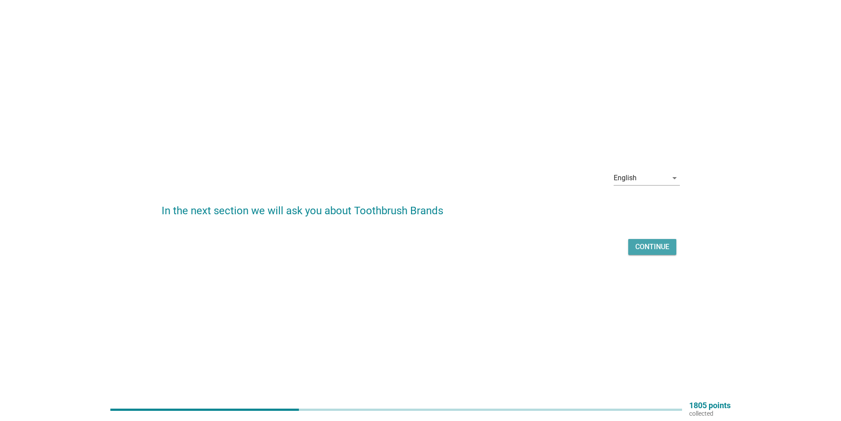
click at [649, 250] on div "Continue" at bounding box center [653, 247] width 34 height 11
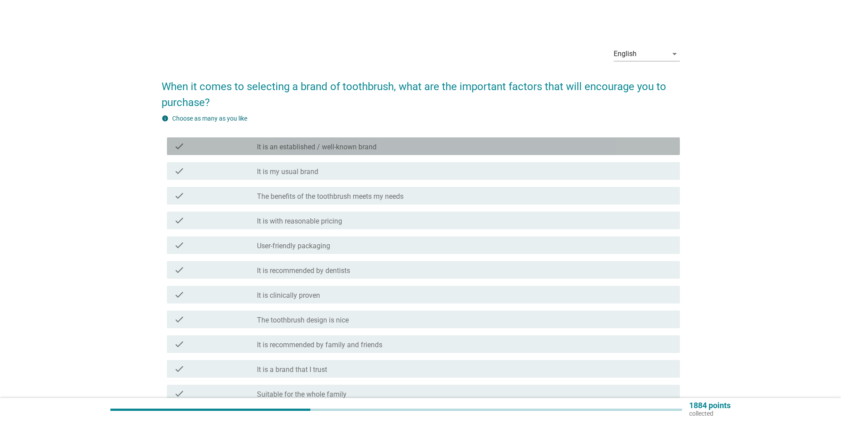
click at [325, 152] on div "check check_box_outline_blank It is an established / well-known brand" at bounding box center [423, 146] width 513 height 18
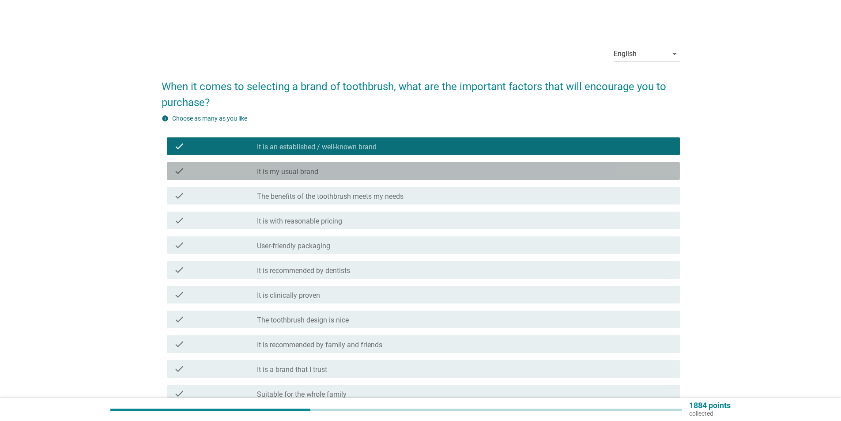
click at [325, 168] on div "check_box_outline_blank It is my usual brand" at bounding box center [465, 171] width 416 height 11
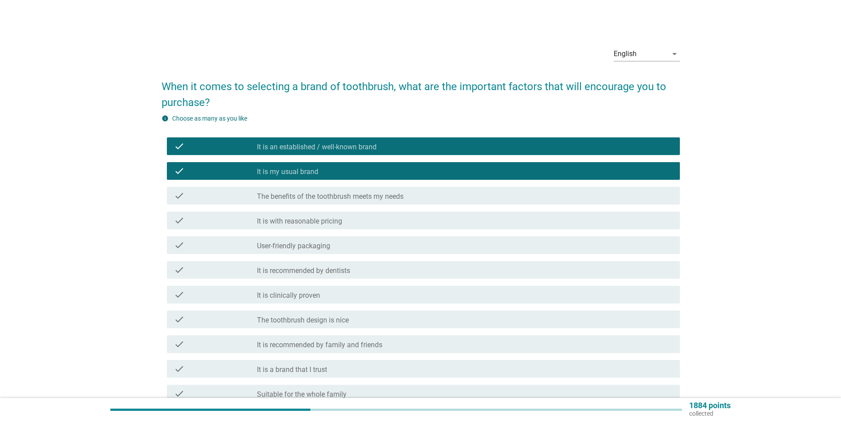
click at [331, 192] on label "The benefits of the toothbrush meets my needs" at bounding box center [330, 196] width 147 height 9
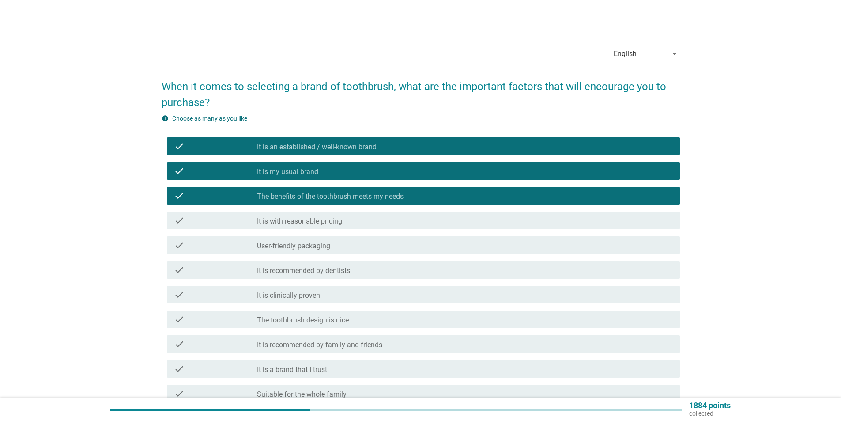
click at [326, 209] on div "check check_box_outline_blank It is with reasonable pricing" at bounding box center [421, 220] width 519 height 25
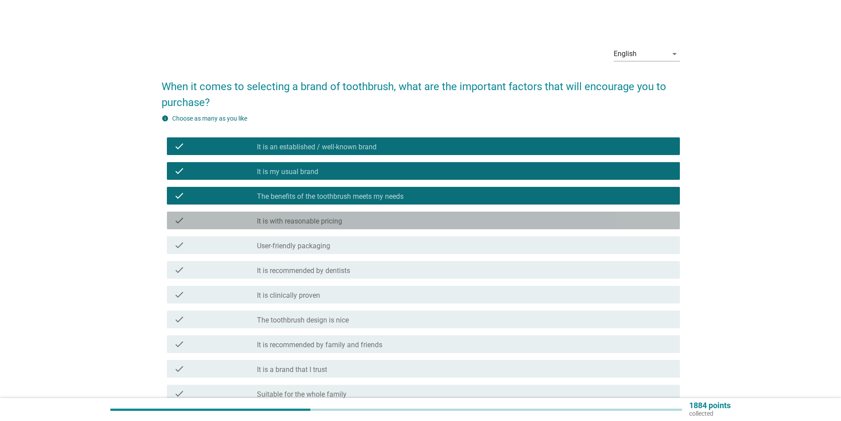
click at [328, 221] on label "It is with reasonable pricing" at bounding box center [299, 221] width 85 height 9
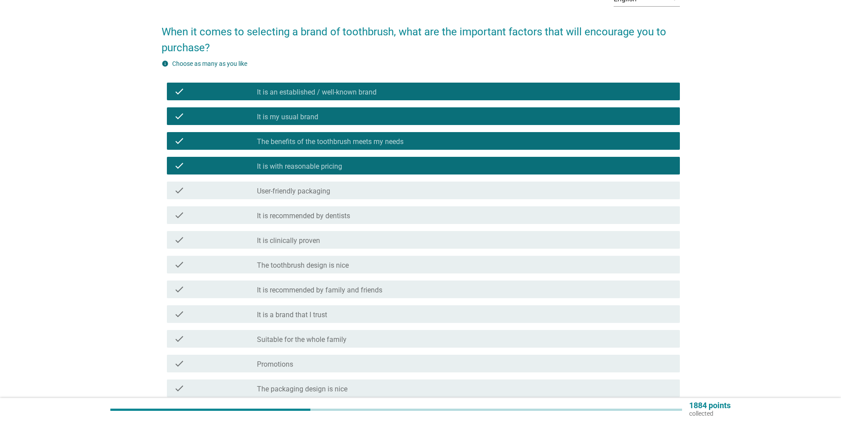
scroll to position [88, 0]
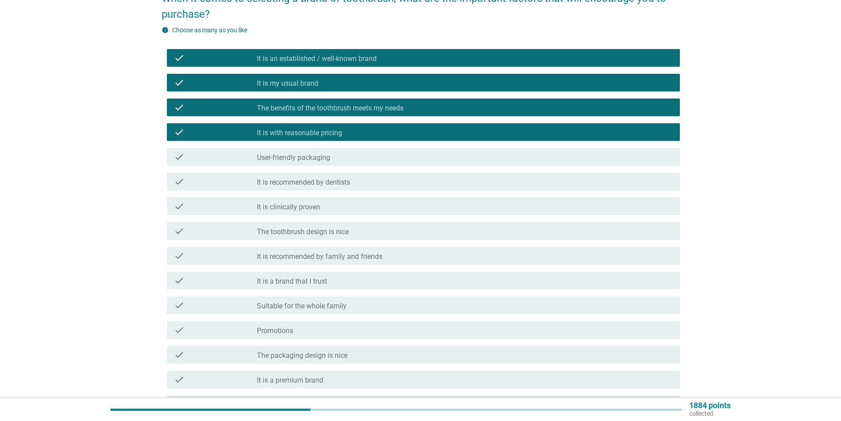
click at [355, 261] on label "It is recommended by family and friends" at bounding box center [319, 256] width 125 height 9
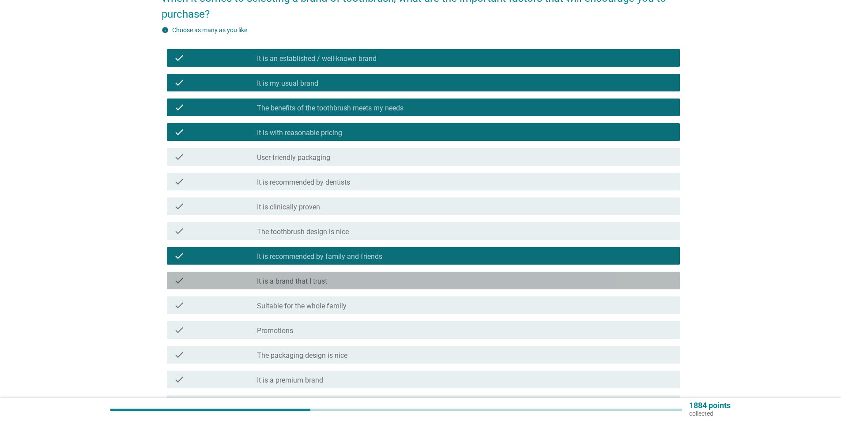
click at [350, 280] on div "check_box_outline_blank It is a brand that I trust" at bounding box center [465, 280] width 416 height 11
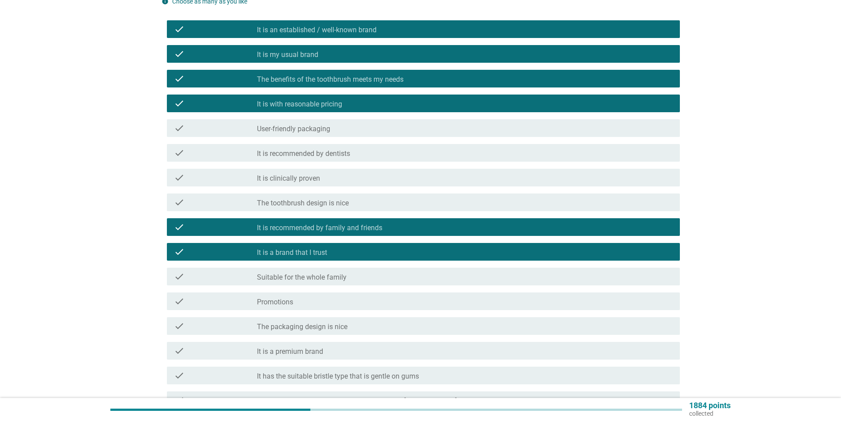
scroll to position [133, 0]
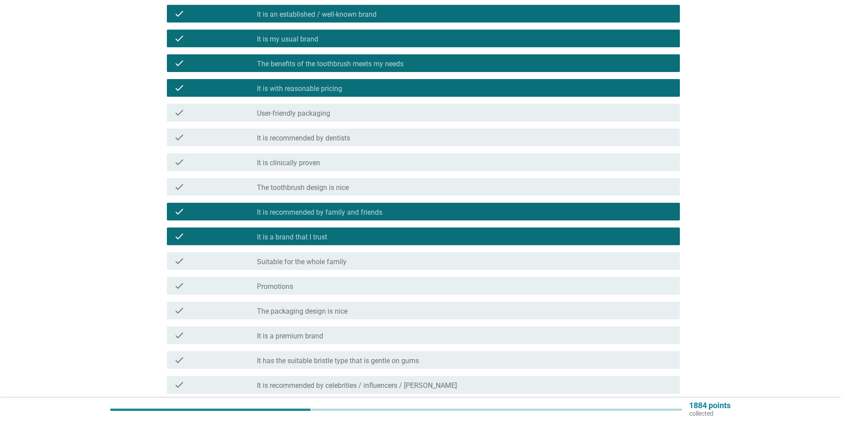
click at [350, 261] on div "check_box_outline_blank Suitable for the whole family" at bounding box center [465, 261] width 416 height 11
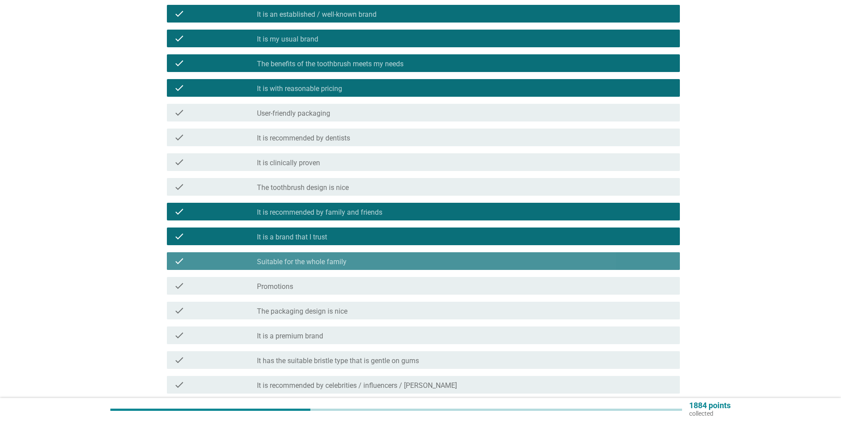
click at [340, 286] on div "check_box_outline_blank Promotions" at bounding box center [465, 285] width 416 height 11
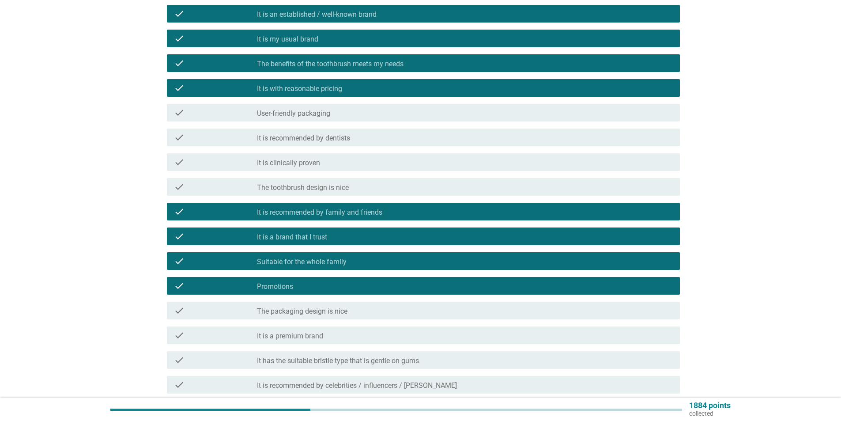
drag, startPoint x: 329, startPoint y: 310, endPoint x: 324, endPoint y: 312, distance: 5.3
click at [328, 310] on label "The packaging design is nice" at bounding box center [302, 311] width 91 height 9
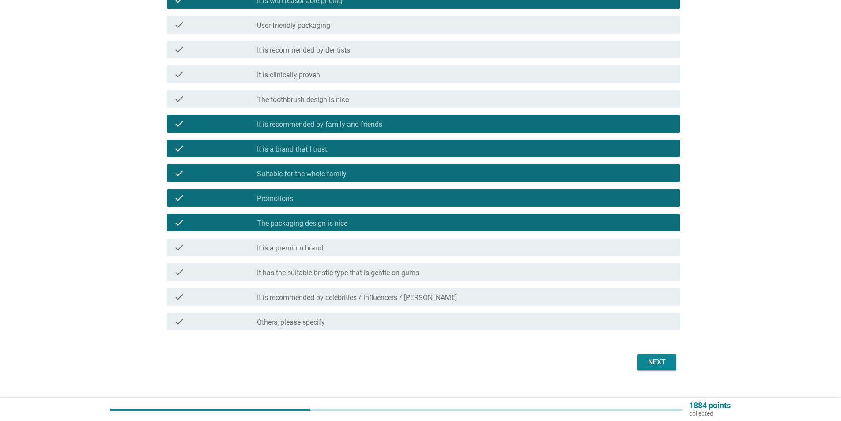
scroll to position [221, 0]
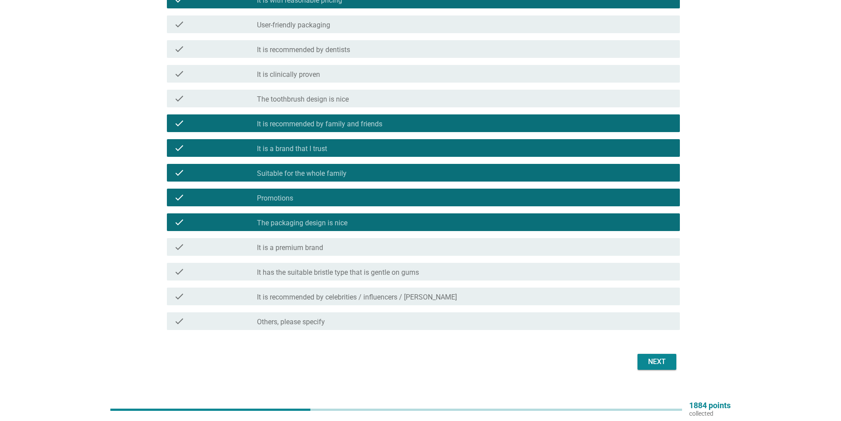
click at [419, 275] on label "It has the suitable bristle type that is gentle on gums" at bounding box center [338, 272] width 162 height 9
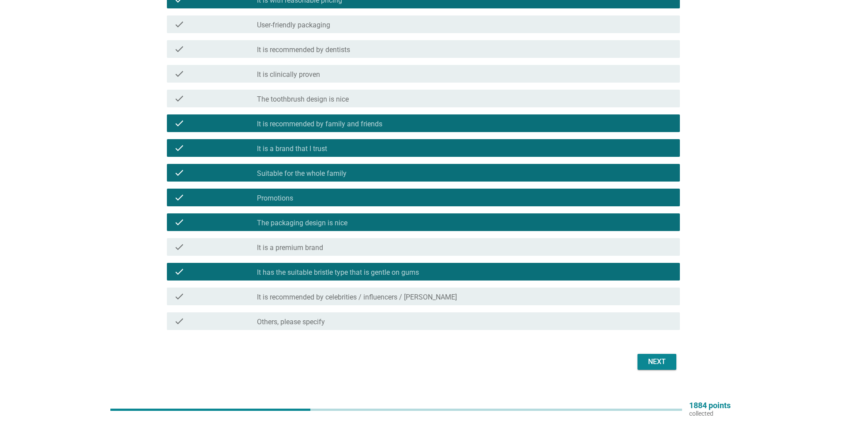
click at [658, 363] on div "Next" at bounding box center [657, 361] width 25 height 11
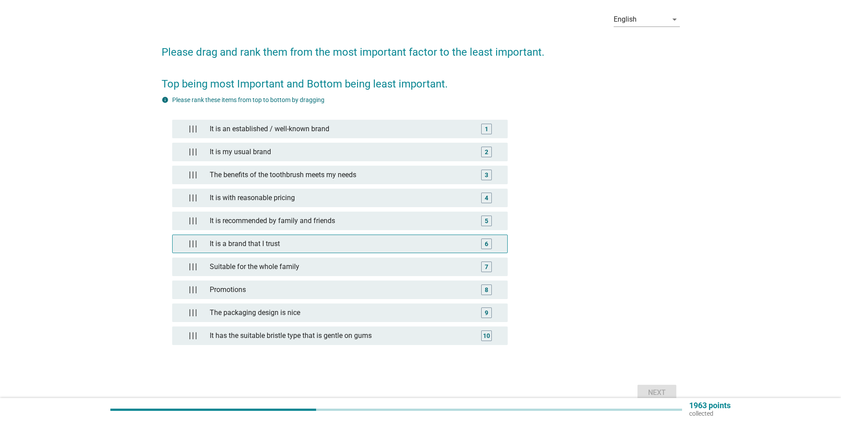
scroll to position [44, 0]
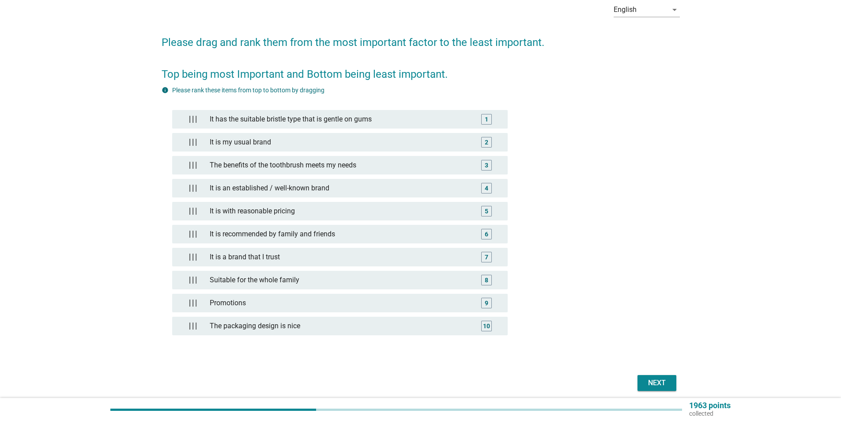
click at [666, 385] on div "Next" at bounding box center [657, 383] width 25 height 11
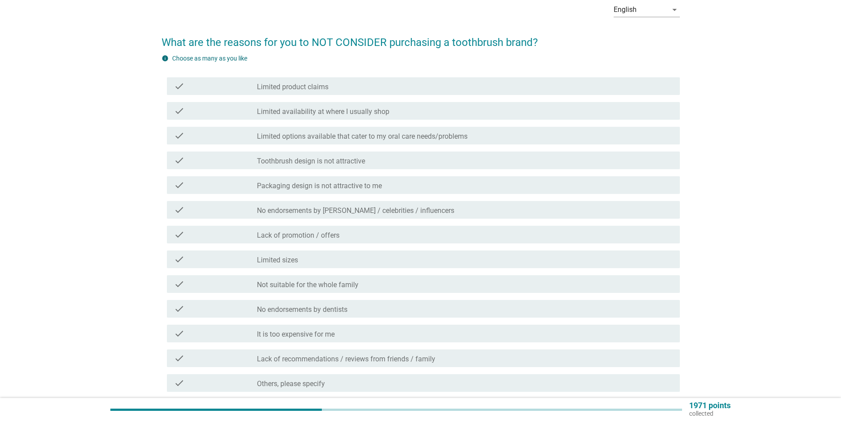
scroll to position [0, 0]
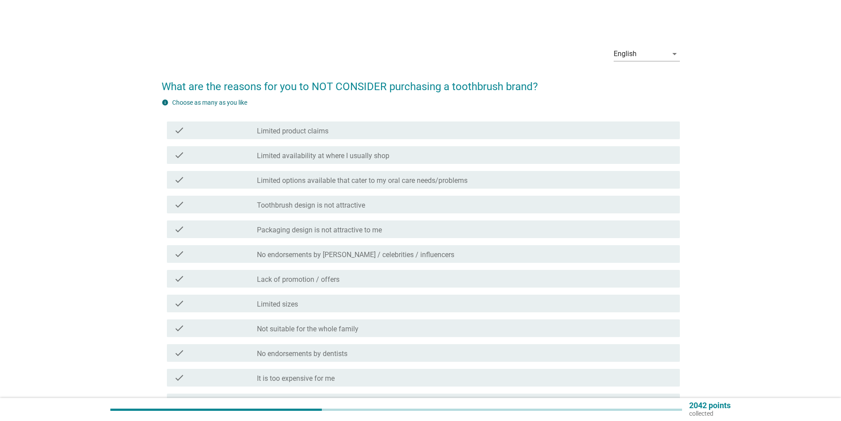
click at [434, 201] on div "check_box_outline_blank Toothbrush design is not attractive" at bounding box center [465, 204] width 416 height 11
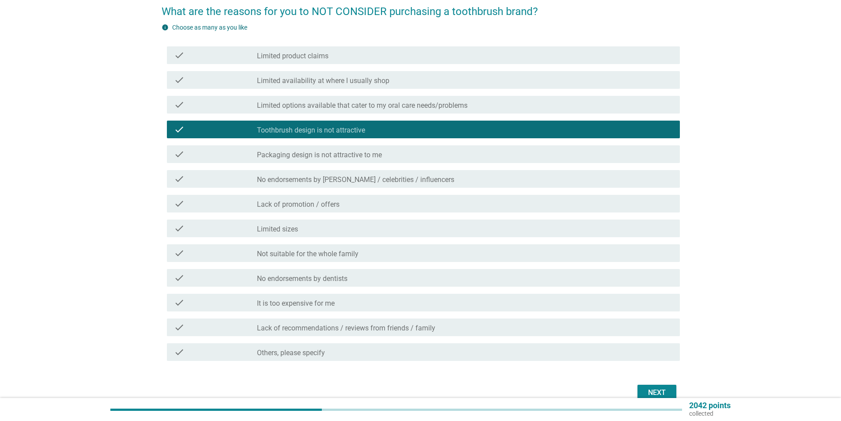
scroll to position [88, 0]
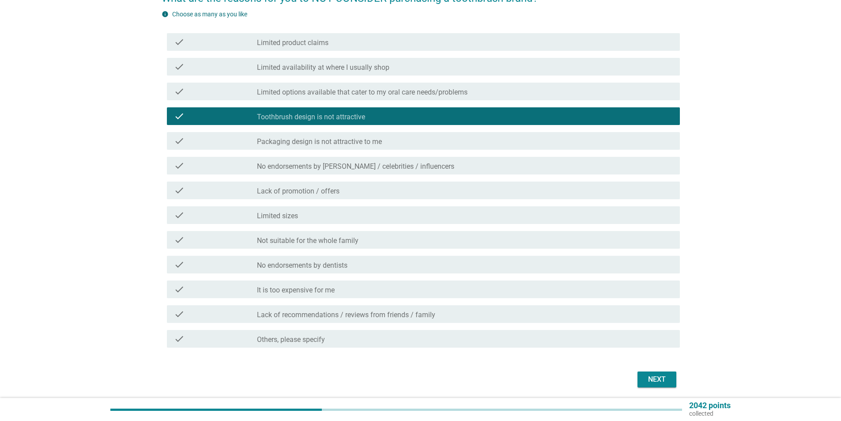
click at [367, 288] on div "check_box_outline_blank It is too expensive for me" at bounding box center [465, 289] width 416 height 11
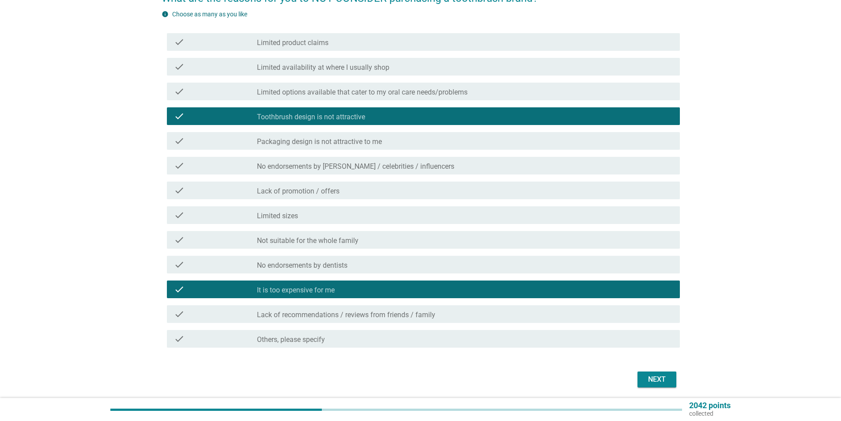
click at [655, 376] on div "Next" at bounding box center [657, 379] width 25 height 11
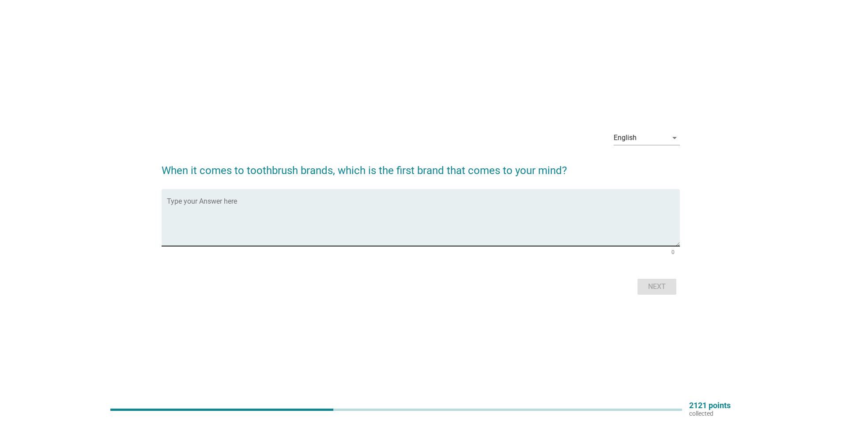
click at [355, 208] on textarea "Type your Answer here" at bounding box center [423, 223] width 513 height 46
type textarea "glister toothbrush (amway), colgate"
click at [669, 290] on div "Next" at bounding box center [657, 286] width 25 height 11
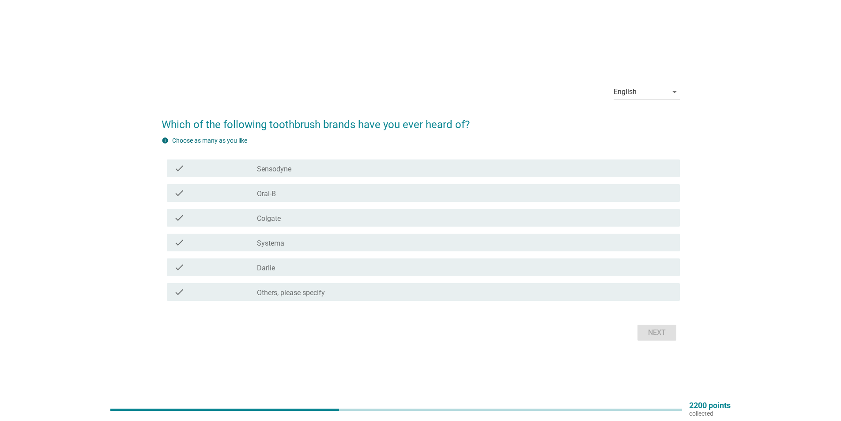
click at [288, 269] on div "check_box_outline_blank [PERSON_NAME]" at bounding box center [465, 267] width 416 height 11
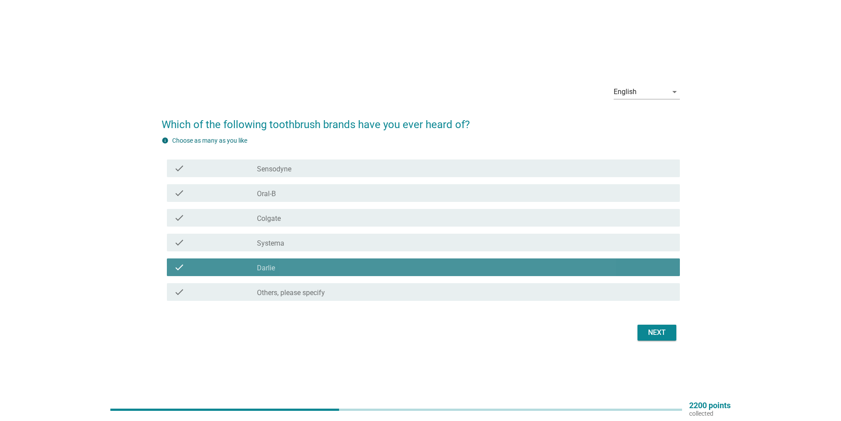
click at [290, 265] on div "check_box_outline_blank [PERSON_NAME]" at bounding box center [465, 267] width 416 height 11
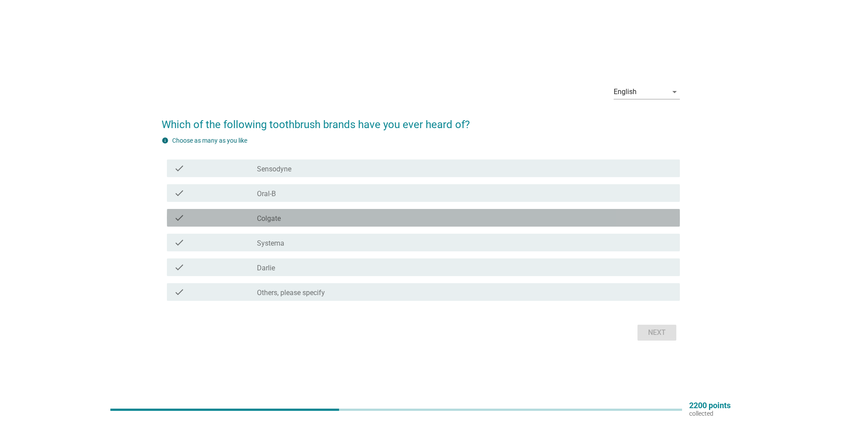
click at [307, 214] on div "check_box_outline_blank Colgate" at bounding box center [465, 217] width 416 height 11
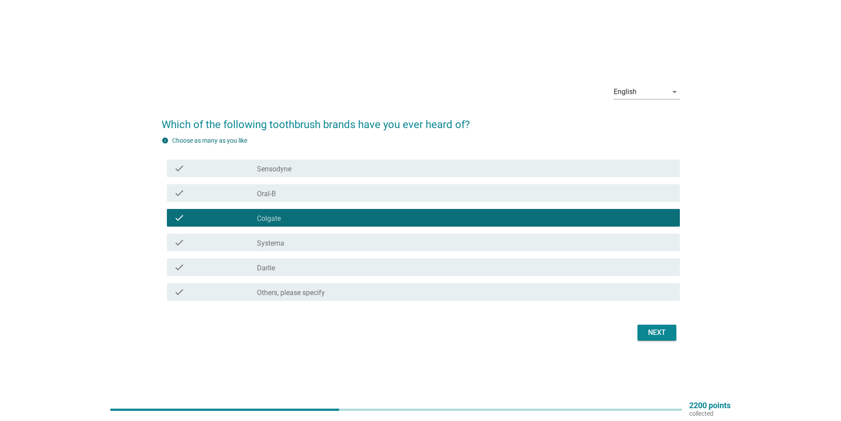
click at [287, 285] on div "check check_box_outline_blank Others, please specify" at bounding box center [423, 292] width 513 height 18
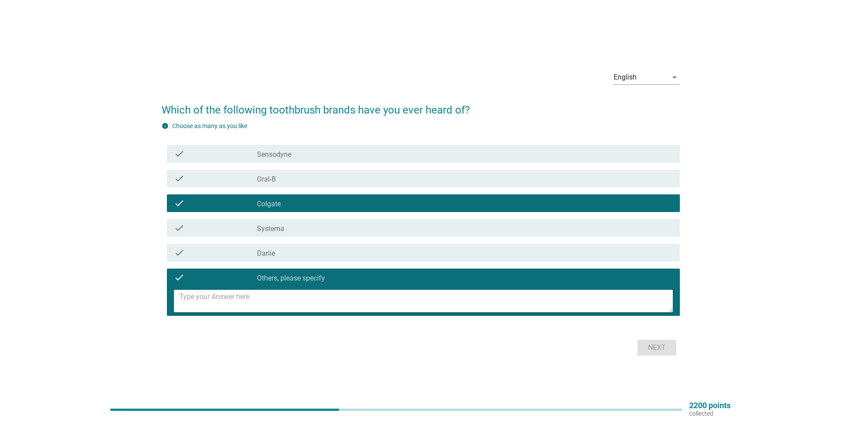
click at [284, 298] on textarea at bounding box center [426, 301] width 494 height 23
type textarea "glister toothbrush"
click at [666, 349] on div "Next" at bounding box center [657, 347] width 25 height 11
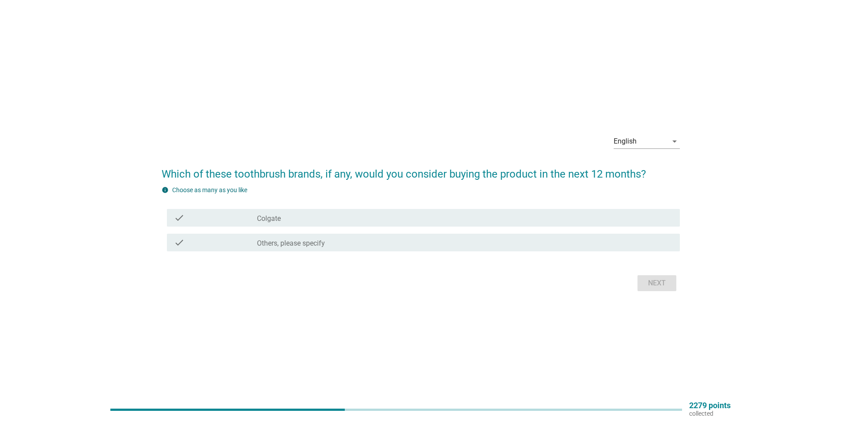
click at [510, 244] on div "check_box Others, please specify" at bounding box center [465, 242] width 416 height 11
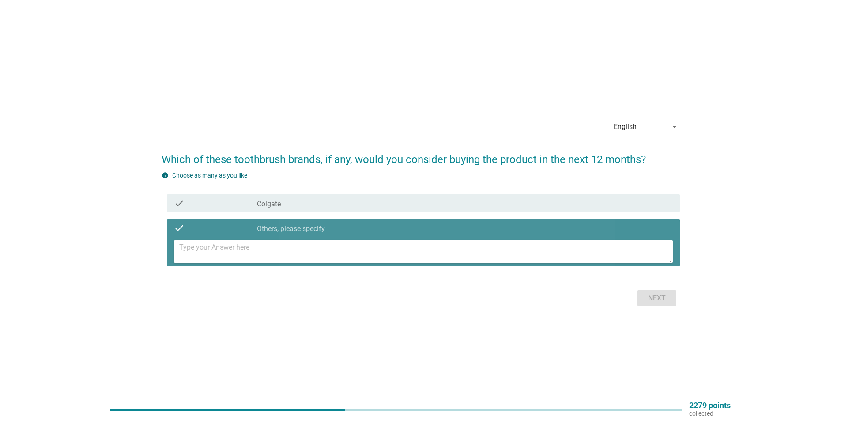
click at [442, 249] on textarea at bounding box center [426, 251] width 494 height 23
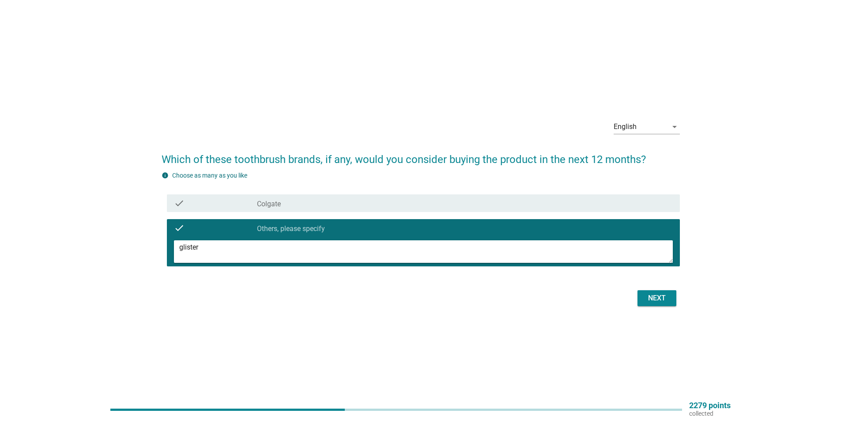
type textarea "glister"
click at [645, 295] on div "Next" at bounding box center [657, 298] width 25 height 11
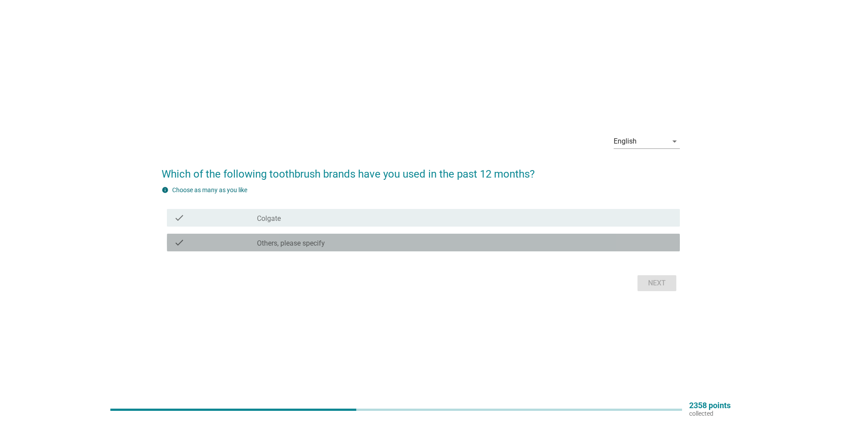
click at [372, 244] on div "check_box Others, please specify" at bounding box center [465, 242] width 416 height 11
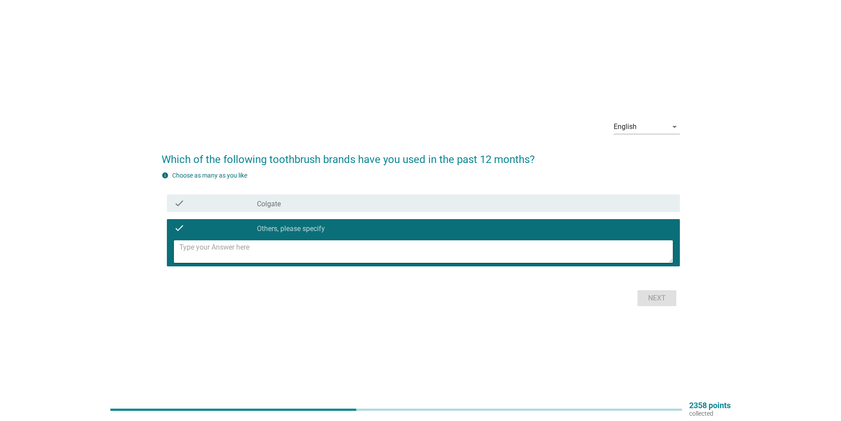
click at [365, 250] on textarea at bounding box center [426, 251] width 494 height 23
type textarea "glister"
click at [648, 292] on button "Next" at bounding box center [657, 298] width 39 height 16
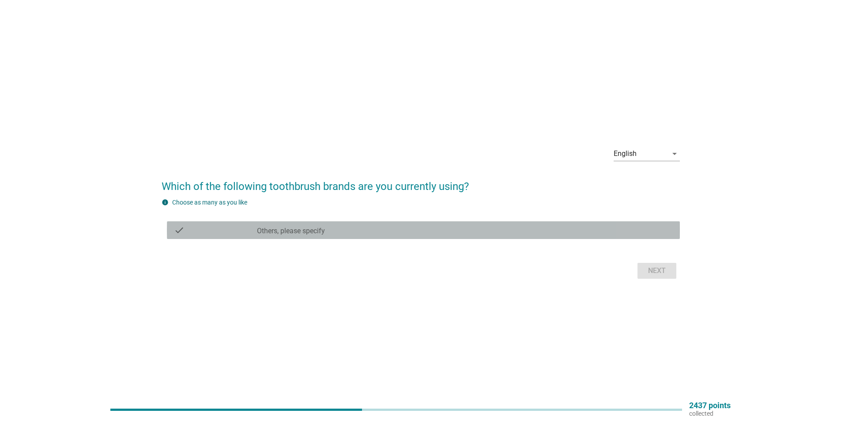
click at [332, 226] on div "check_box Others, please specify" at bounding box center [465, 230] width 416 height 11
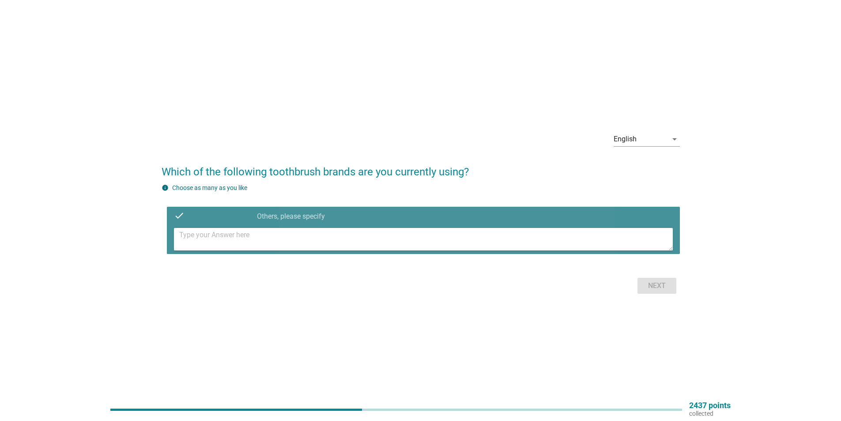
click at [321, 252] on div at bounding box center [423, 239] width 513 height 30
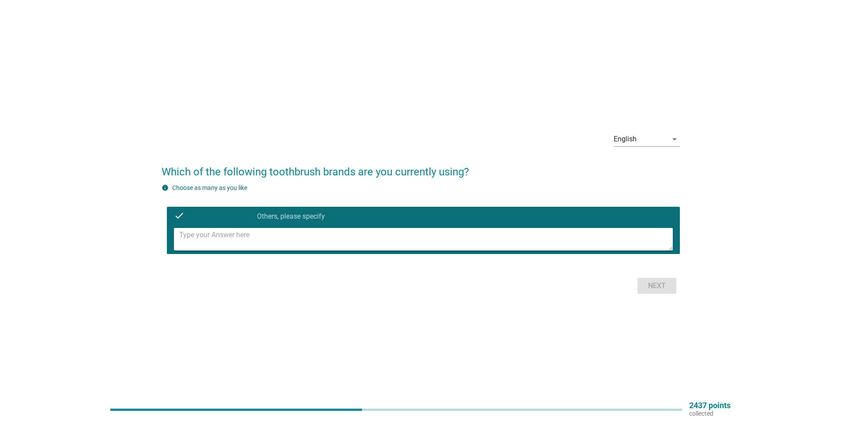
click at [322, 243] on textarea at bounding box center [426, 239] width 494 height 23
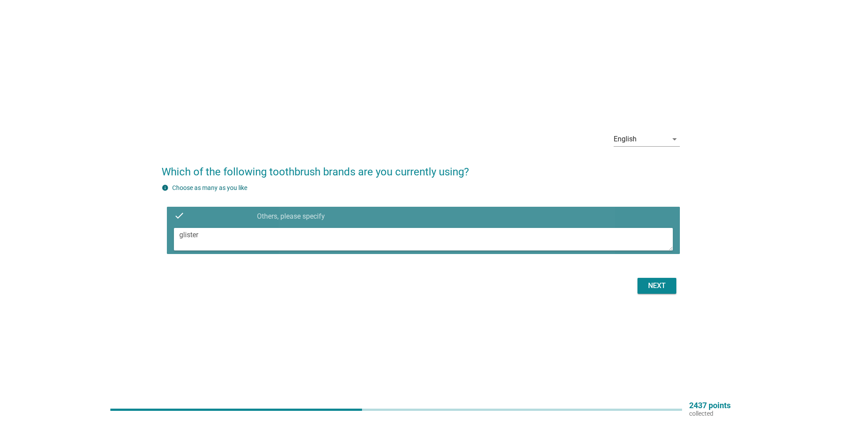
drag, startPoint x: 292, startPoint y: 234, endPoint x: 164, endPoint y: 243, distance: 128.0
click at [164, 243] on div "check check_box Others, please specify glister" at bounding box center [421, 230] width 519 height 54
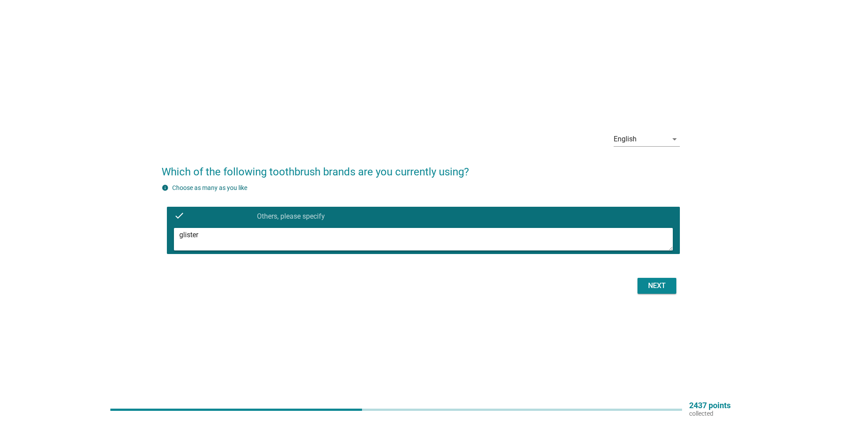
type textarea "glister"
click at [658, 288] on div "Next" at bounding box center [657, 285] width 25 height 11
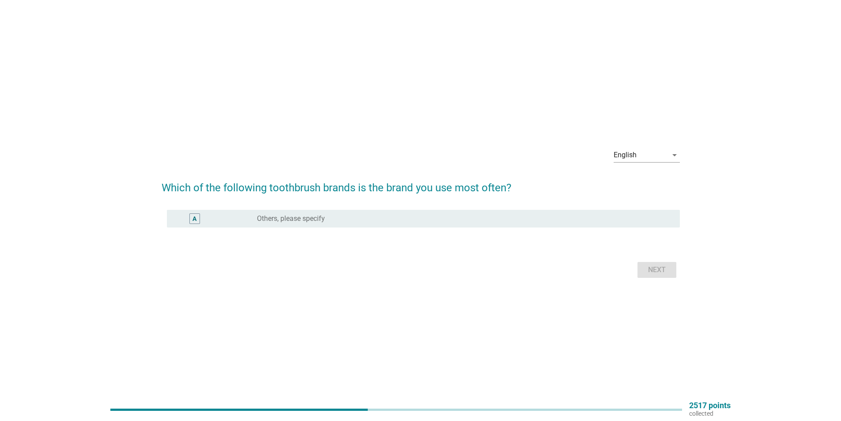
click at [471, 227] on div "A radio_button_unchecked Others, please specify" at bounding box center [423, 219] width 513 height 18
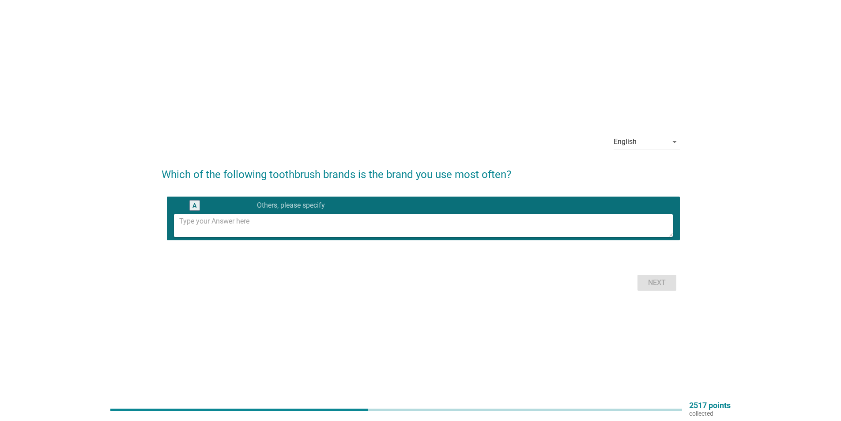
drag, startPoint x: 430, startPoint y: 240, endPoint x: 429, endPoint y: 236, distance: 4.5
click at [429, 238] on div "A radio_button_checked Others, please specify" at bounding box center [421, 218] width 519 height 51
click at [429, 221] on textarea at bounding box center [426, 225] width 494 height 23
paste textarea "glister"
type textarea "glister"
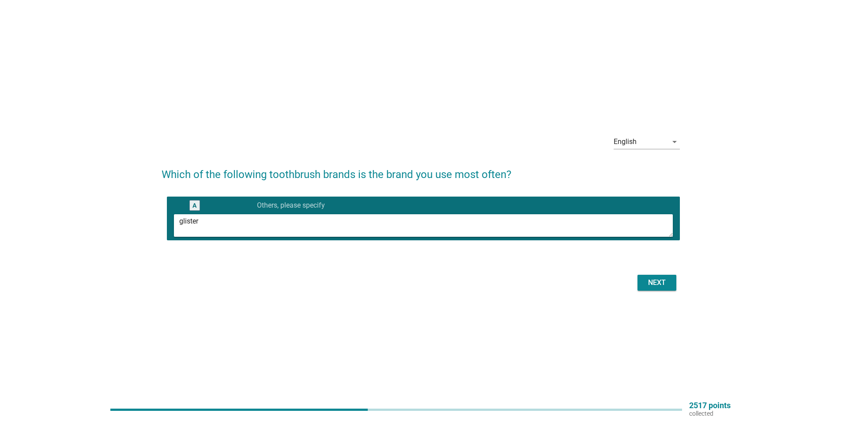
click at [647, 286] on div "Next" at bounding box center [657, 282] width 25 height 11
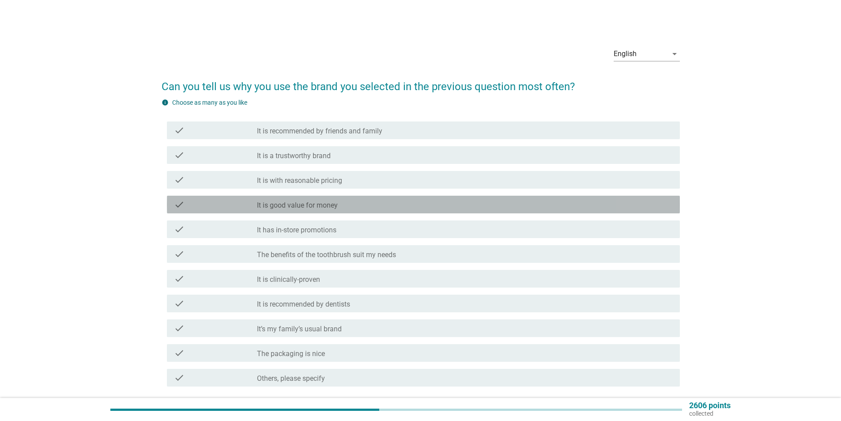
click at [380, 202] on div "check_box_outline_blank It is good value for money" at bounding box center [465, 204] width 416 height 11
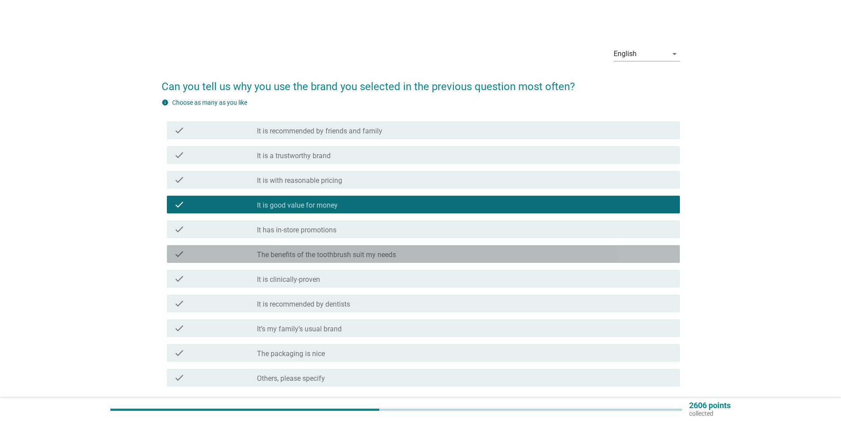
click at [392, 261] on div "check check_box_outline_blank The benefits of the toothbrush suit my needs" at bounding box center [423, 254] width 513 height 18
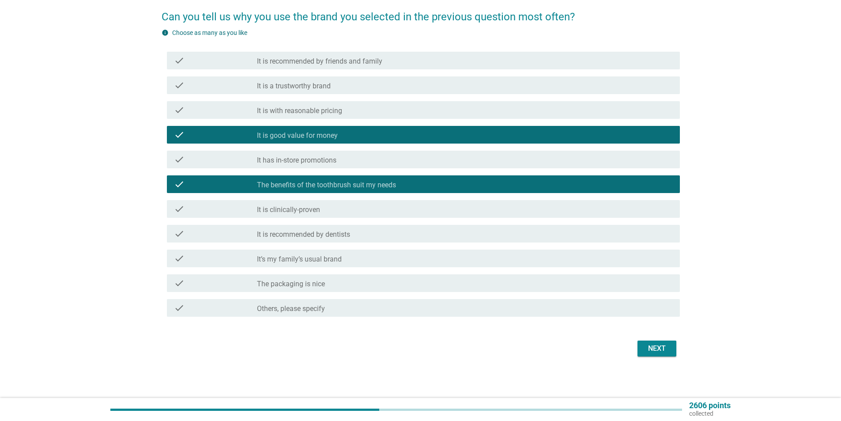
scroll to position [71, 0]
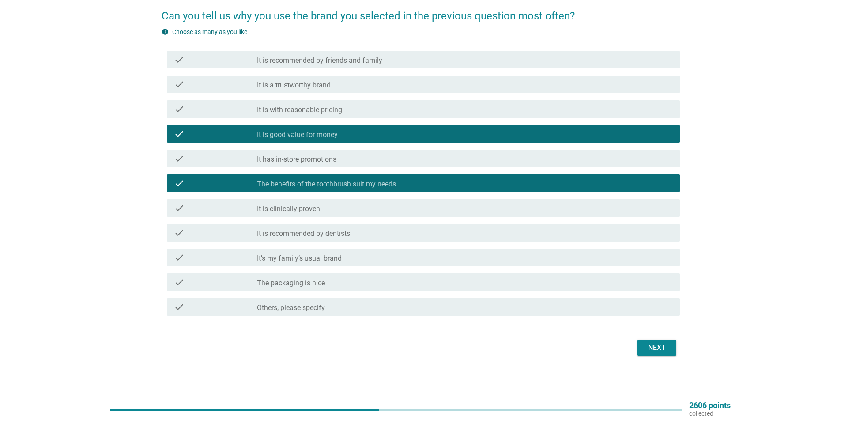
click at [661, 345] on div "Next" at bounding box center [657, 347] width 25 height 11
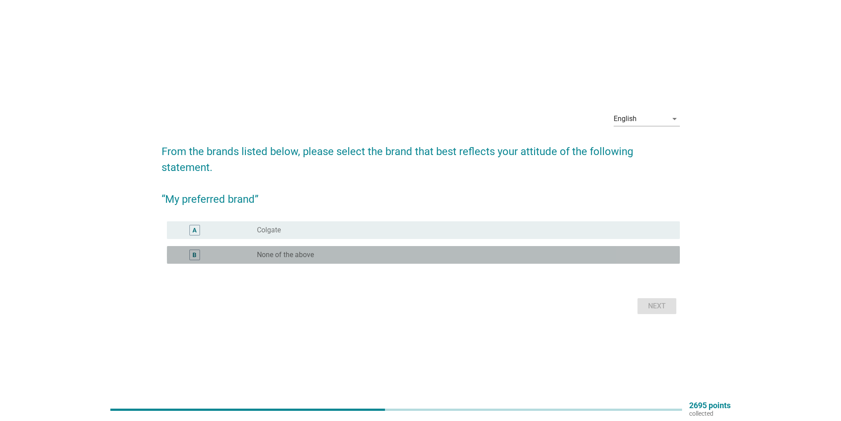
click at [460, 253] on div "radio_button_unchecked None of the above" at bounding box center [461, 254] width 409 height 9
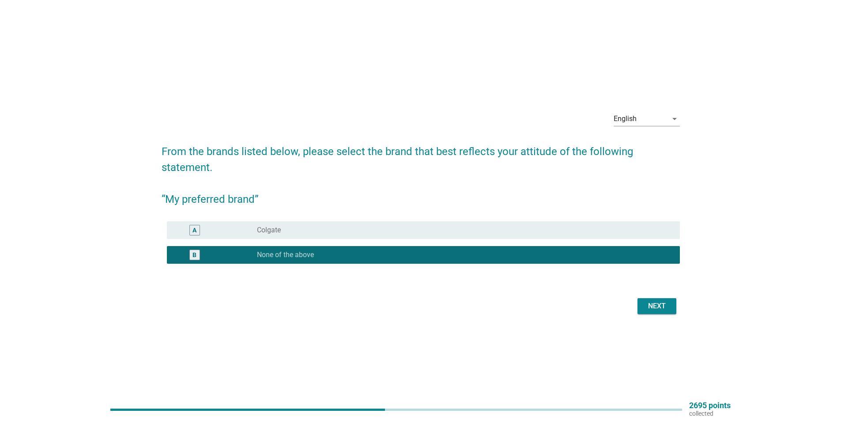
click at [640, 305] on button "Next" at bounding box center [657, 306] width 39 height 16
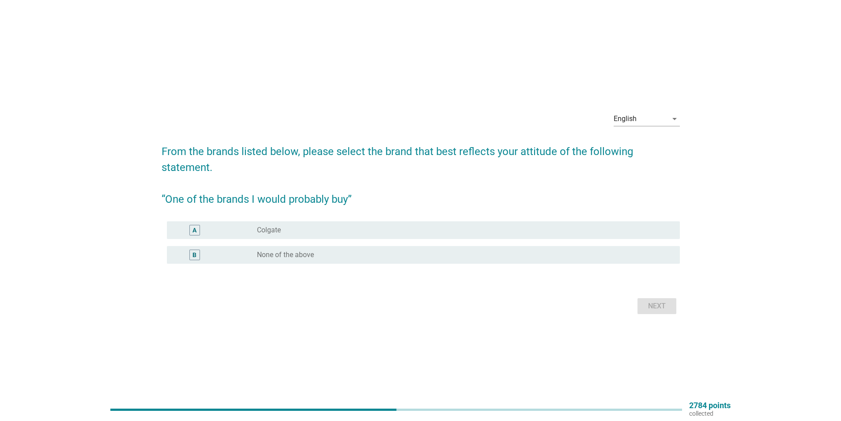
click at [377, 239] on div "A radio_button_unchecked Colgate" at bounding box center [421, 230] width 519 height 25
click at [379, 234] on div "radio_button_unchecked Colgate" at bounding box center [461, 230] width 409 height 9
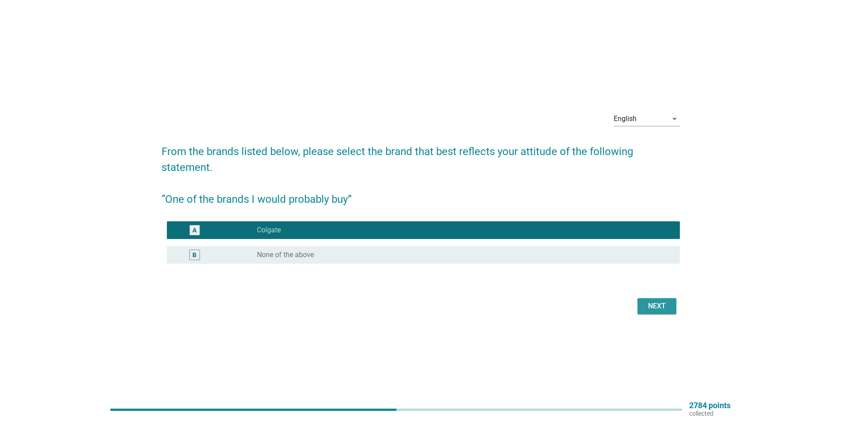
click at [659, 308] on div "Next" at bounding box center [657, 306] width 25 height 11
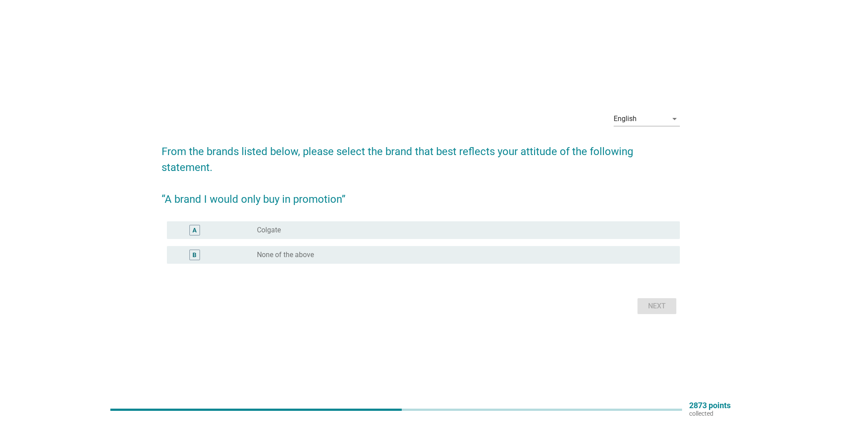
click at [401, 230] on div "radio_button_unchecked Colgate" at bounding box center [461, 230] width 409 height 9
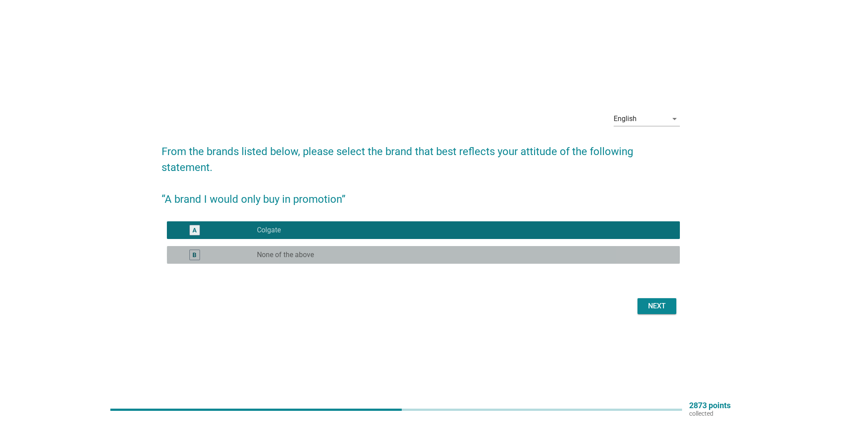
click at [500, 248] on div "B radio_button_unchecked None of the above" at bounding box center [423, 255] width 513 height 18
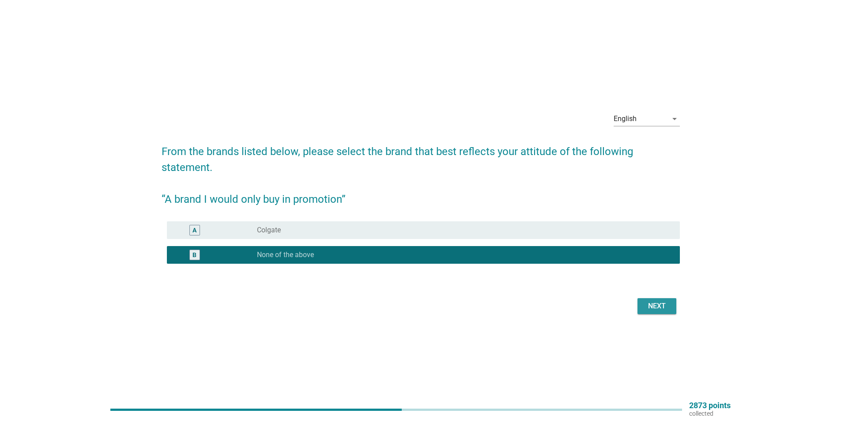
click at [648, 303] on div "Next" at bounding box center [657, 306] width 25 height 11
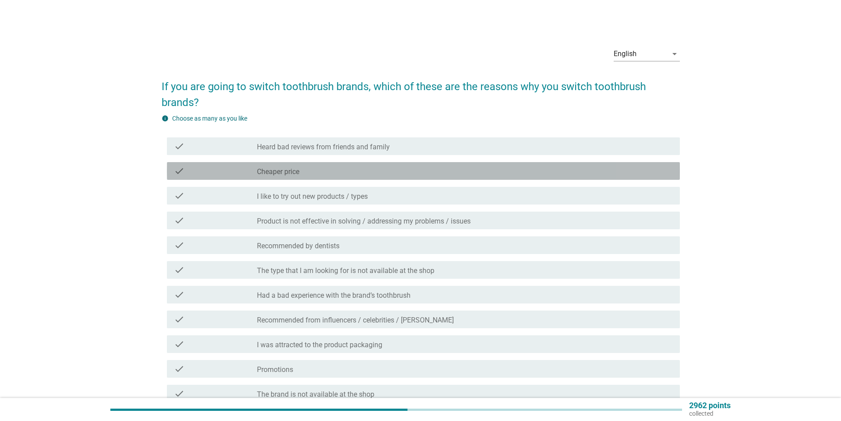
click at [375, 174] on div "check_box_outline_blank Cheaper price" at bounding box center [465, 171] width 416 height 11
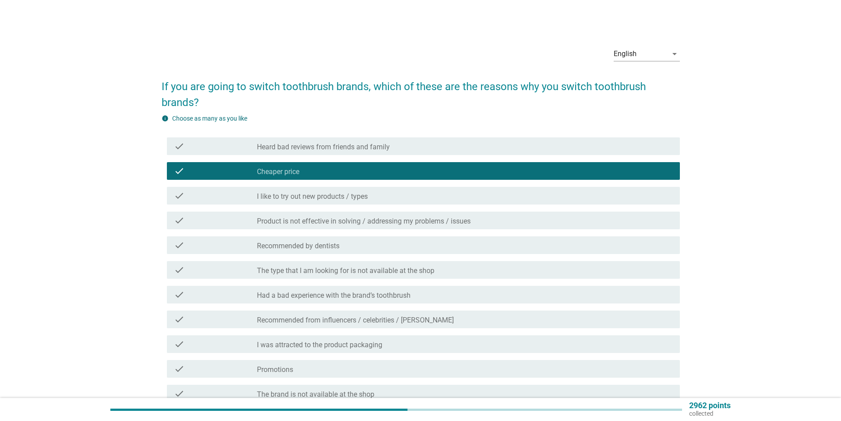
click at [387, 197] on div "check_box_outline_blank I like to try out new products / types" at bounding box center [465, 195] width 416 height 11
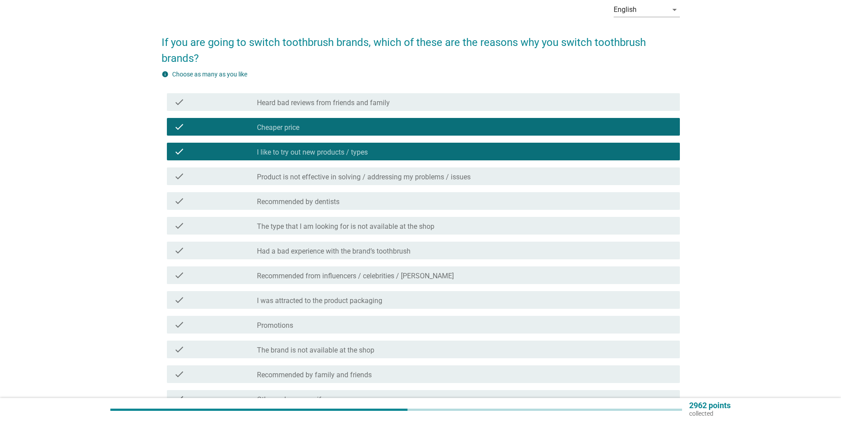
scroll to position [88, 0]
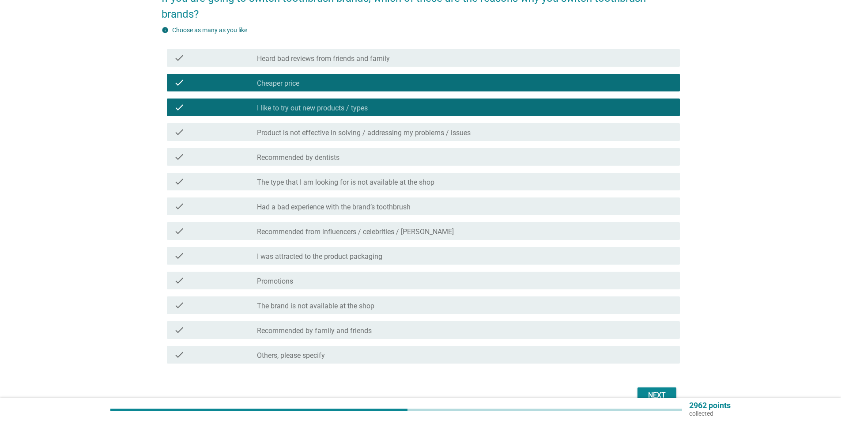
click at [481, 280] on div "check_box_outline_blank Promotions" at bounding box center [465, 280] width 416 height 11
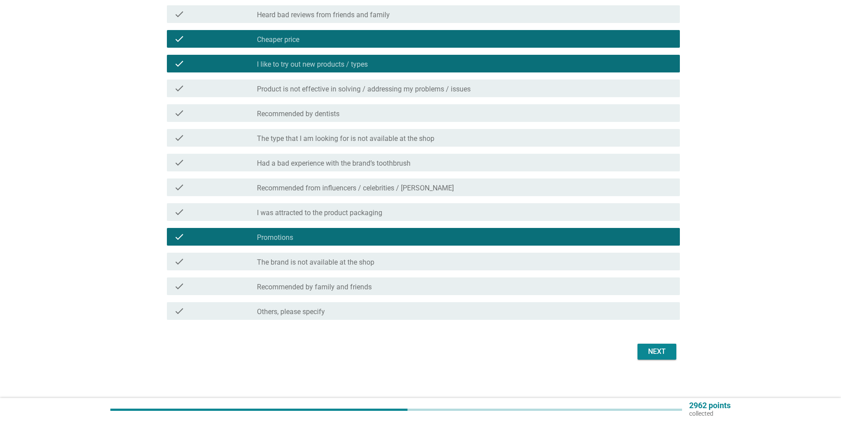
scroll to position [133, 0]
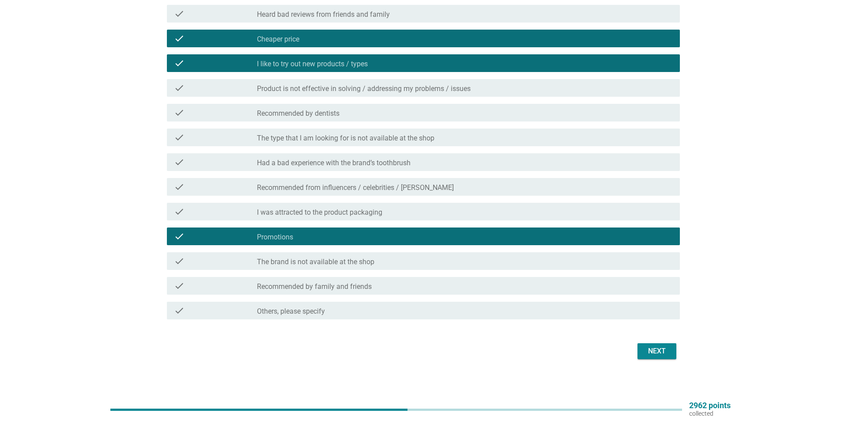
click at [656, 354] on div "Next" at bounding box center [657, 351] width 25 height 11
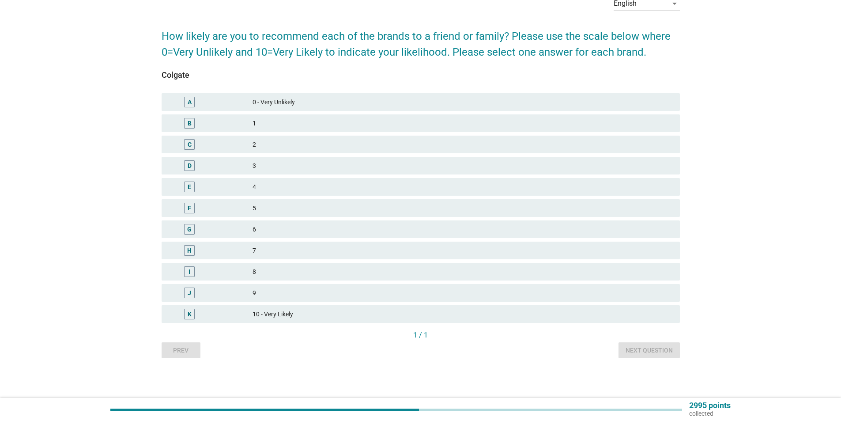
scroll to position [0, 0]
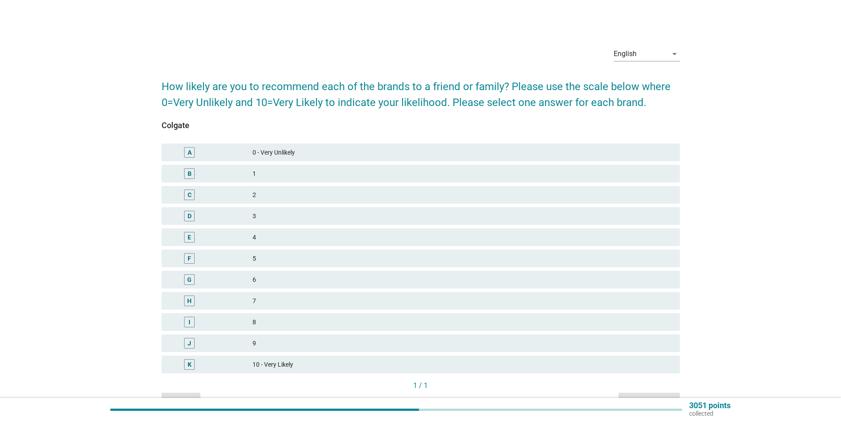
click at [275, 271] on div "G 6" at bounding box center [421, 280] width 519 height 18
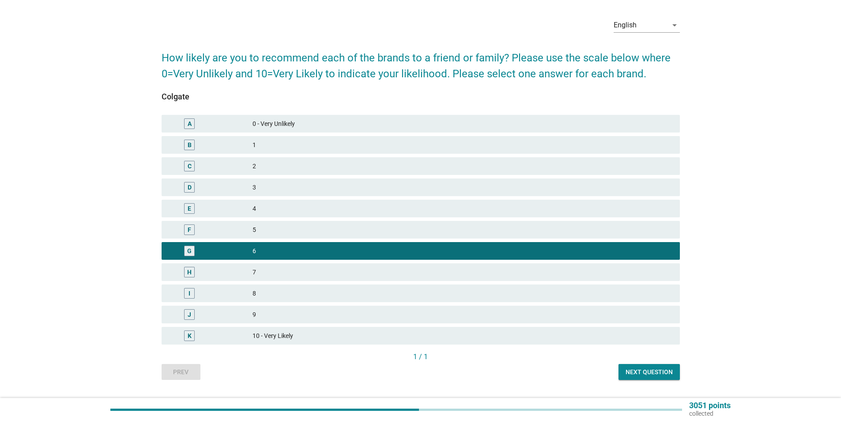
scroll to position [44, 0]
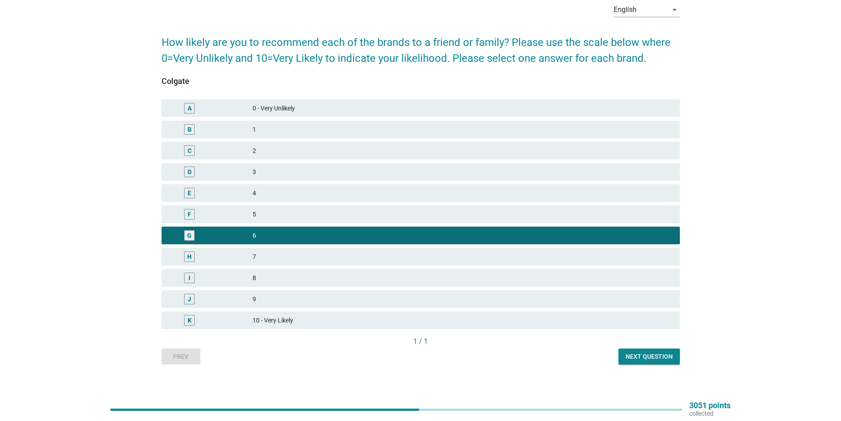
click at [652, 358] on div "Next question" at bounding box center [649, 356] width 47 height 9
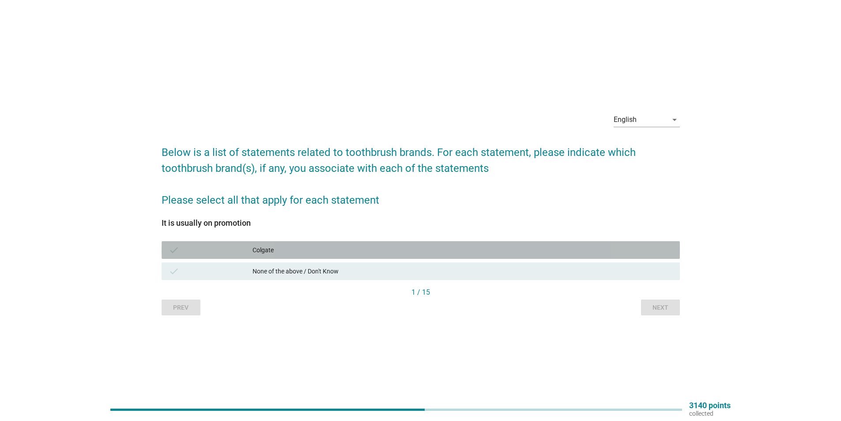
click at [288, 243] on div "check Colgate" at bounding box center [421, 250] width 519 height 18
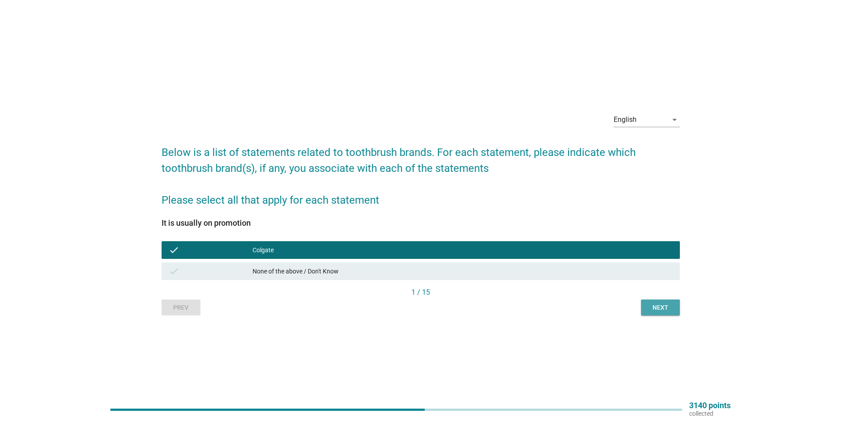
click at [666, 308] on div "Next" at bounding box center [660, 307] width 25 height 9
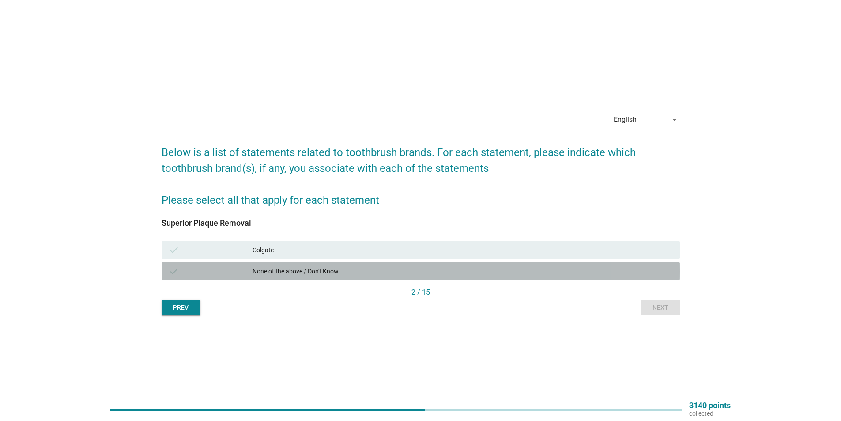
click at [285, 273] on div "None of the above / Don't Know" at bounding box center [463, 271] width 420 height 11
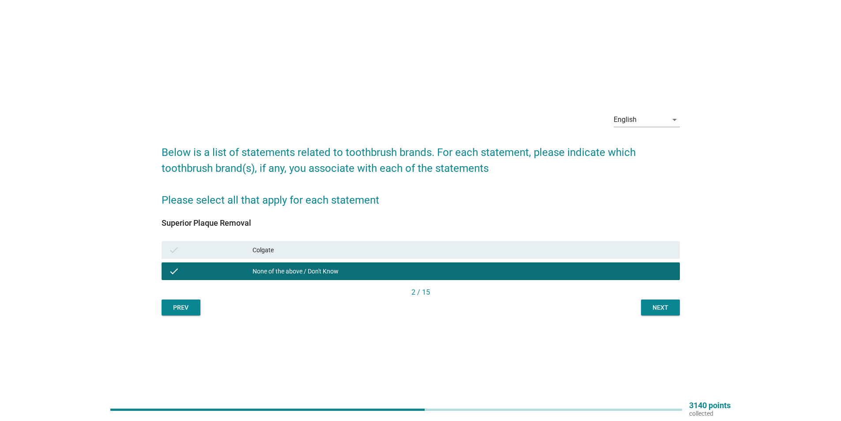
click at [471, 254] on div "Colgate" at bounding box center [463, 250] width 420 height 11
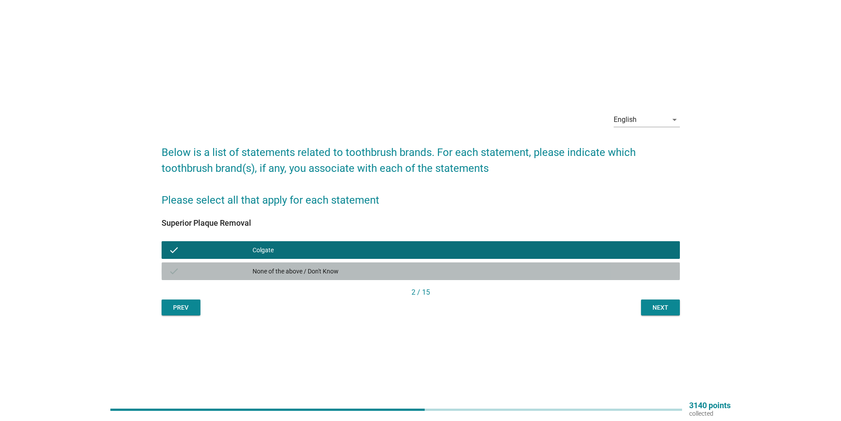
click at [478, 267] on div "None of the above / Don't Know" at bounding box center [463, 271] width 420 height 11
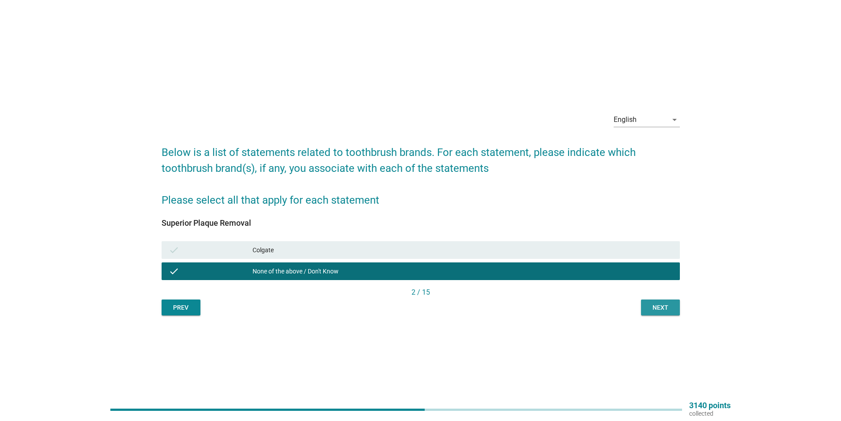
click at [662, 306] on div "Next" at bounding box center [660, 307] width 25 height 9
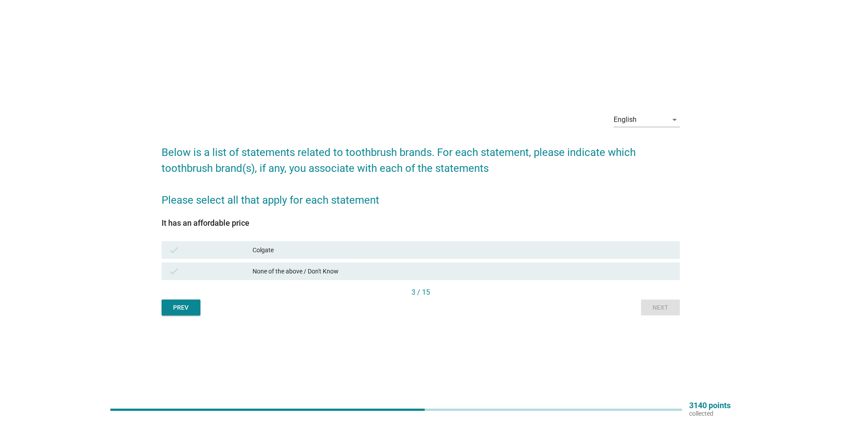
click at [424, 254] on div "Colgate" at bounding box center [463, 250] width 420 height 11
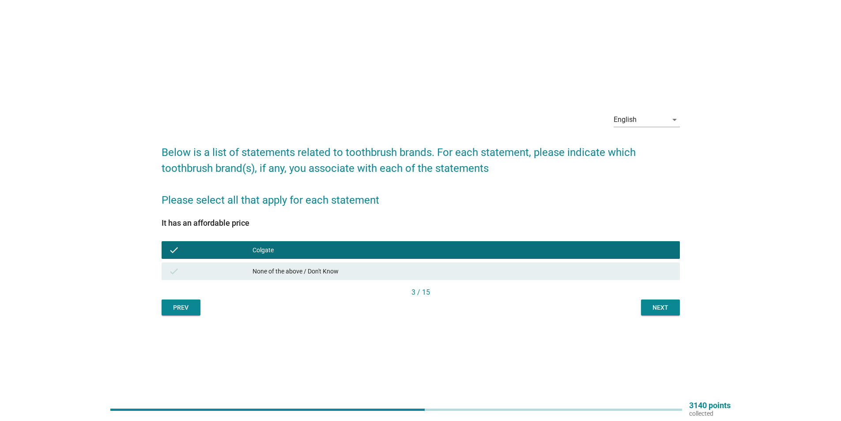
click at [669, 311] on div "Next" at bounding box center [660, 307] width 25 height 9
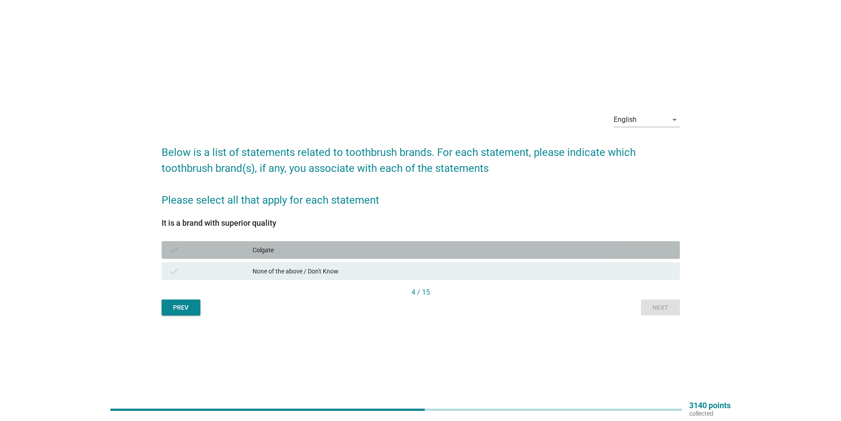
click at [352, 251] on div "Colgate" at bounding box center [463, 250] width 420 height 11
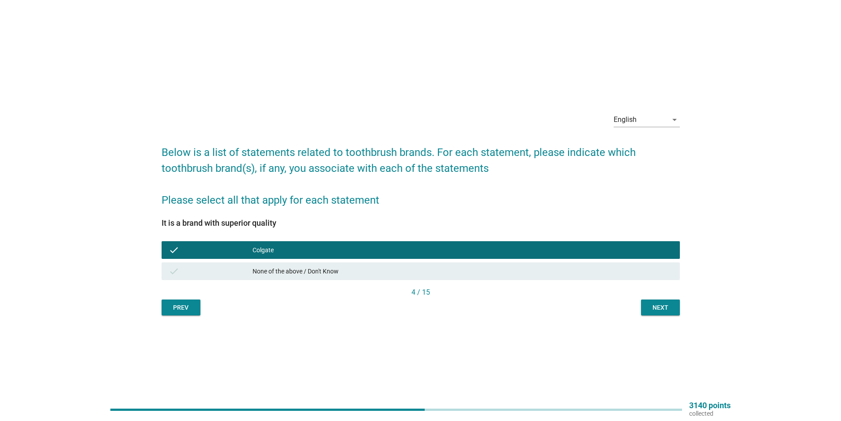
click at [671, 307] on div "Next" at bounding box center [660, 307] width 25 height 9
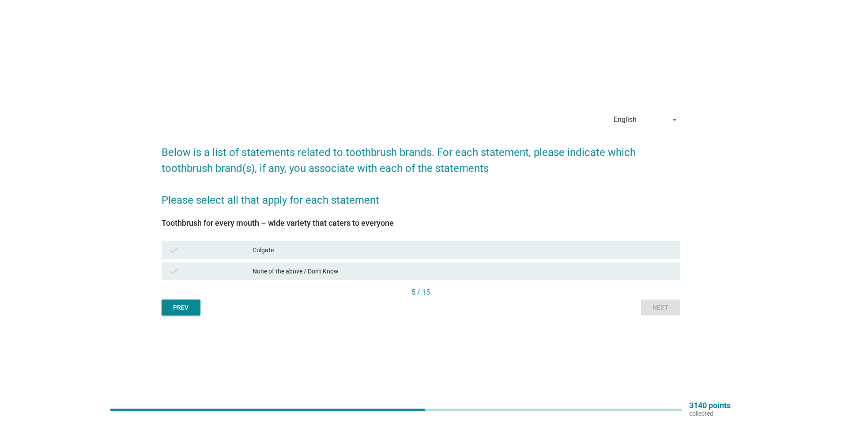
click at [329, 261] on div "check None of the above / Don't Know" at bounding box center [421, 271] width 522 height 21
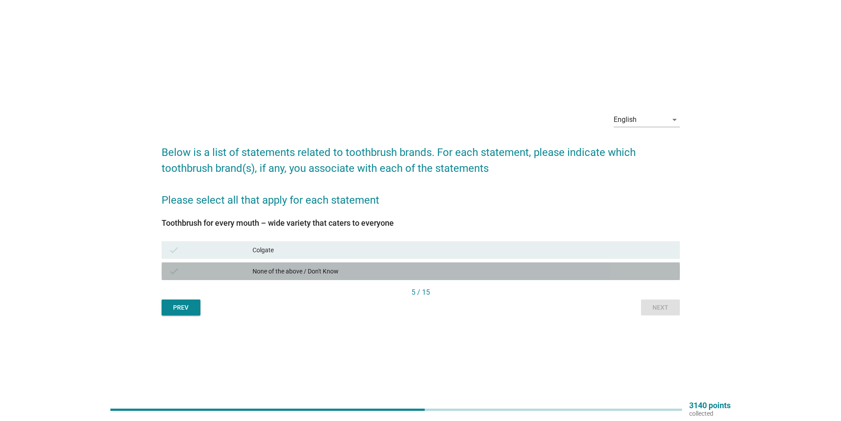
drag, startPoint x: 342, startPoint y: 266, endPoint x: 504, endPoint y: 277, distance: 163.0
click at [342, 266] on div "None of the above / Don't Know" at bounding box center [463, 271] width 420 height 11
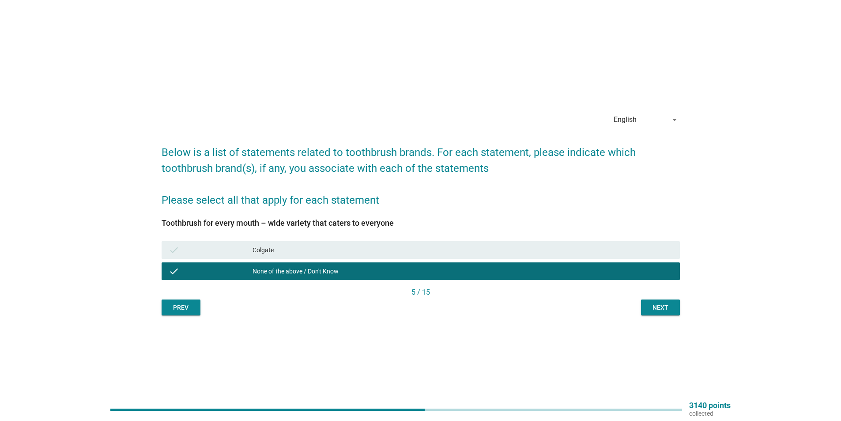
click at [655, 307] on div "Next" at bounding box center [660, 307] width 25 height 9
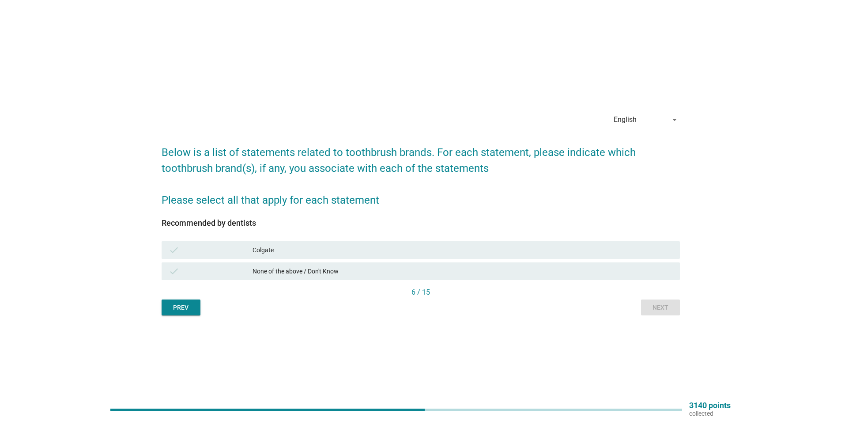
click at [290, 268] on div "None of the above / Don't Know" at bounding box center [463, 271] width 420 height 11
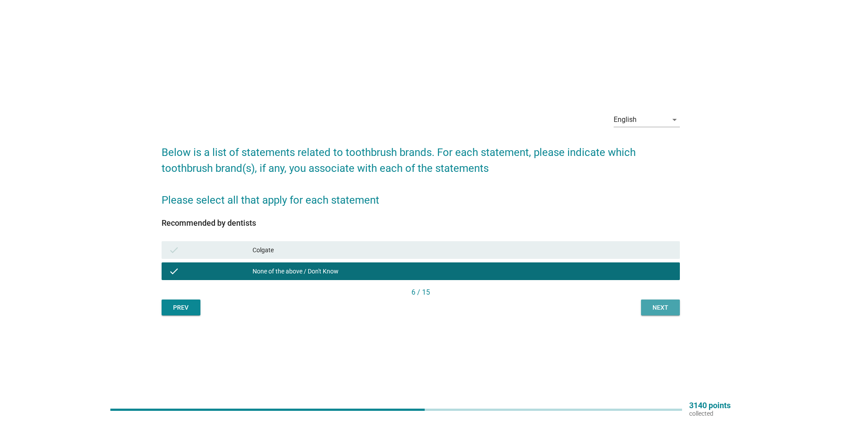
click at [644, 310] on button "Next" at bounding box center [660, 307] width 39 height 16
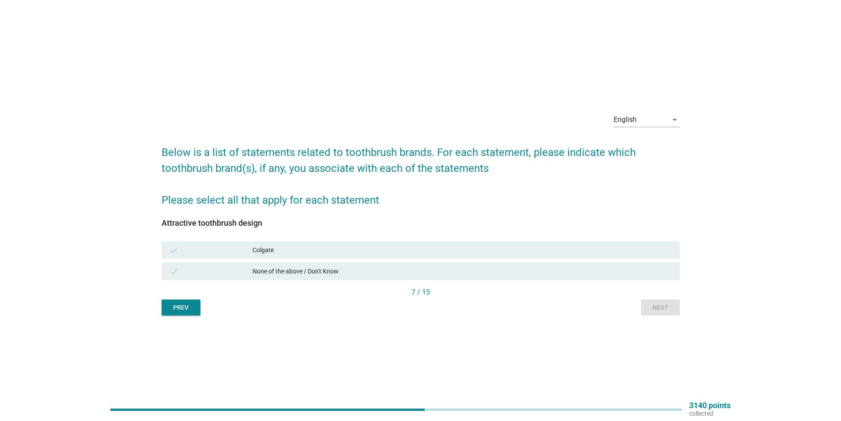
click at [348, 271] on div "None of the above / Don't Know" at bounding box center [463, 271] width 420 height 11
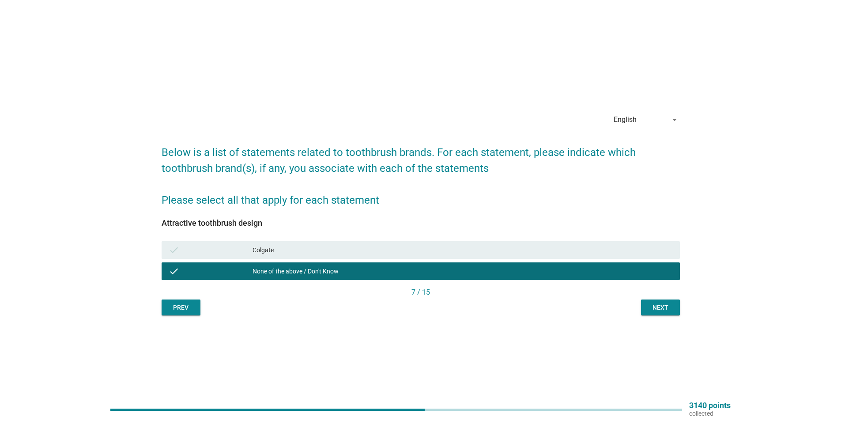
click at [624, 260] on div "check Colgate" at bounding box center [421, 249] width 522 height 21
click at [636, 251] on div "Colgate" at bounding box center [463, 250] width 420 height 11
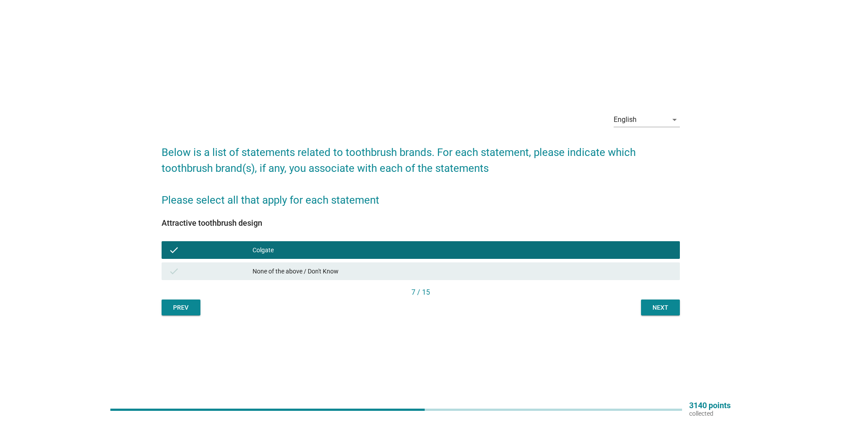
click at [661, 307] on div "Next" at bounding box center [660, 307] width 25 height 9
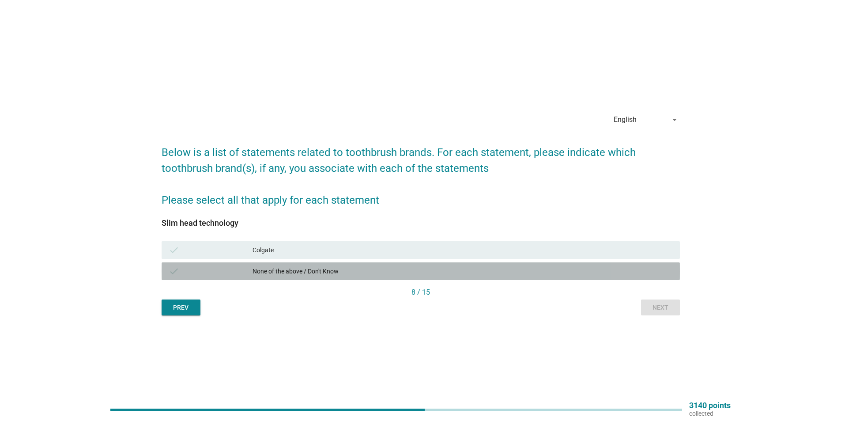
click at [296, 269] on div "None of the above / Don't Know" at bounding box center [463, 271] width 420 height 11
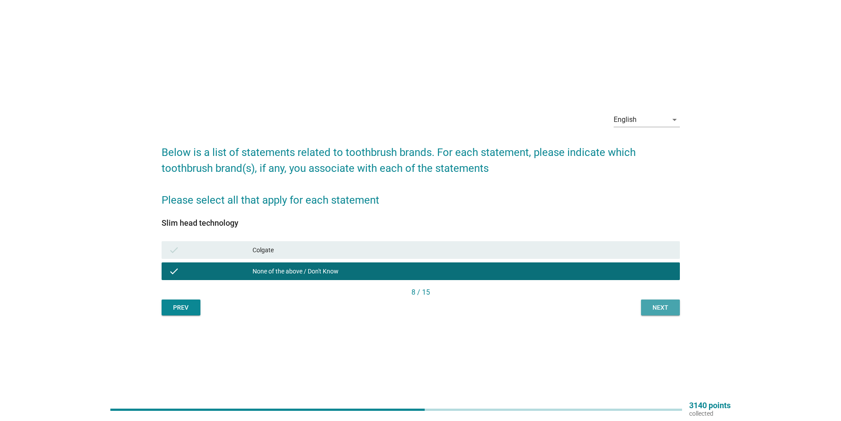
click at [661, 308] on div "Next" at bounding box center [660, 307] width 25 height 9
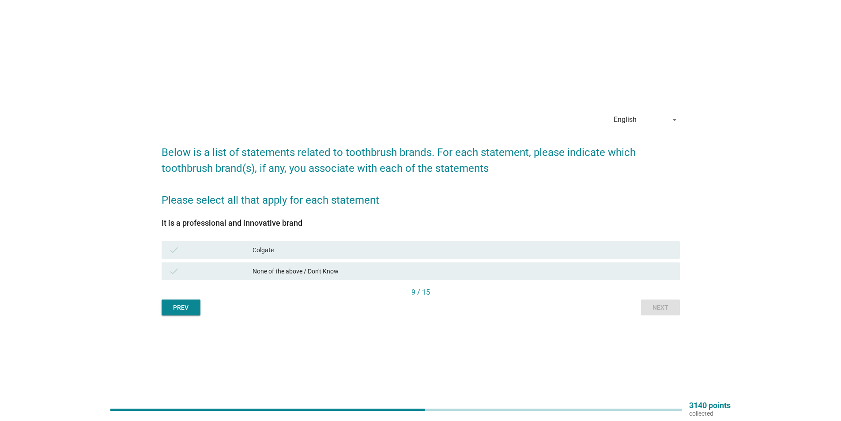
click at [383, 249] on div "Colgate" at bounding box center [463, 250] width 420 height 11
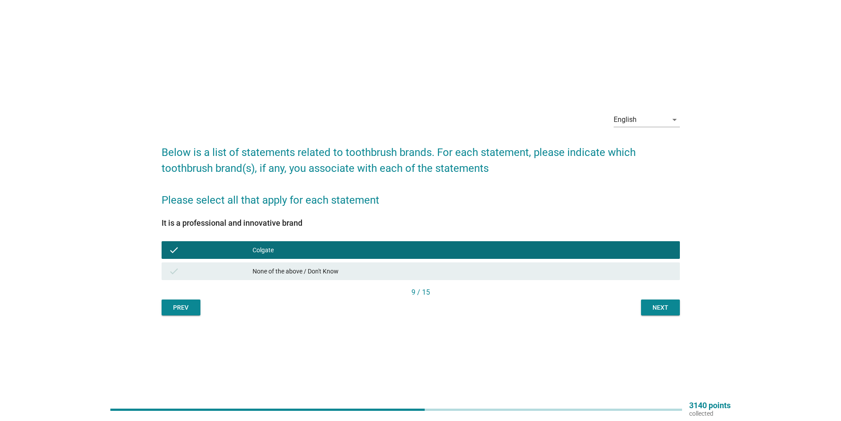
click at [507, 269] on div "None of the above / Don't Know" at bounding box center [463, 271] width 420 height 11
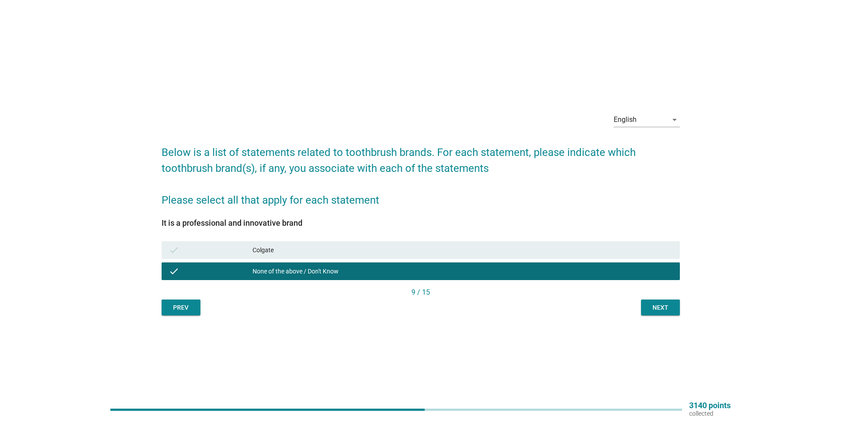
click at [654, 304] on div "Next" at bounding box center [660, 307] width 25 height 9
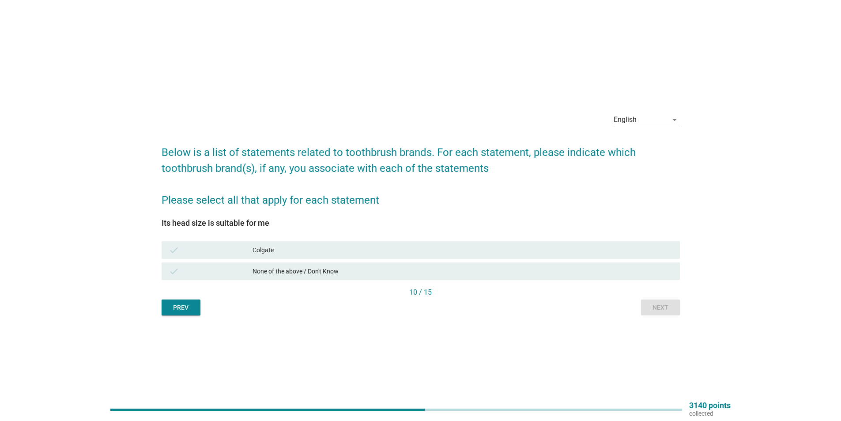
click at [307, 272] on div "None of the above / Don't Know" at bounding box center [463, 271] width 420 height 11
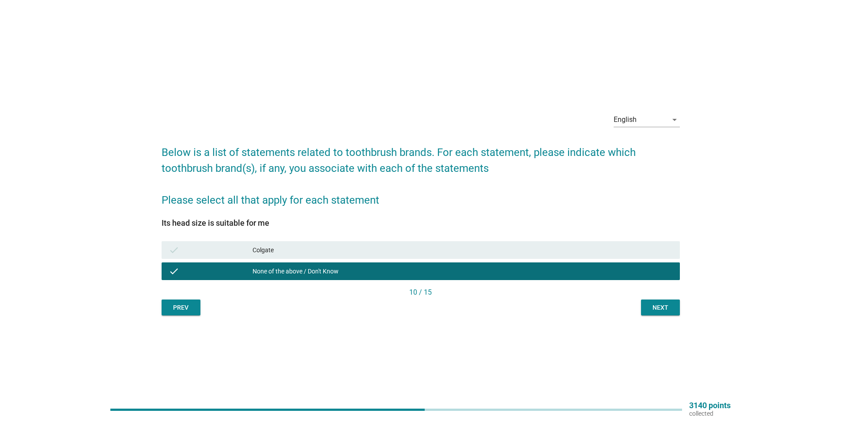
click at [656, 310] on div "Next" at bounding box center [660, 307] width 25 height 9
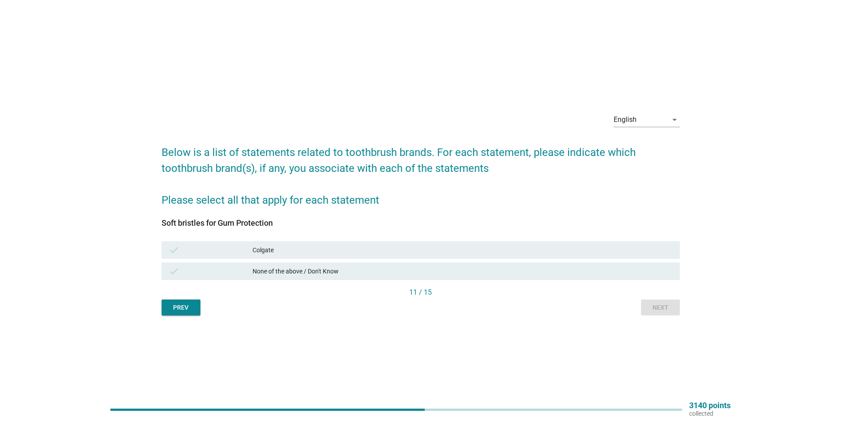
click at [411, 252] on div "Colgate" at bounding box center [463, 250] width 420 height 11
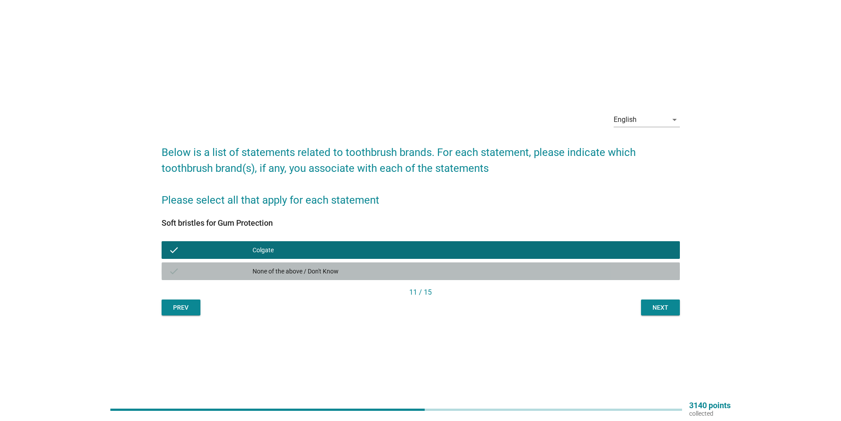
drag, startPoint x: 482, startPoint y: 264, endPoint x: 560, endPoint y: 277, distance: 78.8
click at [482, 264] on div "check None of the above / Don't Know" at bounding box center [421, 271] width 519 height 18
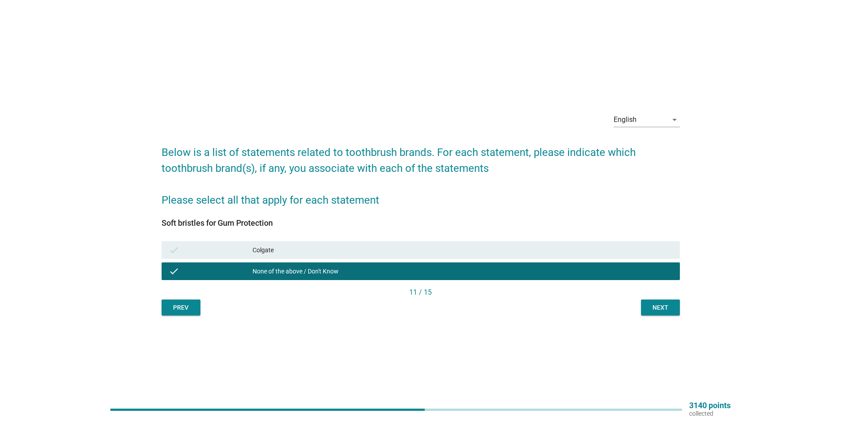
click at [572, 253] on div "Colgate" at bounding box center [463, 250] width 420 height 11
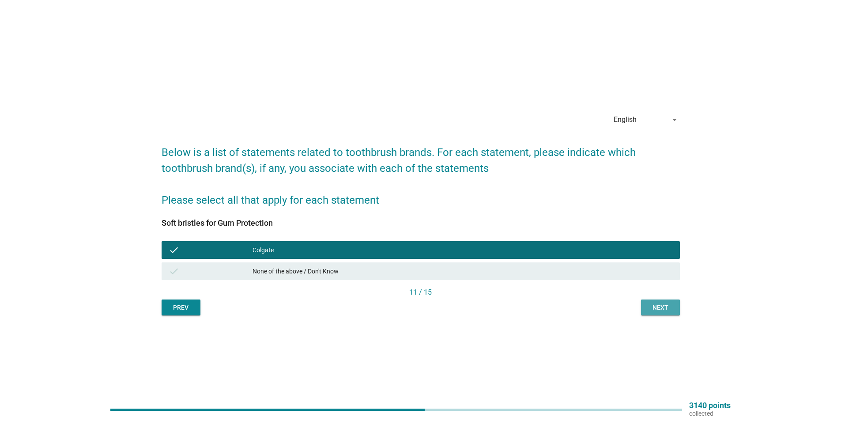
click at [656, 303] on div "Next" at bounding box center [660, 307] width 25 height 9
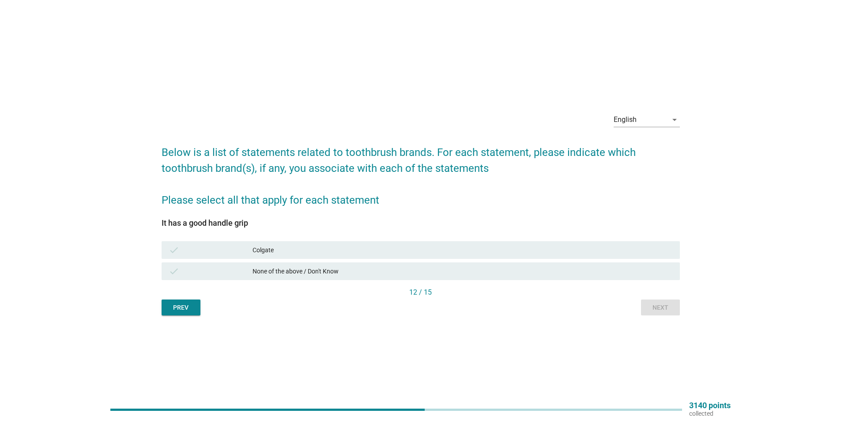
drag, startPoint x: 434, startPoint y: 251, endPoint x: 511, endPoint y: 253, distance: 77.3
click at [435, 251] on div "Colgate" at bounding box center [463, 250] width 420 height 11
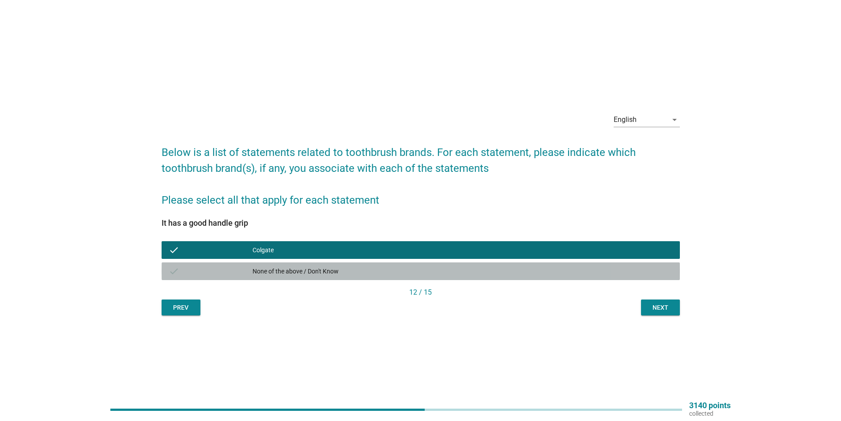
click at [538, 268] on div "None of the above / Don't Know" at bounding box center [463, 271] width 420 height 11
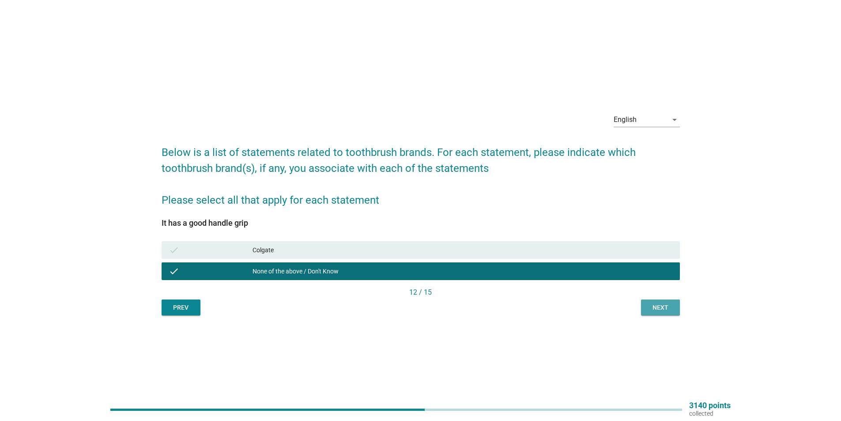
click at [662, 303] on div "Next" at bounding box center [660, 307] width 25 height 9
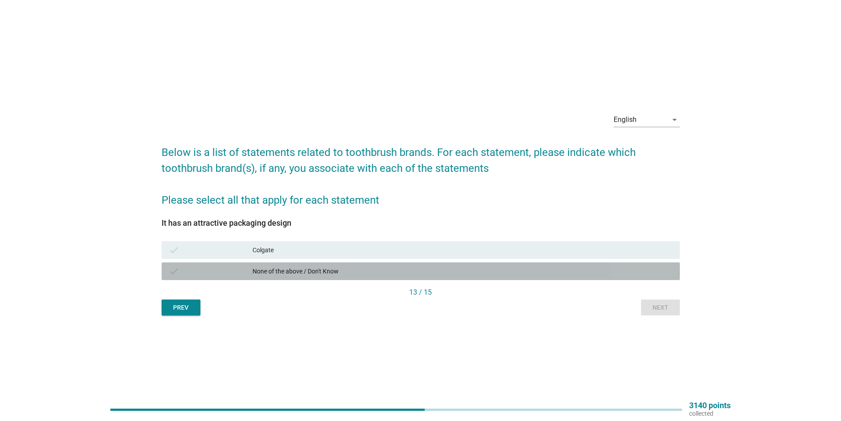
click at [495, 265] on div "check None of the above / Don't Know" at bounding box center [421, 271] width 519 height 18
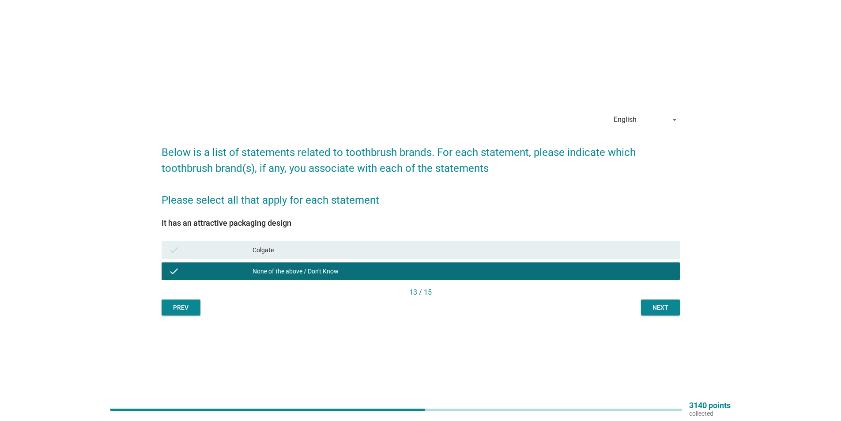
click at [682, 311] on div "English arrow_drop_down Below is a list of statements related to toothbrush bra…" at bounding box center [421, 210] width 533 height 224
click at [672, 307] on div "Next" at bounding box center [660, 307] width 25 height 9
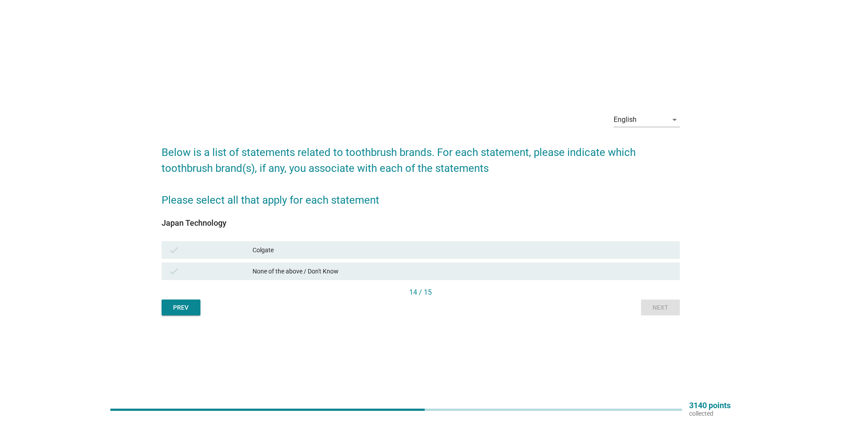
drag, startPoint x: 408, startPoint y: 254, endPoint x: 456, endPoint y: 260, distance: 48.5
click at [408, 254] on div "Colgate" at bounding box center [463, 250] width 420 height 11
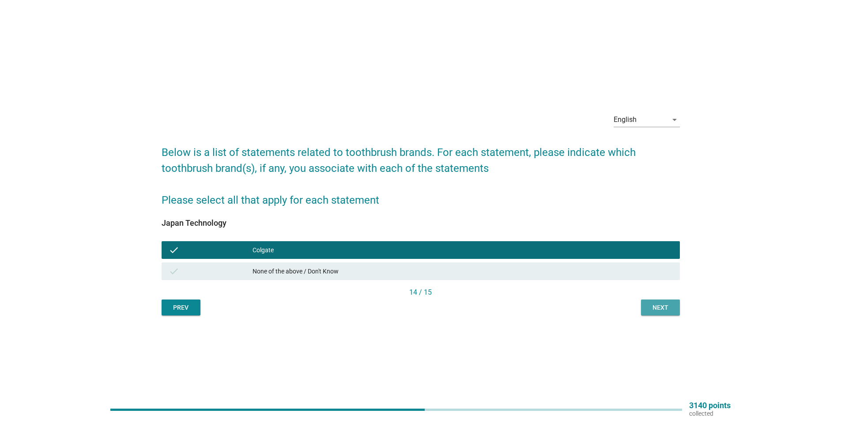
click at [658, 307] on div "Next" at bounding box center [660, 307] width 25 height 9
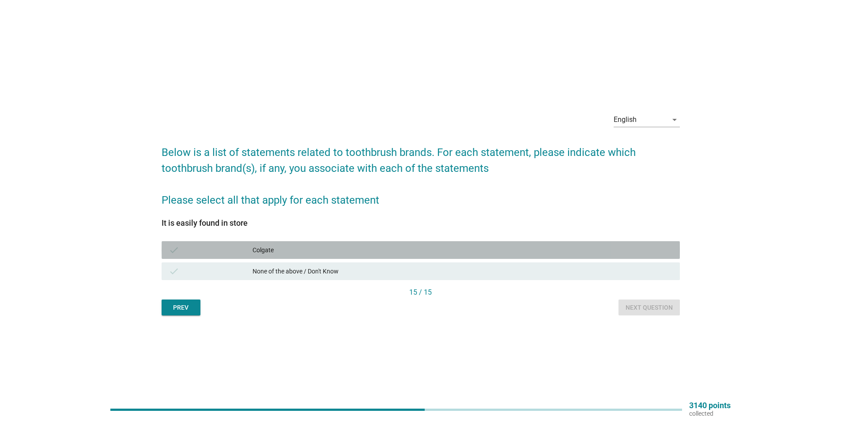
click at [390, 251] on div "Colgate" at bounding box center [463, 250] width 420 height 11
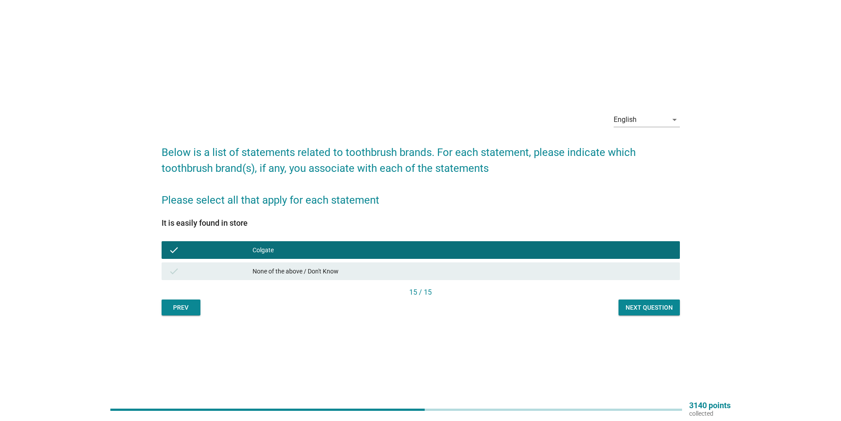
click at [651, 310] on div "Next question" at bounding box center [649, 307] width 47 height 9
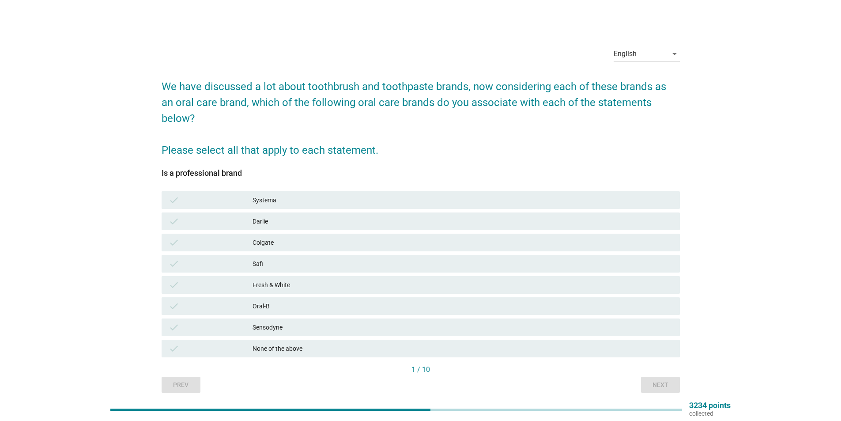
click at [298, 216] on div "Darlie" at bounding box center [463, 221] width 420 height 11
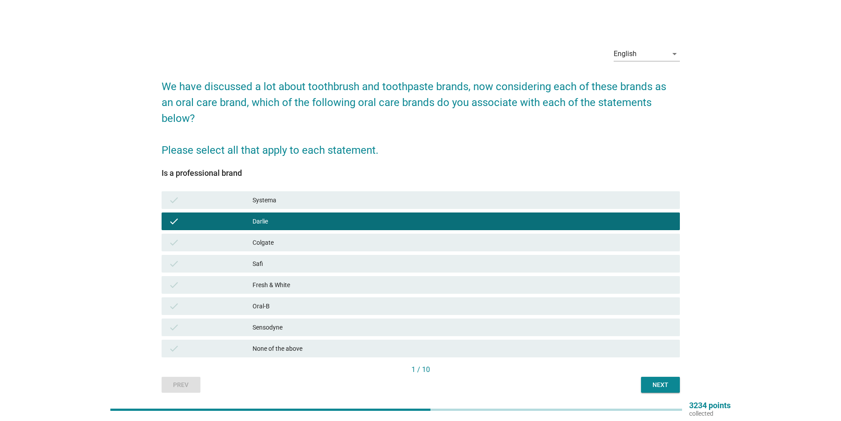
click at [317, 301] on div "Oral-B" at bounding box center [463, 306] width 420 height 11
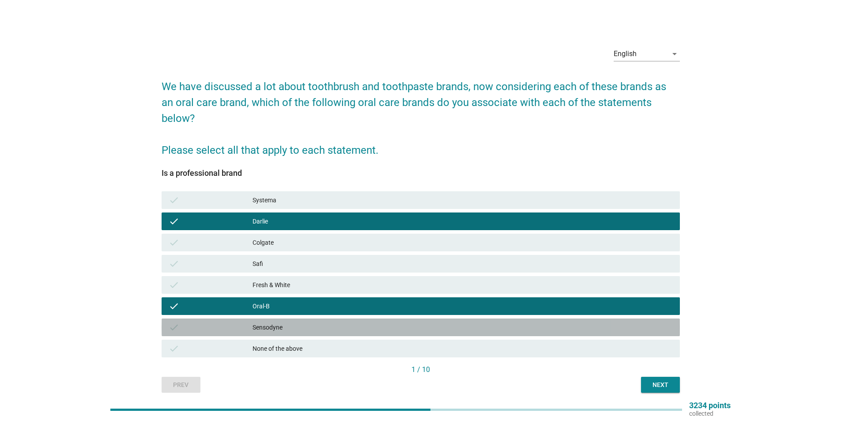
click at [305, 322] on div "Sensodyne" at bounding box center [463, 327] width 420 height 11
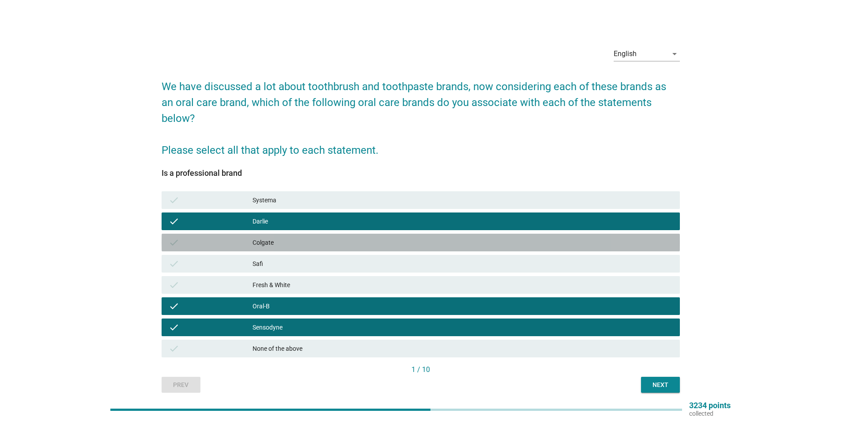
click at [286, 237] on div "Colgate" at bounding box center [463, 242] width 420 height 11
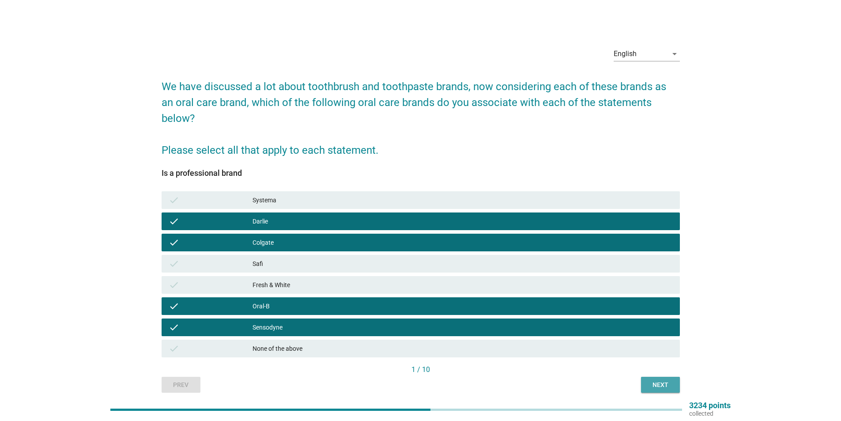
click at [662, 380] on div "Next" at bounding box center [660, 384] width 25 height 9
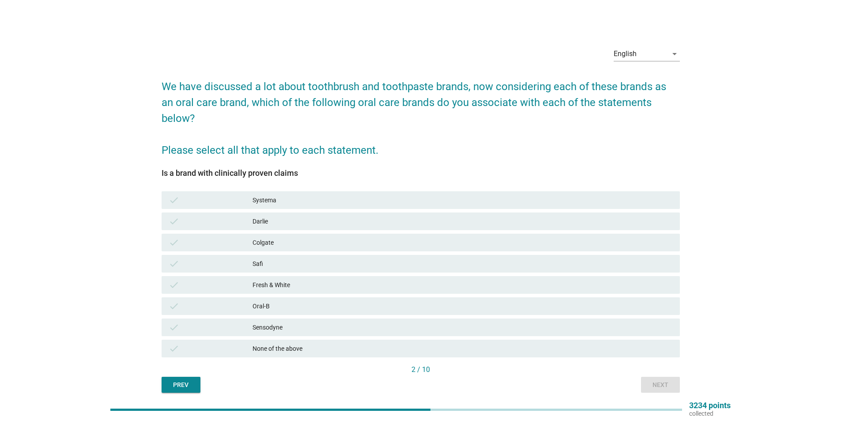
click at [322, 234] on div "check Colgate" at bounding box center [421, 243] width 519 height 18
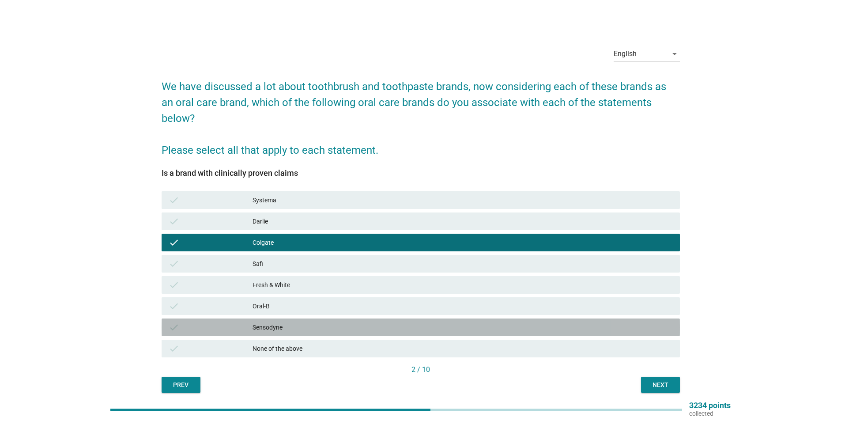
click at [309, 322] on div "Sensodyne" at bounding box center [463, 327] width 420 height 11
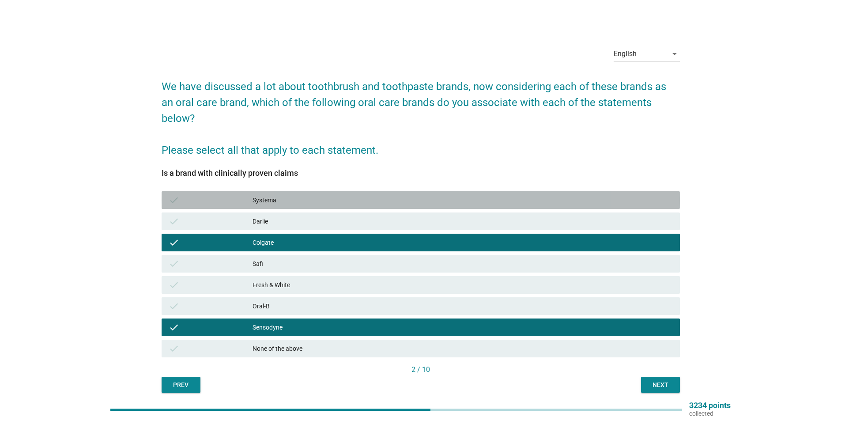
click at [264, 195] on div "Systema" at bounding box center [463, 200] width 420 height 11
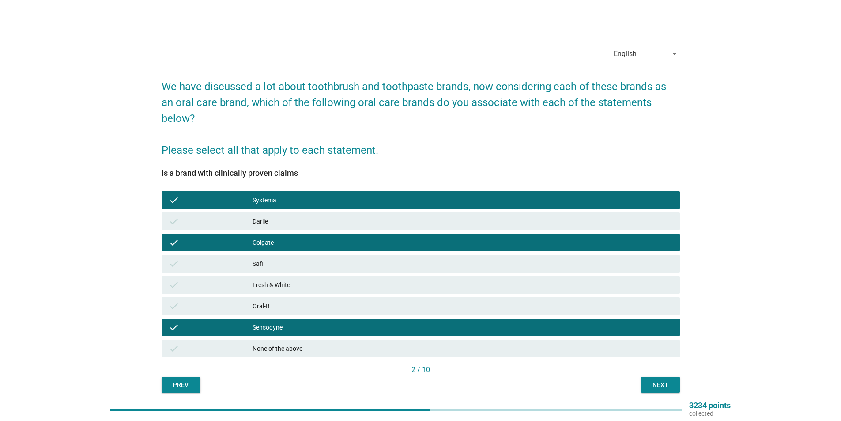
click at [264, 195] on div "Systema" at bounding box center [463, 200] width 420 height 11
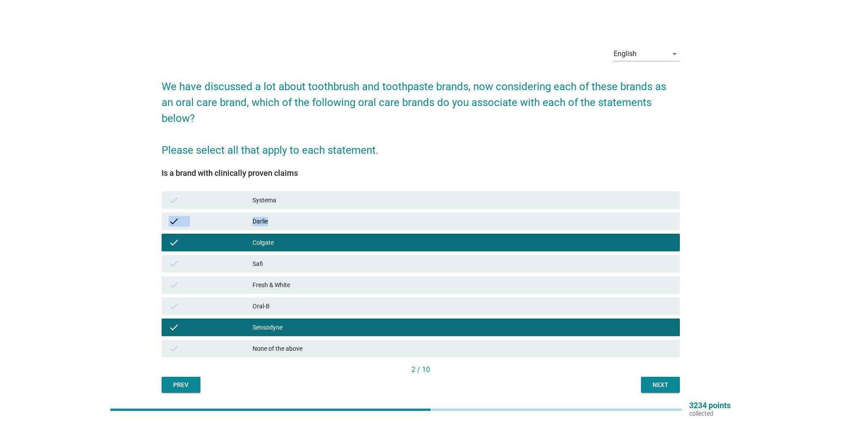
drag, startPoint x: 272, startPoint y: 201, endPoint x: 330, endPoint y: 189, distance: 59.5
click at [329, 189] on div "check Systema check Darlie check Colgate check Safi check Fresh & White check O…" at bounding box center [421, 274] width 522 height 170
click at [296, 301] on div "Oral-B" at bounding box center [463, 306] width 420 height 11
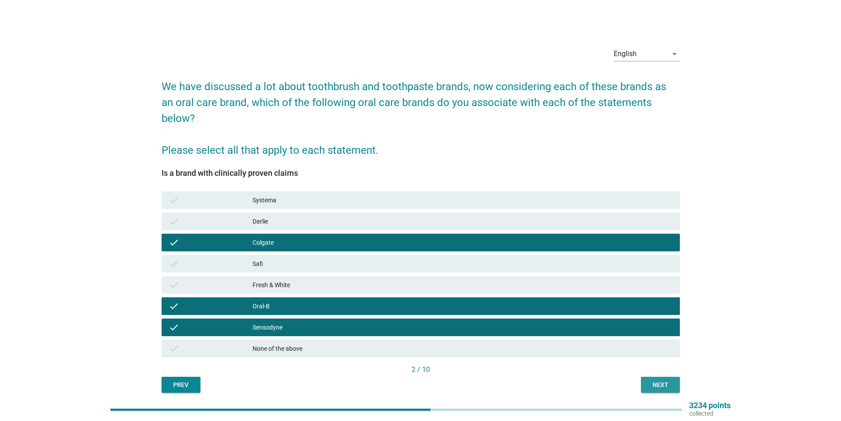
click at [659, 380] on div "Next" at bounding box center [660, 384] width 25 height 9
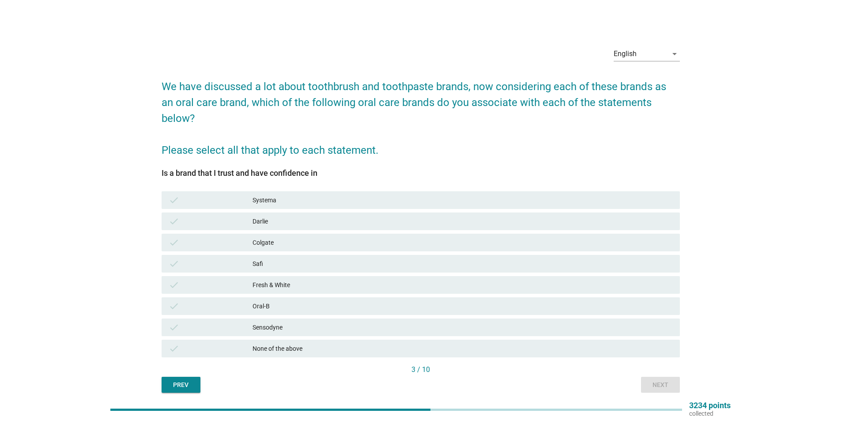
click at [324, 324] on div "check Sensodyne" at bounding box center [421, 327] width 522 height 21
click at [331, 343] on div "None of the above" at bounding box center [463, 348] width 420 height 11
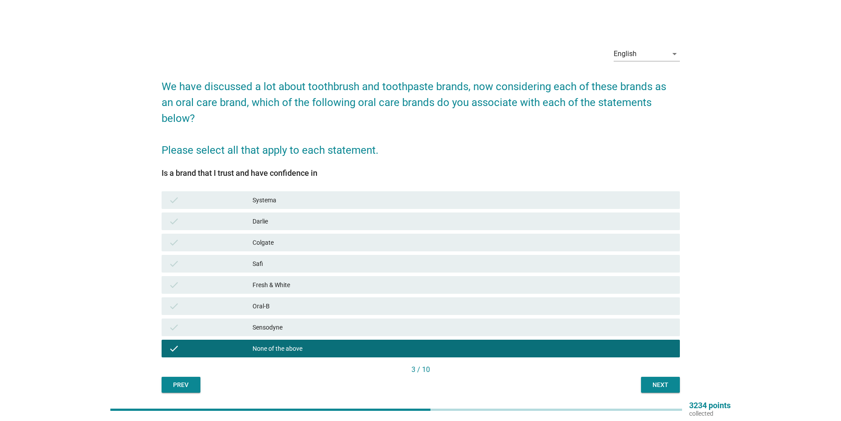
click at [657, 380] on div "Next" at bounding box center [660, 384] width 25 height 9
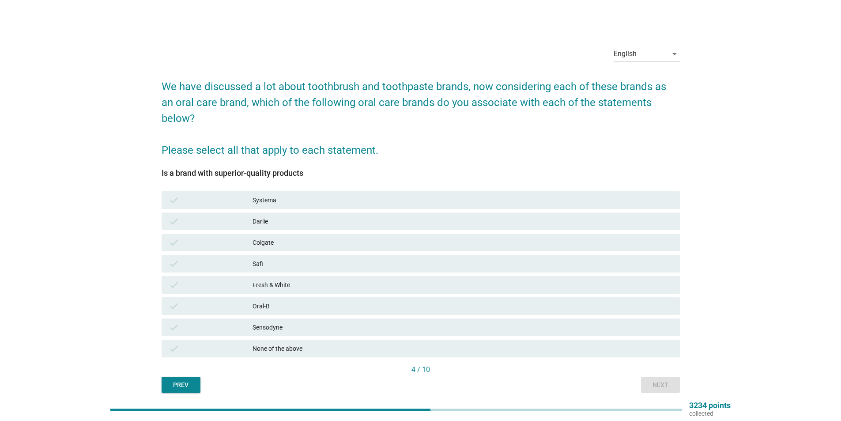
click at [304, 343] on div "None of the above" at bounding box center [463, 348] width 420 height 11
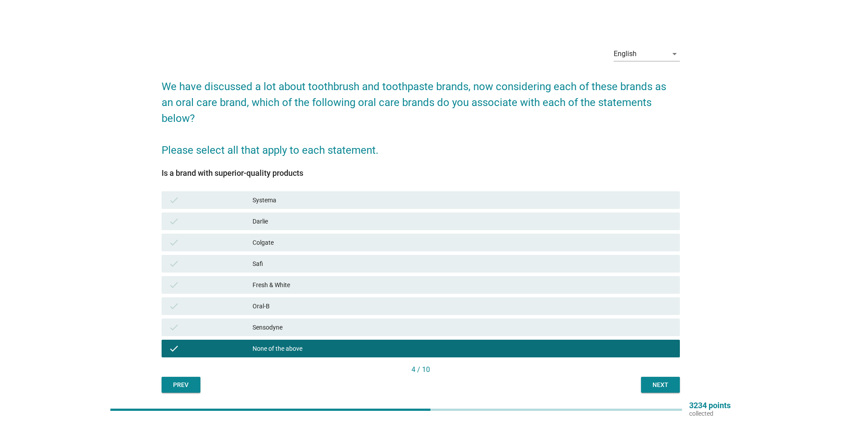
click at [658, 380] on div "Next" at bounding box center [660, 384] width 25 height 9
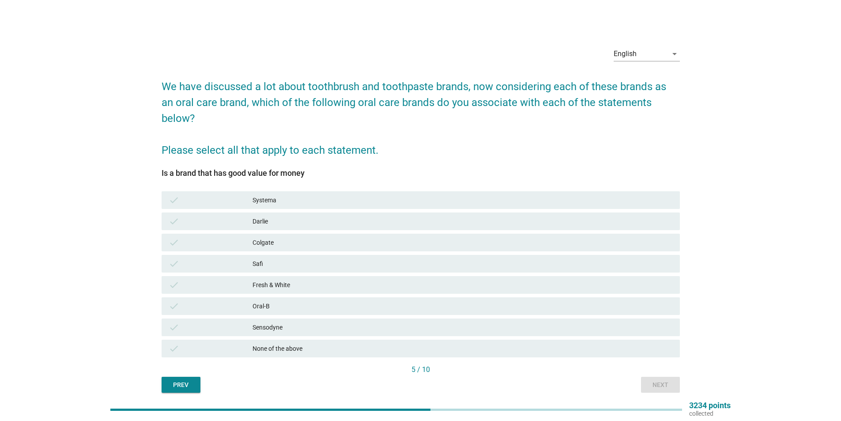
click at [293, 237] on div "Colgate" at bounding box center [463, 242] width 420 height 11
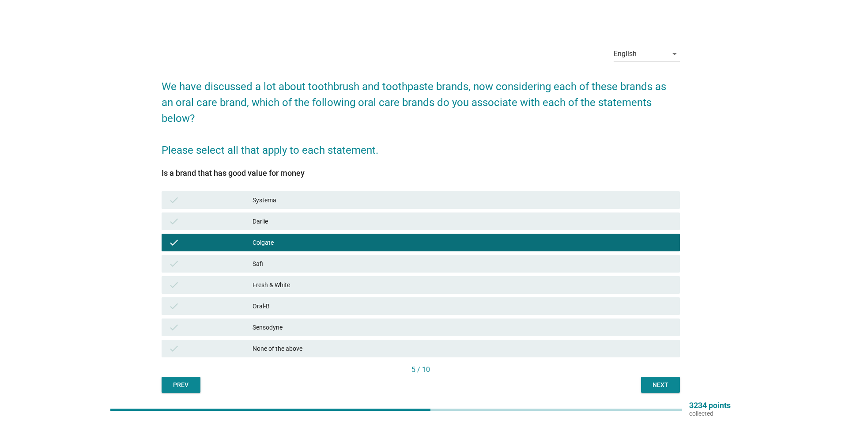
click at [294, 216] on div "Darlie" at bounding box center [463, 221] width 420 height 11
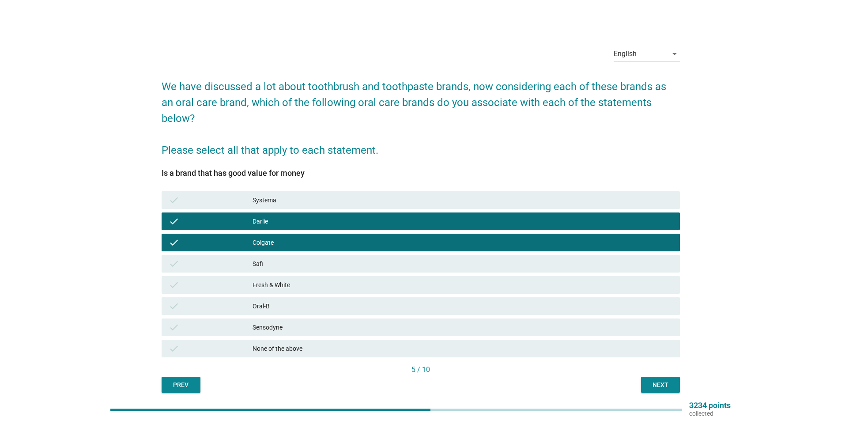
click at [311, 280] on div "Fresh & White" at bounding box center [463, 285] width 420 height 11
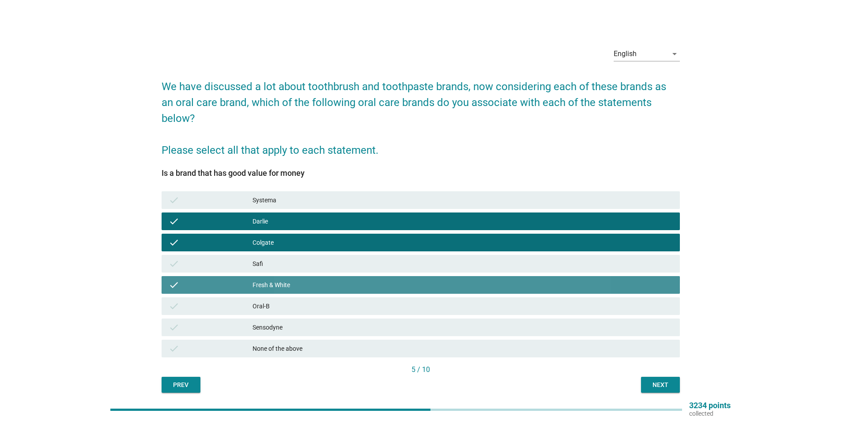
click at [311, 299] on div "check Oral-B" at bounding box center [421, 306] width 519 height 18
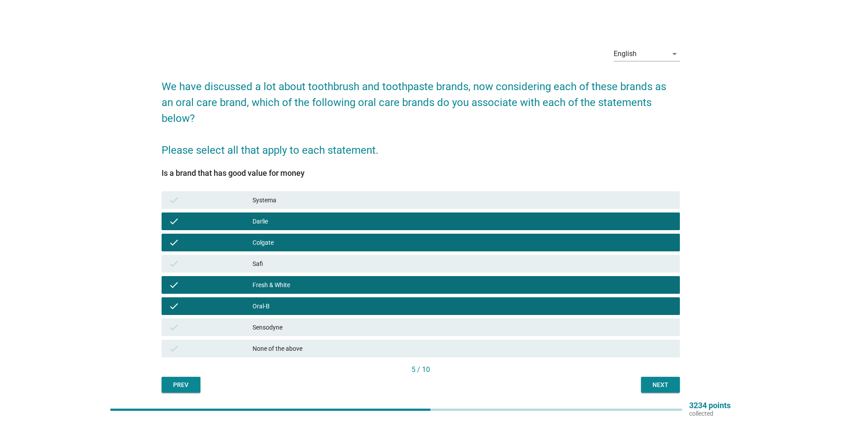
click at [316, 280] on div "Fresh & White" at bounding box center [463, 285] width 420 height 11
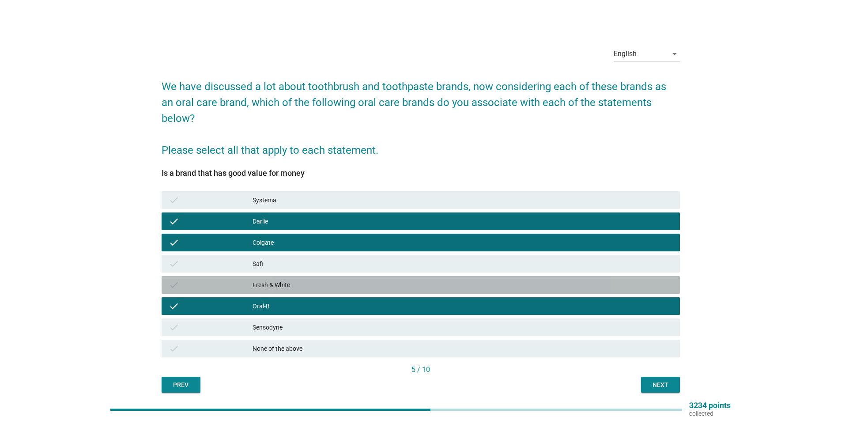
click at [303, 322] on div "Sensodyne" at bounding box center [463, 327] width 420 height 11
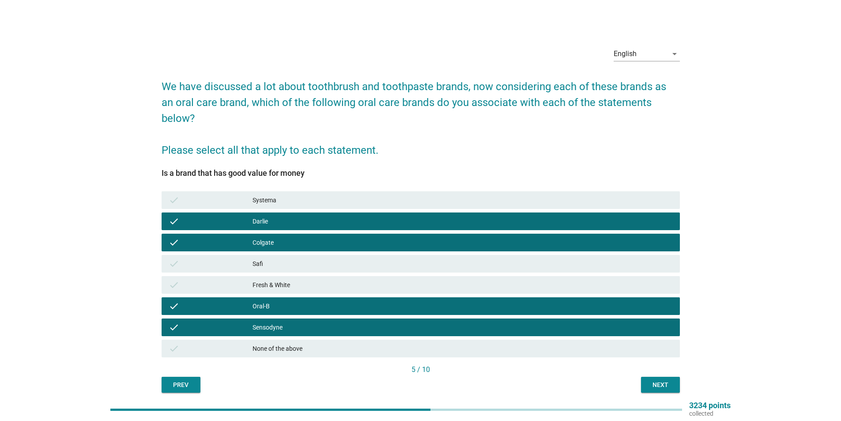
click at [668, 380] on div "Next" at bounding box center [660, 384] width 25 height 9
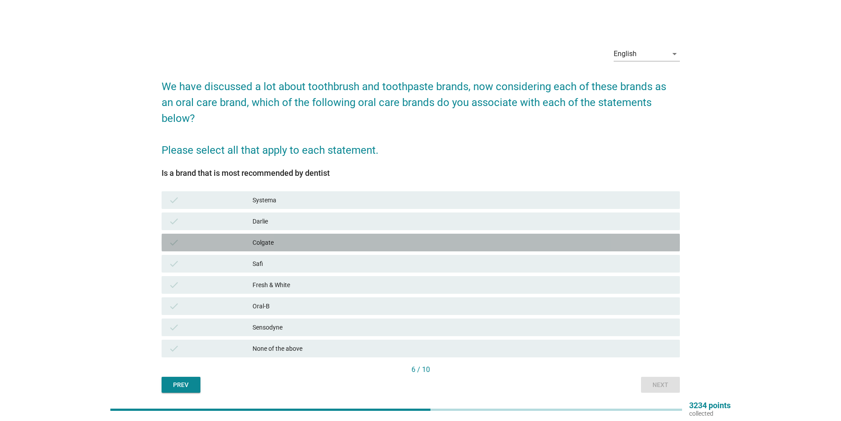
click at [280, 237] on div "Colgate" at bounding box center [463, 242] width 420 height 11
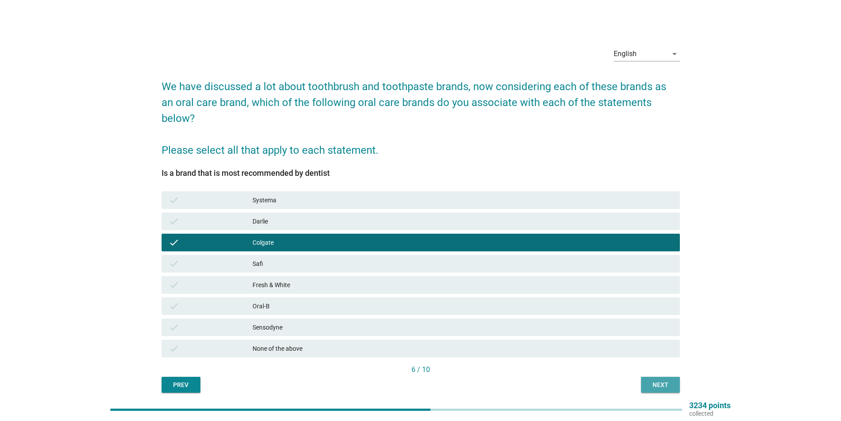
click at [659, 380] on div "Next" at bounding box center [660, 384] width 25 height 9
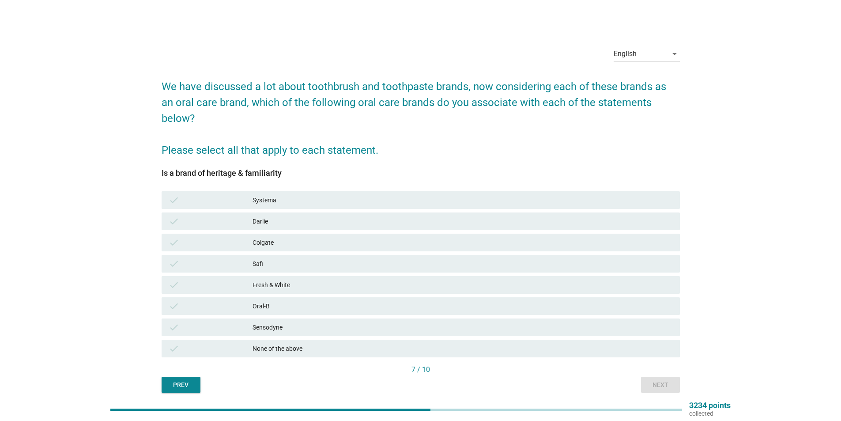
click at [266, 237] on div "Colgate" at bounding box center [463, 242] width 420 height 11
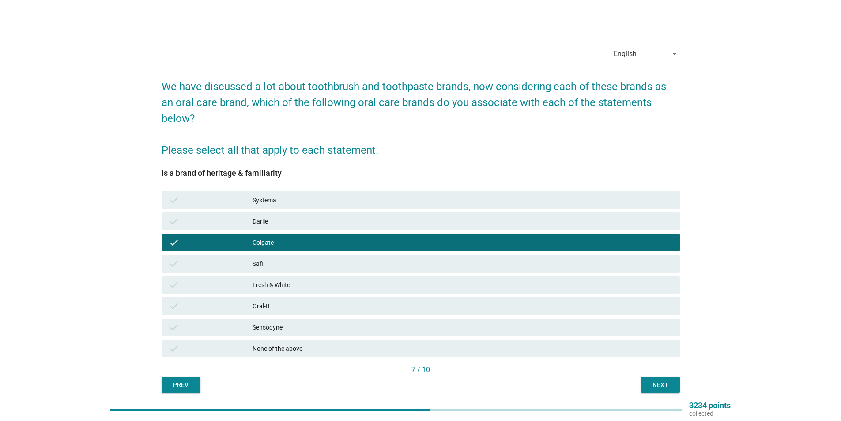
click at [274, 301] on div "Oral-B" at bounding box center [463, 306] width 420 height 11
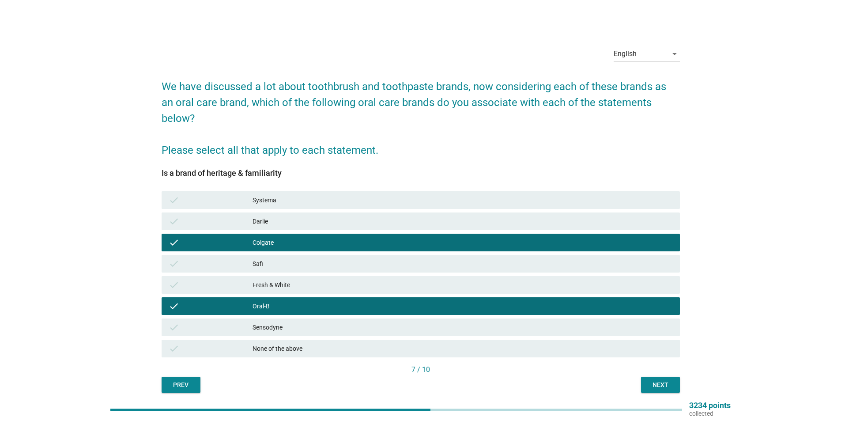
click at [284, 322] on div "Sensodyne" at bounding box center [463, 327] width 420 height 11
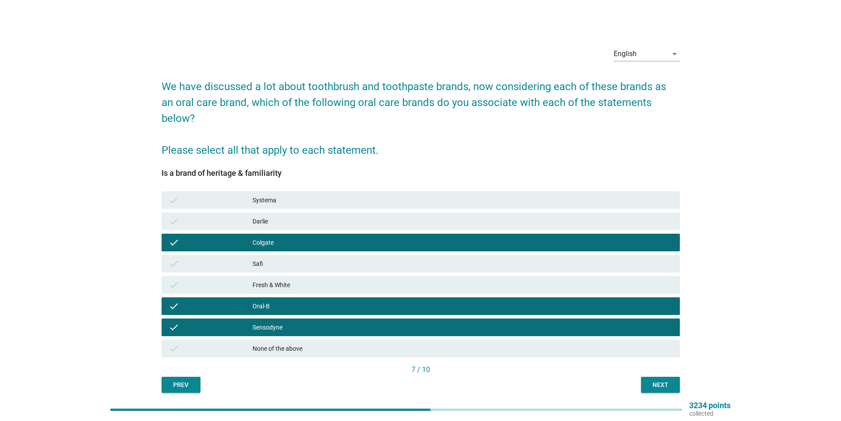
click at [663, 380] on div "Next" at bounding box center [660, 384] width 25 height 9
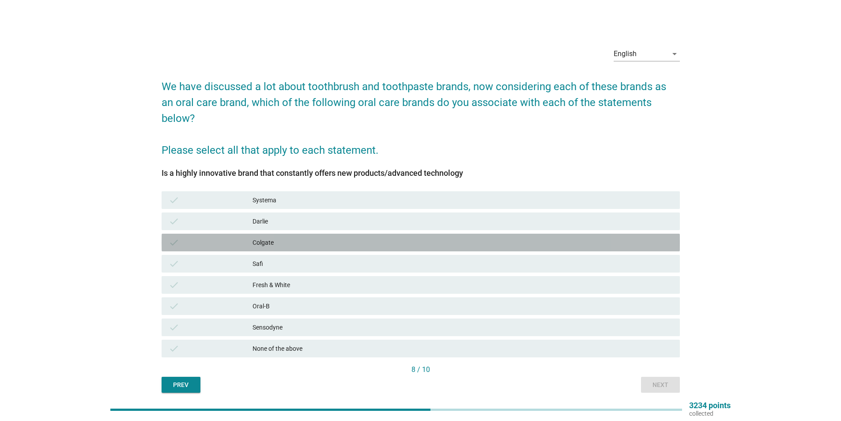
click at [276, 237] on div "Colgate" at bounding box center [463, 242] width 420 height 11
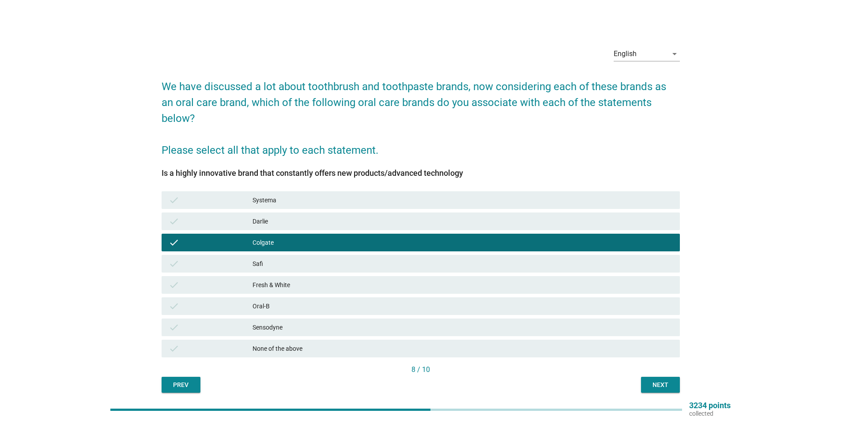
click at [288, 322] on div "Sensodyne" at bounding box center [463, 327] width 420 height 11
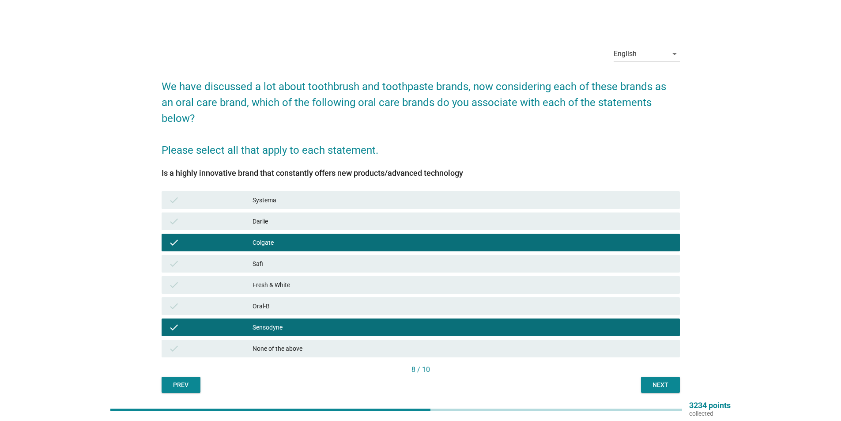
click at [343, 301] on div "Oral-B" at bounding box center [463, 306] width 420 height 11
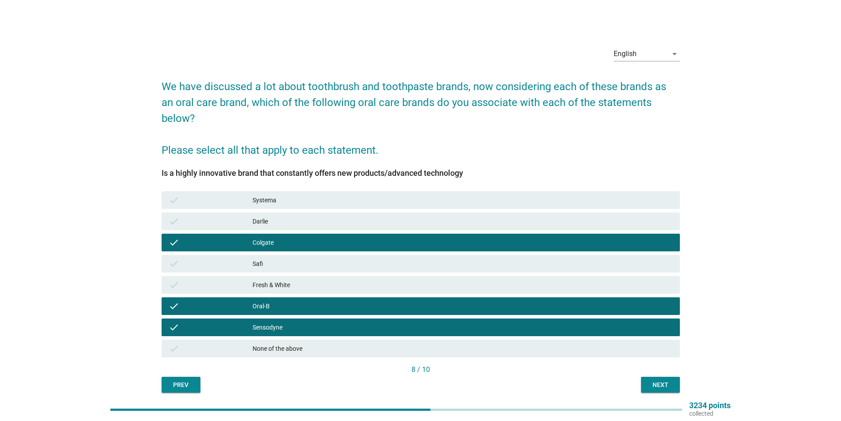
click at [664, 380] on div "Next" at bounding box center [660, 384] width 25 height 9
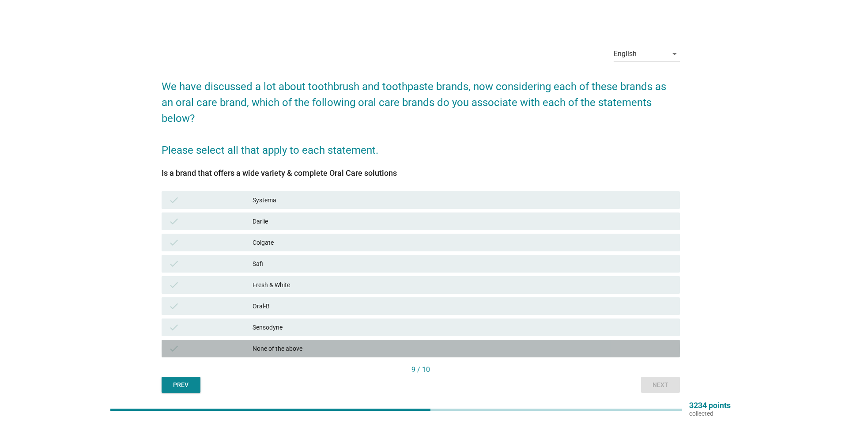
click at [269, 343] on div "None of the above" at bounding box center [463, 348] width 420 height 11
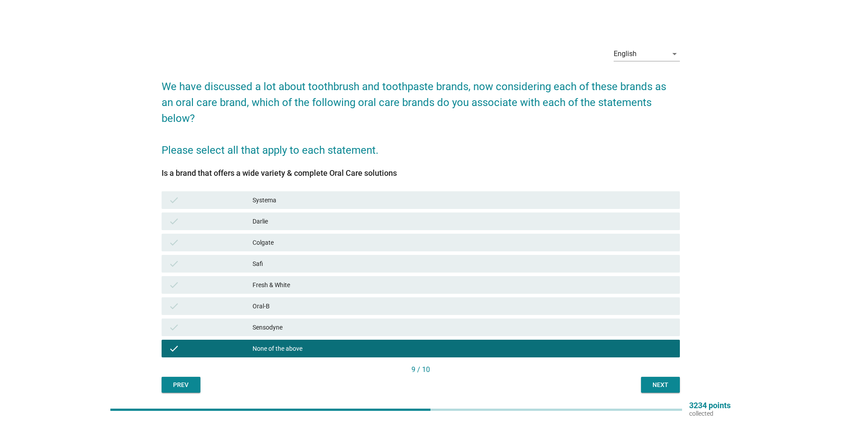
drag, startPoint x: 636, startPoint y: 365, endPoint x: 652, endPoint y: 364, distance: 15.9
click at [636, 377] on div "Prev Next" at bounding box center [421, 385] width 519 height 16
click at [656, 377] on button "Next" at bounding box center [660, 385] width 39 height 16
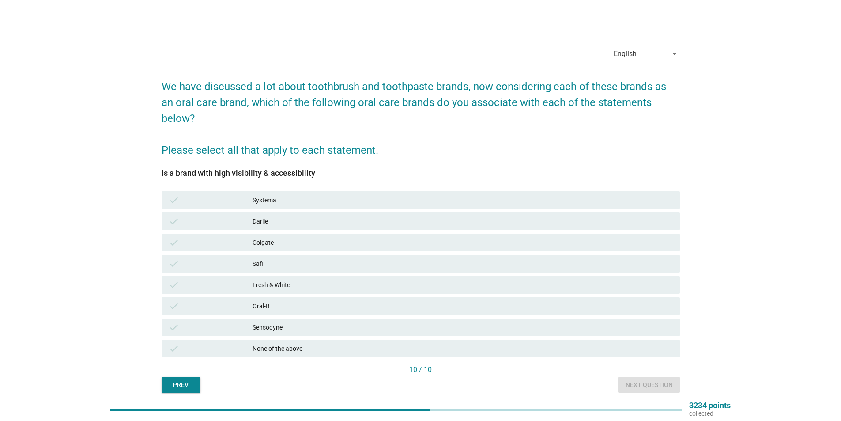
click at [268, 237] on div "Colgate" at bounding box center [463, 242] width 420 height 11
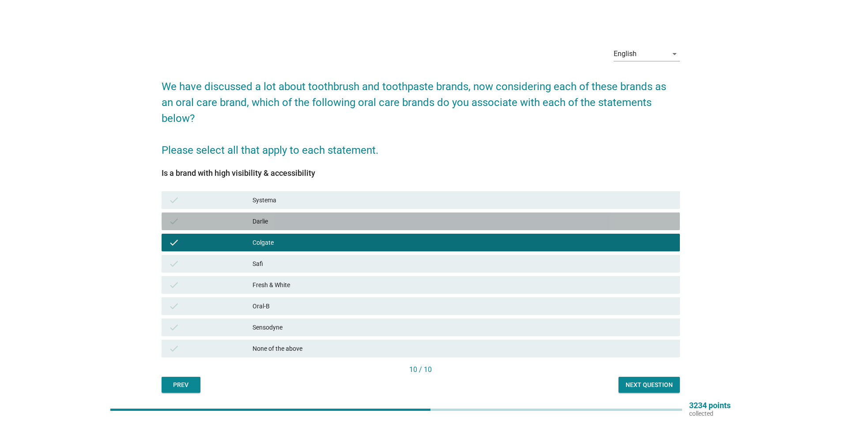
click at [282, 216] on div "Darlie" at bounding box center [463, 221] width 420 height 11
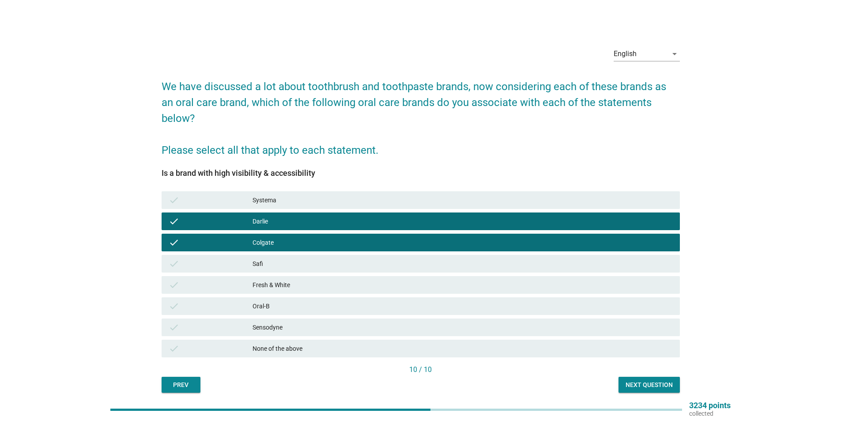
click at [302, 191] on div "check Systema" at bounding box center [421, 200] width 519 height 18
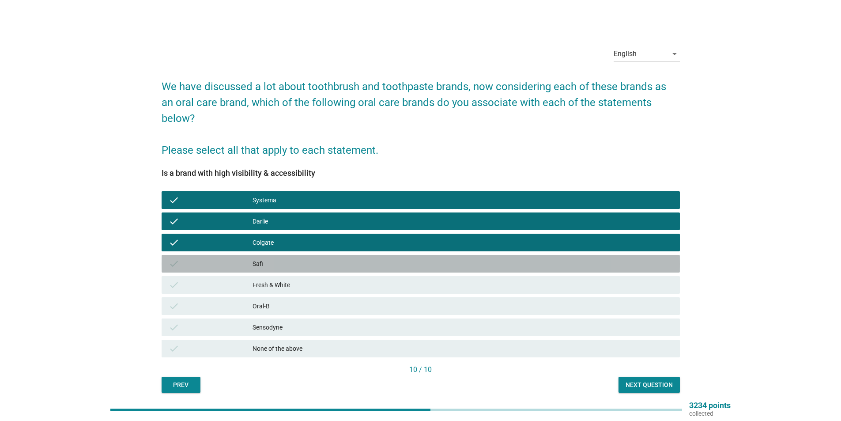
click at [292, 255] on div "check Safi" at bounding box center [421, 264] width 519 height 18
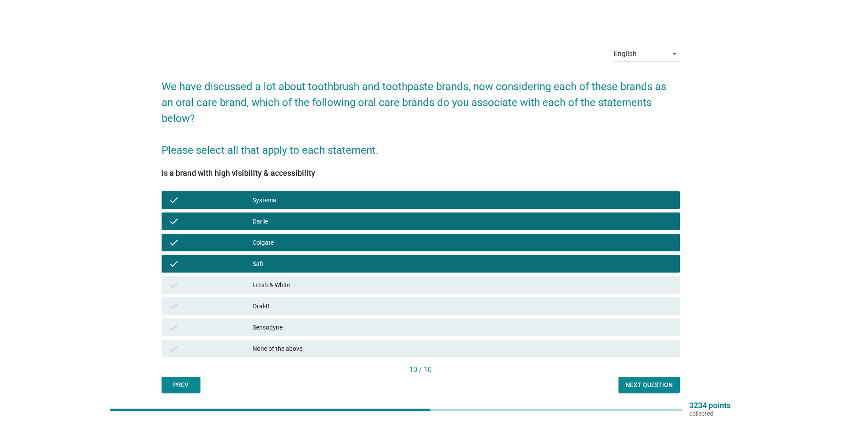
click at [293, 258] on div "Safi" at bounding box center [463, 263] width 420 height 11
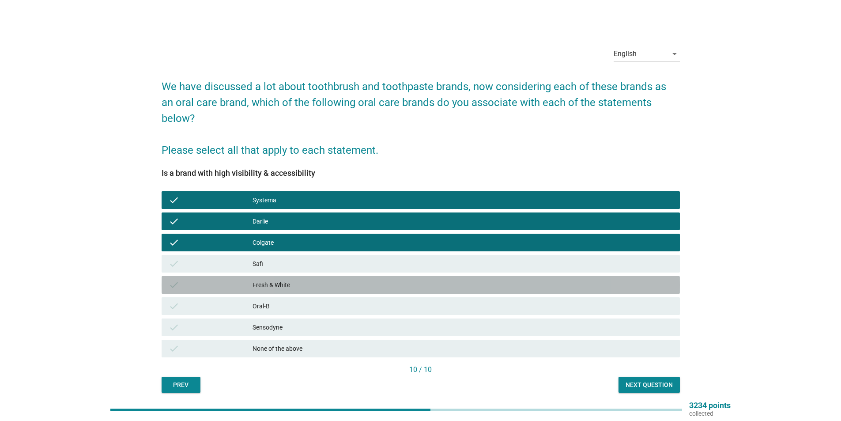
click at [292, 280] on div "Fresh & White" at bounding box center [463, 285] width 420 height 11
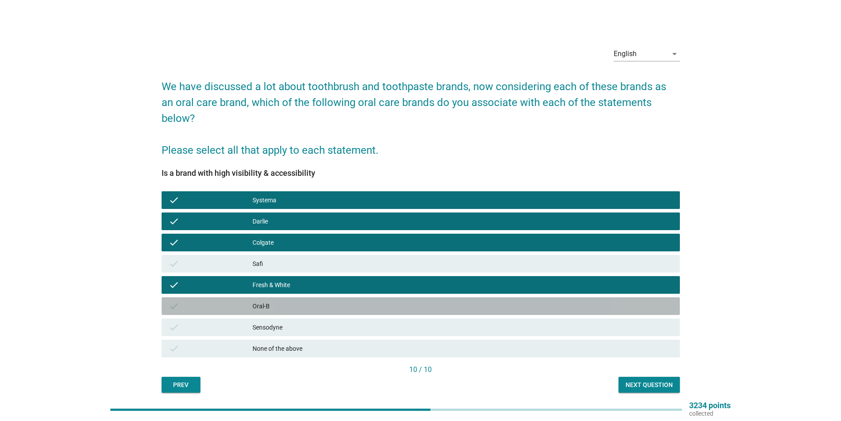
click at [292, 301] on div "Oral-B" at bounding box center [463, 306] width 420 height 11
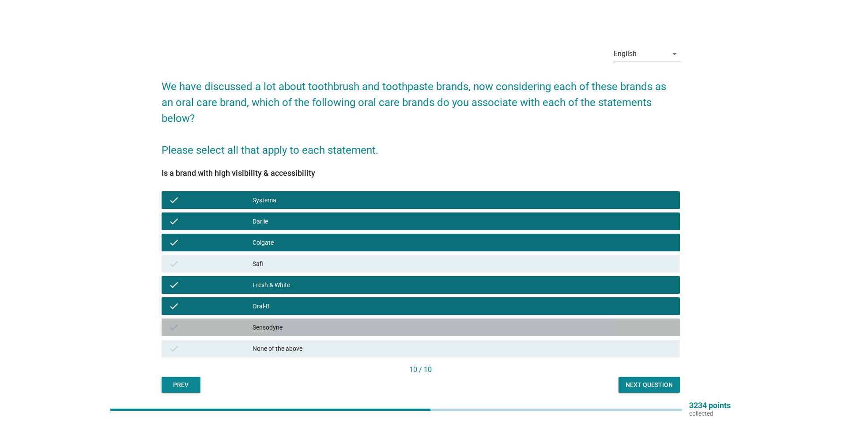
click at [293, 322] on div "Sensodyne" at bounding box center [463, 327] width 420 height 11
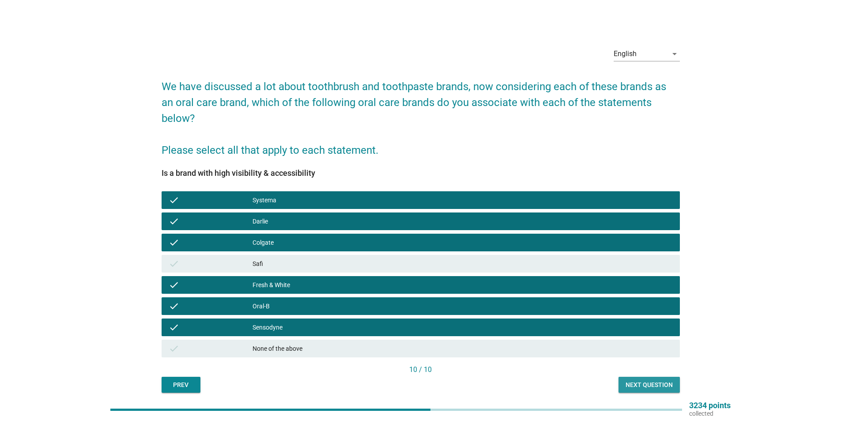
click at [648, 380] on div "Next question" at bounding box center [649, 384] width 47 height 9
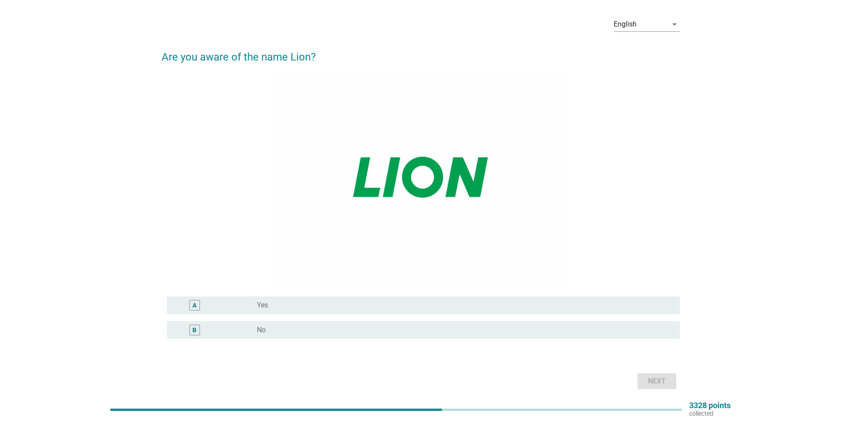
scroll to position [44, 0]
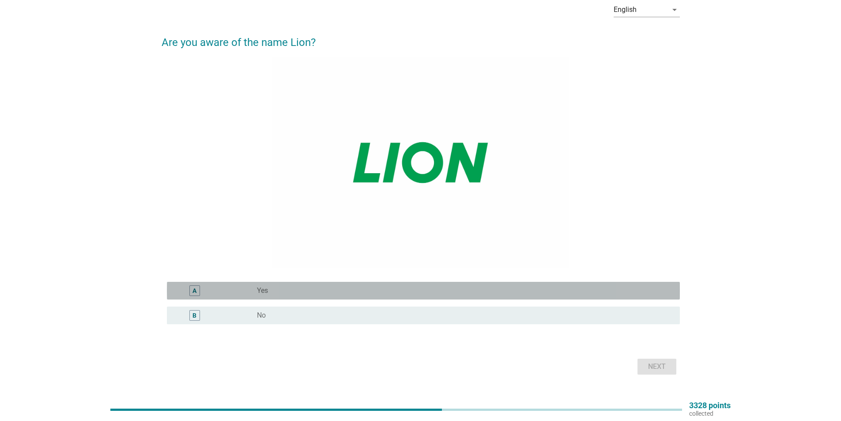
click at [299, 288] on div "radio_button_unchecked Yes" at bounding box center [461, 290] width 409 height 9
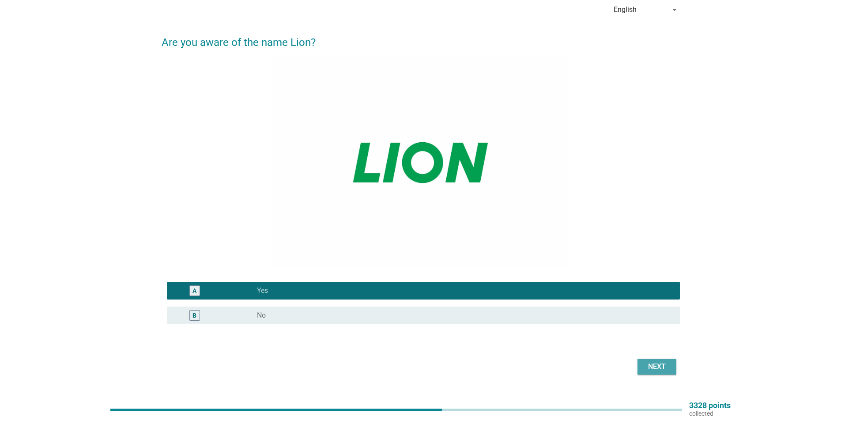
click at [668, 369] on div "Next" at bounding box center [657, 366] width 25 height 11
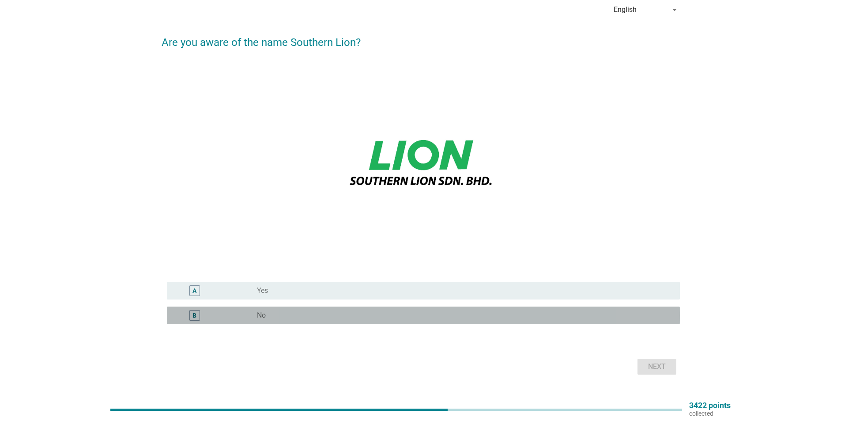
click at [272, 314] on div "radio_button_unchecked No" at bounding box center [461, 315] width 409 height 9
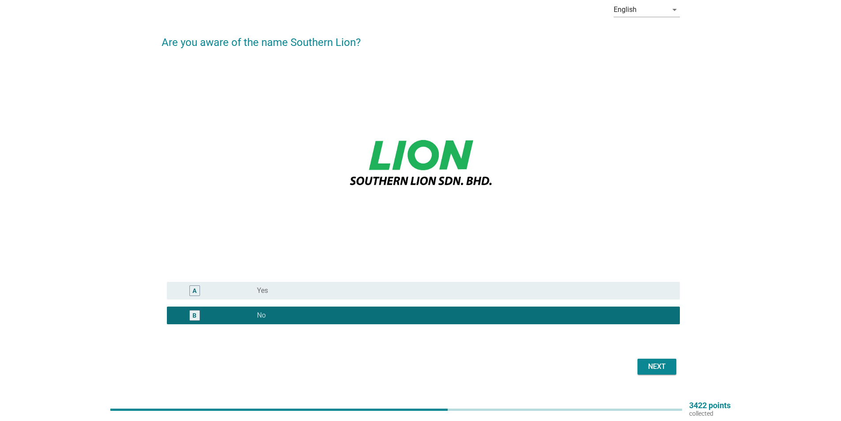
click at [674, 367] on button "Next" at bounding box center [657, 367] width 39 height 16
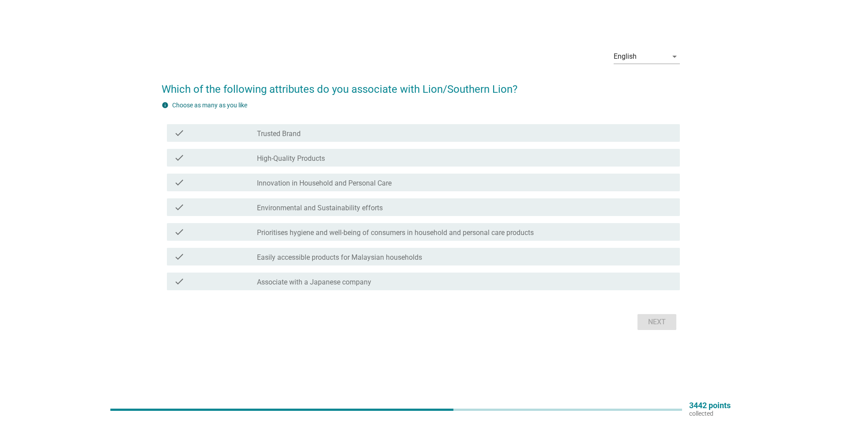
scroll to position [0, 0]
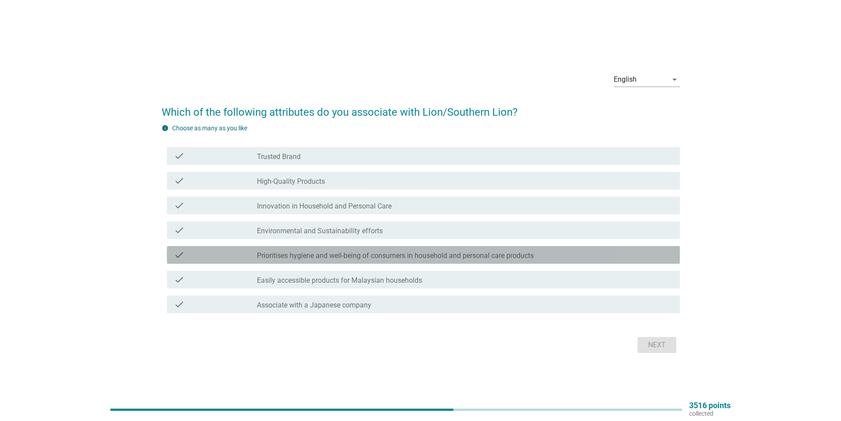
click at [409, 254] on label "Prioritises hygiene and well-being of consumers in household and personal care …" at bounding box center [395, 255] width 277 height 9
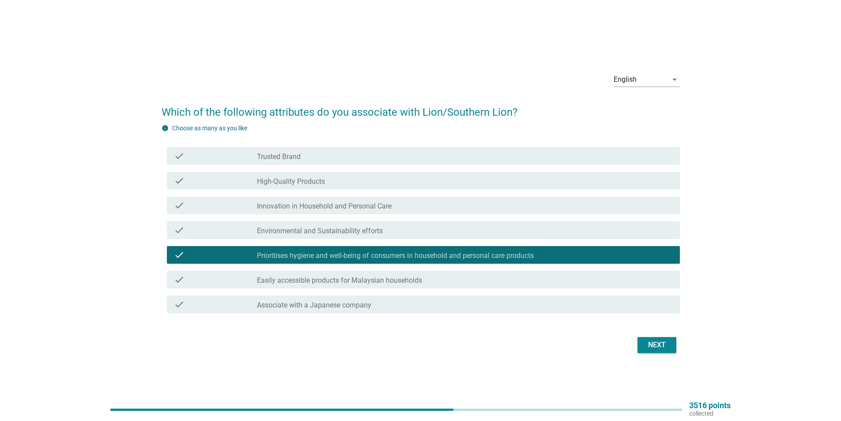
click at [438, 194] on div "check check_box_outline_blank Innovation in Household and Personal Care" at bounding box center [421, 205] width 519 height 25
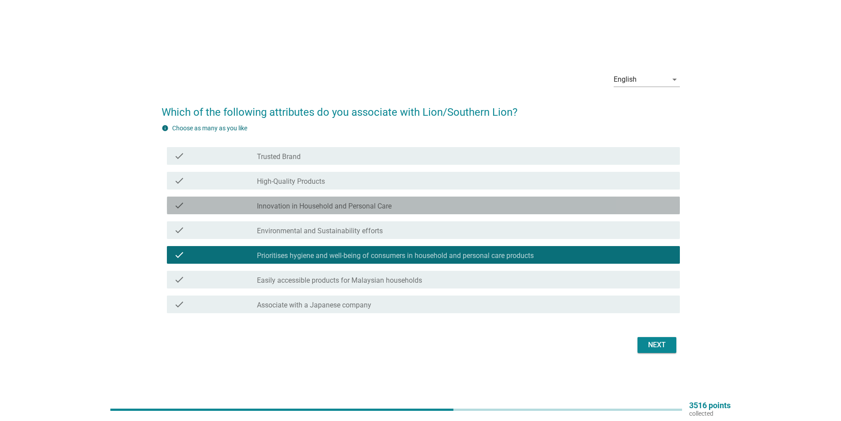
click at [439, 201] on div "check_box_outline_blank Innovation in Household and Personal Care" at bounding box center [465, 205] width 416 height 11
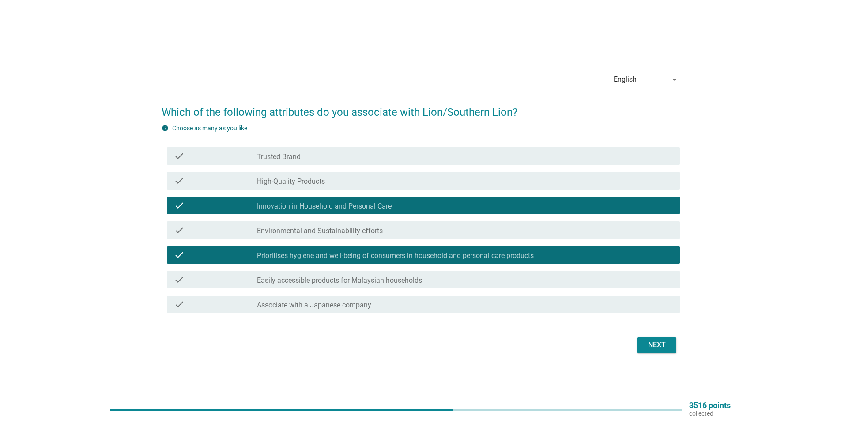
click at [458, 296] on div "check check_box_outline_blank Associate with a Japanese company" at bounding box center [423, 304] width 513 height 18
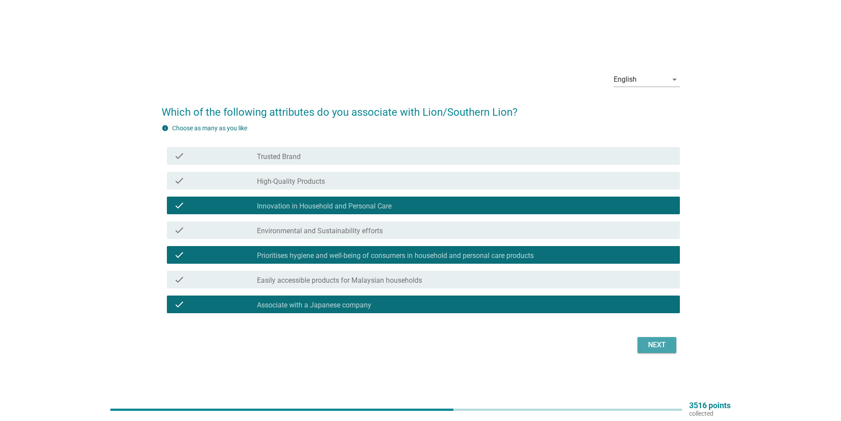
click at [643, 346] on button "Next" at bounding box center [657, 345] width 39 height 16
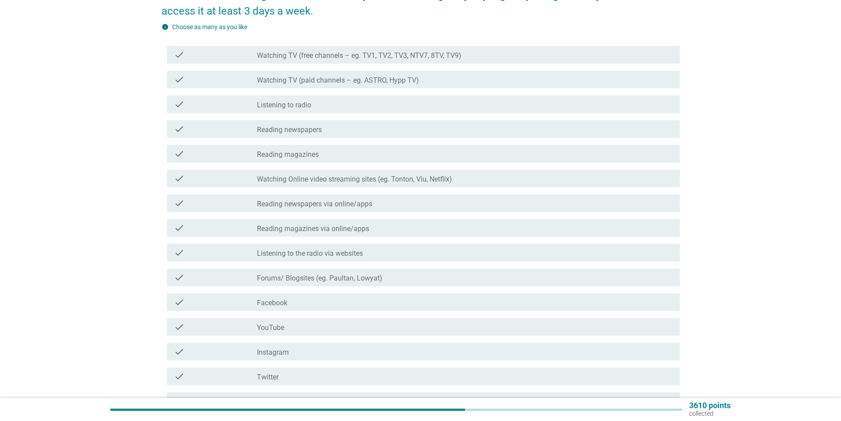
scroll to position [177, 0]
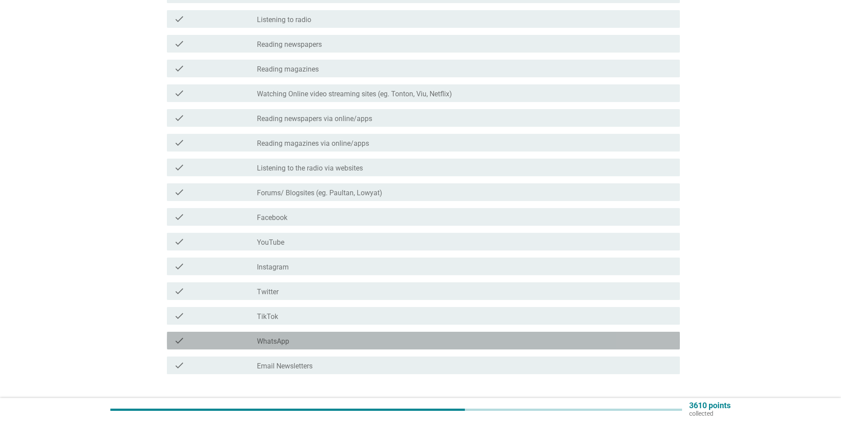
click at [279, 344] on label "WhatsApp" at bounding box center [273, 341] width 32 height 9
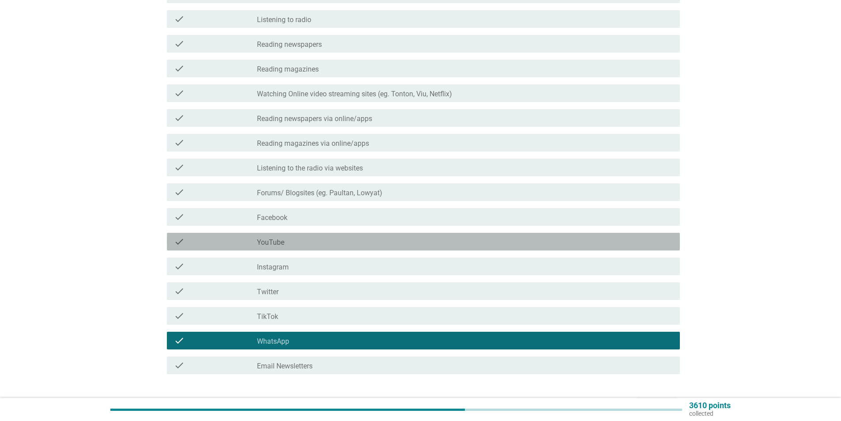
click at [299, 245] on div "check_box_outline_blank YouTube" at bounding box center [465, 241] width 416 height 11
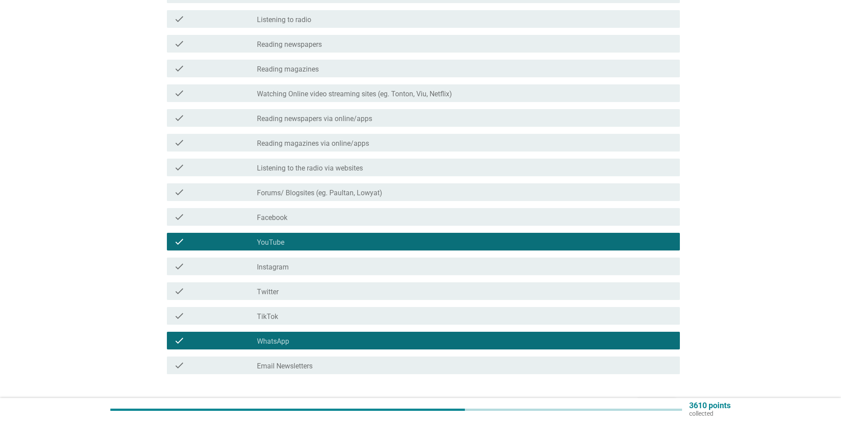
click at [319, 218] on div "check_box_outline_blank Facebook" at bounding box center [465, 217] width 416 height 11
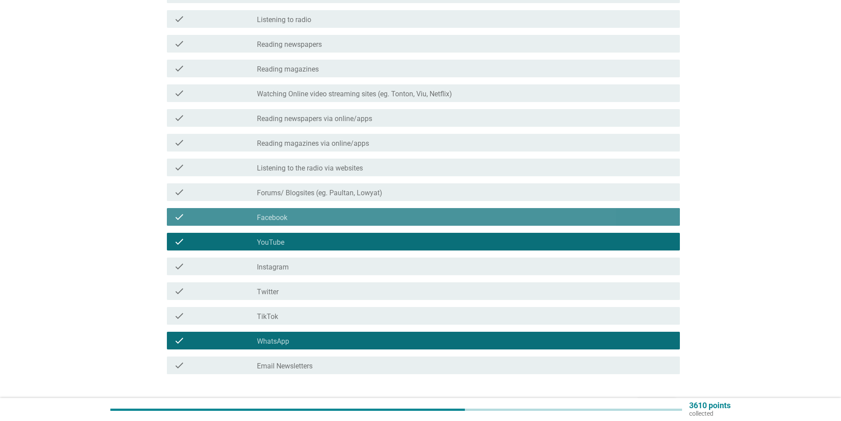
click at [307, 269] on div "check_box_outline_blank Instagram" at bounding box center [465, 266] width 416 height 11
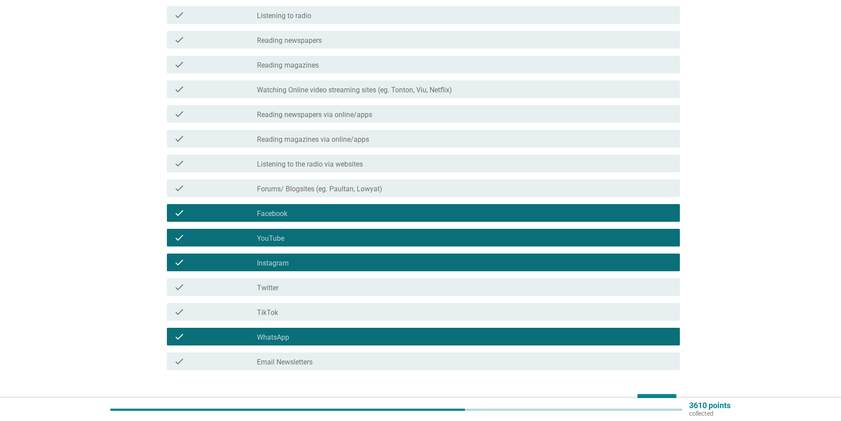
scroll to position [235, 0]
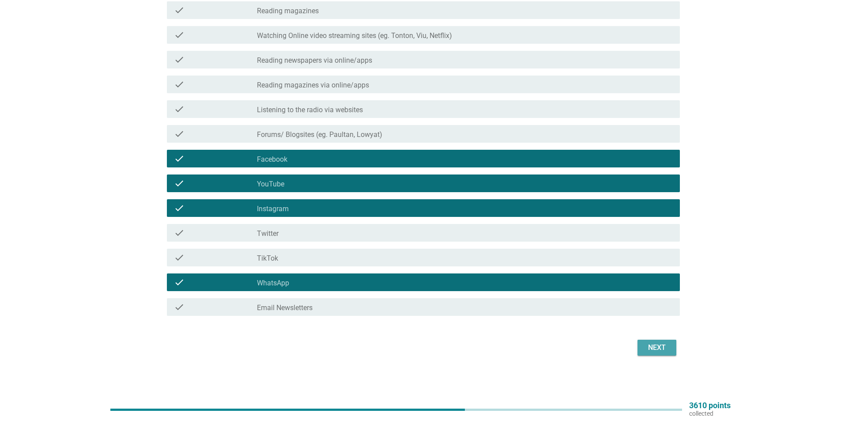
click at [664, 348] on div "Next" at bounding box center [657, 347] width 25 height 11
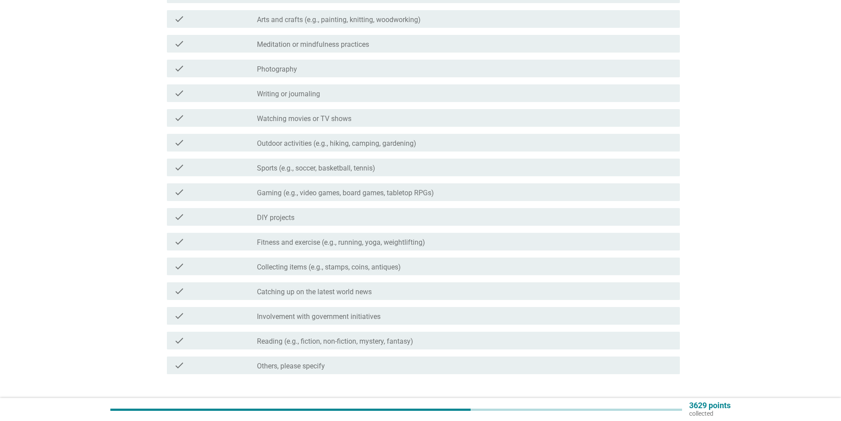
scroll to position [0, 0]
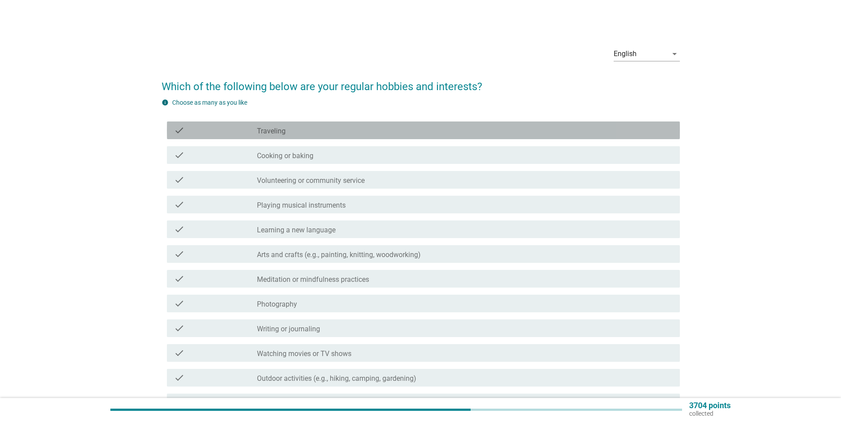
click at [350, 136] on div "check check_box_outline_blank Traveling" at bounding box center [423, 130] width 513 height 18
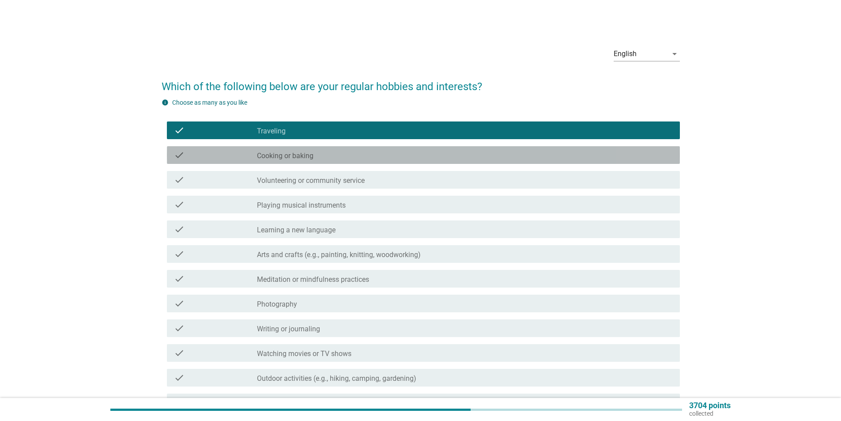
click at [348, 154] on div "check_box_outline_blank Cooking or baking" at bounding box center [465, 155] width 416 height 11
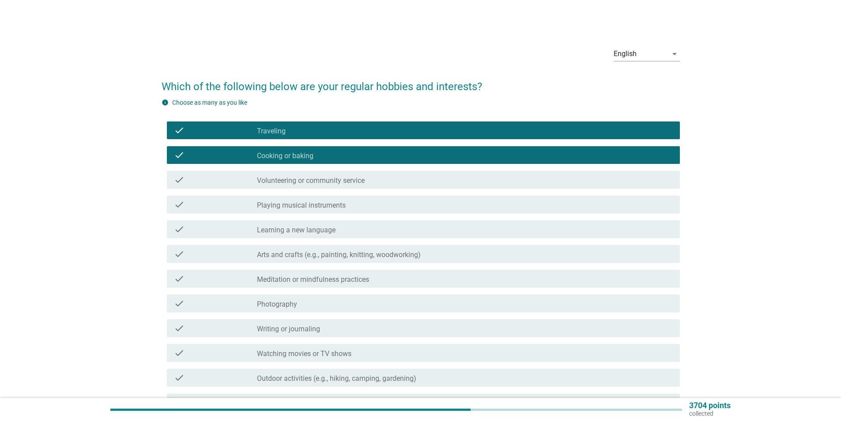
click at [360, 358] on div "check_box_outline_blank Watching movies or TV shows" at bounding box center [465, 353] width 416 height 11
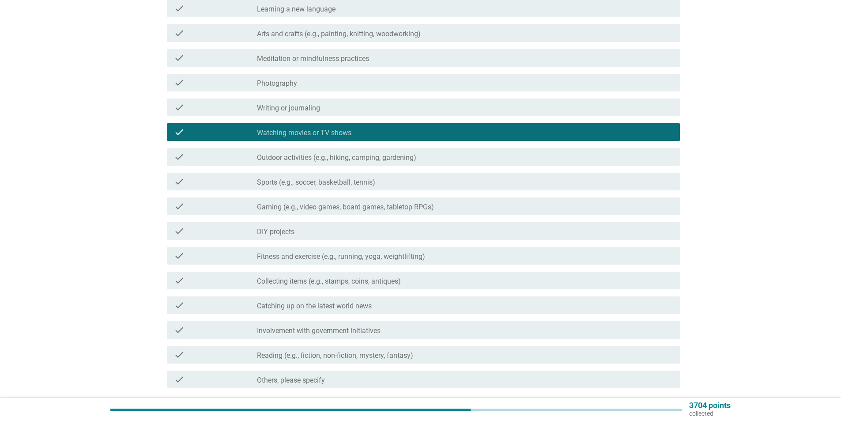
scroll to position [265, 0]
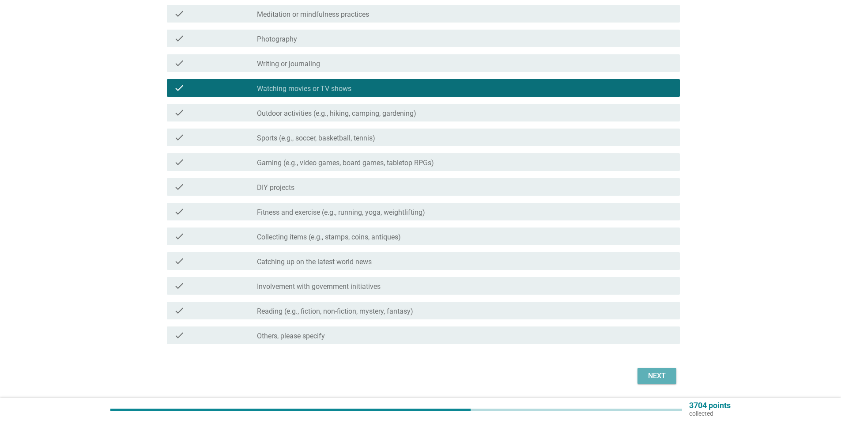
drag, startPoint x: 645, startPoint y: 376, endPoint x: 355, endPoint y: 317, distance: 296.3
click at [373, 322] on form "Which of the following below are your regular hobbies and interests? info Choos…" at bounding box center [421, 96] width 519 height 582
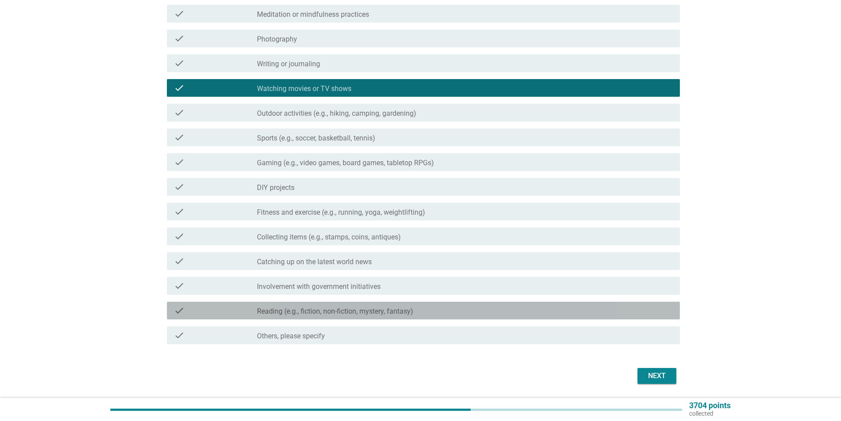
click at [357, 314] on label "Reading (e.g., fiction, non-fiction, mystery, fantasy)" at bounding box center [335, 311] width 156 height 9
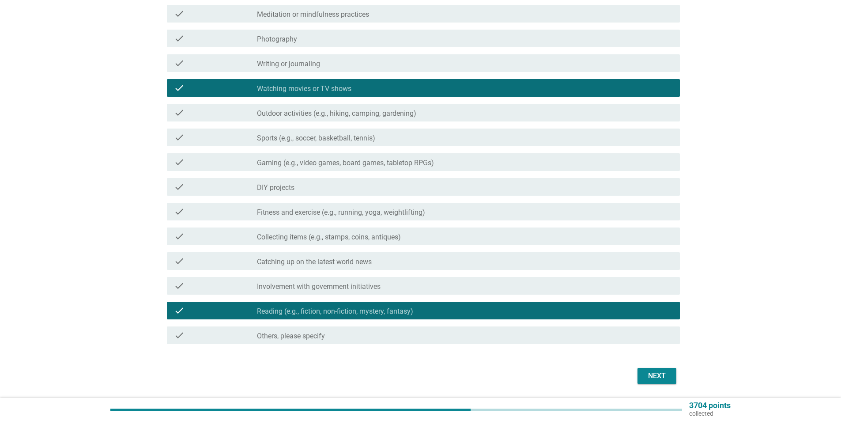
click at [668, 375] on div "Next" at bounding box center [657, 376] width 25 height 11
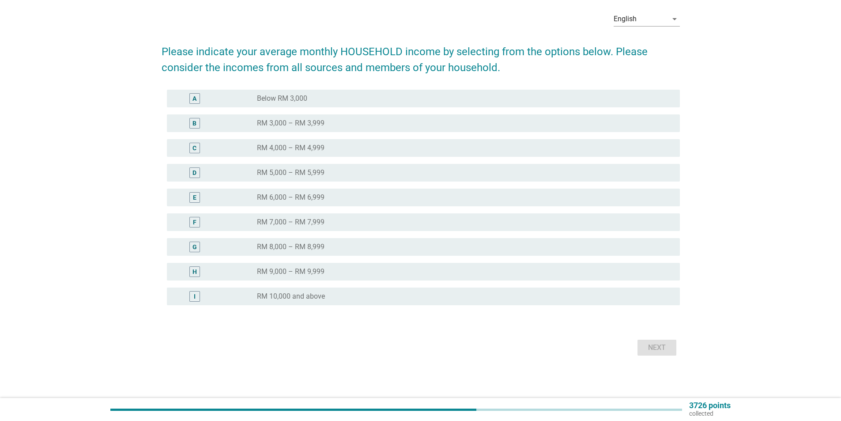
scroll to position [0, 0]
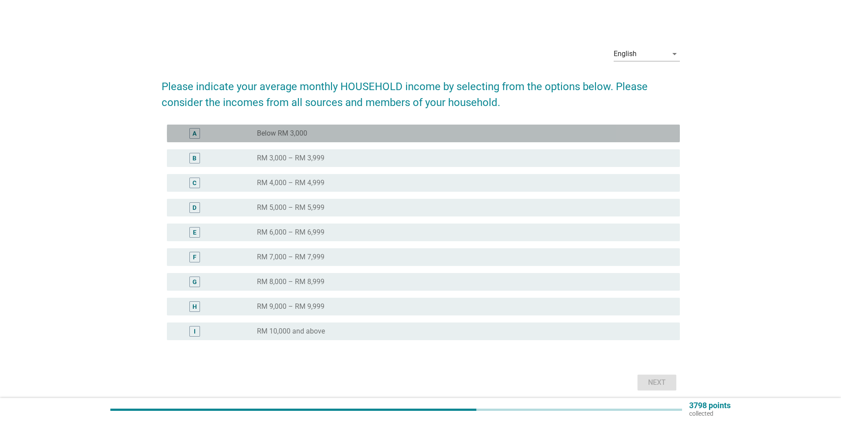
click at [338, 133] on div "radio_button_unchecked Below RM 3,000" at bounding box center [461, 133] width 409 height 9
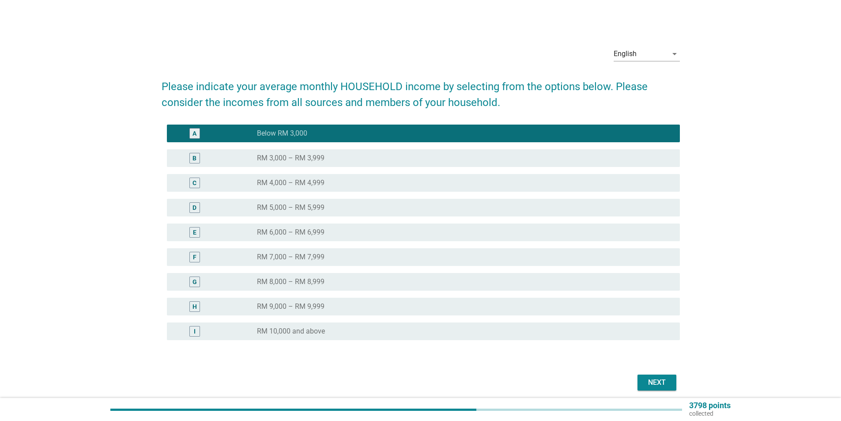
click at [333, 154] on div "radio_button_unchecked RM 3,000 – RM 3,999" at bounding box center [461, 158] width 409 height 9
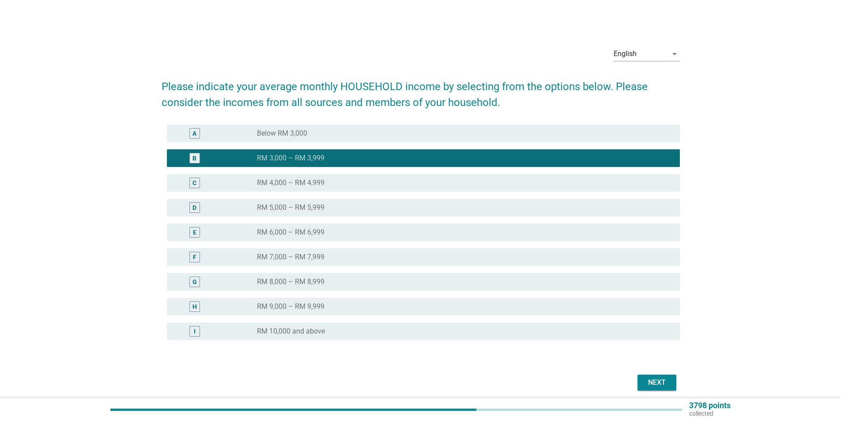
click at [652, 376] on button "Next" at bounding box center [657, 383] width 39 height 16
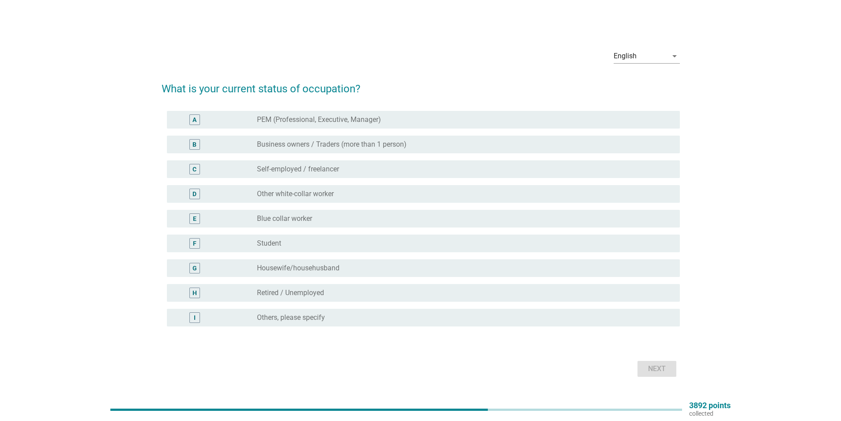
click at [337, 241] on div "radio_button_unchecked Student" at bounding box center [461, 243] width 409 height 9
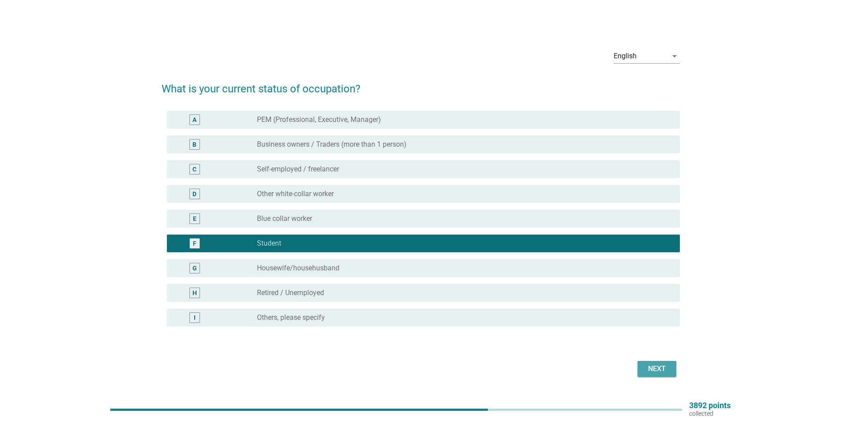
click at [646, 361] on button "Next" at bounding box center [657, 369] width 39 height 16
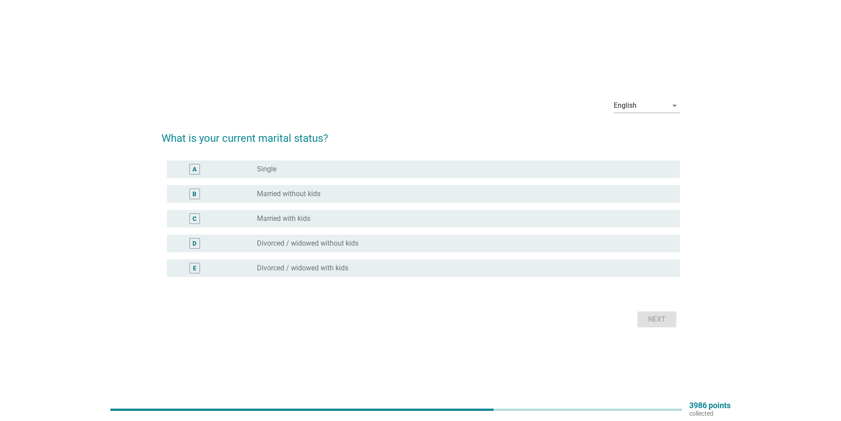
click at [280, 215] on label "Married with kids" at bounding box center [283, 218] width 53 height 9
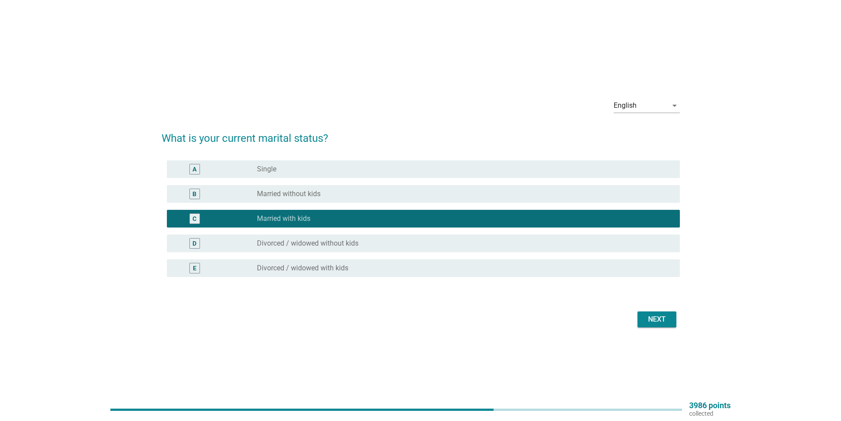
click at [328, 198] on div "radio_button_unchecked Married without kids" at bounding box center [465, 194] width 416 height 11
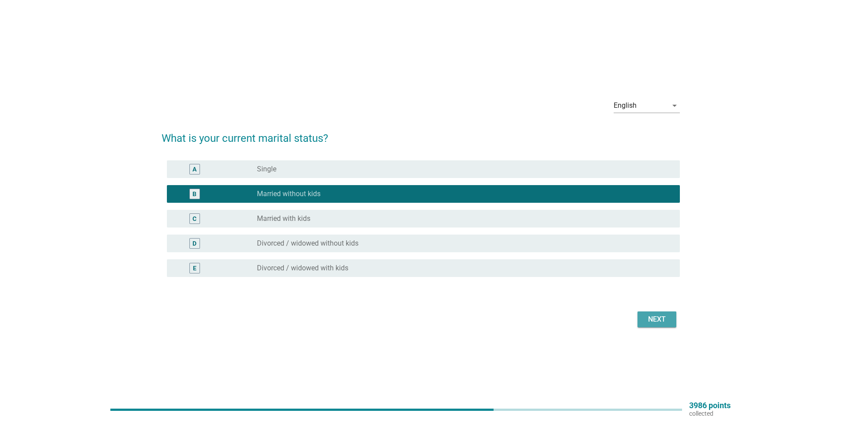
click at [646, 314] on div "Next" at bounding box center [657, 319] width 25 height 11
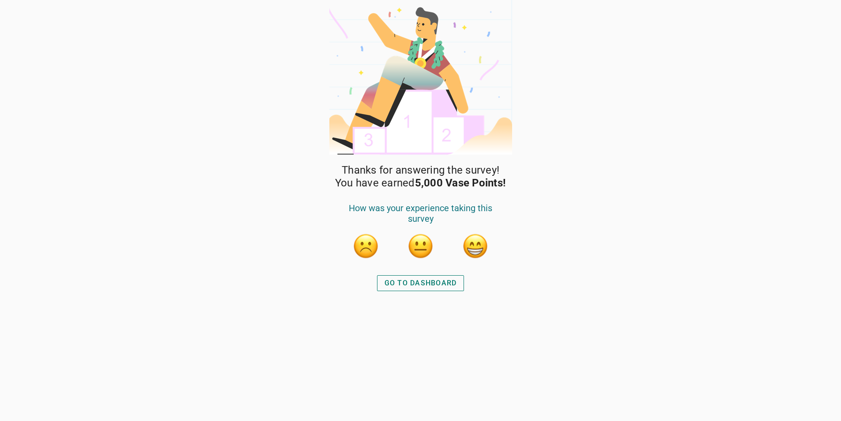
click at [497, 255] on div at bounding box center [421, 246] width 164 height 27
click at [478, 241] on button "button" at bounding box center [475, 246] width 27 height 27
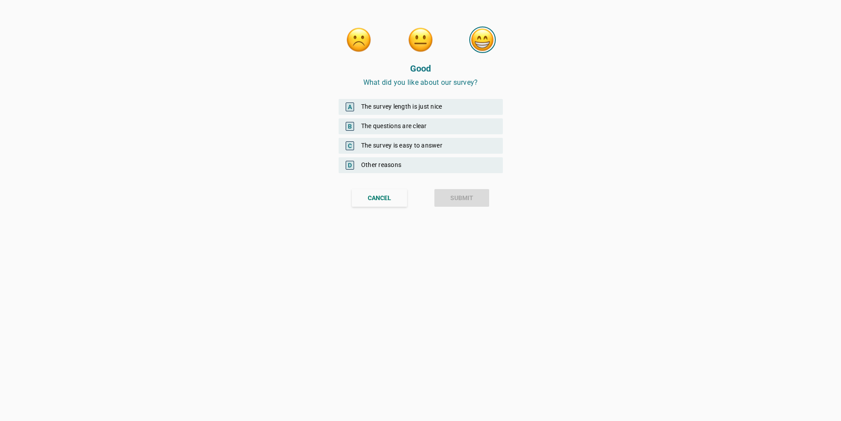
click at [429, 123] on div "B The questions are clear" at bounding box center [421, 126] width 164 height 16
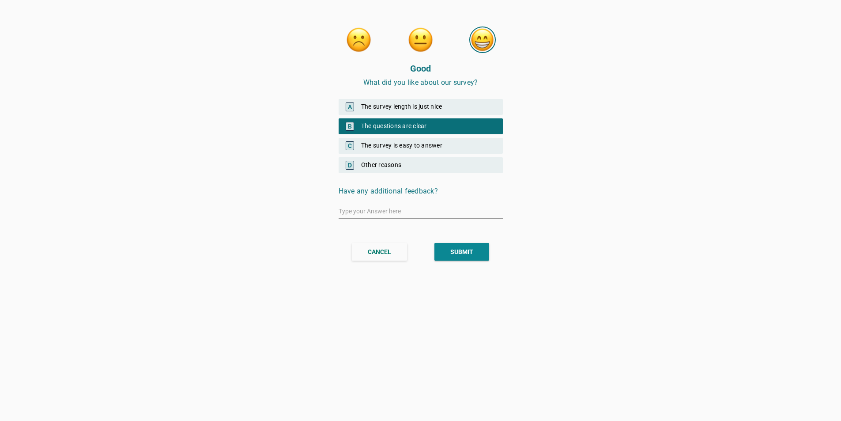
click at [468, 243] on div "CANCEL SUBMIT" at bounding box center [421, 252] width 186 height 32
click at [474, 251] on button "SUBMIT" at bounding box center [462, 252] width 55 height 18
click at [470, 253] on div "SUBMIT" at bounding box center [462, 251] width 23 height 9
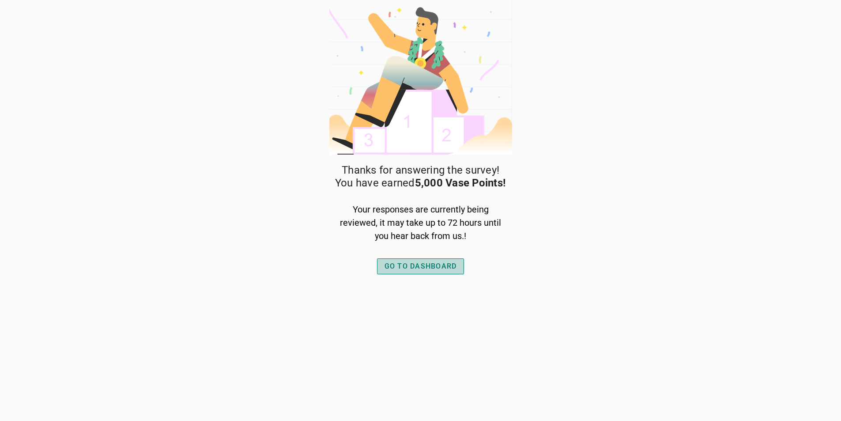
click at [418, 261] on div "GO TO DASHBOARD" at bounding box center [421, 266] width 72 height 11
